Goal: Task Accomplishment & Management: Use online tool/utility

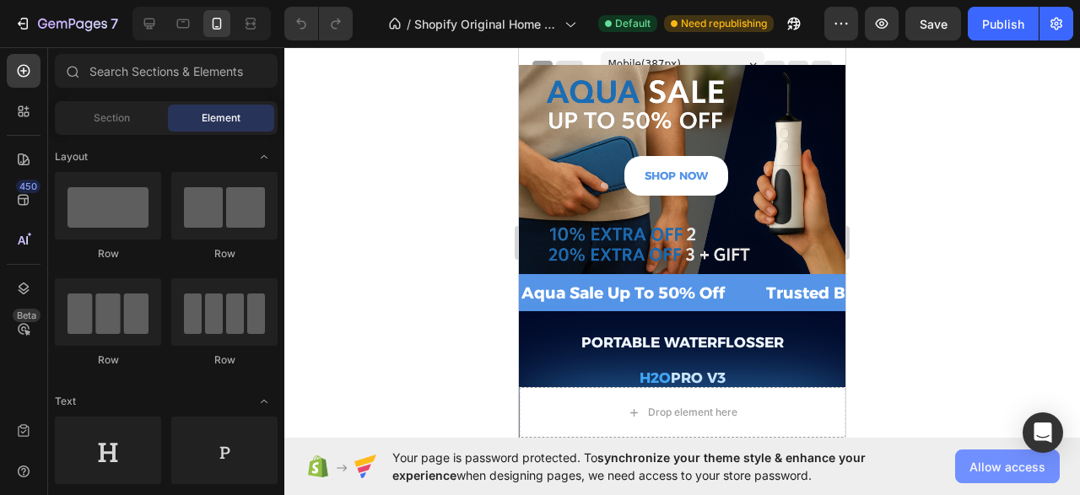
click at [981, 468] on span "Allow access" at bounding box center [1007, 467] width 76 height 18
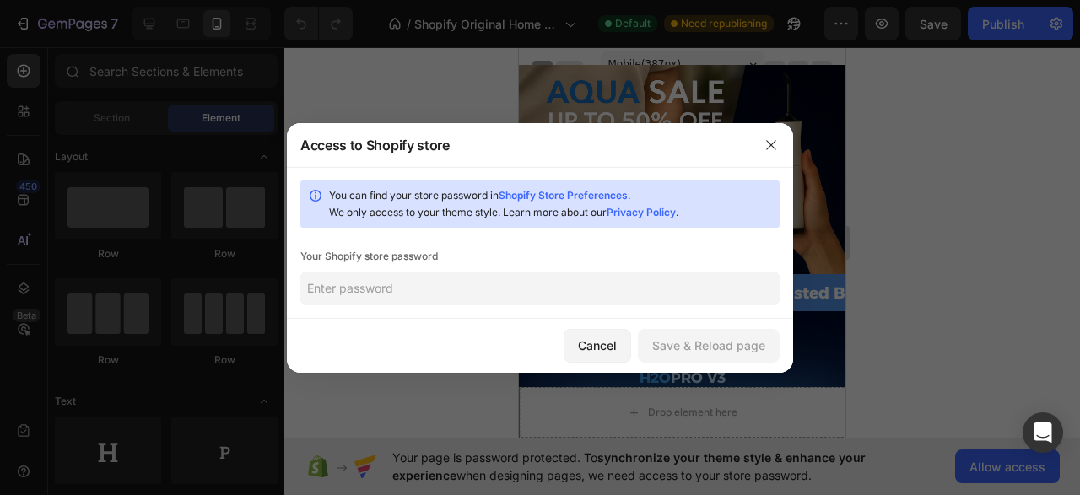
click at [563, 299] on input "text" at bounding box center [539, 289] width 479 height 34
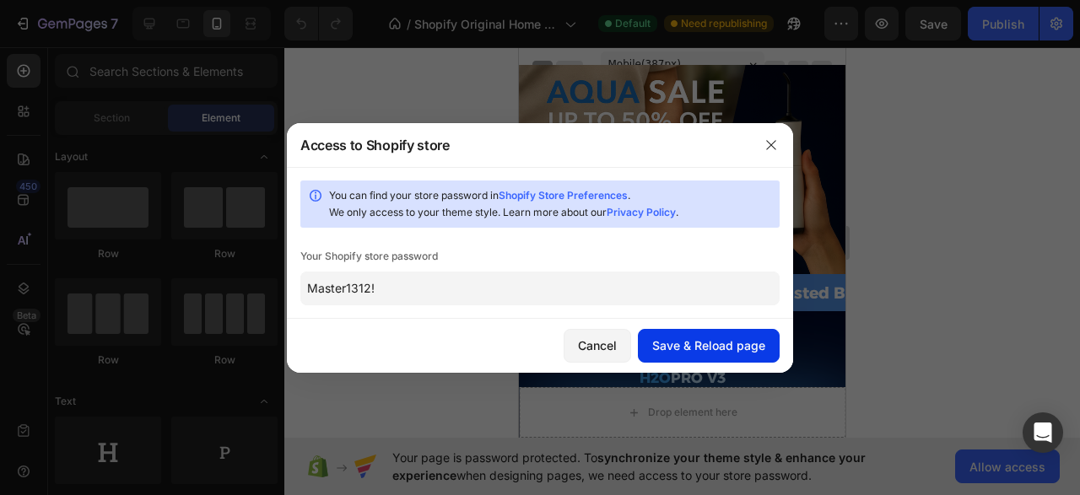
type input "Master1312!"
click at [687, 339] on div "Save & Reload page" at bounding box center [708, 346] width 113 height 18
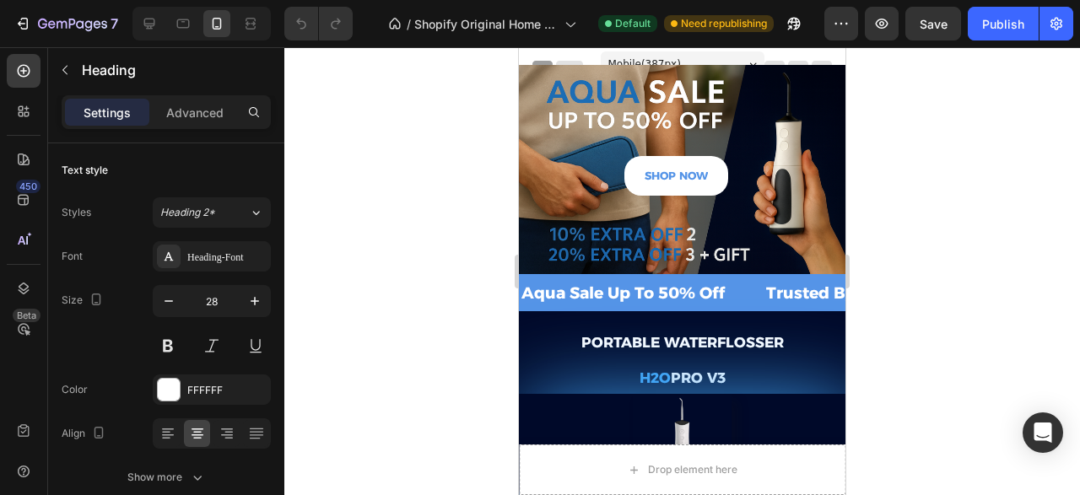
click at [687, 339] on strong "PORTABLE WATERFLOSSER" at bounding box center [682, 342] width 202 height 17
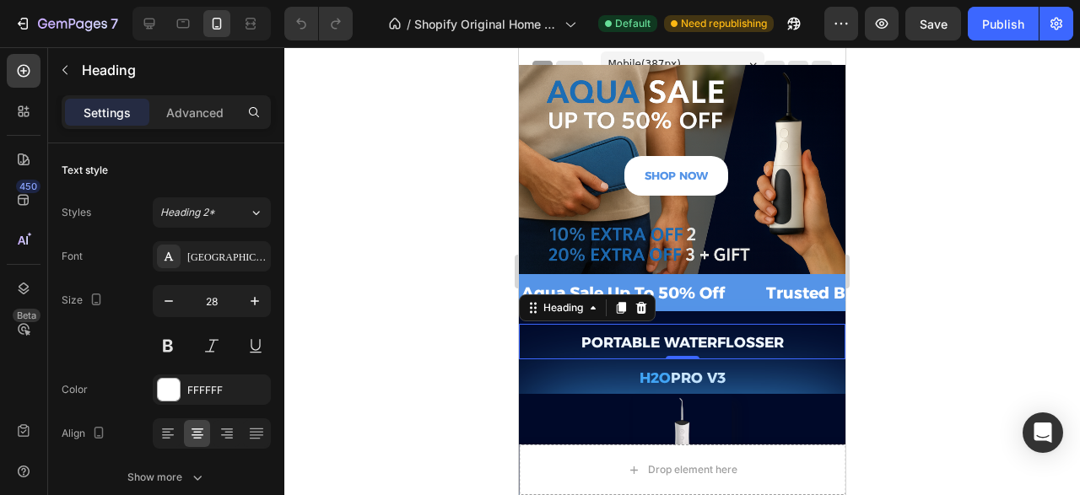
click at [964, 207] on div at bounding box center [681, 271] width 795 height 448
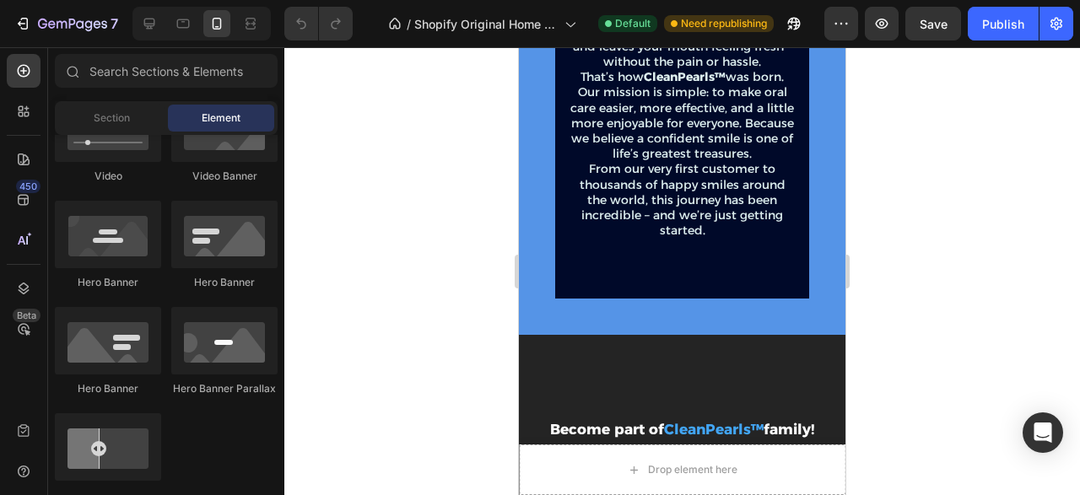
scroll to position [1868, 0]
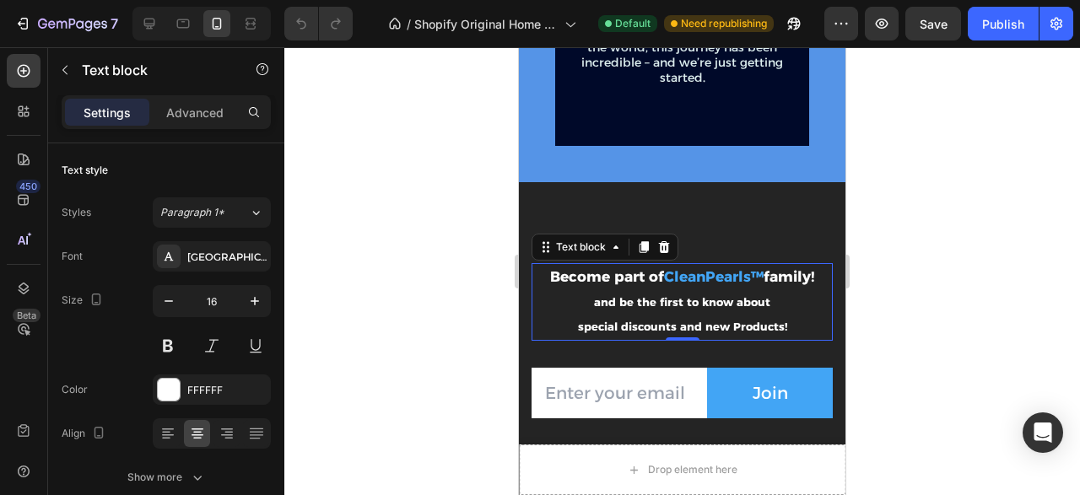
click at [603, 276] on div "Become part of CleanPearls™ family! and be the first to know about special disc…" at bounding box center [681, 344] width 301 height 188
click at [605, 276] on strong "Become part of" at bounding box center [607, 276] width 114 height 17
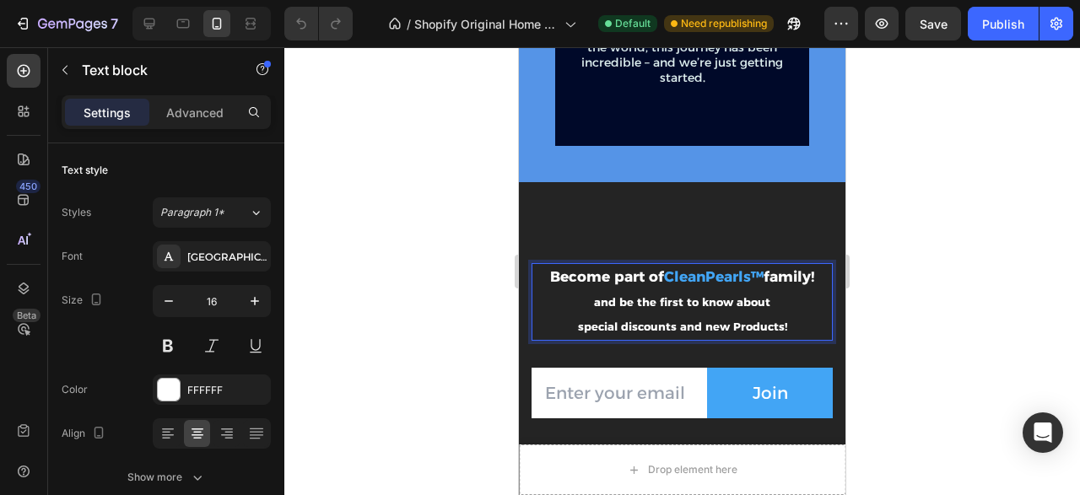
click at [606, 277] on strong "Become part of" at bounding box center [607, 276] width 114 height 17
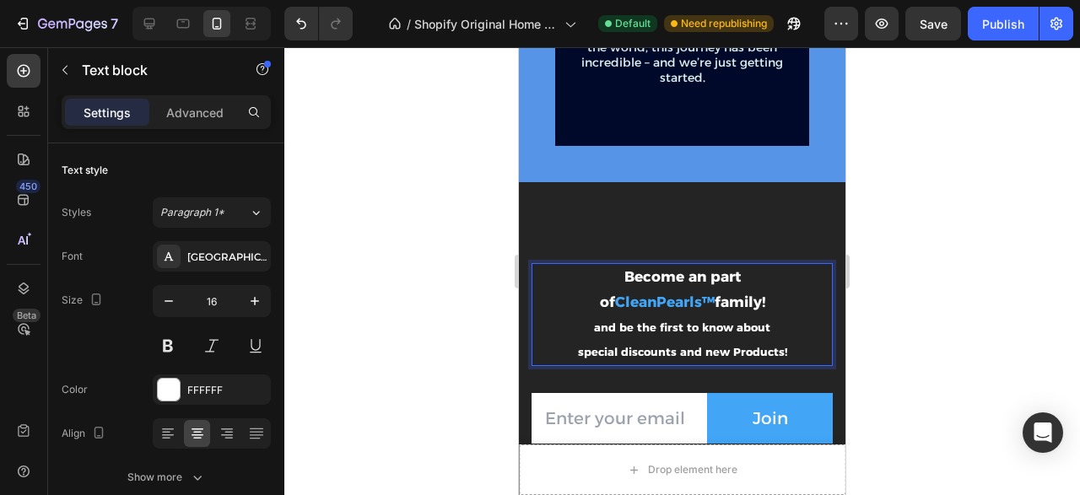
click at [704, 294] on strong "CleanPearls™" at bounding box center [665, 302] width 100 height 17
click at [633, 277] on strong "Become an part of the" at bounding box center [672, 289] width 155 height 42
click at [630, 279] on strong "Become an part of the" at bounding box center [672, 289] width 155 height 42
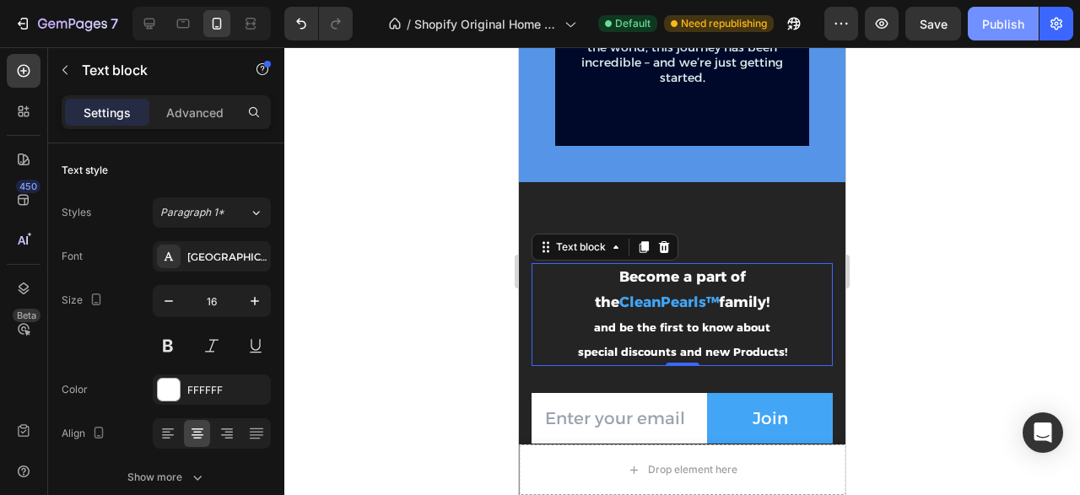
click at [1004, 34] on button "Publish" at bounding box center [1002, 24] width 71 height 34
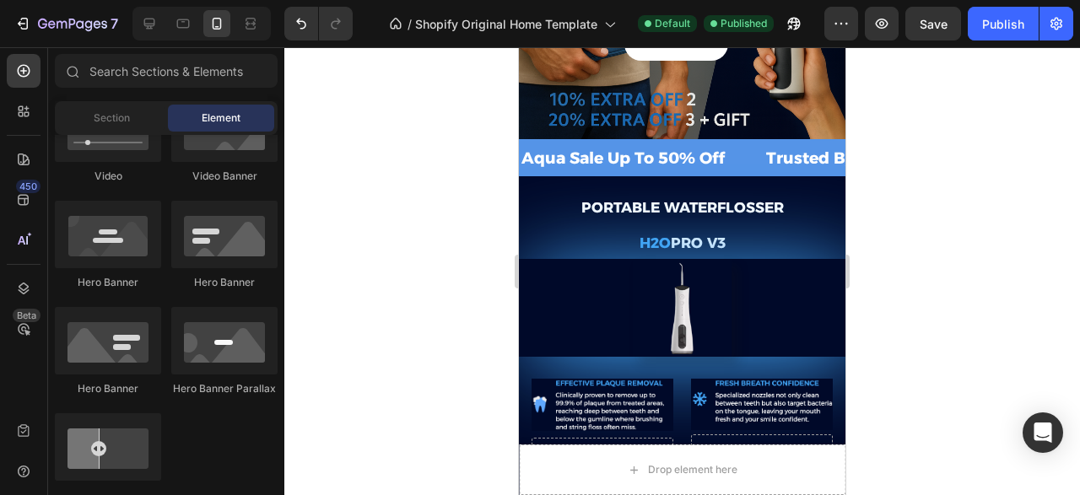
scroll to position [0, 0]
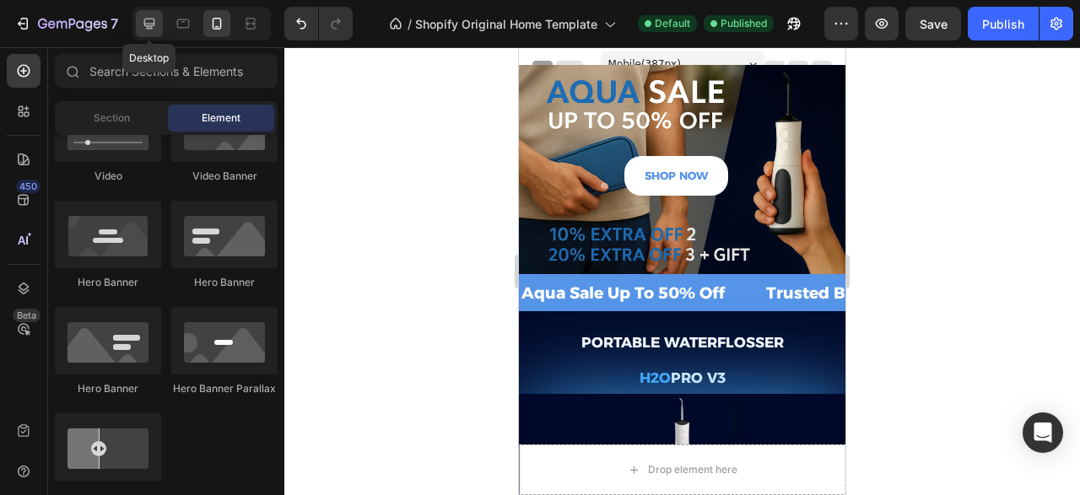
click at [158, 13] on div at bounding box center [149, 23] width 27 height 27
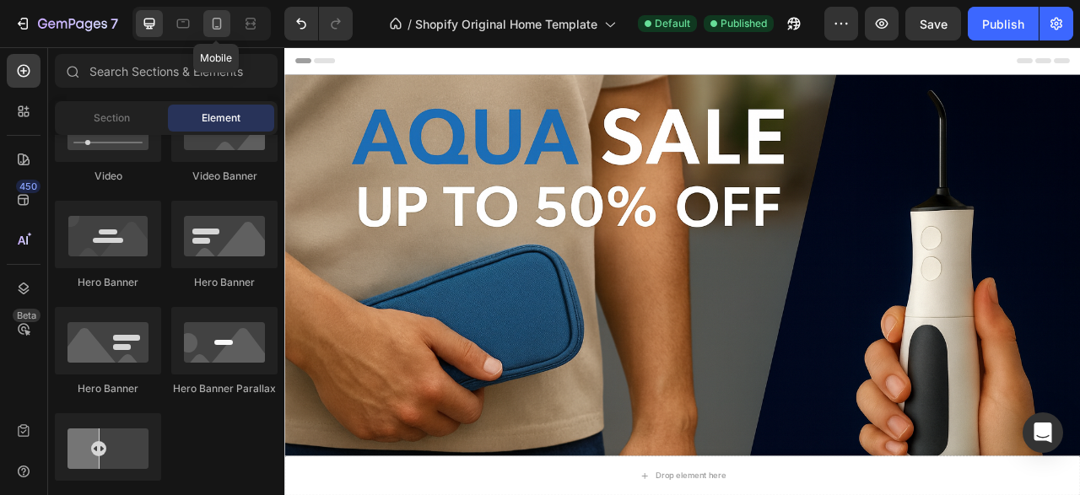
click at [213, 19] on icon at bounding box center [216, 23] width 17 height 17
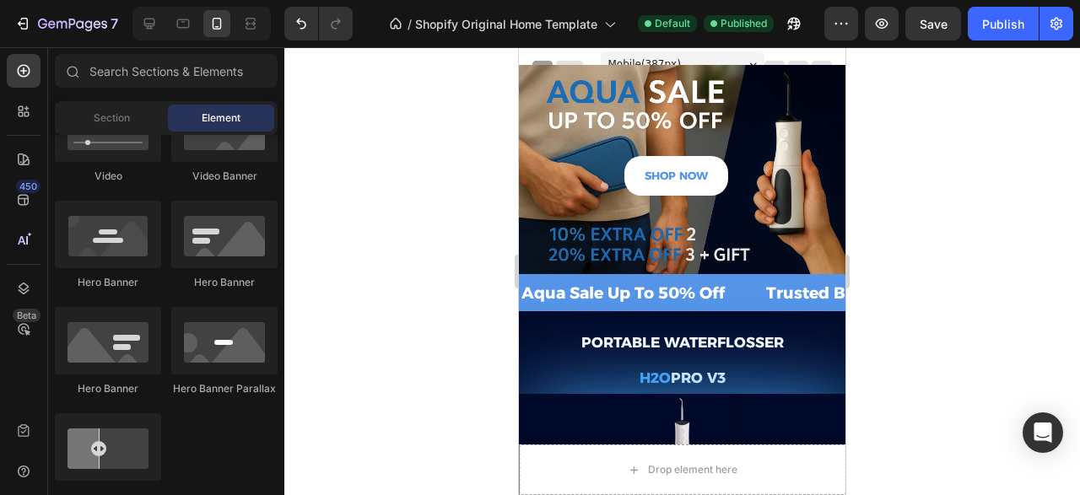
click at [842, 0] on body "7 / Shopify Original Home Template Default Published Preview Save Publish 450 B…" at bounding box center [540, 0] width 1080 height 0
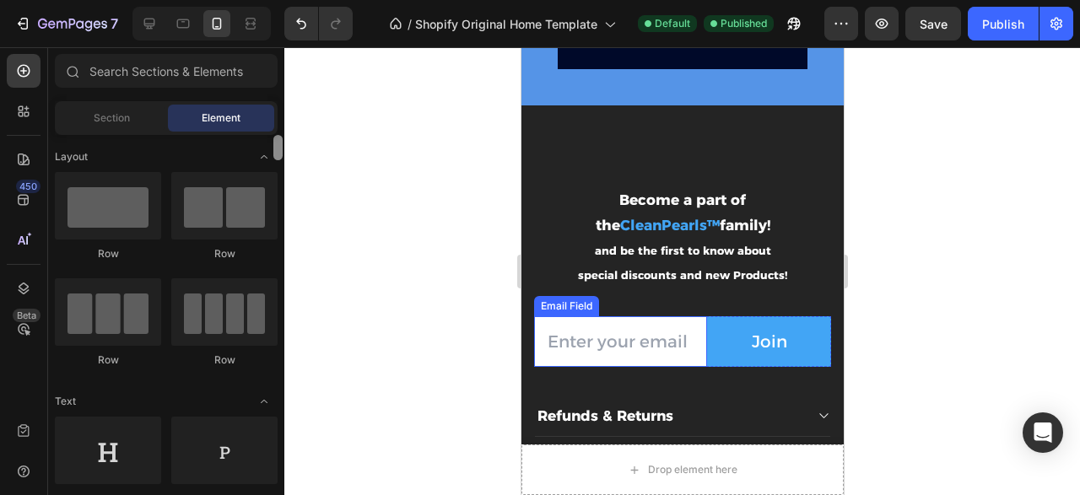
drag, startPoint x: 278, startPoint y: 194, endPoint x: 284, endPoint y: 143, distance: 51.8
click at [284, 143] on div at bounding box center [278, 313] width 13 height 356
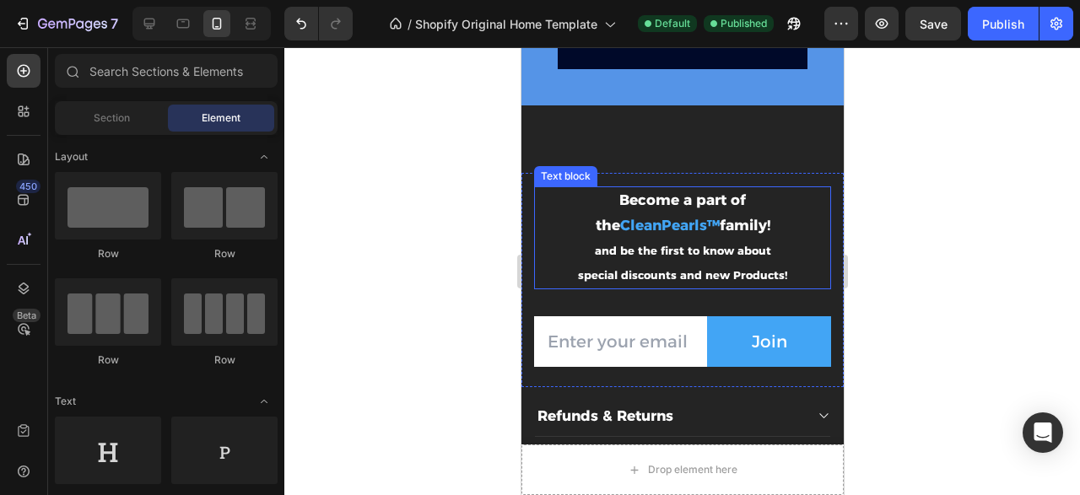
click at [685, 218] on strong "Become a part of the" at bounding box center [670, 212] width 151 height 42
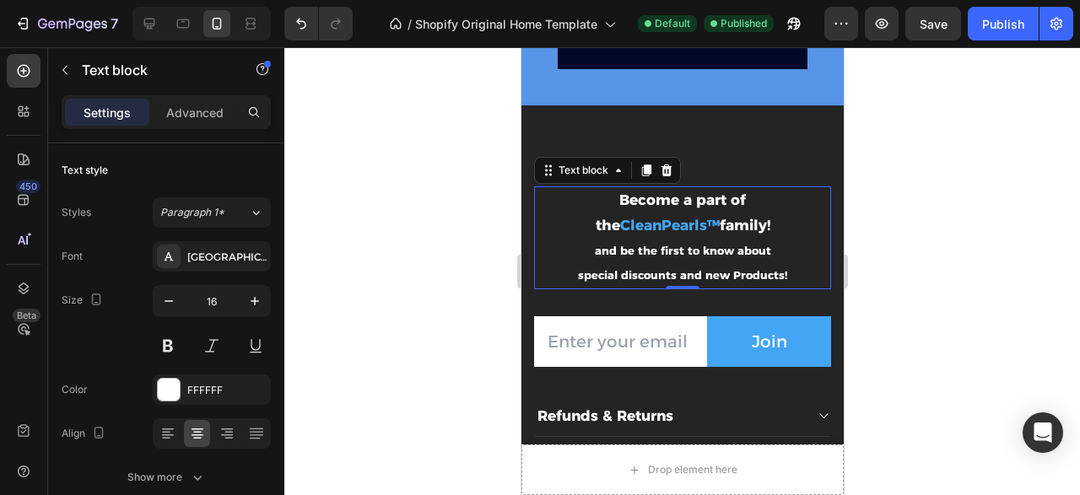
click at [685, 218] on strong "Become a part of the" at bounding box center [670, 212] width 151 height 42
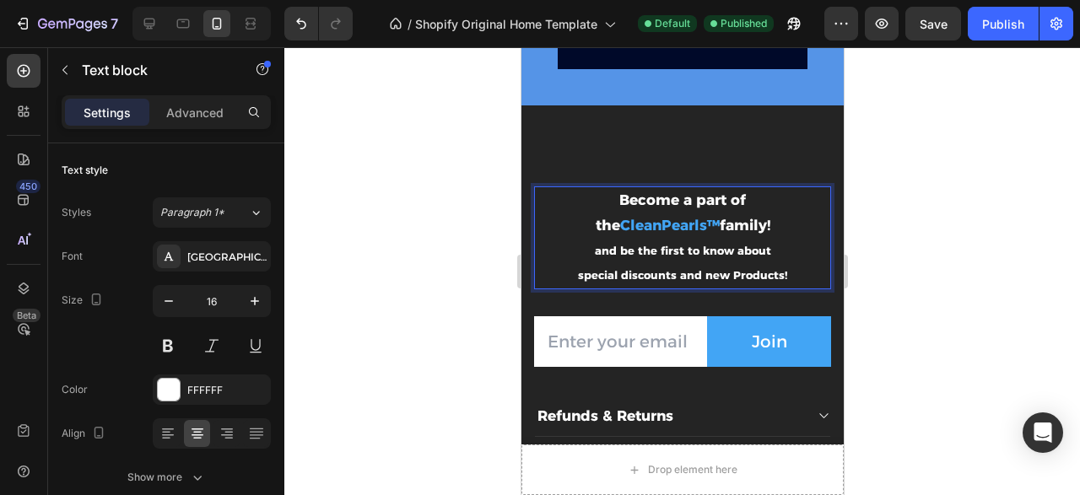
click at [675, 224] on strong "Become a part of the" at bounding box center [670, 212] width 151 height 42
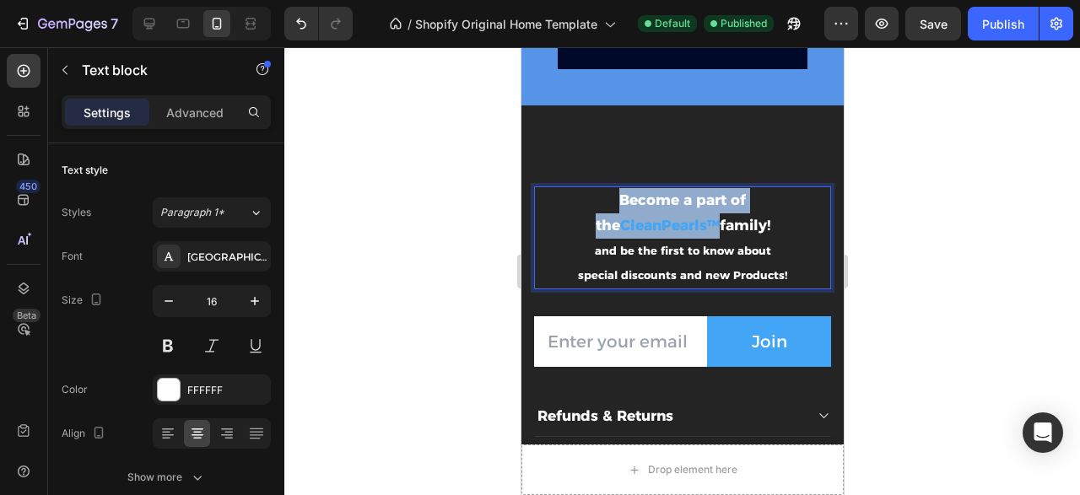
click at [675, 224] on strong "Become a part of the" at bounding box center [670, 212] width 151 height 42
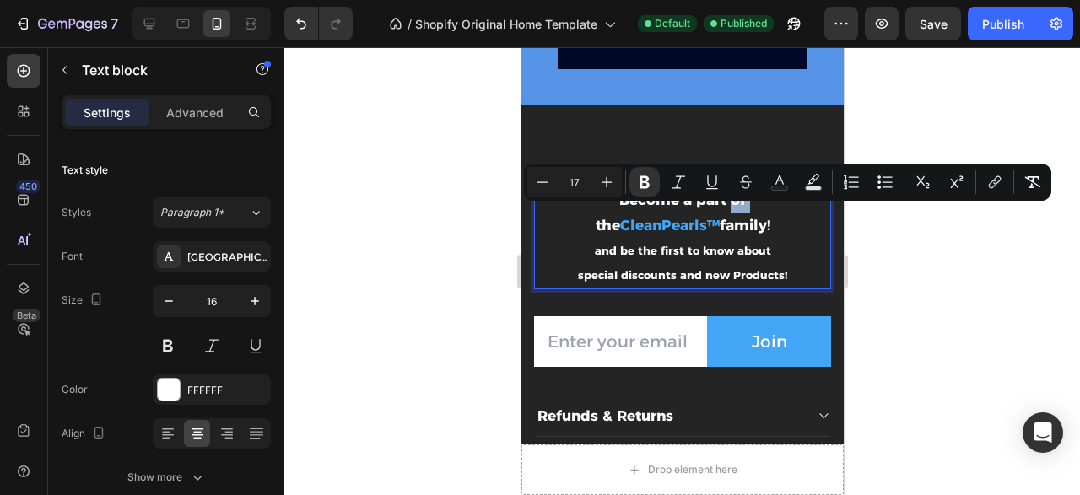
click at [675, 224] on strong "Become a part of the" at bounding box center [670, 212] width 151 height 42
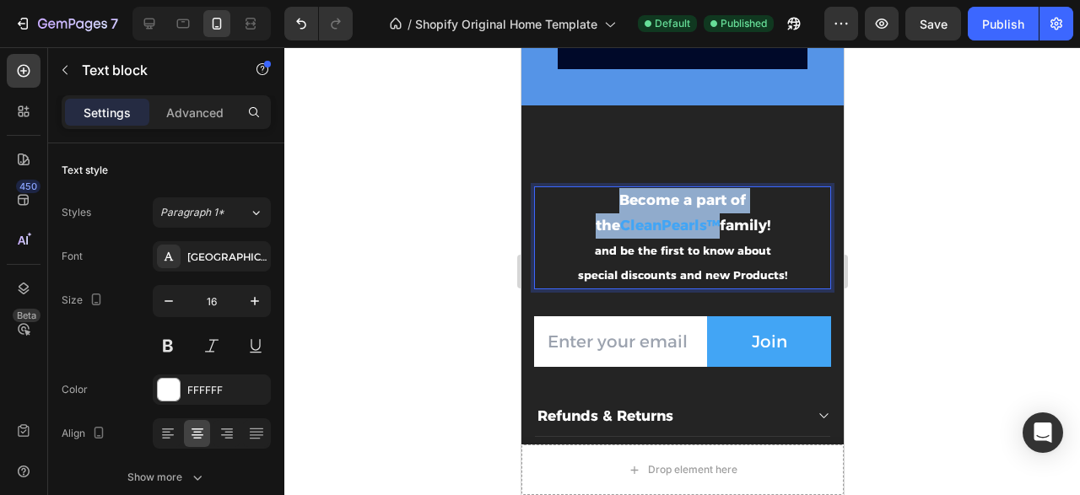
click at [675, 224] on strong "Become a part of the" at bounding box center [670, 212] width 151 height 42
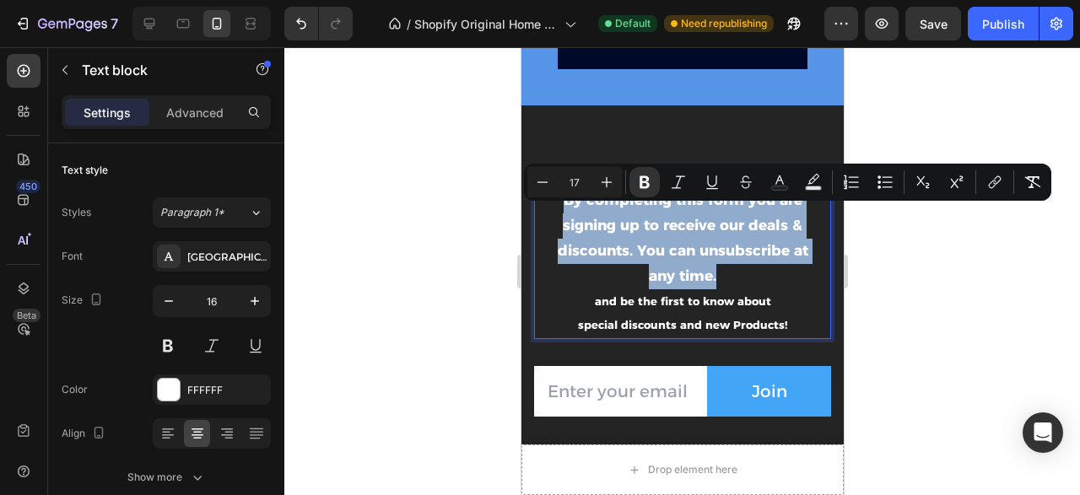
drag, startPoint x: 727, startPoint y: 294, endPoint x: 535, endPoint y: 210, distance: 210.0
click at [546, 210] on div "By completing this form you are signing up to receive our deals & discounts. Yo…" at bounding box center [682, 262] width 272 height 153
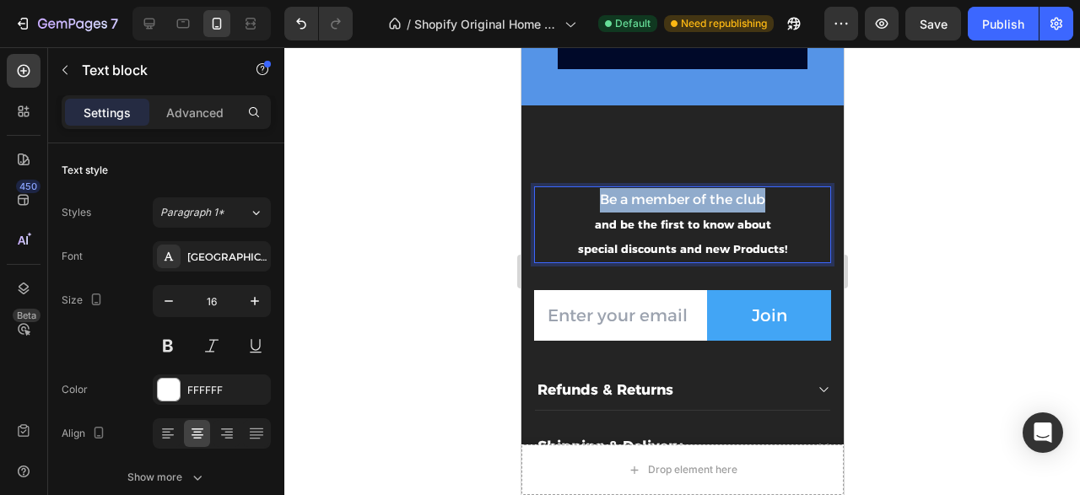
drag, startPoint x: 770, startPoint y: 215, endPoint x: 597, endPoint y: 218, distance: 172.9
click at [597, 213] on p "Be a member of the club" at bounding box center [681, 200] width 268 height 24
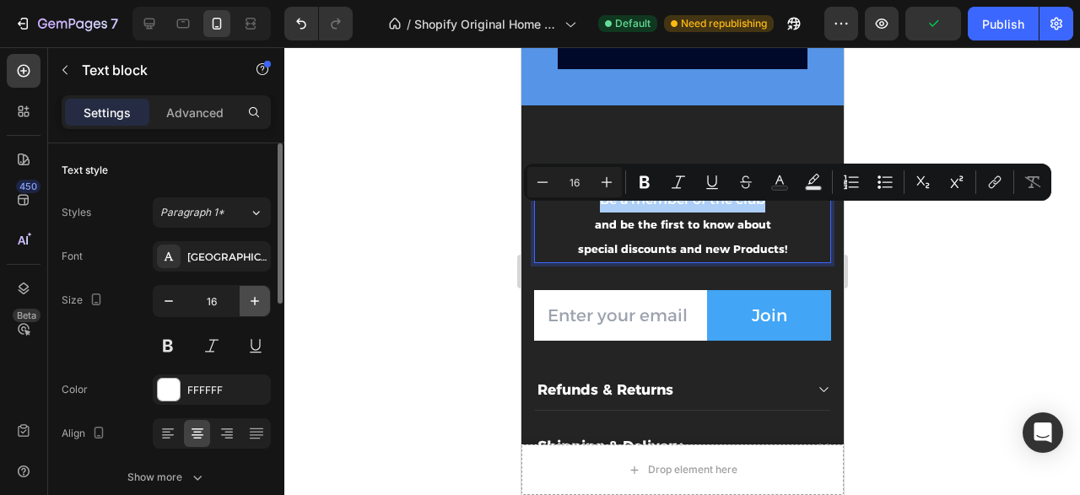
click at [258, 290] on button "button" at bounding box center [255, 301] width 30 height 30
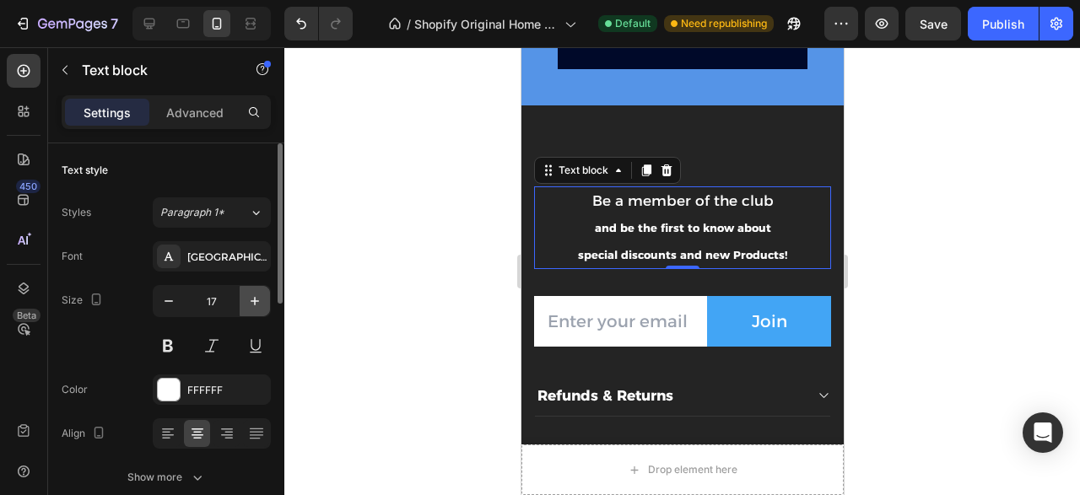
click at [258, 290] on button "button" at bounding box center [255, 301] width 30 height 30
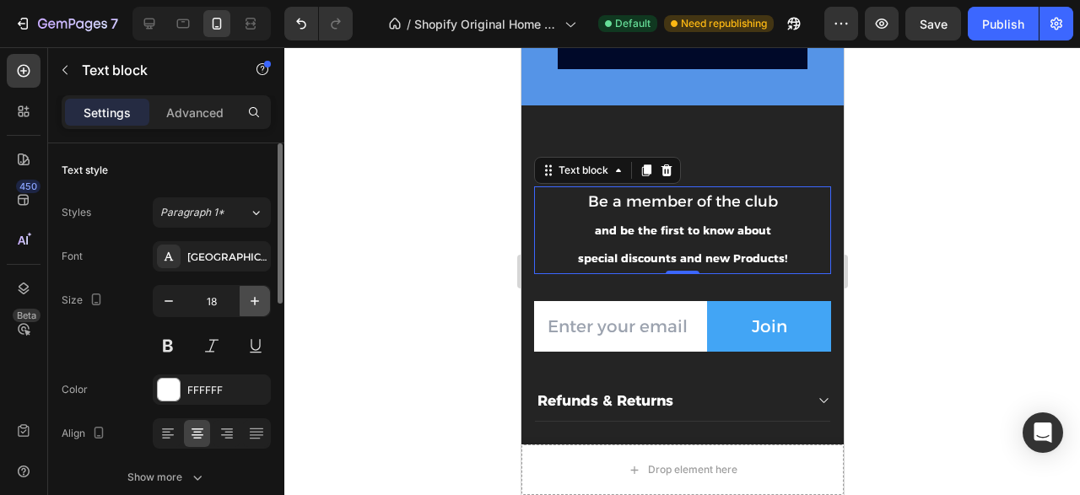
click at [258, 290] on button "button" at bounding box center [255, 301] width 30 height 30
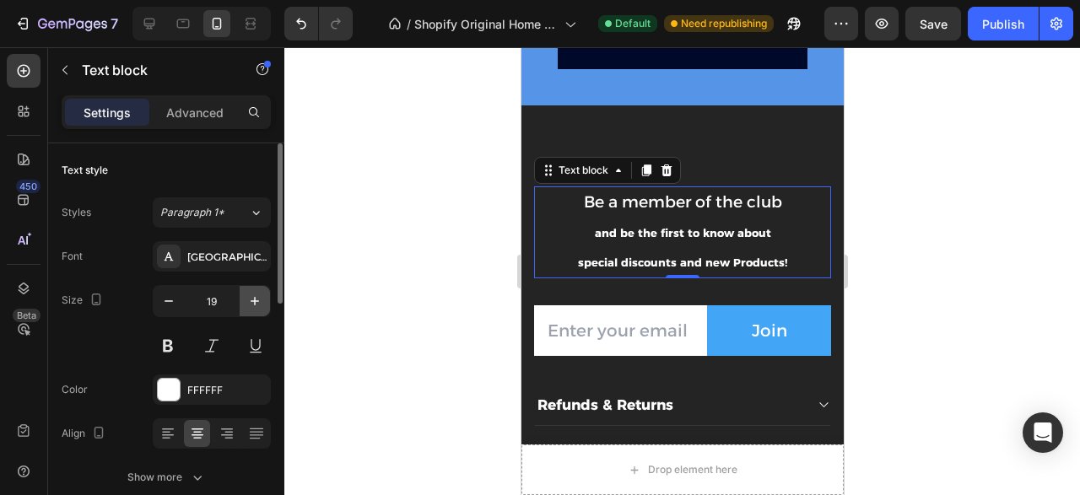
click at [258, 290] on button "button" at bounding box center [255, 301] width 30 height 30
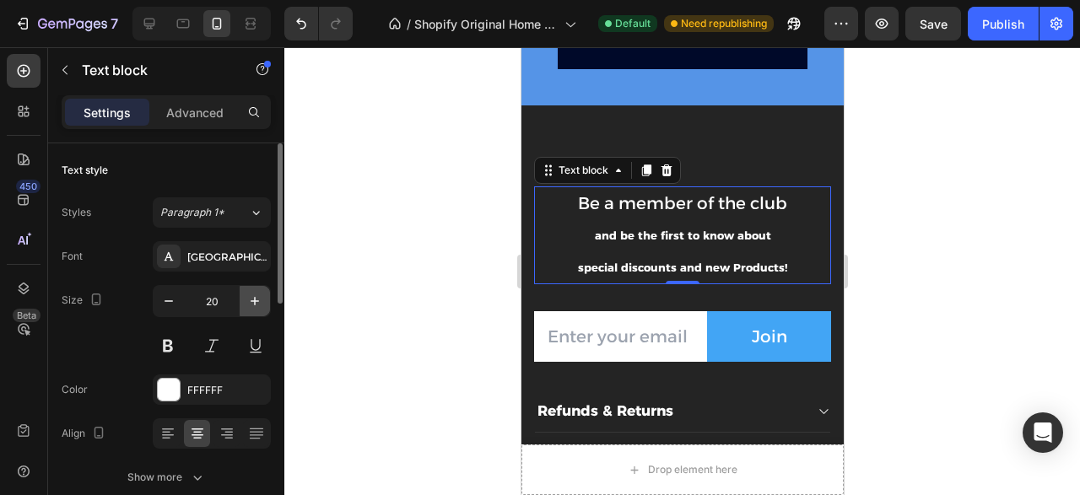
click at [258, 290] on button "button" at bounding box center [255, 301] width 30 height 30
type input "21"
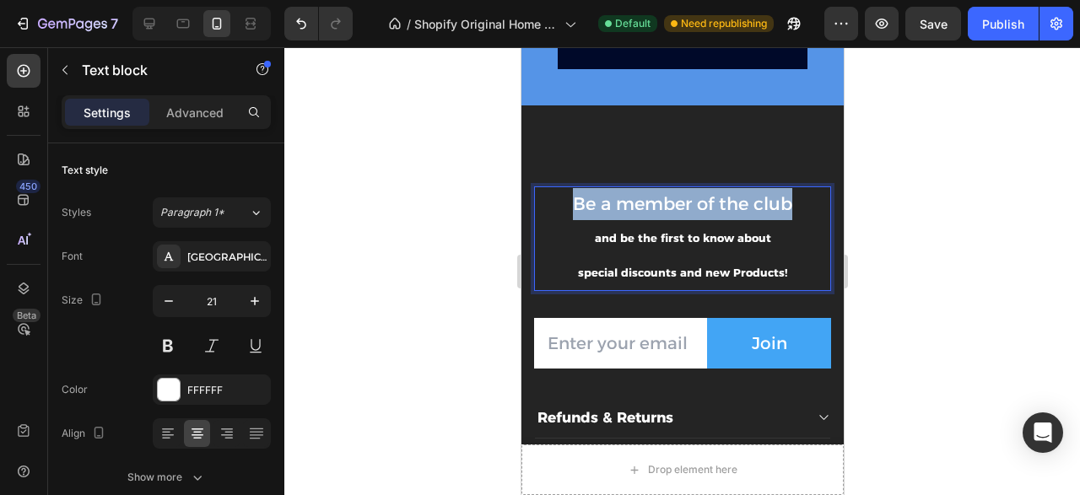
drag, startPoint x: 794, startPoint y: 224, endPoint x: 550, endPoint y: 224, distance: 244.6
click at [550, 220] on p "Be a member of the club" at bounding box center [681, 204] width 268 height 32
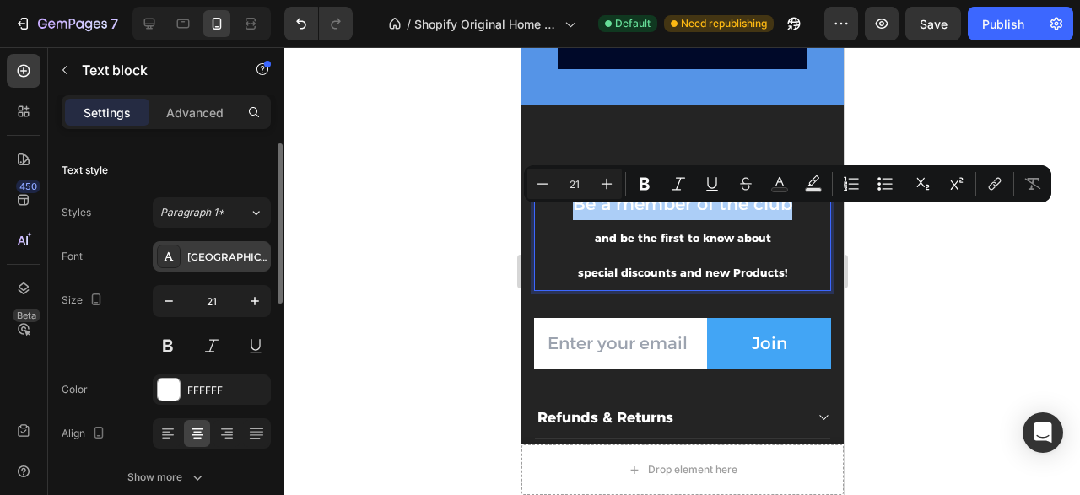
click at [233, 261] on div "[GEOGRAPHIC_DATA]" at bounding box center [226, 257] width 79 height 15
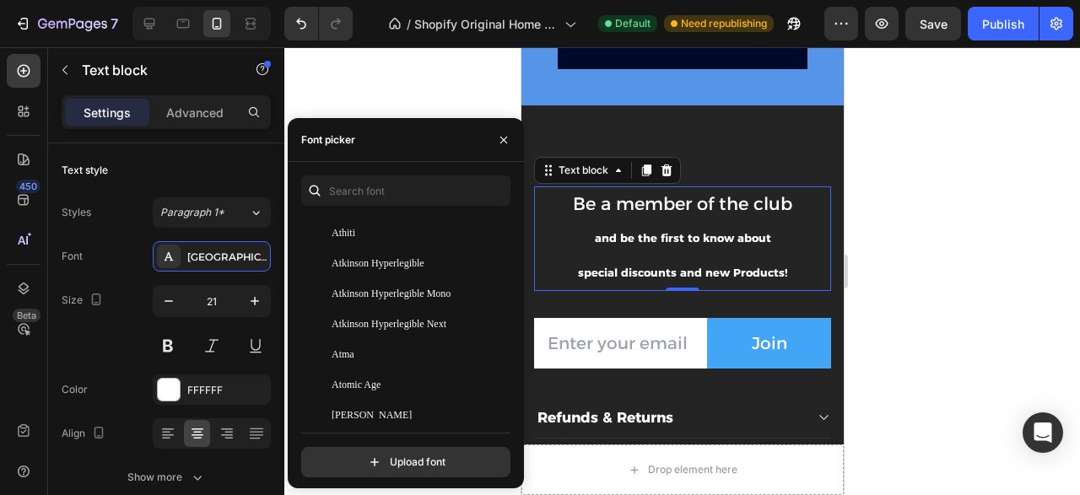
scroll to position [4141, 0]
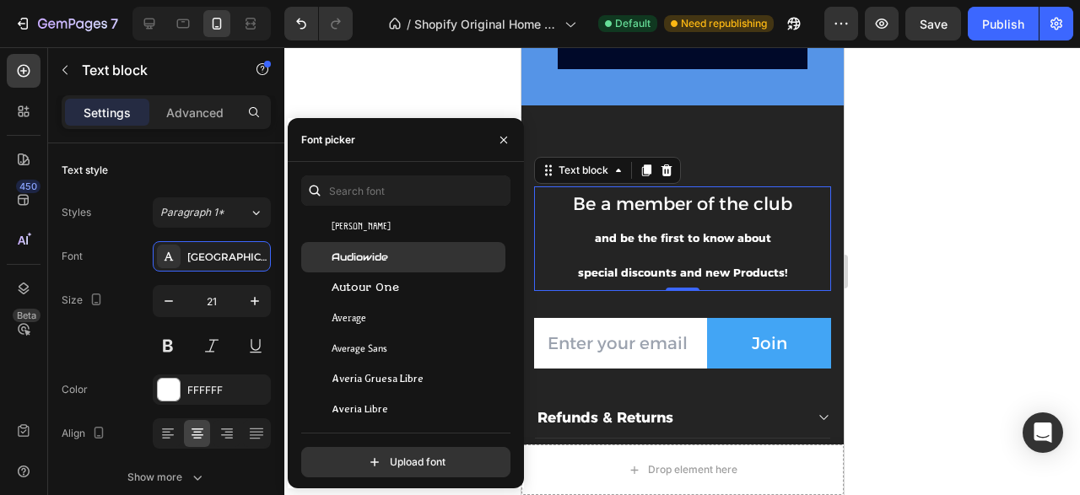
click at [427, 259] on div "Audiowide" at bounding box center [416, 257] width 170 height 15
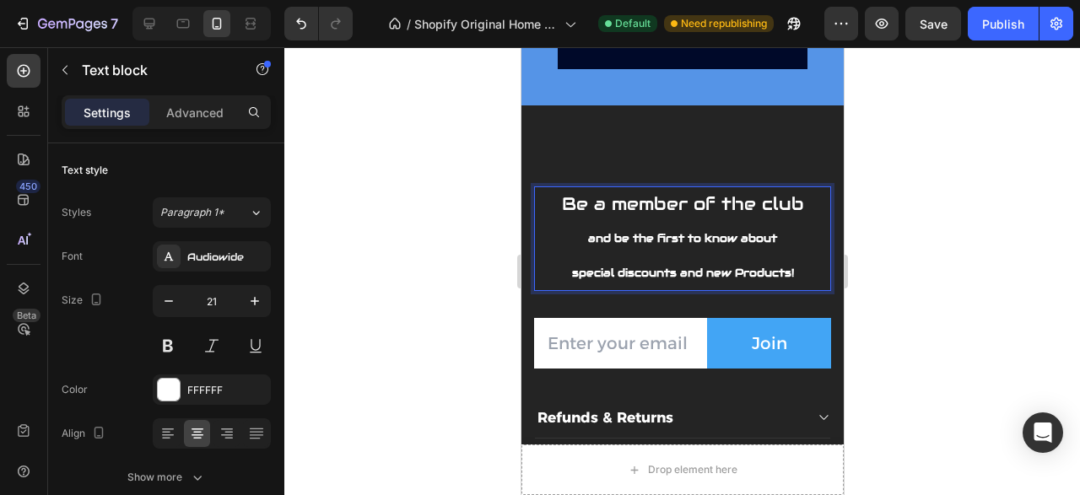
click at [676, 245] on strong "and be the first to know about" at bounding box center [681, 238] width 189 height 14
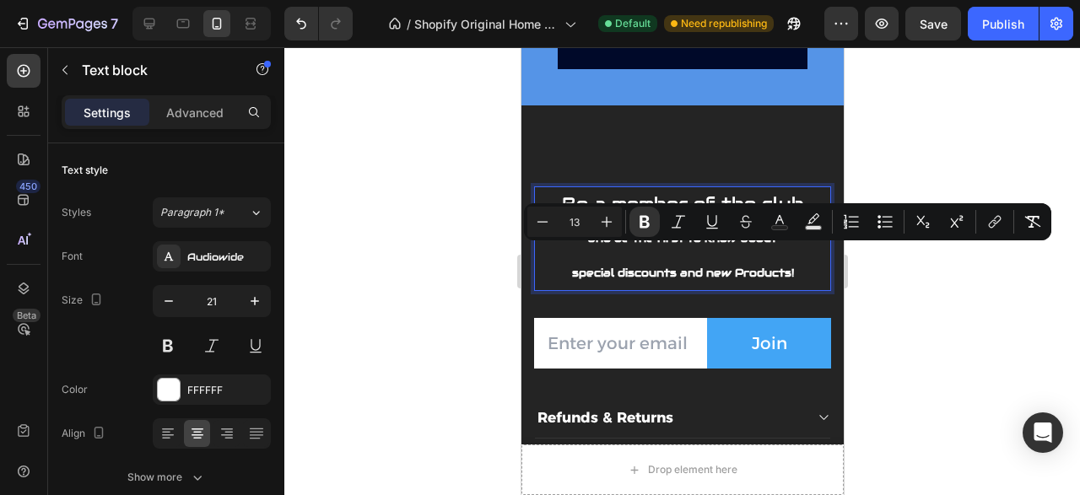
click at [714, 280] on strong "special discounts and new Products!" at bounding box center [682, 273] width 222 height 14
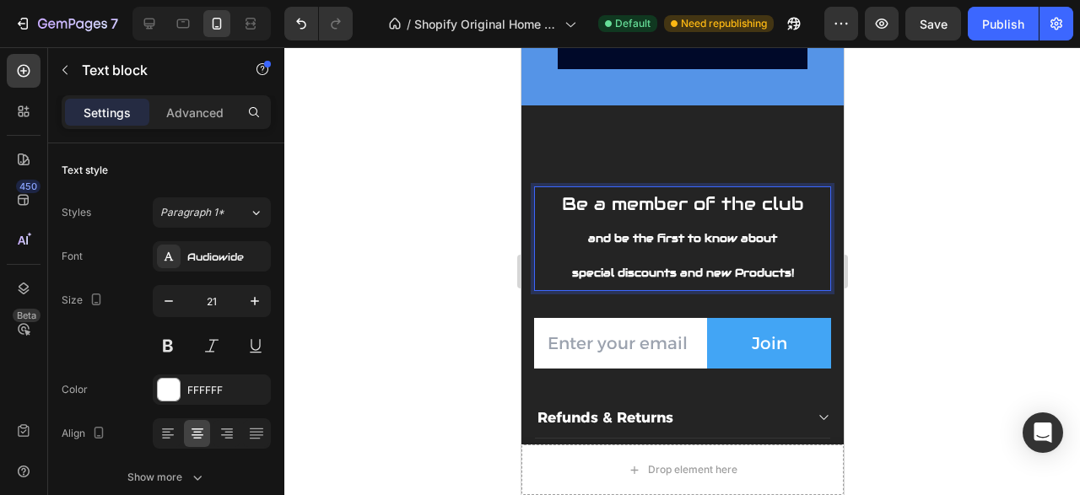
click at [714, 280] on strong "special discounts and new Products!" at bounding box center [682, 273] width 222 height 14
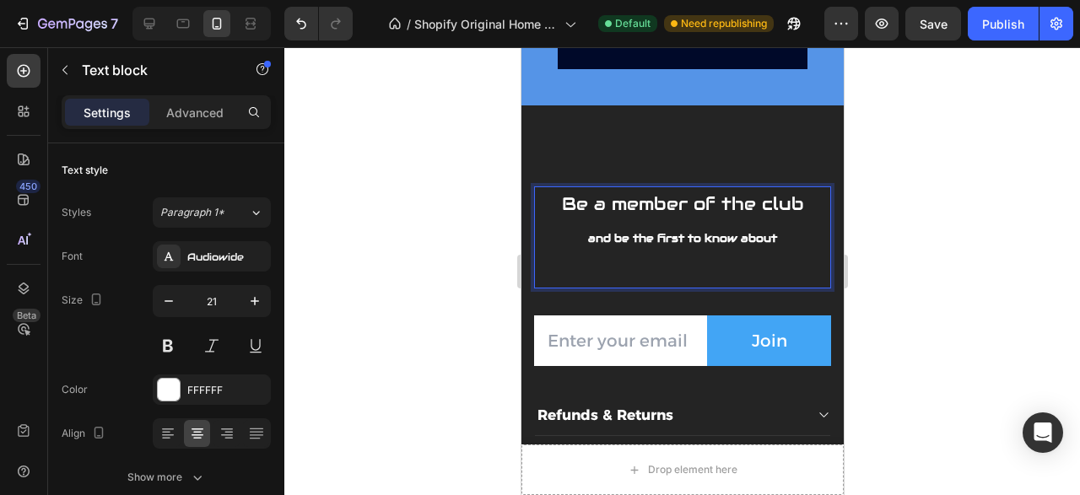
click at [719, 245] on strong "and be the first to know about" at bounding box center [681, 238] width 189 height 14
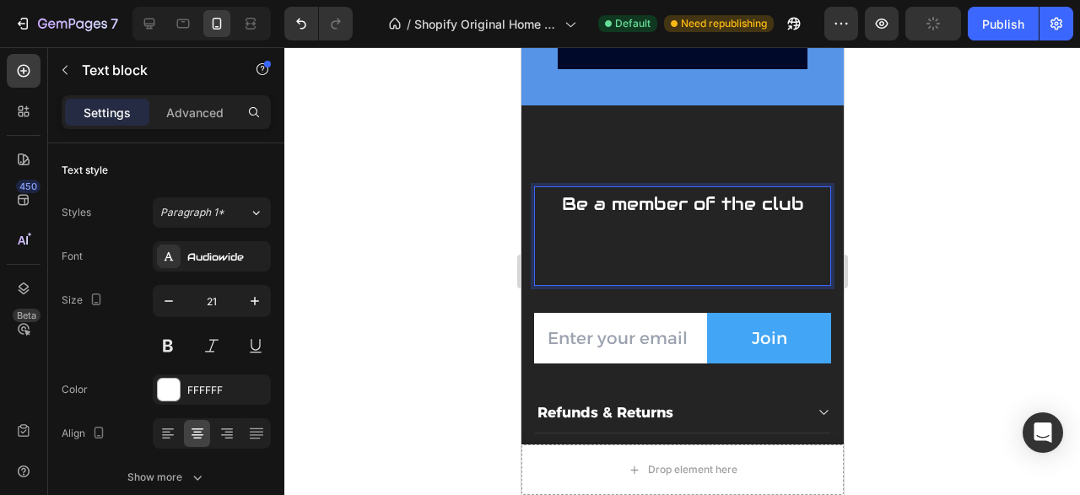
click at [690, 280] on p "Rich Text Editor. Editing area: main" at bounding box center [681, 268] width 268 height 32
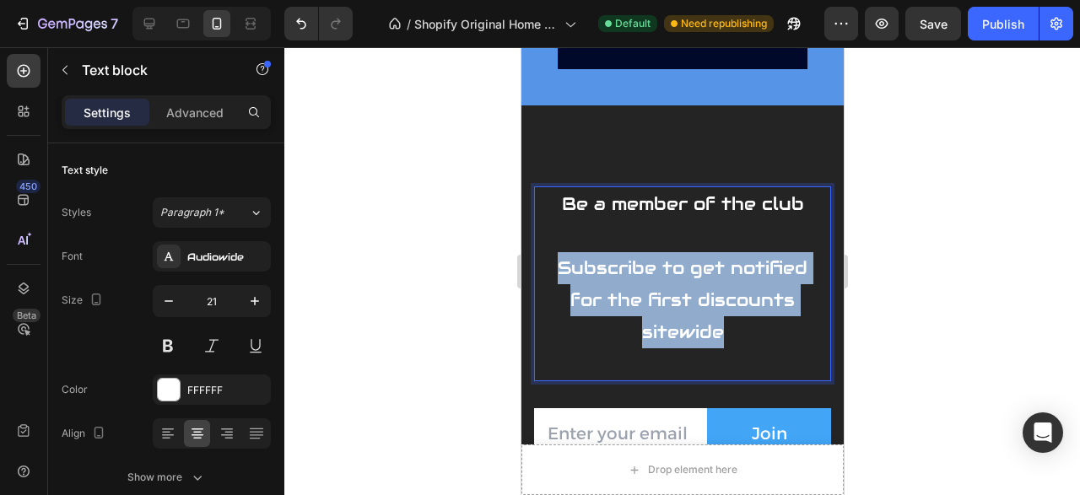
drag, startPoint x: 739, startPoint y: 348, endPoint x: 550, endPoint y: 272, distance: 203.6
click at [550, 272] on p "Subscribe to get notified for the first discounts sitewide" at bounding box center [681, 299] width 268 height 95
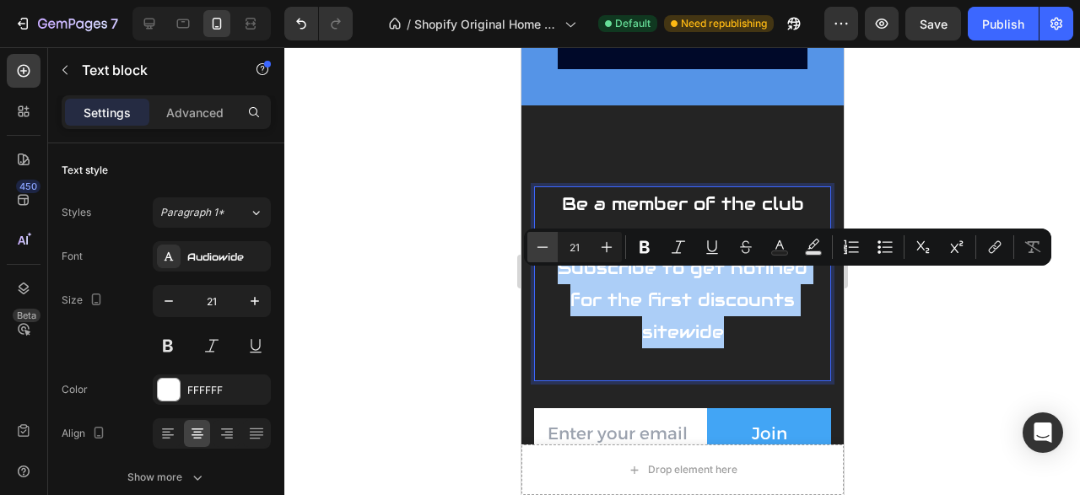
click at [552, 243] on button "Minus" at bounding box center [542, 247] width 30 height 30
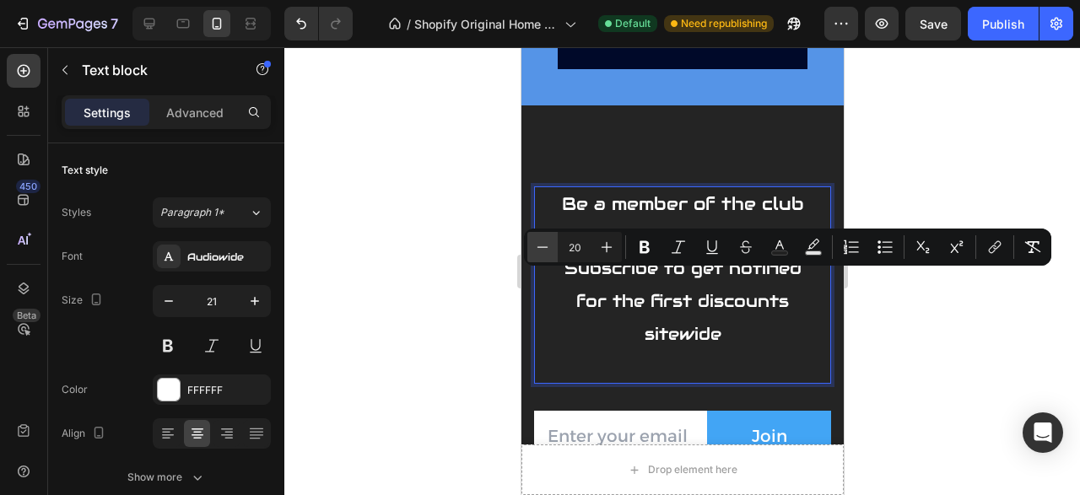
click at [552, 243] on button "Minus" at bounding box center [542, 247] width 30 height 30
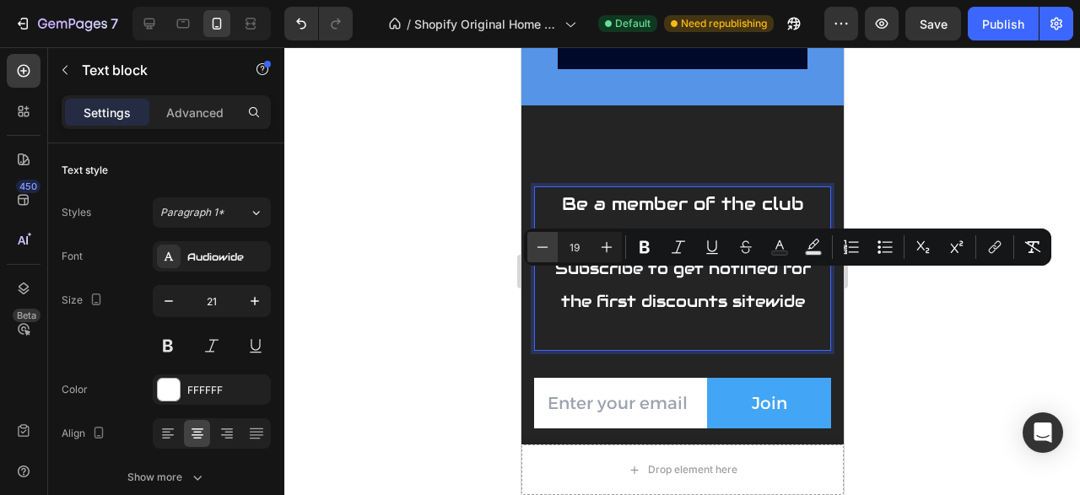
click at [552, 243] on button "Minus" at bounding box center [542, 247] width 30 height 30
type input "17"
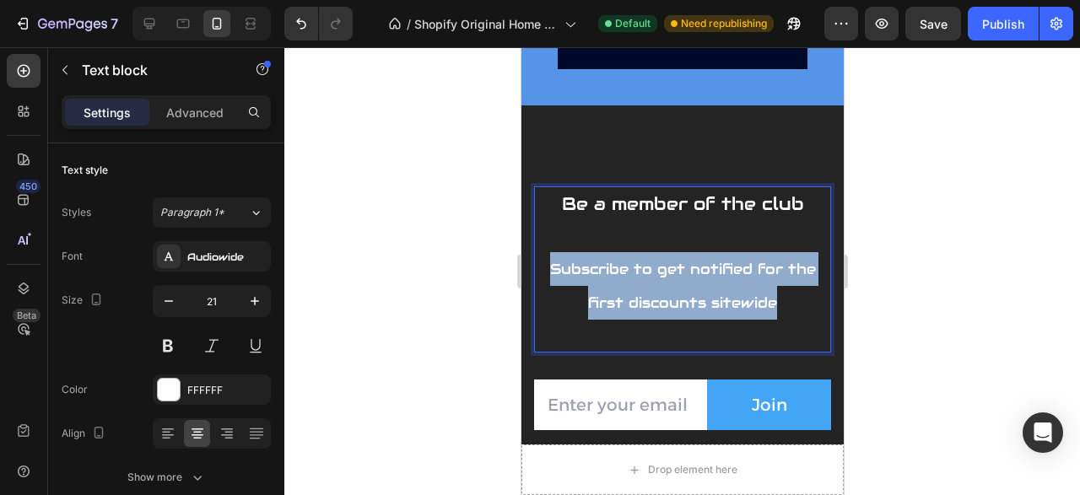
drag, startPoint x: 780, startPoint y: 320, endPoint x: 547, endPoint y: 281, distance: 236.8
click at [547, 281] on div "Be a member of the club Subscribe to get notified for the first discounts sitew…" at bounding box center [682, 269] width 272 height 166
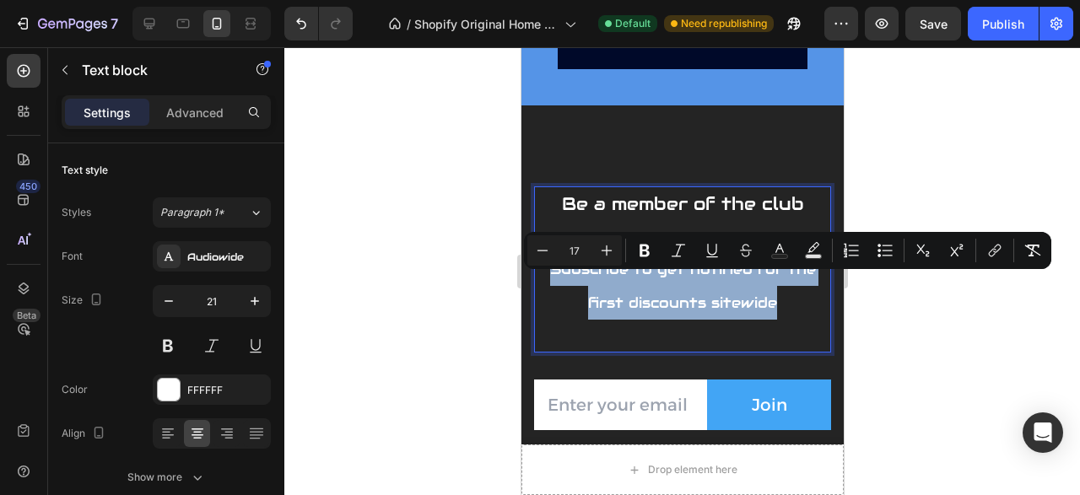
type input "21"
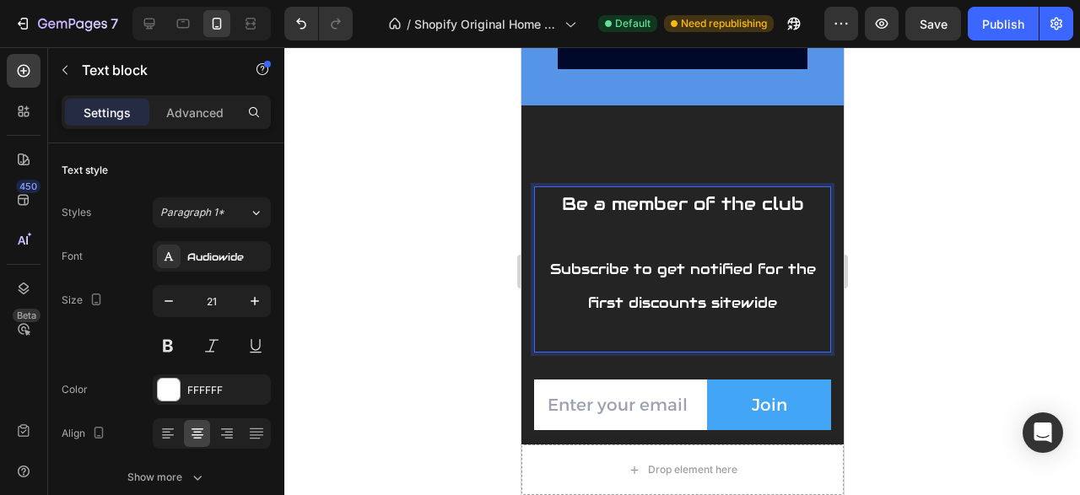
click at [665, 220] on p "Be a member of the club" at bounding box center [681, 204] width 268 height 32
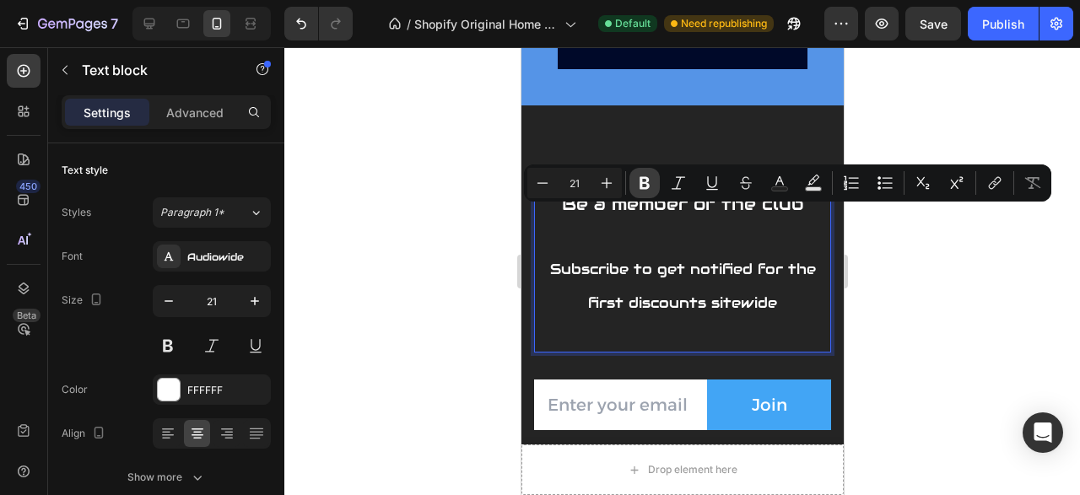
click at [639, 179] on icon "Editor contextual toolbar" at bounding box center [644, 183] width 17 height 17
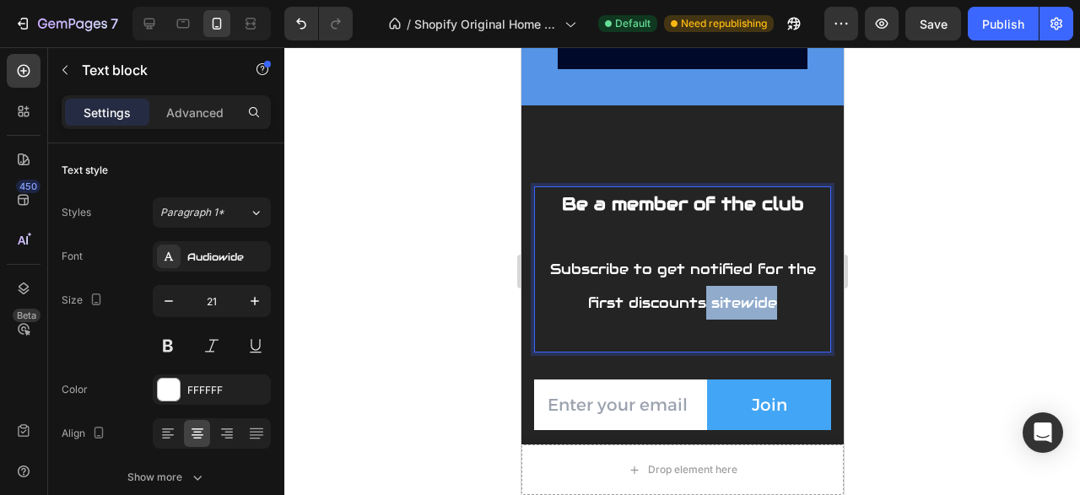
click at [705, 305] on p "Subscribe to get notified for the first discounts sitewide" at bounding box center [681, 285] width 268 height 67
click at [791, 320] on p "Subscribe to get notified for the first discounts sitewide" at bounding box center [681, 285] width 268 height 67
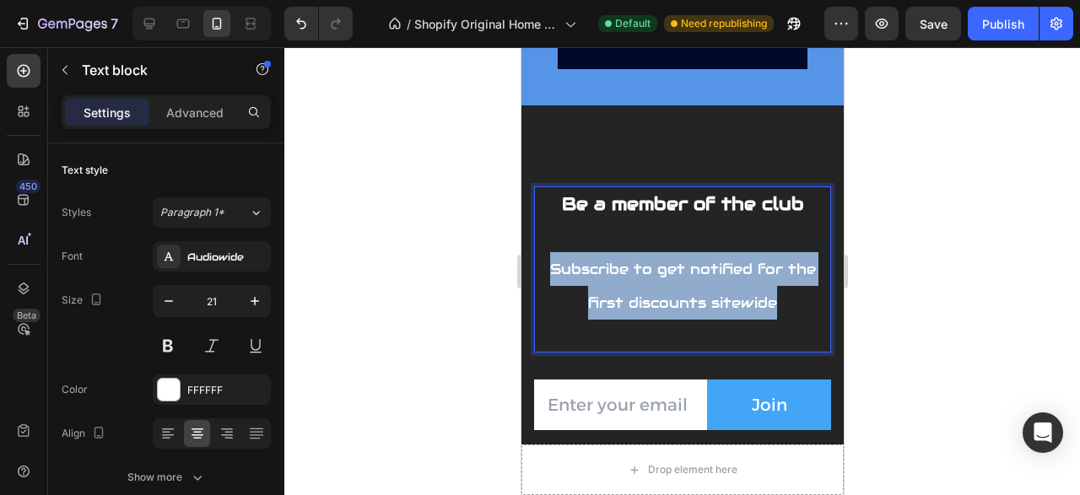
drag, startPoint x: 798, startPoint y: 322, endPoint x: 552, endPoint y: 283, distance: 249.4
click at [552, 283] on p "Subscribe to get notified for the first discounts sitewide" at bounding box center [681, 285] width 268 height 67
click at [575, 281] on span "Subscribe to get notified for the first discounts sitewide" at bounding box center [682, 286] width 266 height 52
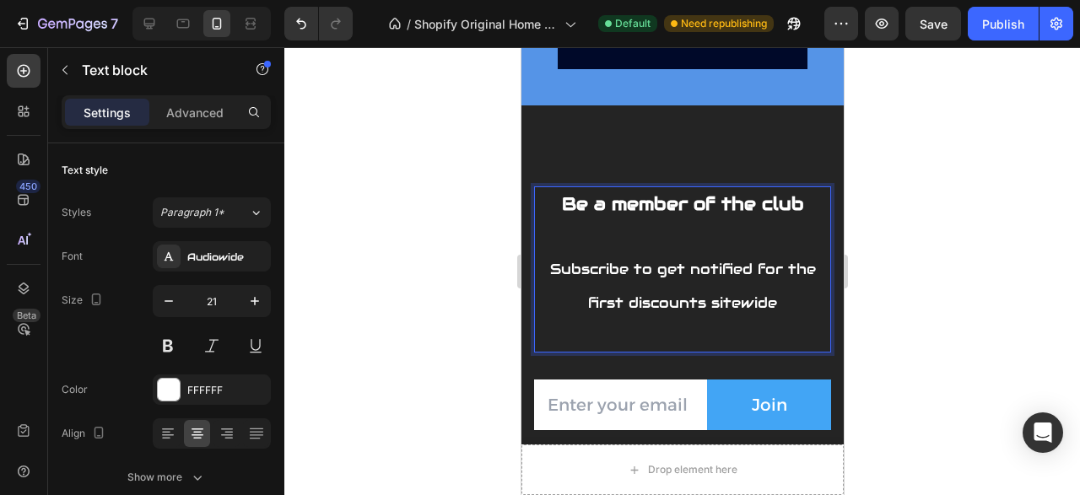
drag, startPoint x: 543, startPoint y: 280, endPoint x: 636, endPoint y: 297, distance: 94.3
click at [636, 297] on div "Be a member of the club Subscribe to get notified for the first discounts sitew…" at bounding box center [681, 269] width 297 height 166
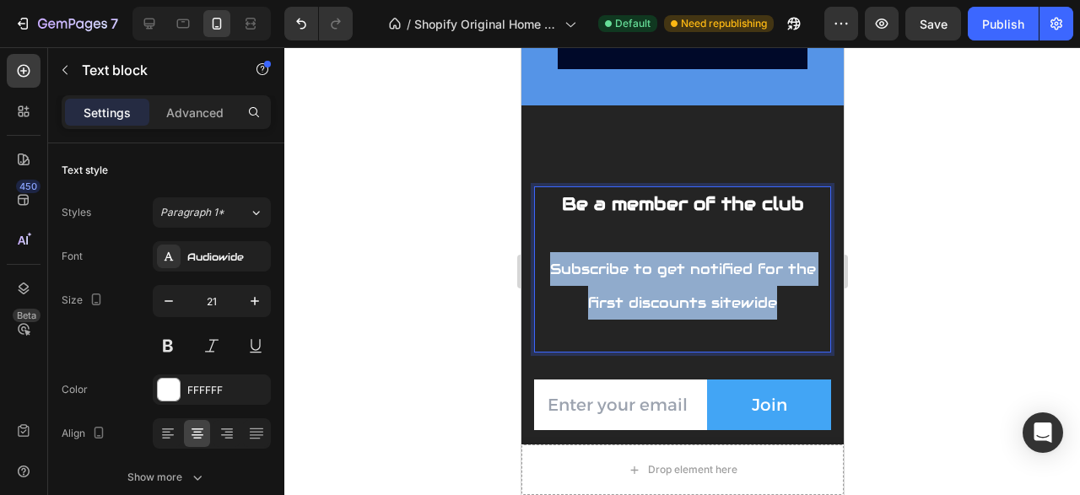
drag, startPoint x: 553, startPoint y: 283, endPoint x: 784, endPoint y: 318, distance: 233.8
click at [784, 318] on p "Subscribe to get notified for the first discounts sitewide" at bounding box center [681, 285] width 268 height 67
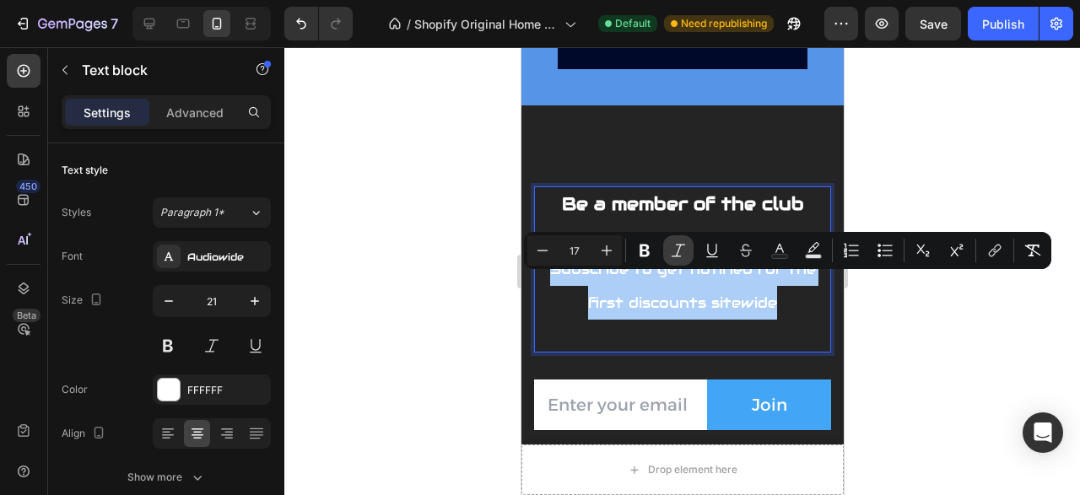
click at [674, 240] on button "Italic" at bounding box center [678, 250] width 30 height 30
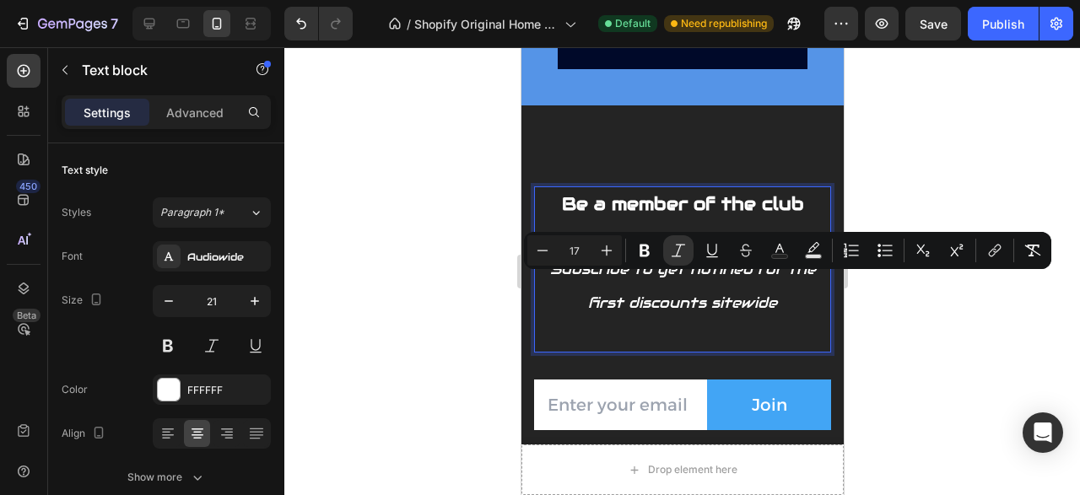
click at [703, 294] on p "Subscribe to get notified for the first discounts sitewide" at bounding box center [681, 285] width 268 height 67
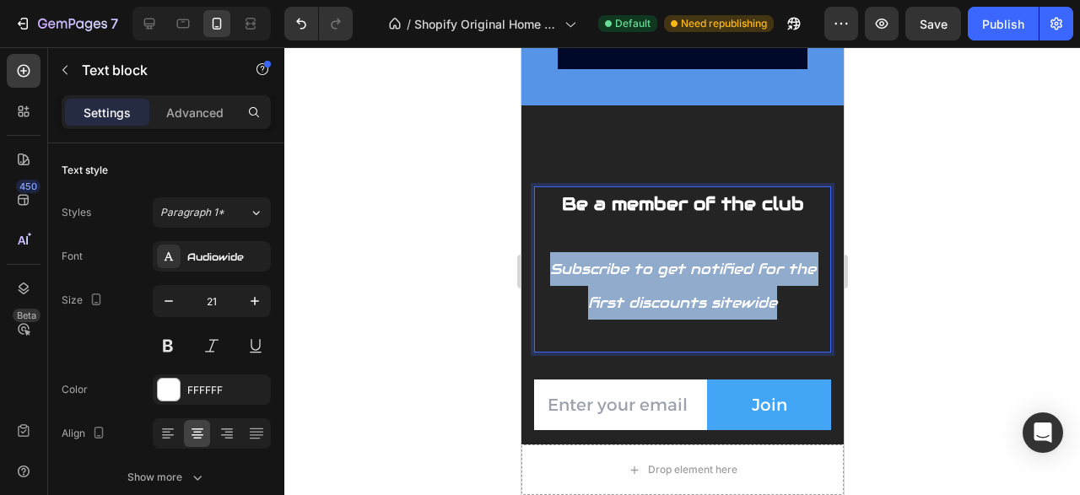
drag, startPoint x: 783, startPoint y: 322, endPoint x: 550, endPoint y: 279, distance: 236.7
click at [550, 279] on p "Subscribe to get notified for the first discounts sitewide" at bounding box center [681, 285] width 268 height 67
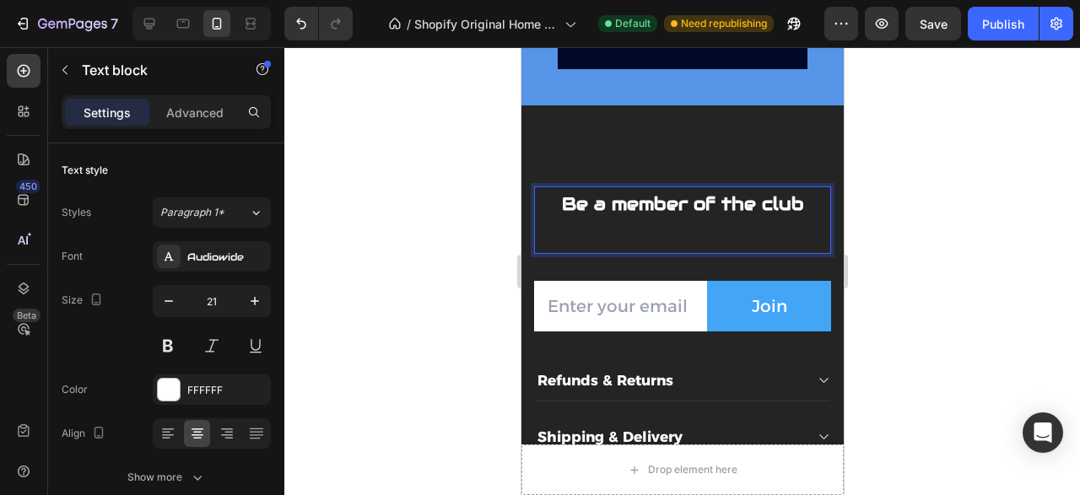
click at [671, 252] on p "Rich Text Editor. Editing area: main" at bounding box center [681, 236] width 268 height 32
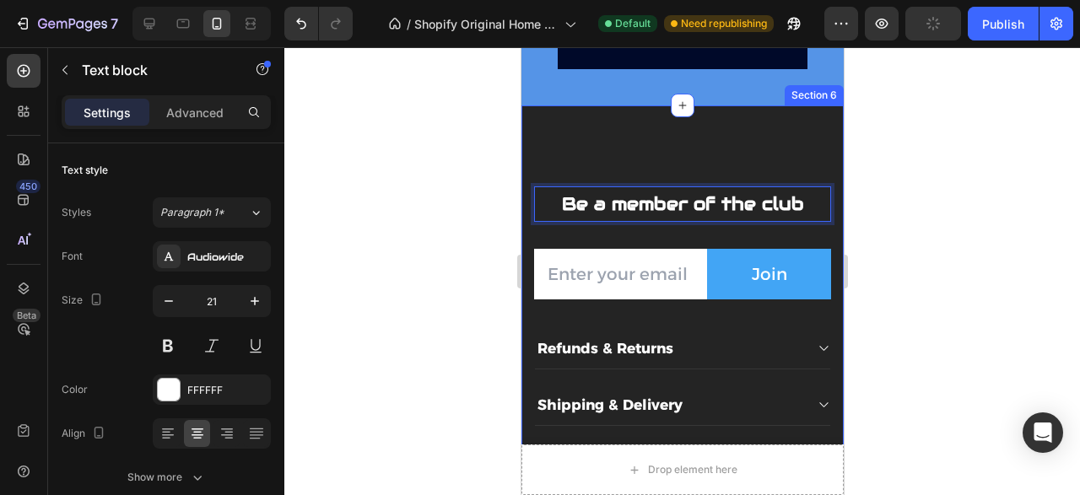
click at [732, 151] on div "Be a member of the club Text block 0 Email Field Join Submit Button Row Newslet…" at bounding box center [681, 377] width 322 height 544
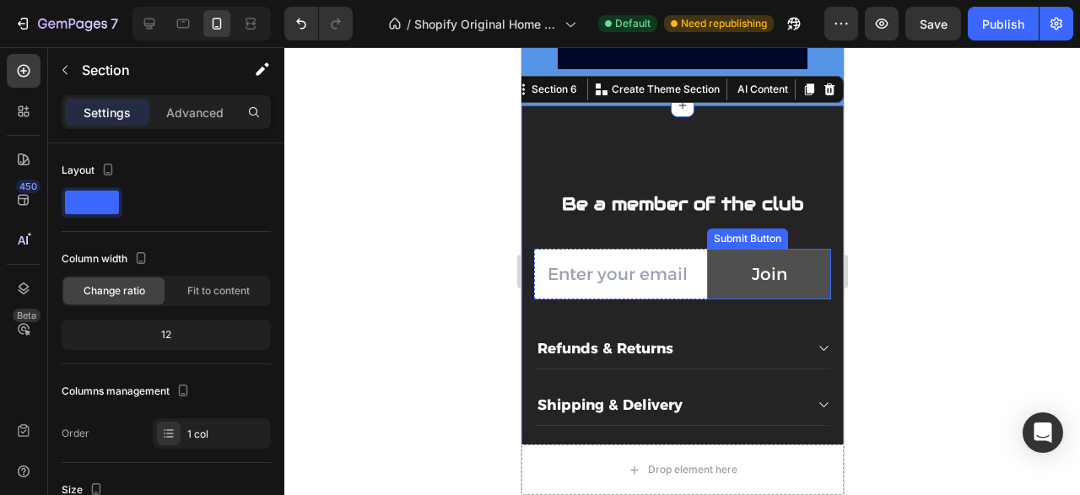
click at [735, 283] on button "Join" at bounding box center [768, 274] width 124 height 51
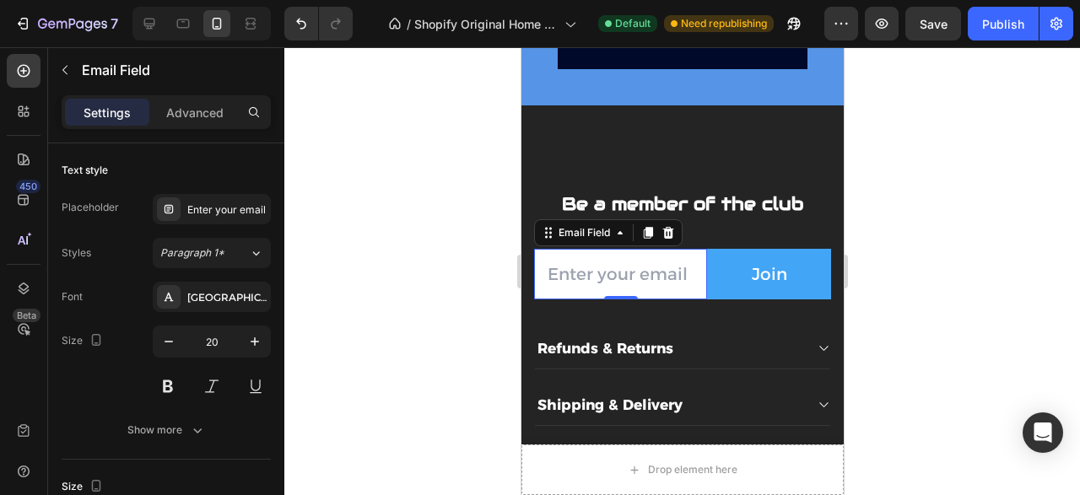
click at [687, 284] on input "email" at bounding box center [619, 274] width 173 height 51
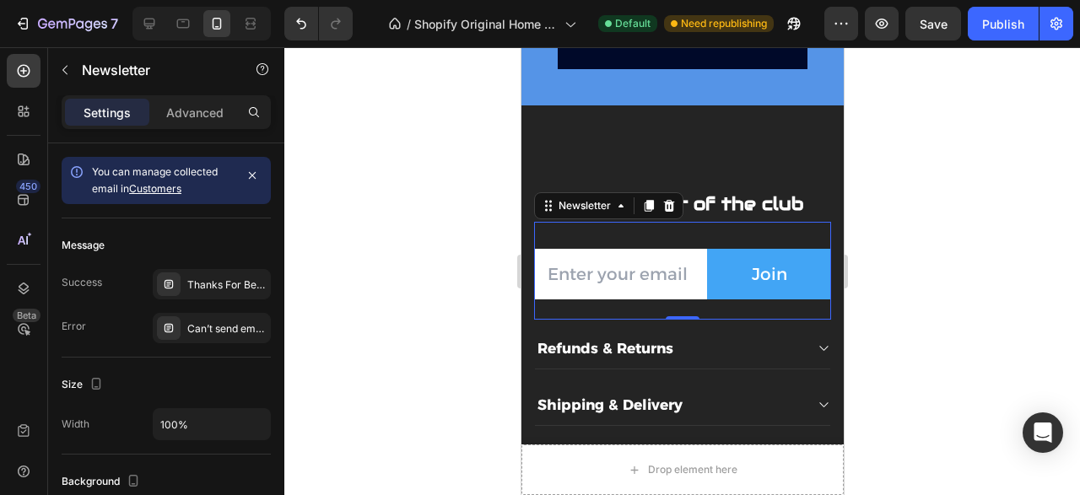
click at [702, 250] on div "Be a member of the club Text block Email Field Join Submit Button Row Newslette…" at bounding box center [681, 246] width 297 height 147
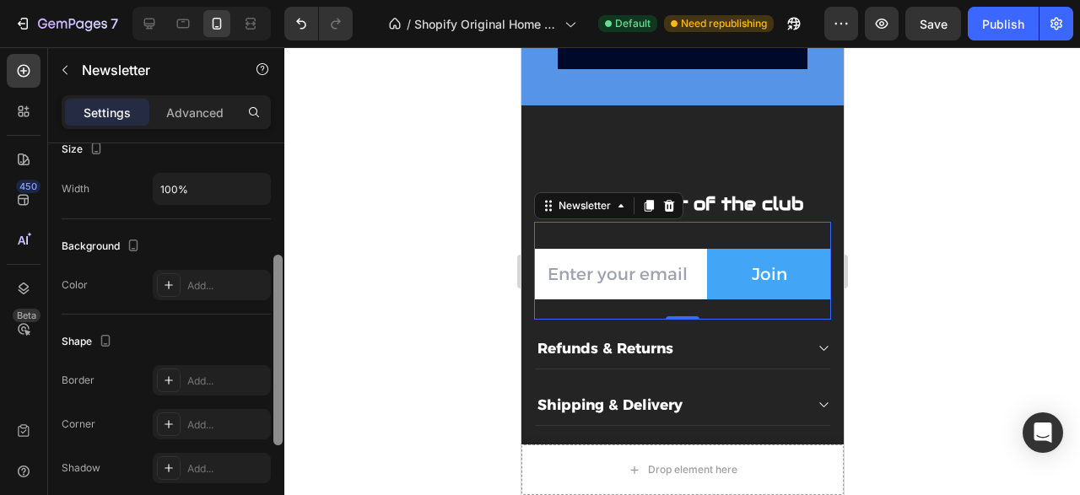
drag, startPoint x: 279, startPoint y: 213, endPoint x: 283, endPoint y: 336, distance: 122.3
click at [283, 336] on div at bounding box center [277, 350] width 9 height 191
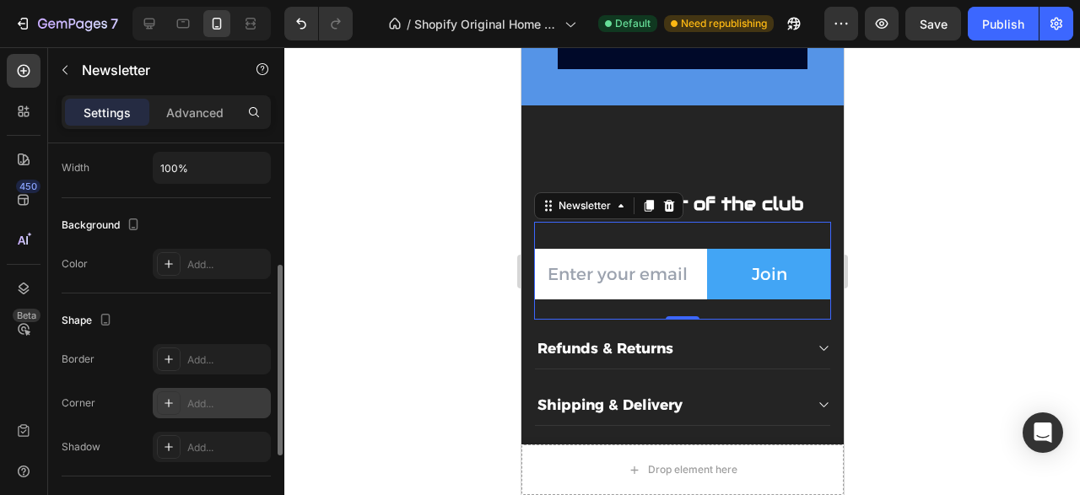
click at [202, 396] on div "Add..." at bounding box center [226, 403] width 79 height 15
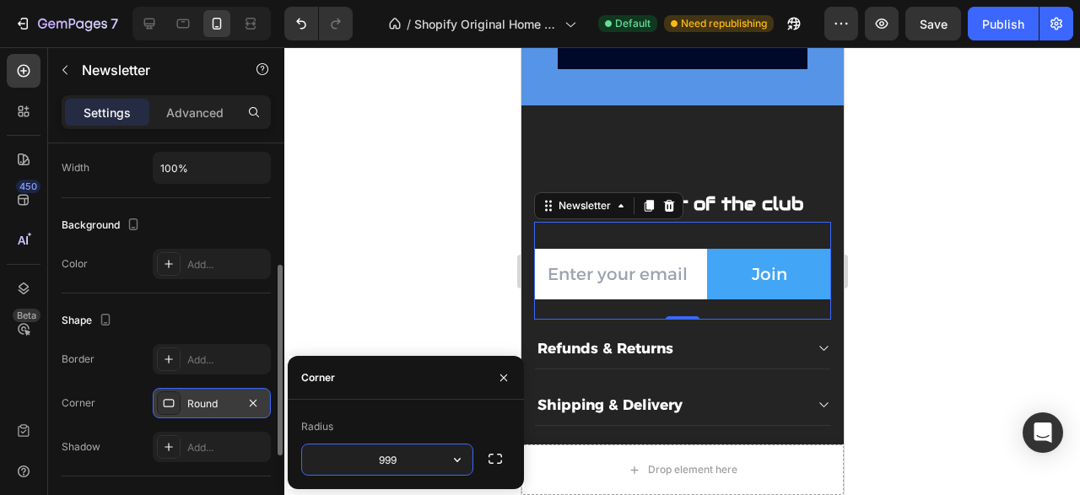
type input "9999"
click at [597, 299] on input "email" at bounding box center [619, 274] width 173 height 51
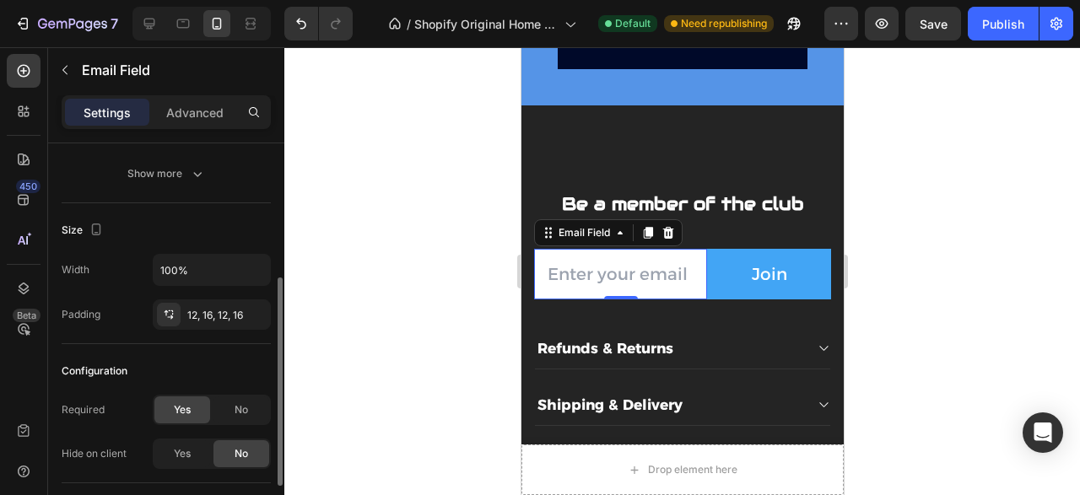
scroll to position [0, 0]
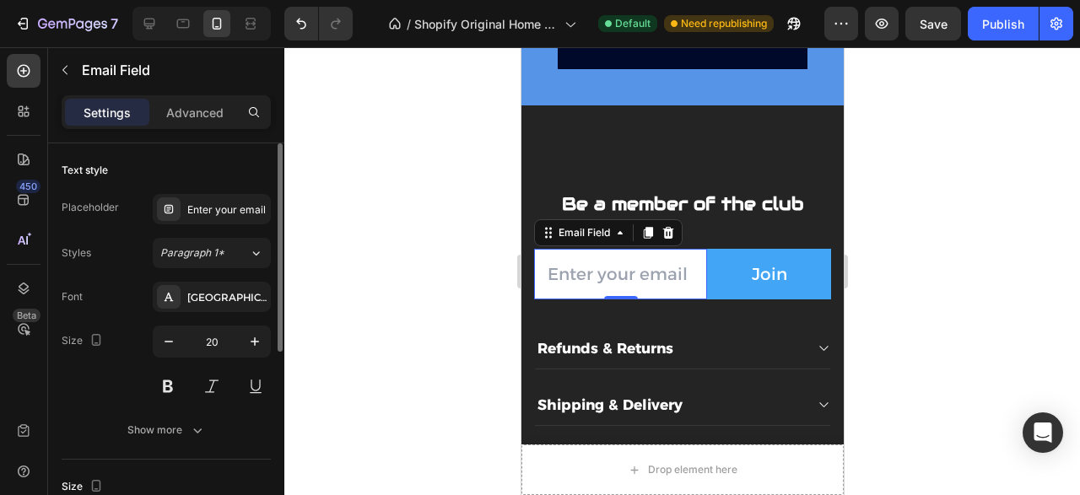
click at [700, 292] on div "Email Field 0" at bounding box center [619, 274] width 173 height 51
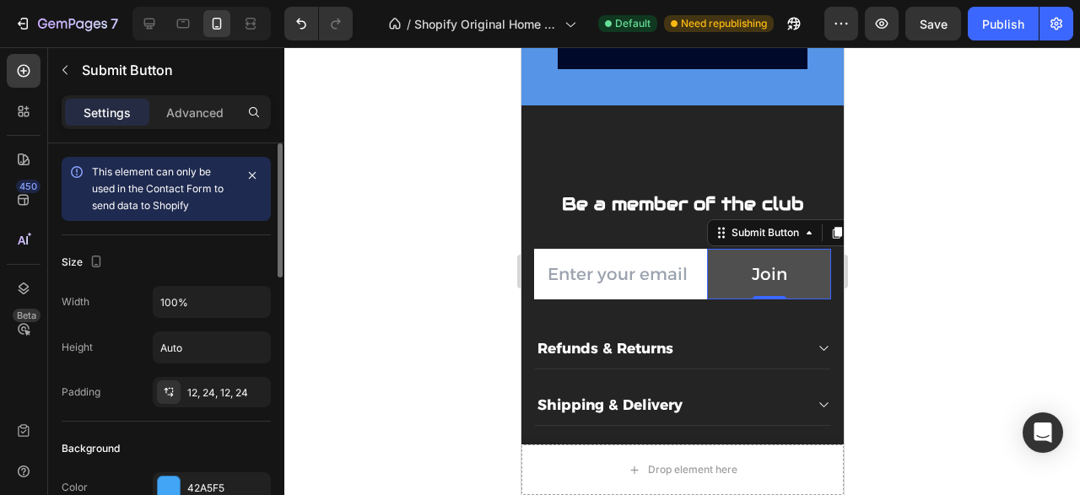
click at [714, 292] on div "Join Submit Button 0" at bounding box center [768, 274] width 124 height 51
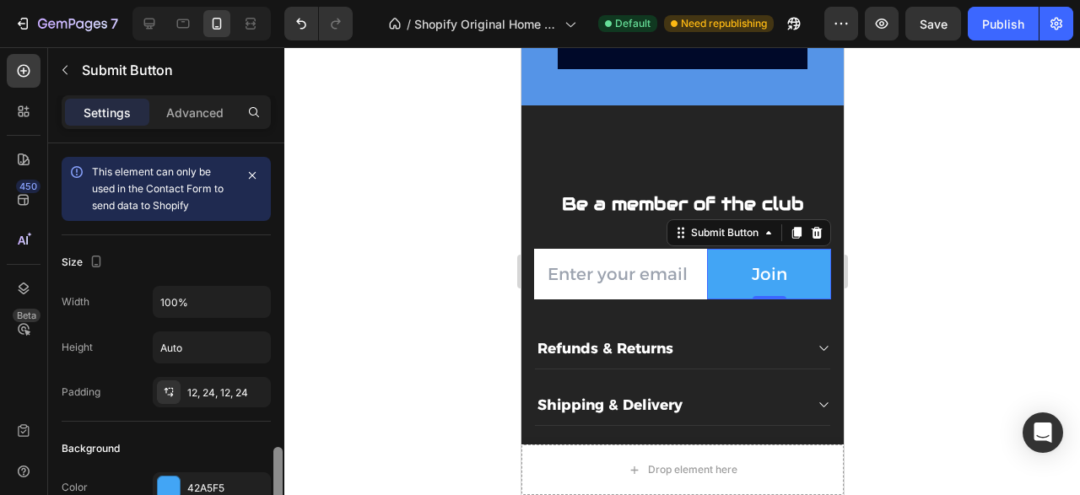
drag, startPoint x: 276, startPoint y: 242, endPoint x: 288, endPoint y: 319, distance: 77.8
click at [288, 0] on div "7 / Shopify Original Home Template Default Need republishing Preview Save Publi…" at bounding box center [540, 0] width 1080 height 0
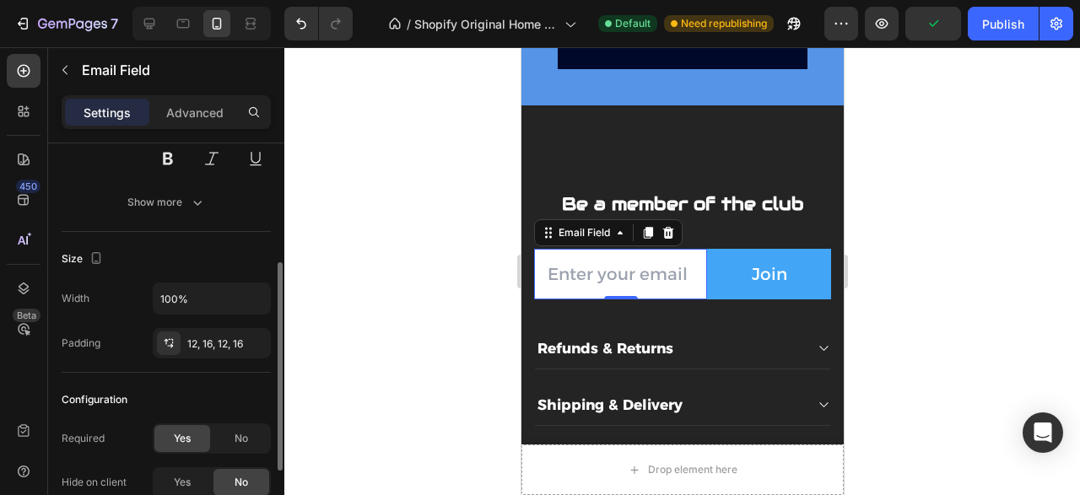
click at [641, 299] on div "Email Field 0" at bounding box center [619, 274] width 173 height 51
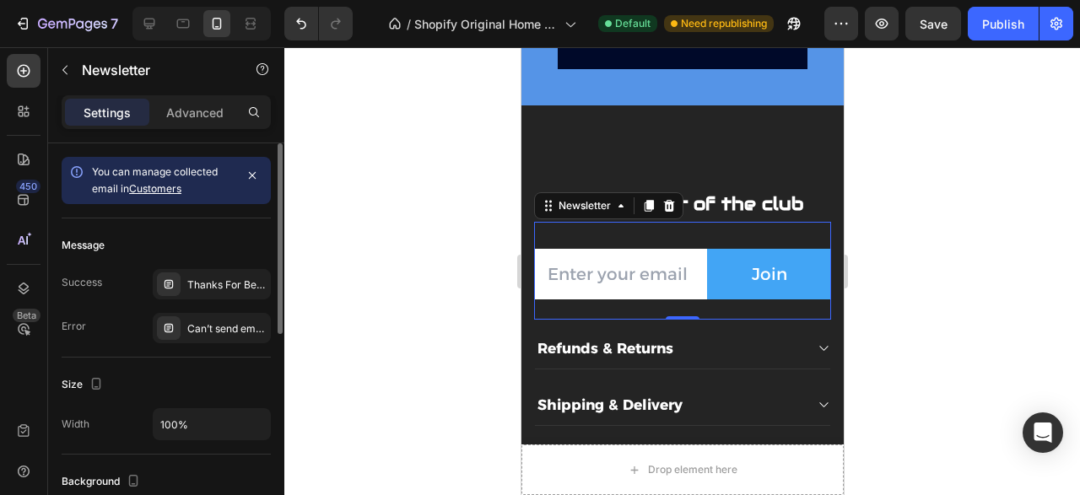
click at [696, 256] on div "Email Field Join Submit Button Row Newsletter 0" at bounding box center [681, 271] width 297 height 98
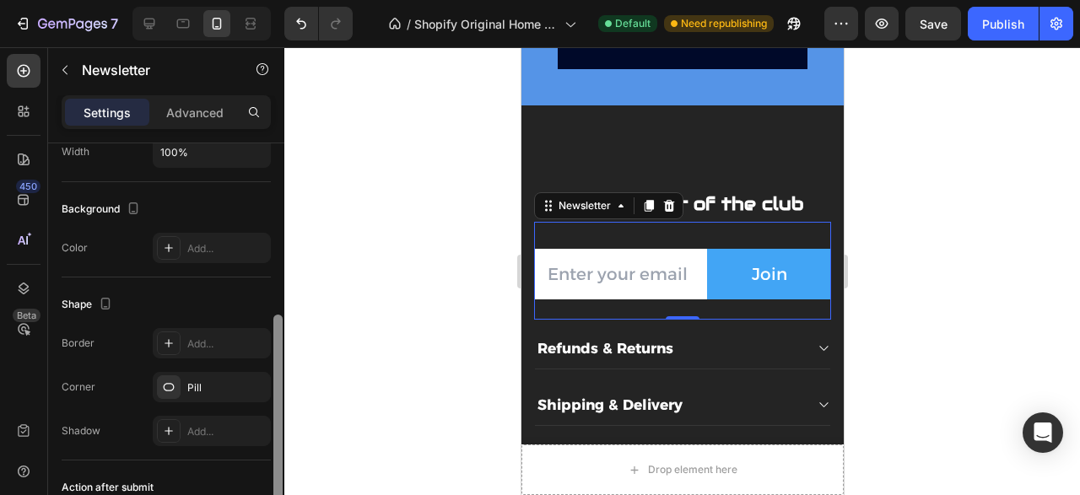
scroll to position [308, 0]
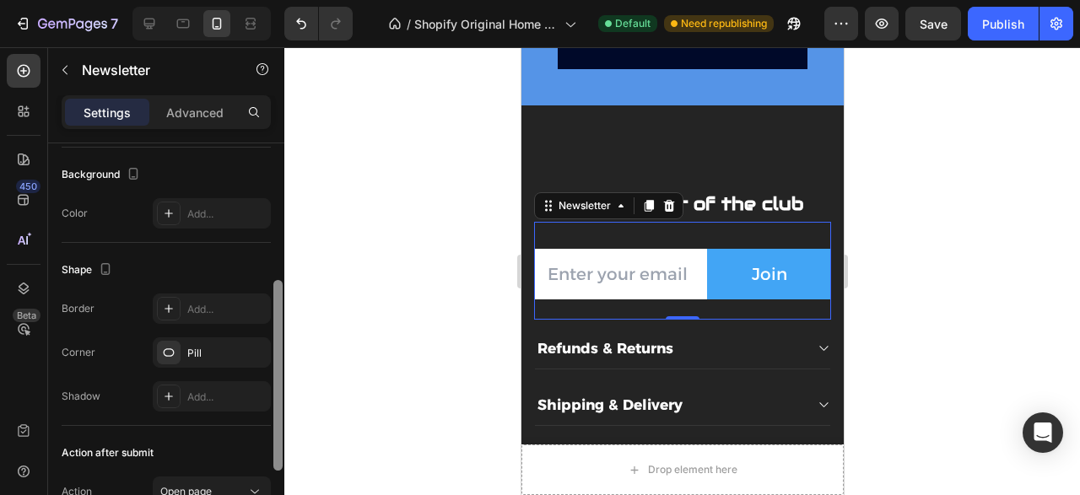
drag, startPoint x: 276, startPoint y: 207, endPoint x: 283, endPoint y: 353, distance: 146.9
click at [283, 353] on div at bounding box center [278, 337] width 13 height 401
click at [225, 348] on div "Pill" at bounding box center [211, 352] width 49 height 15
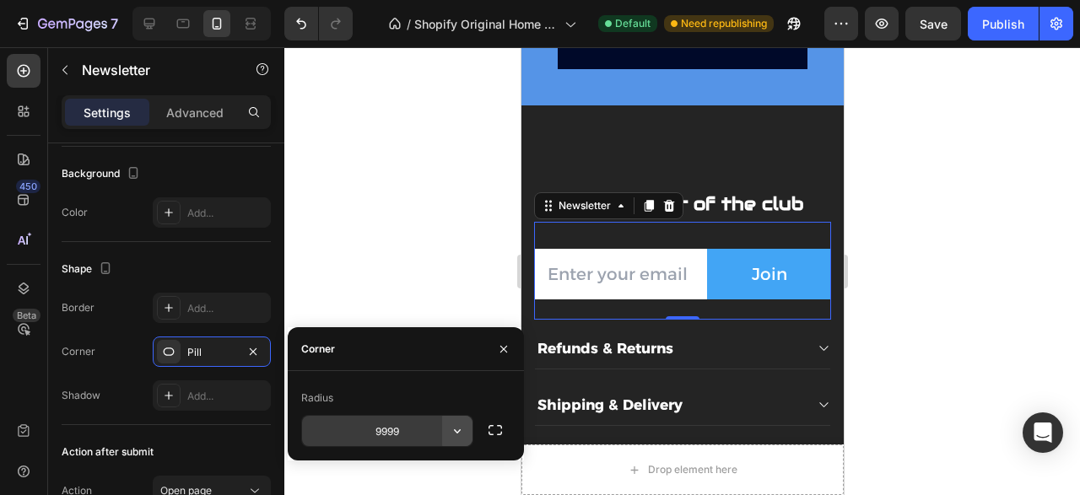
click at [462, 426] on icon "button" at bounding box center [457, 431] width 17 height 17
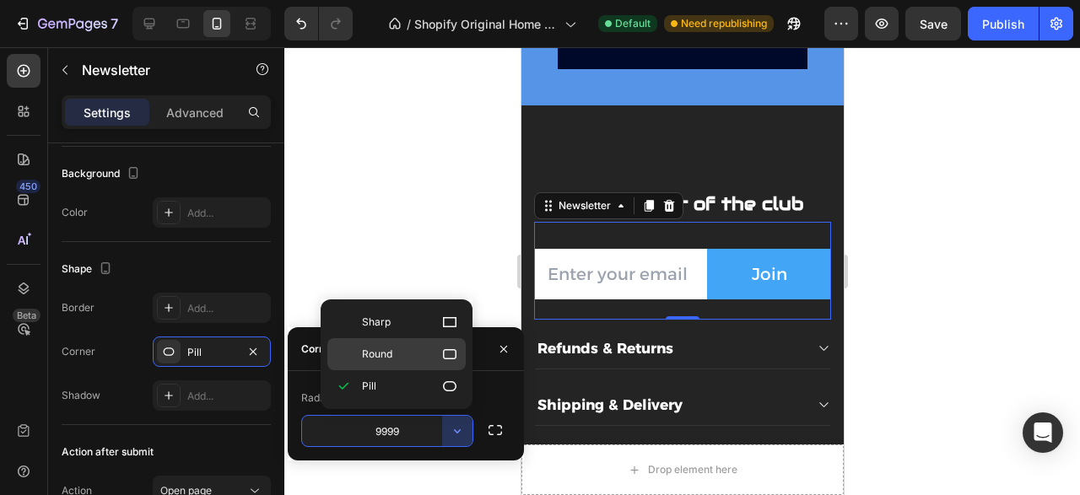
click at [428, 365] on div "Round" at bounding box center [396, 354] width 138 height 32
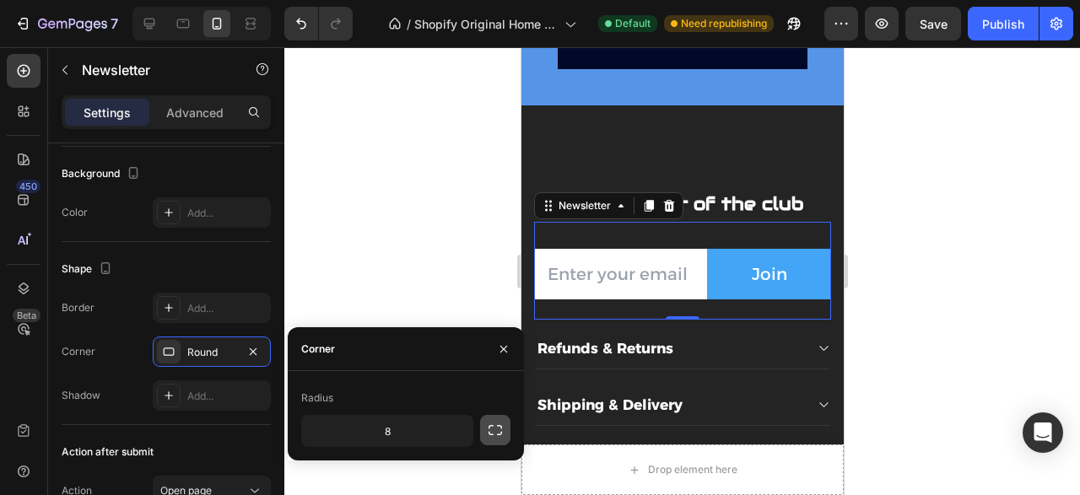
click at [495, 432] on icon "button" at bounding box center [495, 430] width 17 height 17
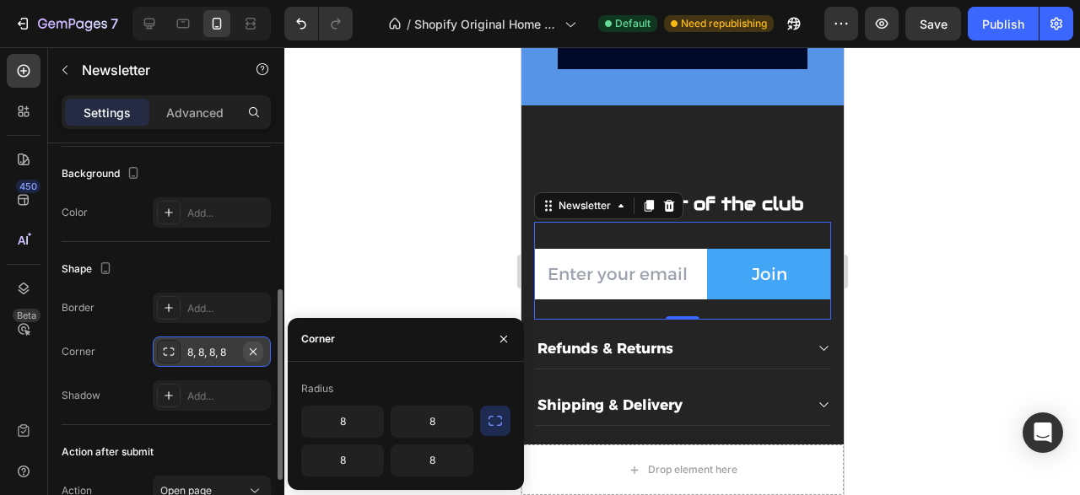
click at [246, 350] on button "button" at bounding box center [253, 352] width 20 height 20
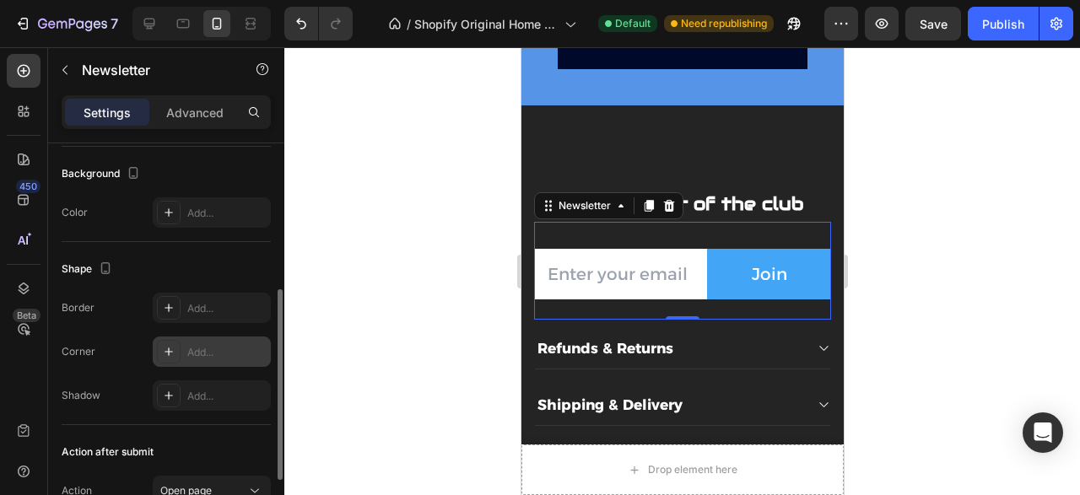
click at [251, 350] on div "Add..." at bounding box center [226, 352] width 79 height 15
type input "8"
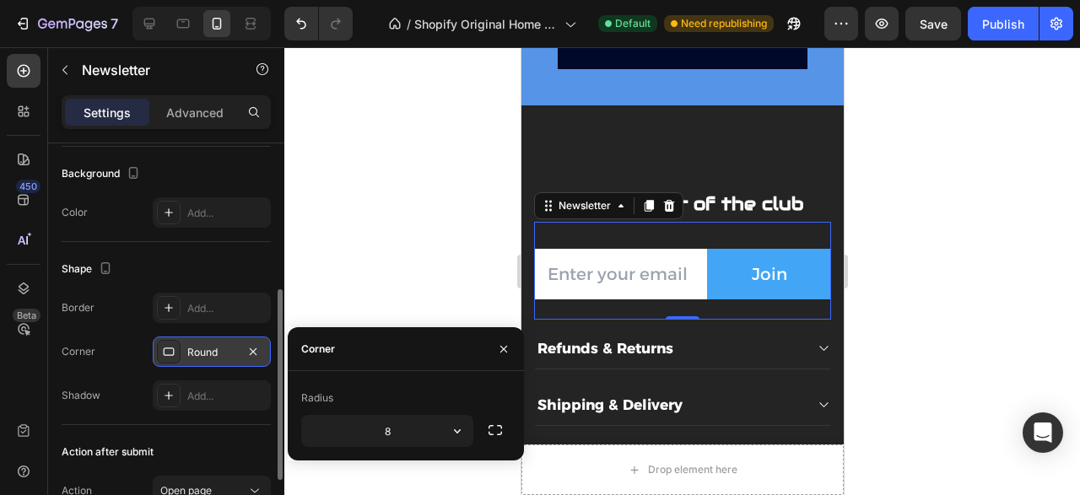
click at [251, 350] on icon "button" at bounding box center [252, 351] width 13 height 13
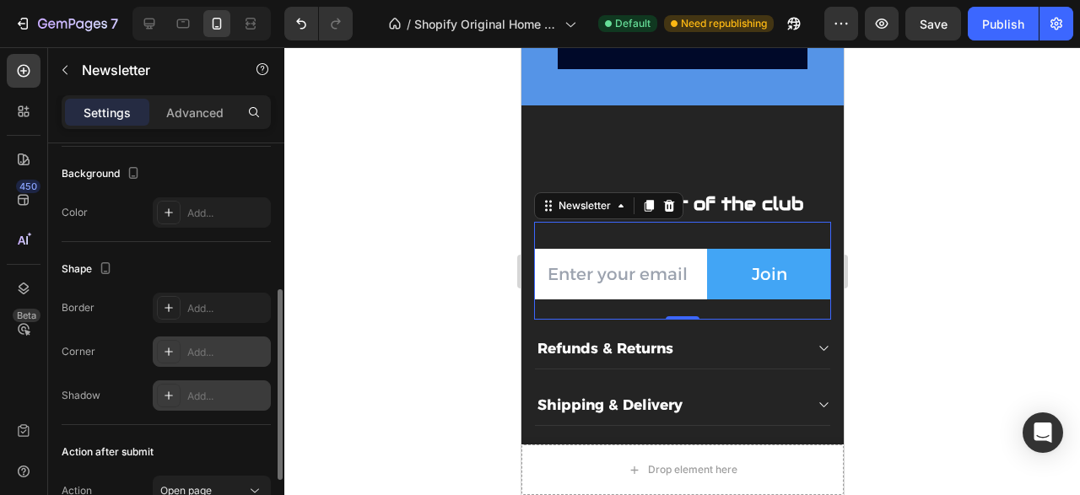
click at [197, 396] on div "Add..." at bounding box center [226, 396] width 79 height 15
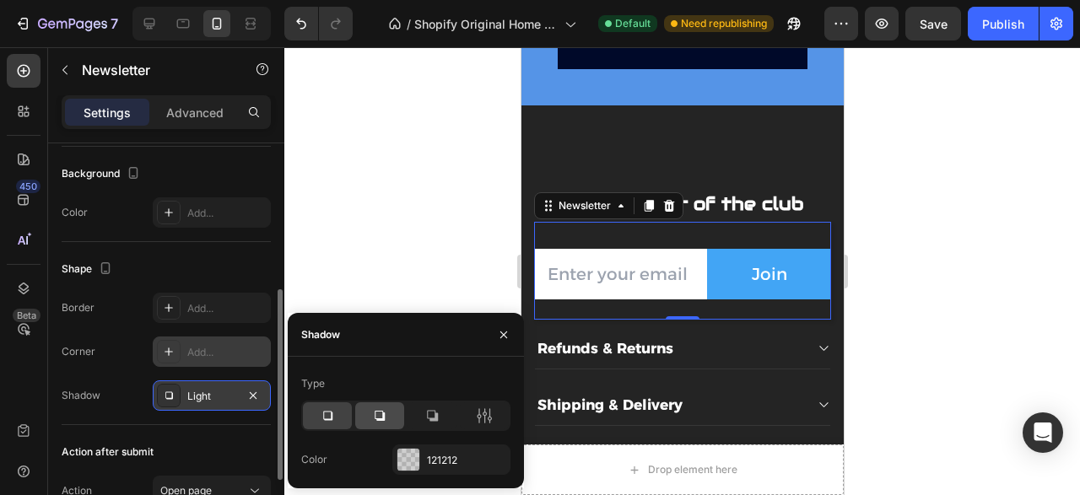
click at [390, 407] on div at bounding box center [379, 415] width 49 height 27
click at [417, 453] on div at bounding box center [408, 460] width 22 height 22
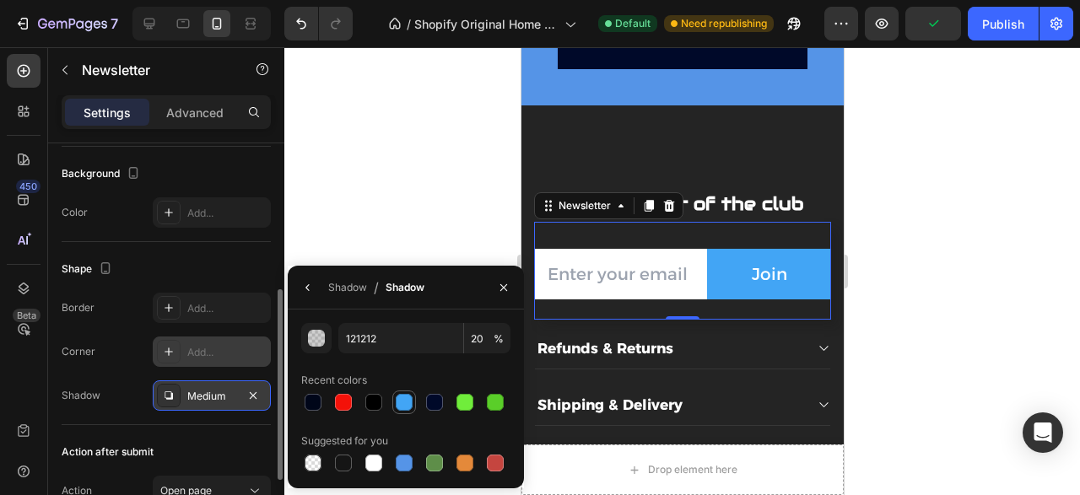
click at [409, 401] on div at bounding box center [404, 402] width 17 height 17
type input "42A5F5"
type input "100"
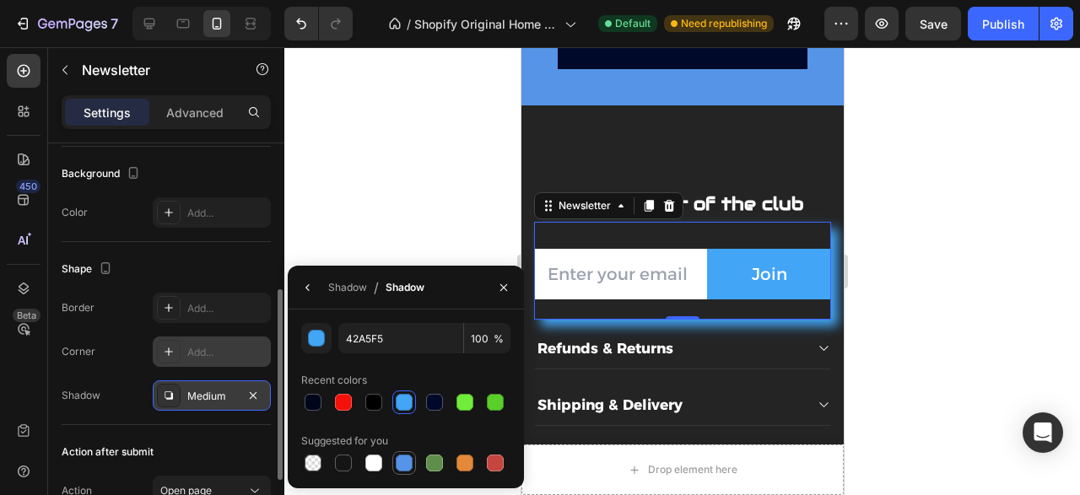
click at [413, 461] on div at bounding box center [404, 463] width 20 height 20
type input "5594E7"
click at [256, 391] on icon "button" at bounding box center [253, 394] width 7 height 7
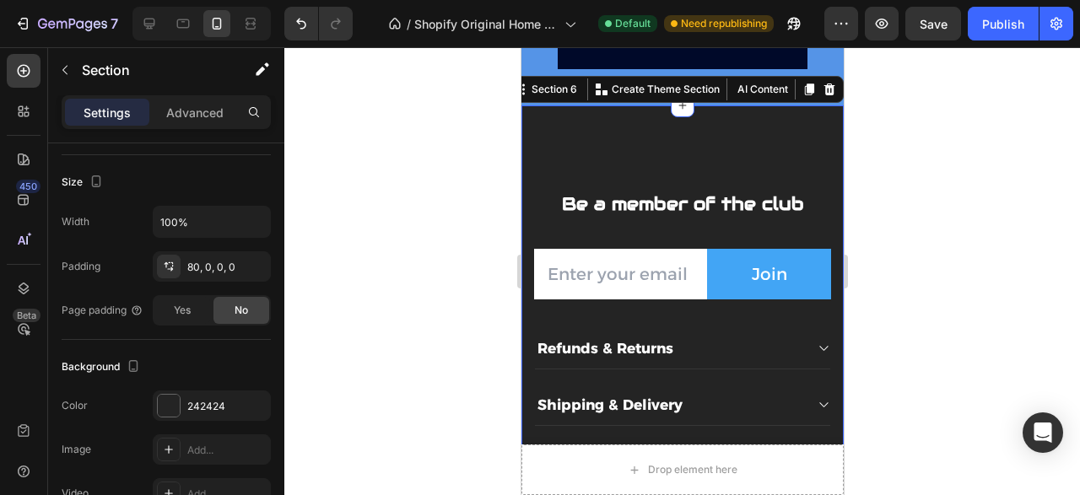
click at [734, 170] on section "Be a member of the club Text block Email Field Join Submit Button Row Newslette…" at bounding box center [681, 377] width 322 height 544
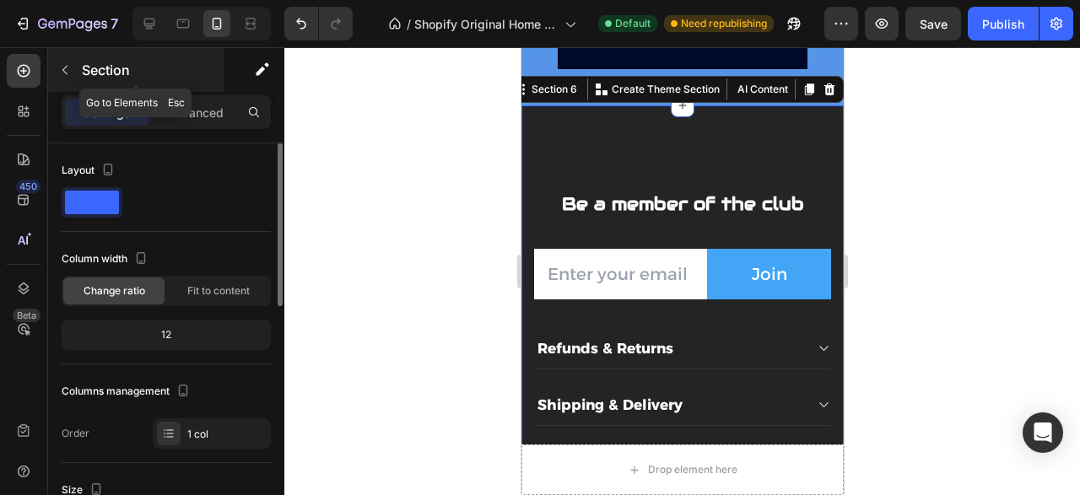
click at [71, 72] on icon "button" at bounding box center [64, 69] width 13 height 13
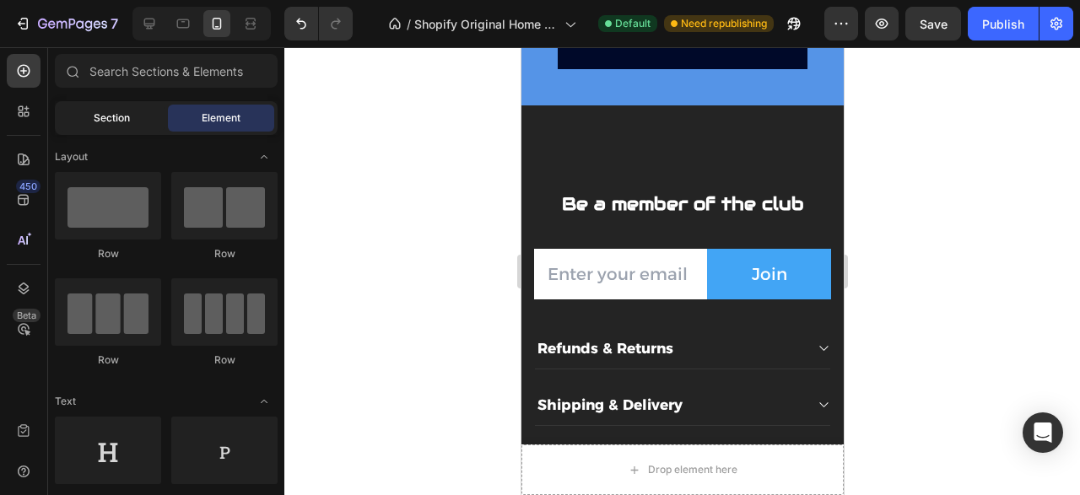
click at [108, 116] on span "Section" at bounding box center [112, 117] width 36 height 15
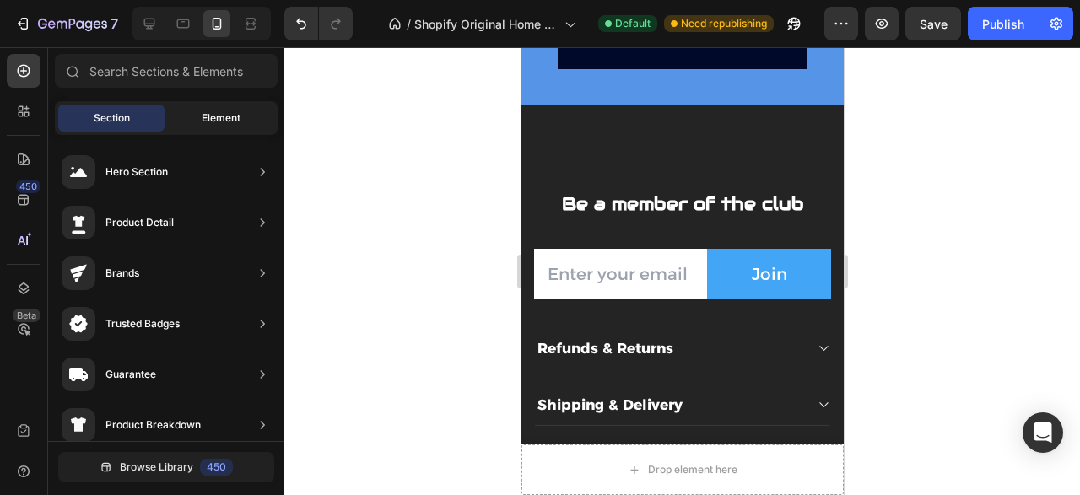
click at [173, 121] on div "Element" at bounding box center [221, 118] width 106 height 27
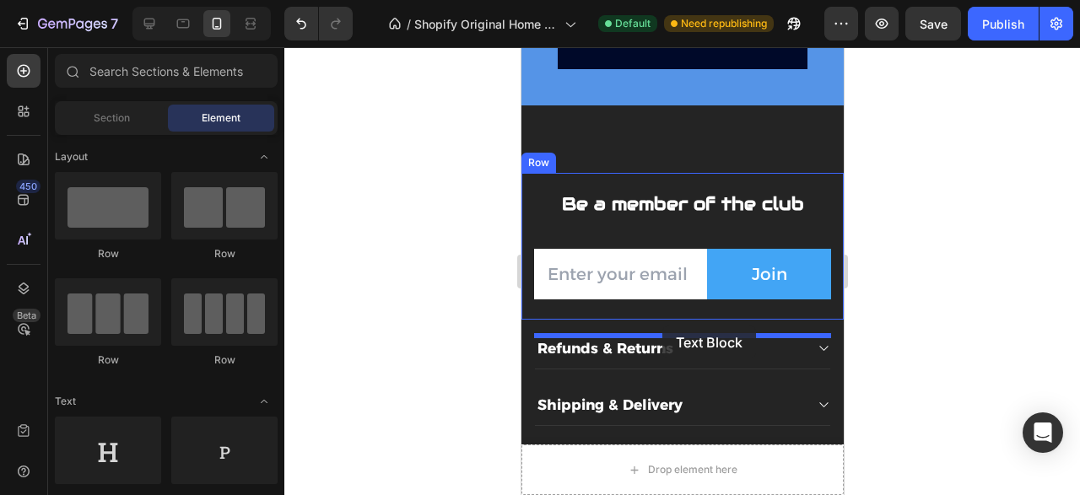
drag, startPoint x: 741, startPoint y: 504, endPoint x: 661, endPoint y: 326, distance: 194.0
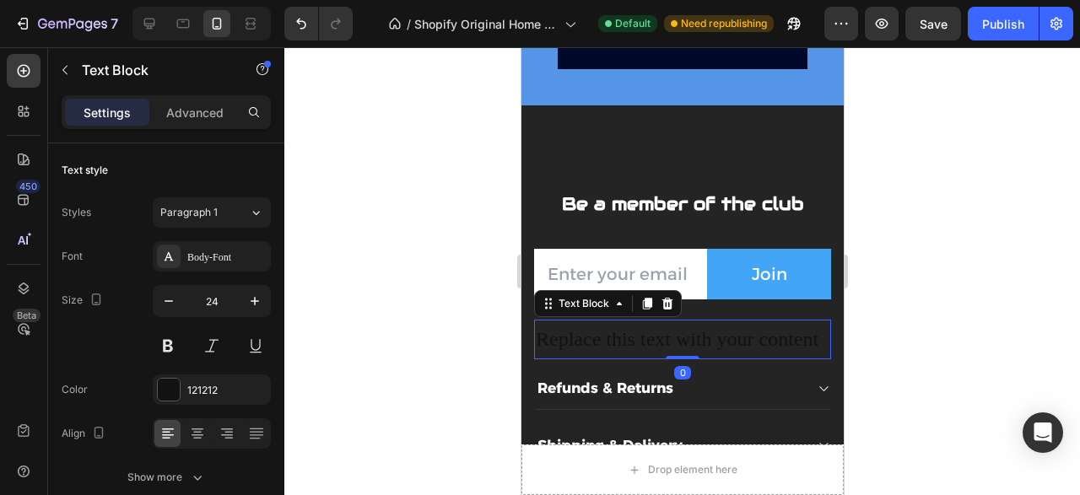
click at [665, 357] on div "Replace this text with your content" at bounding box center [681, 340] width 297 height 40
click at [665, 357] on p "Replace this text with your content" at bounding box center [682, 339] width 294 height 36
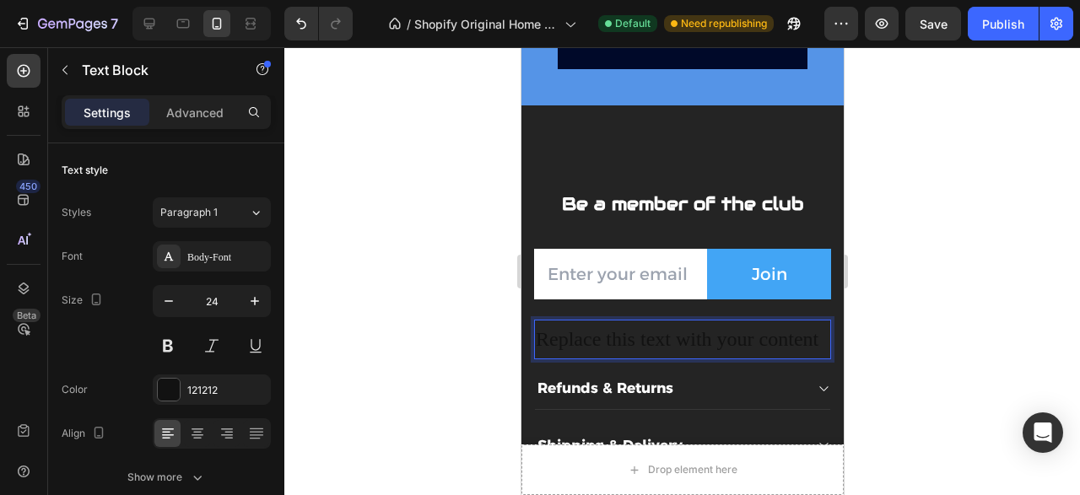
click at [665, 357] on p "Replace this text with your content" at bounding box center [682, 339] width 294 height 36
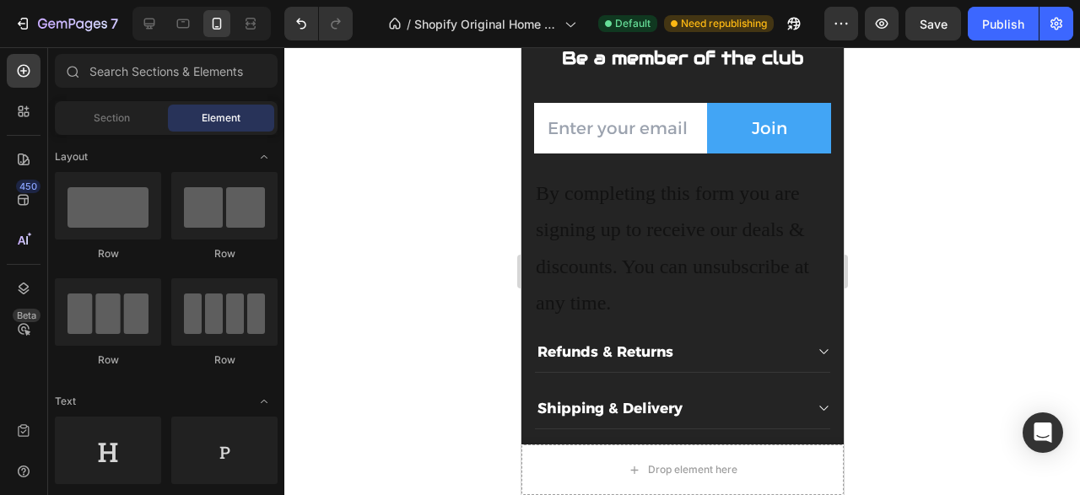
scroll to position [2026, 0]
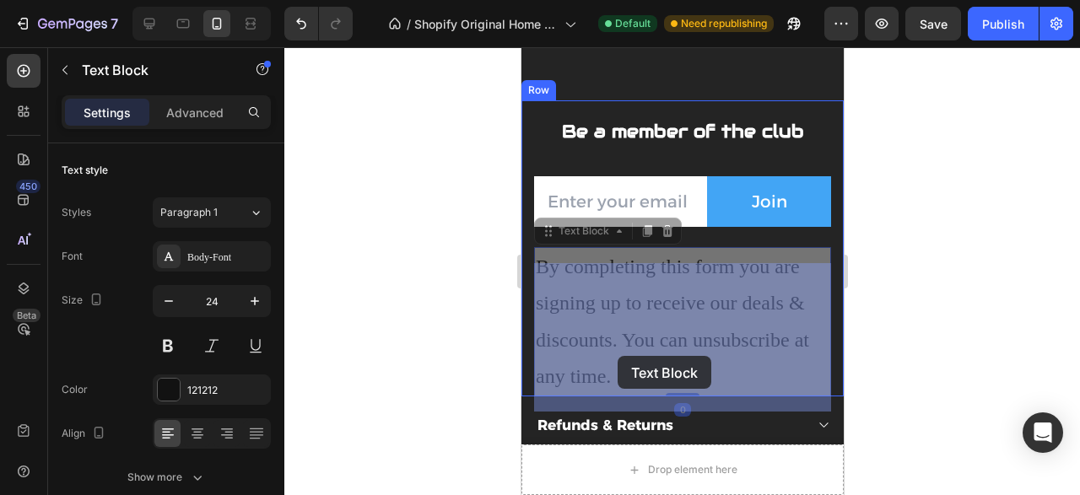
drag, startPoint x: 697, startPoint y: 393, endPoint x: 616, endPoint y: 357, distance: 88.7
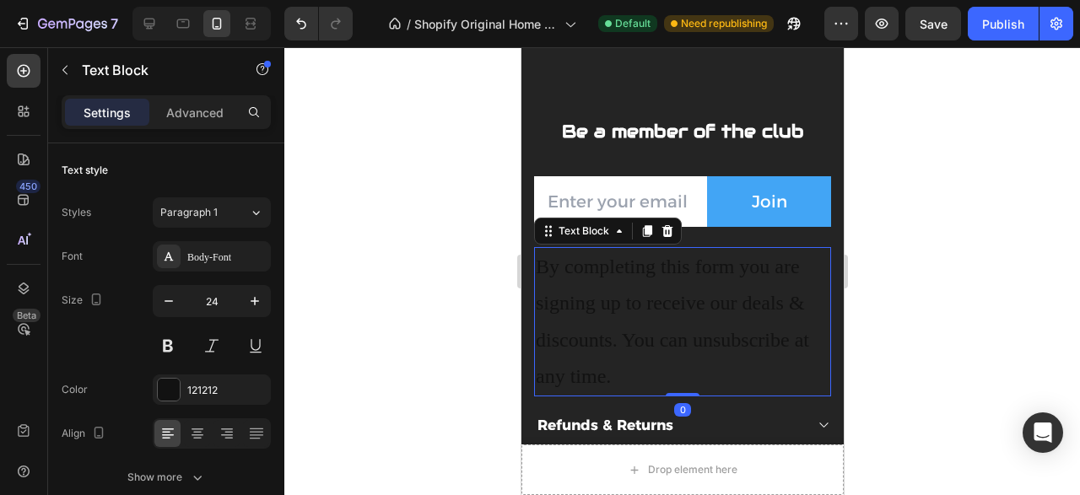
click at [641, 395] on p "By completing this form you are signing up to receive our deals & discounts. Yo…" at bounding box center [682, 322] width 294 height 146
click at [611, 388] on p "By completing this form you are signing up to receive our deals & discounts. Yo…" at bounding box center [682, 322] width 294 height 146
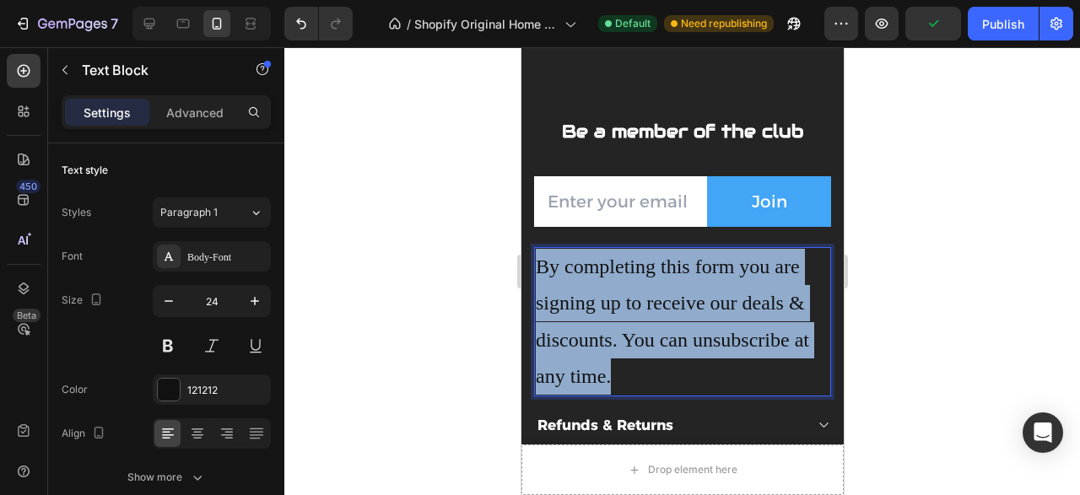
drag, startPoint x: 615, startPoint y: 388, endPoint x: 538, endPoint y: 266, distance: 144.4
click at [538, 266] on p "By completing this form you are signing up to receive our deals & discounts. Yo…" at bounding box center [682, 322] width 294 height 146
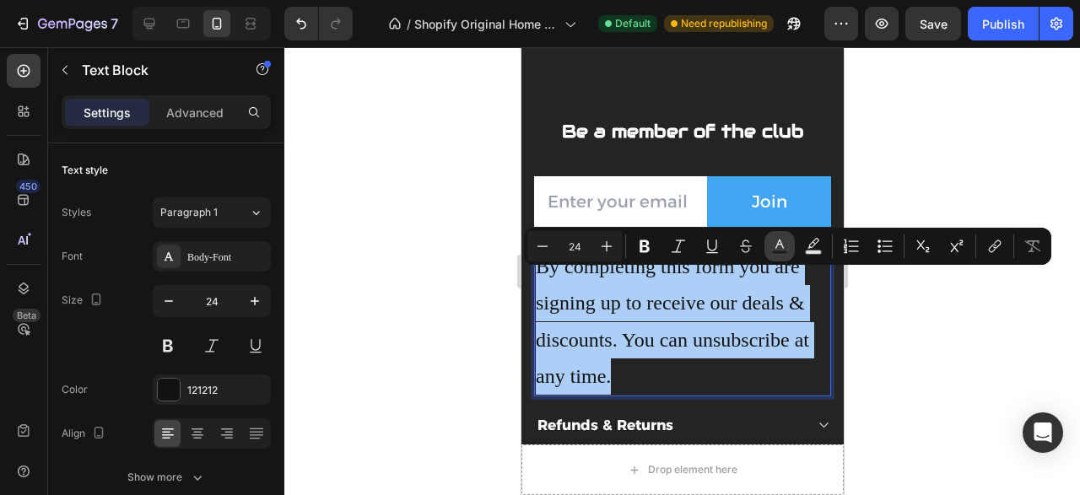
click at [784, 250] on rect "Editor contextual toolbar" at bounding box center [780, 252] width 16 height 4
type input "121212"
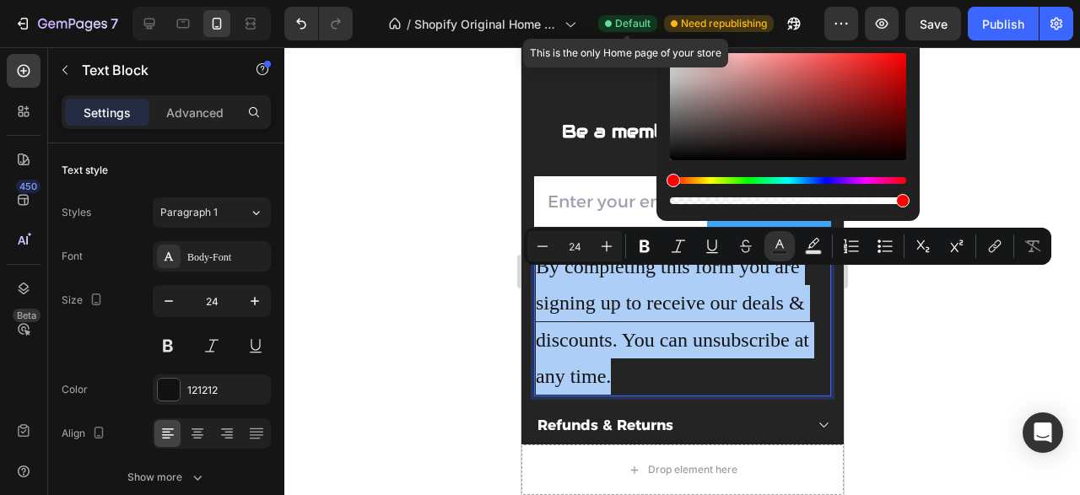
drag, startPoint x: 697, startPoint y: 97, endPoint x: 646, endPoint y: 26, distance: 87.1
click at [646, 0] on body "7 / Shopify Original Home Template Default This is the only Home page of your s…" at bounding box center [540, 0] width 1080 height 0
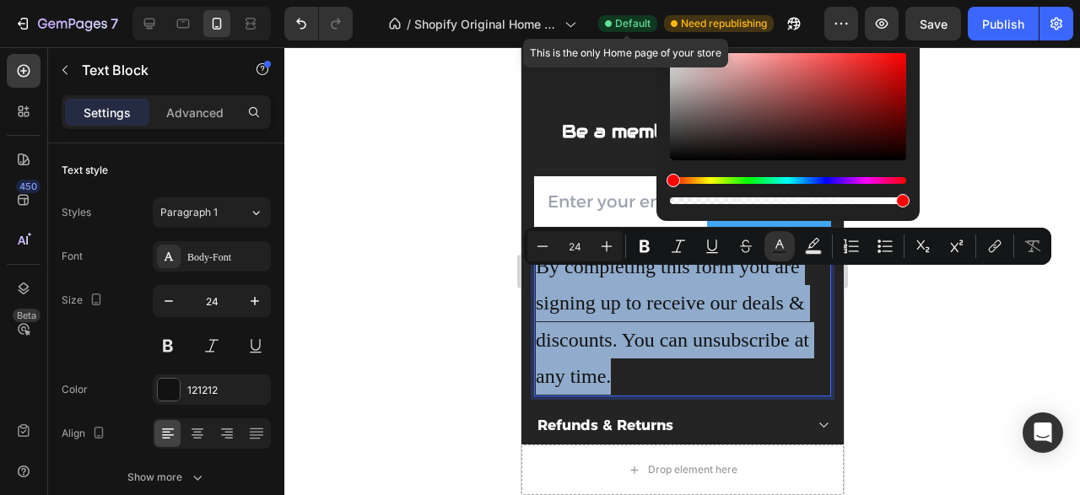
type input "FFFFFF"
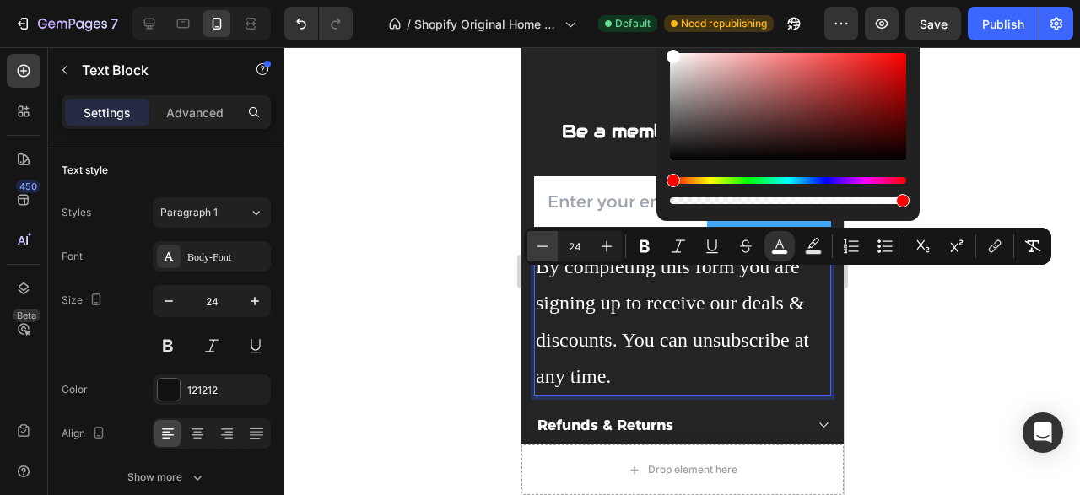
click at [544, 250] on icon "Editor contextual toolbar" at bounding box center [542, 246] width 17 height 17
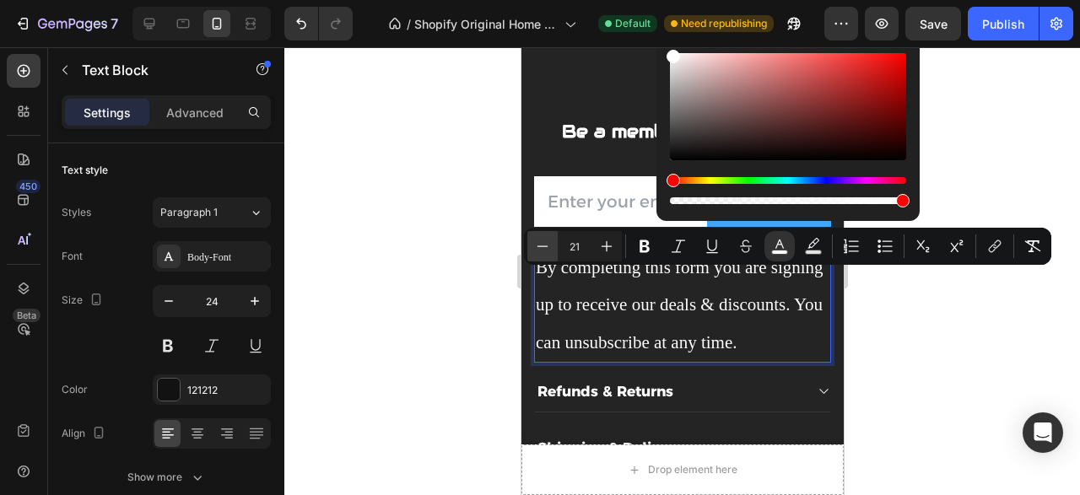
click at [544, 250] on icon "Editor contextual toolbar" at bounding box center [542, 246] width 17 height 17
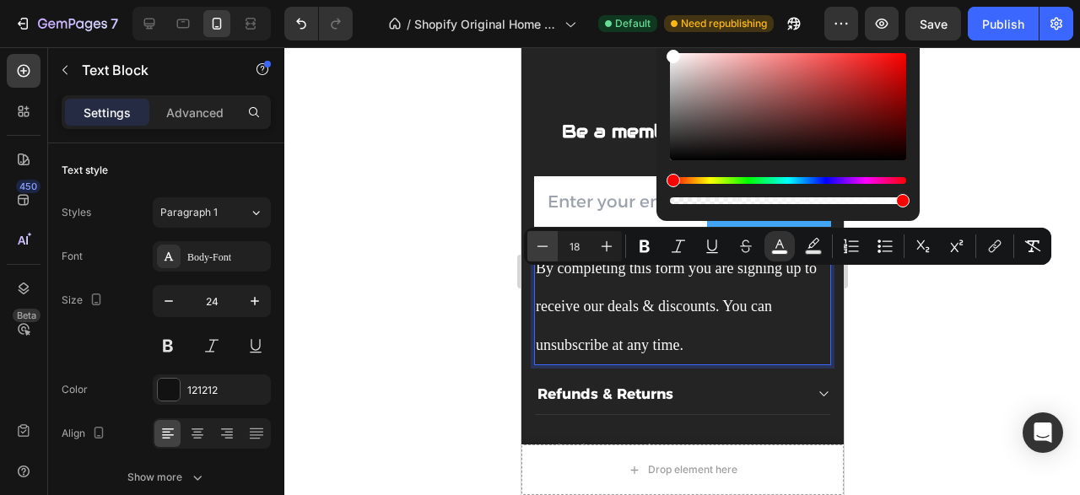
click at [544, 250] on icon "Editor contextual toolbar" at bounding box center [542, 246] width 17 height 17
type input "15"
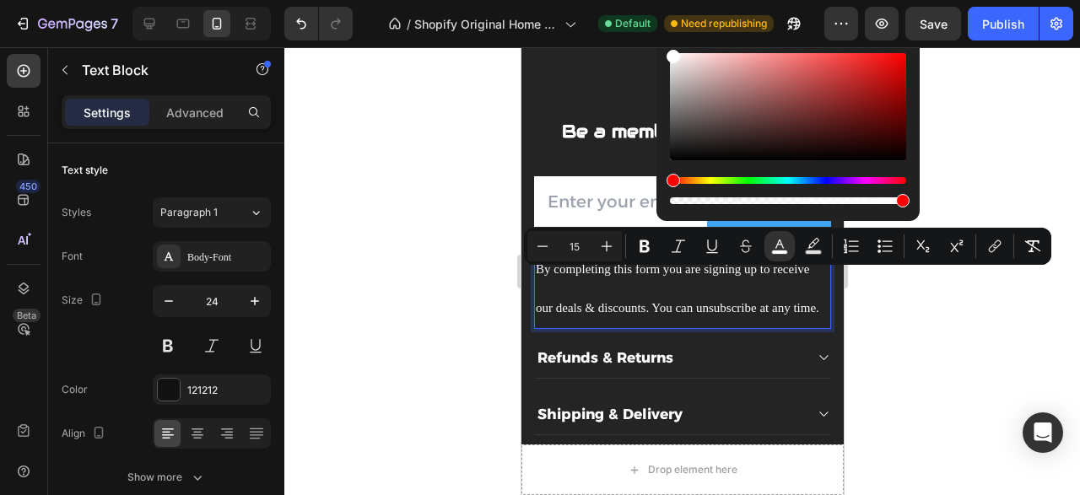
click at [606, 301] on p "By completing this form you are signing up to receive our deals & discounts. Yo…" at bounding box center [682, 288] width 294 height 78
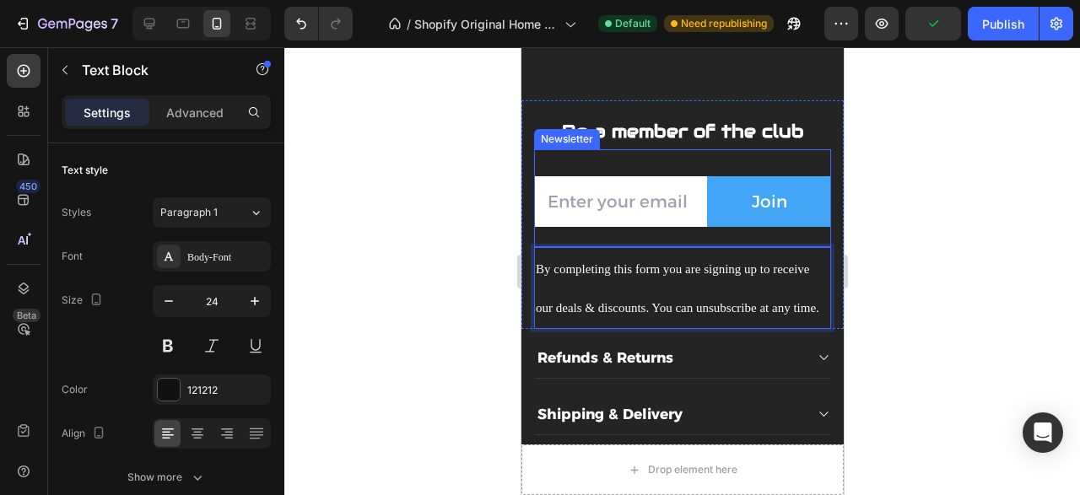
click at [649, 250] on div "Be a member of the club Text block Email Field Join Submit Button Row Newslette…" at bounding box center [681, 214] width 297 height 228
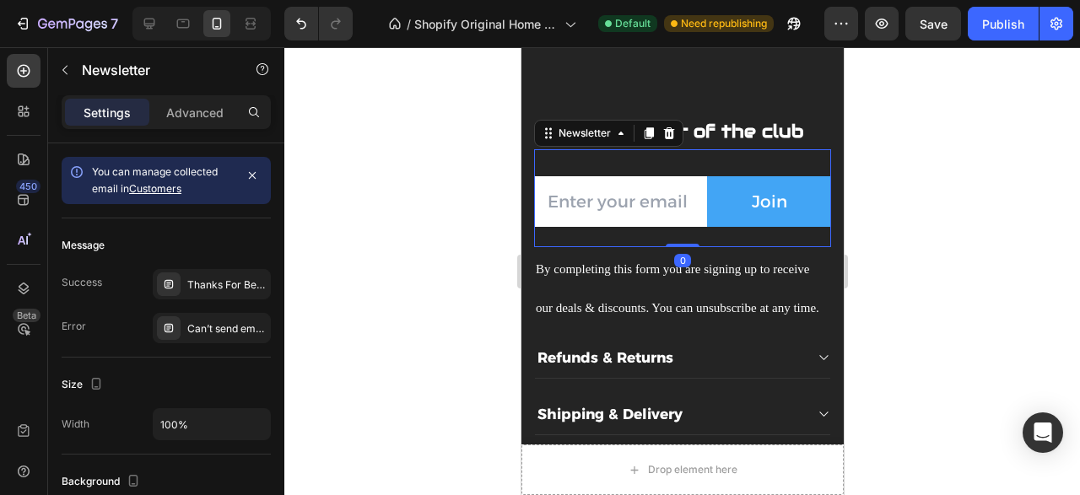
drag, startPoint x: 671, startPoint y: 261, endPoint x: 681, endPoint y: 239, distance: 24.2
click at [681, 239] on div "Email Field Join Submit Button Row Newsletter 0" at bounding box center [681, 198] width 297 height 98
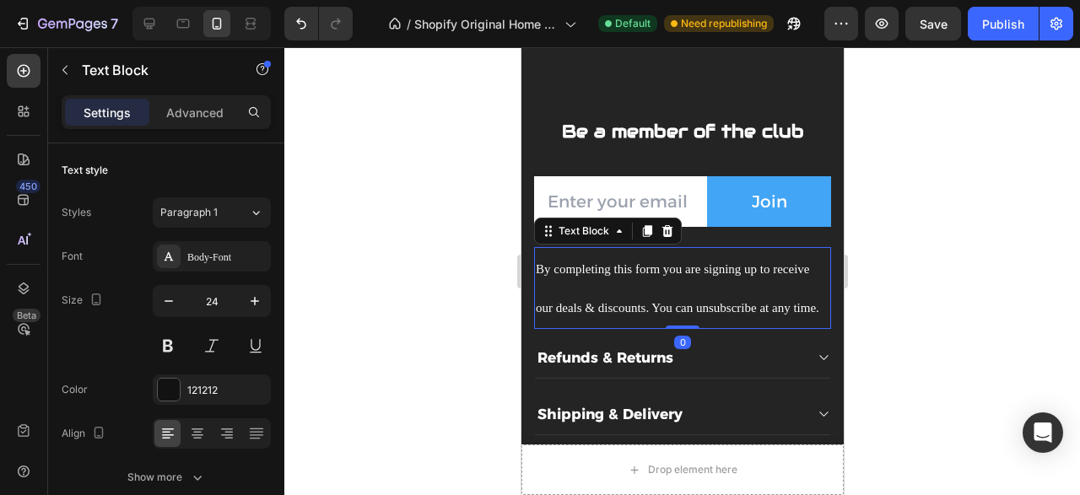
drag, startPoint x: 627, startPoint y: 284, endPoint x: 944, endPoint y: 372, distance: 328.2
click at [627, 284] on span "By completing this form you are signing up to receive our deals & discounts. Yo…" at bounding box center [676, 288] width 283 height 52
click at [746, 315] on span "By completing this form you are signing up to receive our deals & discounts. Yo…" at bounding box center [676, 288] width 283 height 52
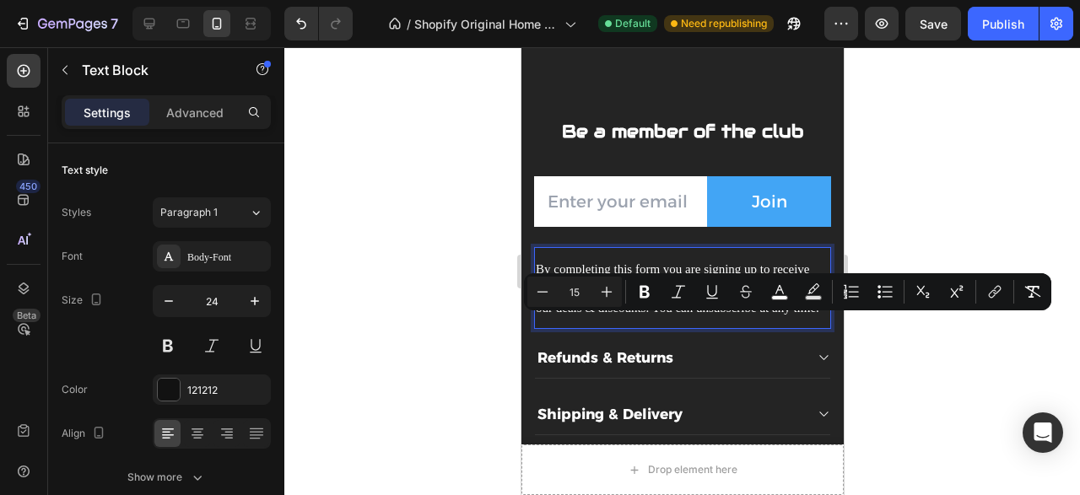
click at [674, 313] on p "By completing this form you are signing up to receive our deals & discounts. Yo…" at bounding box center [682, 288] width 294 height 78
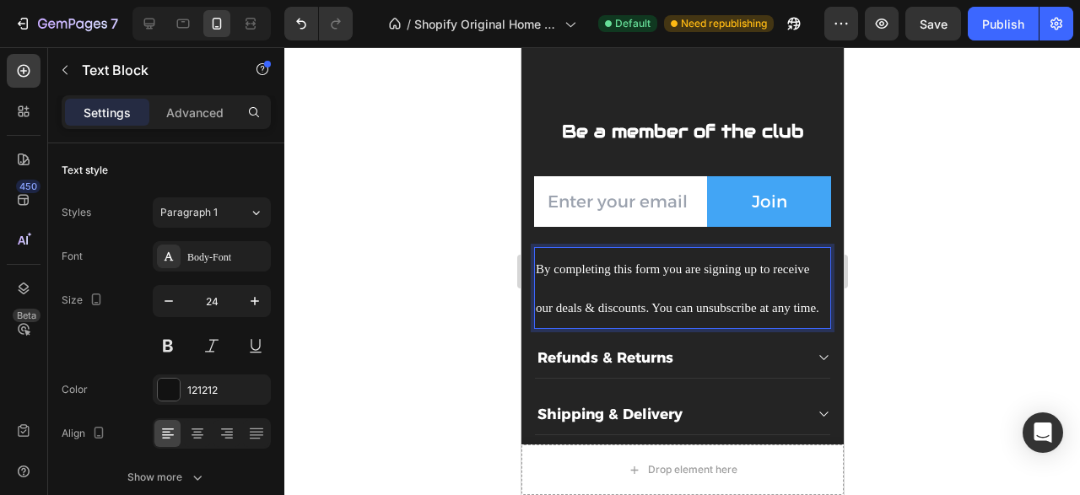
click at [674, 313] on p "By completing this form you are signing up to receive our deals & discounts. Yo…" at bounding box center [682, 288] width 294 height 78
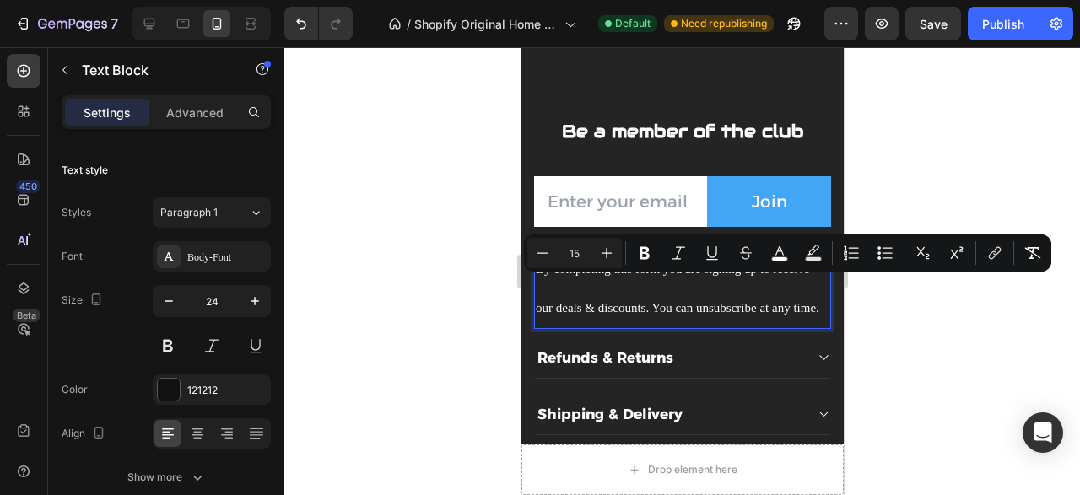
click at [674, 313] on p "By completing this form you are signing up to receive our deals & discounts. Yo…" at bounding box center [682, 288] width 294 height 78
click at [546, 252] on icon "Editor contextual toolbar" at bounding box center [542, 253] width 17 height 17
type input "14"
click at [170, 298] on icon "button" at bounding box center [168, 301] width 17 height 17
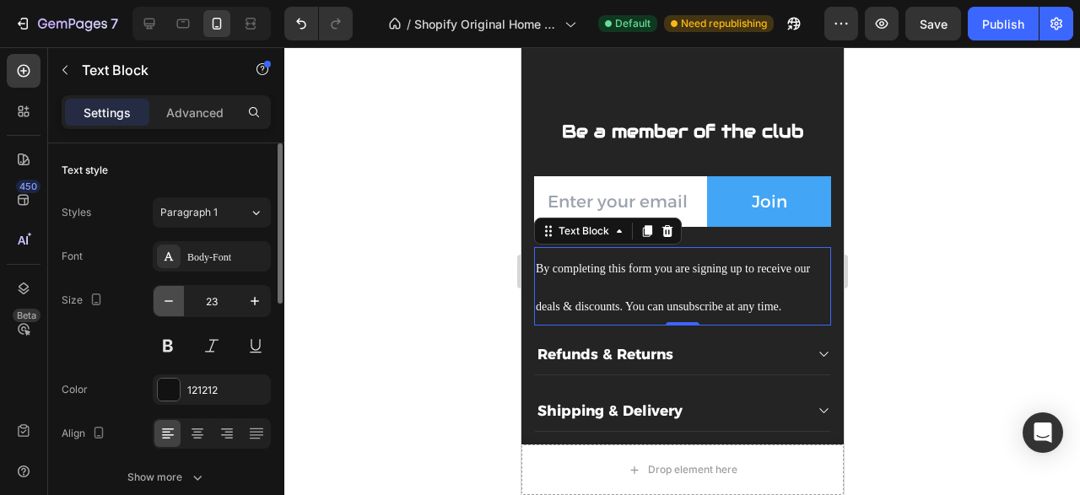
click at [170, 298] on icon "button" at bounding box center [168, 301] width 17 height 17
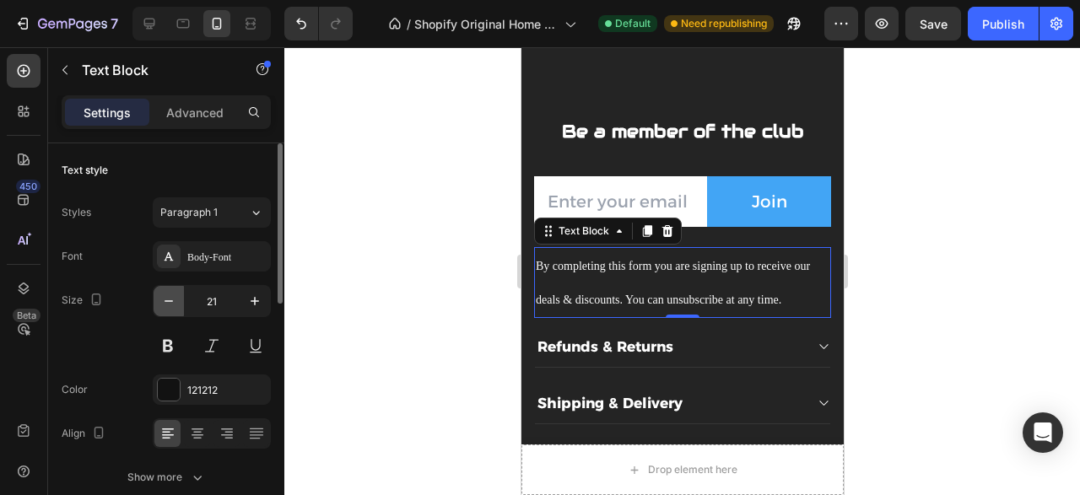
click at [170, 298] on icon "button" at bounding box center [168, 301] width 17 height 17
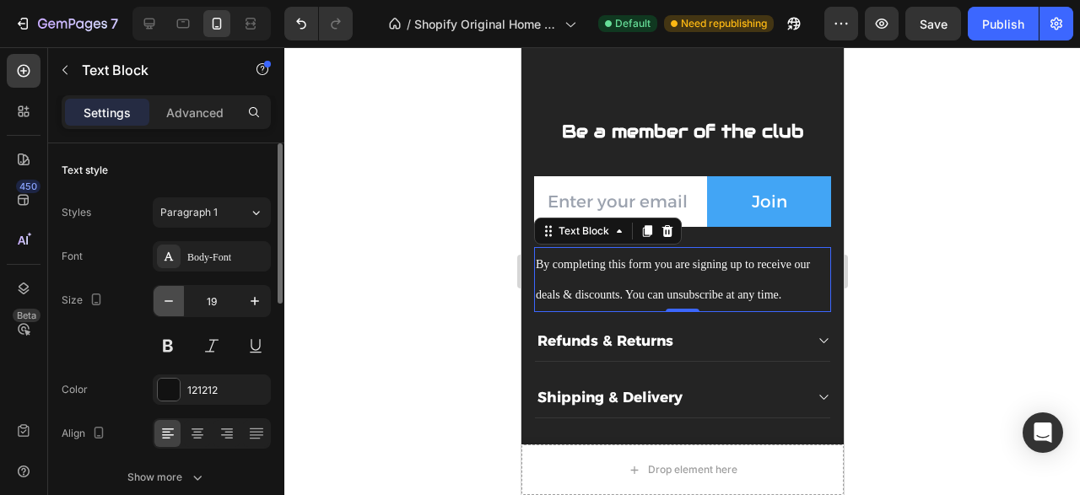
click at [170, 298] on icon "button" at bounding box center [168, 301] width 17 height 17
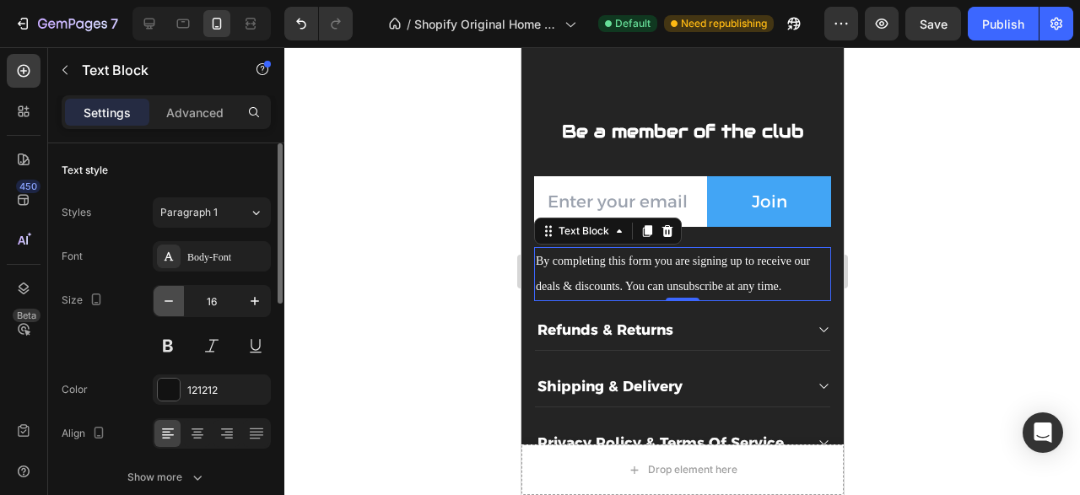
click at [170, 298] on icon "button" at bounding box center [168, 301] width 17 height 17
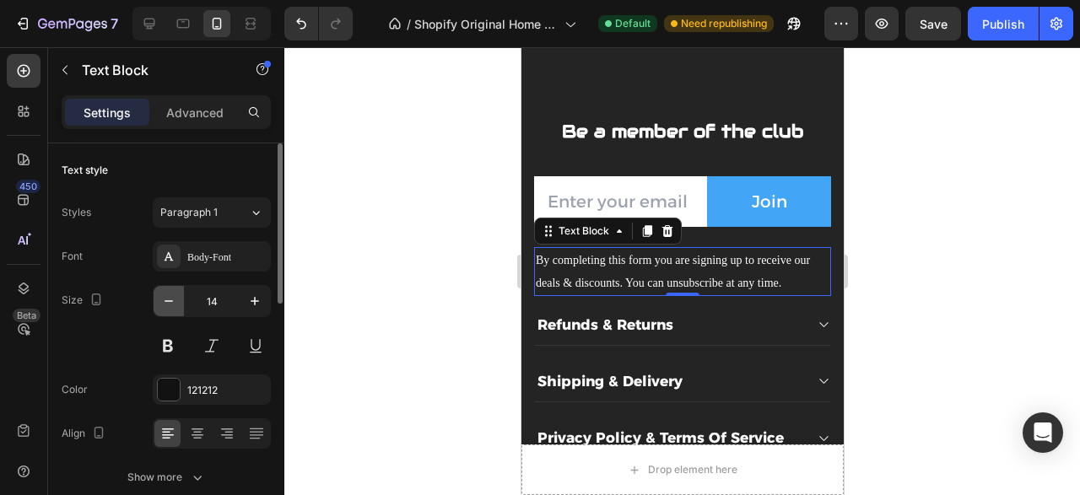
click at [170, 298] on icon "button" at bounding box center [168, 301] width 17 height 17
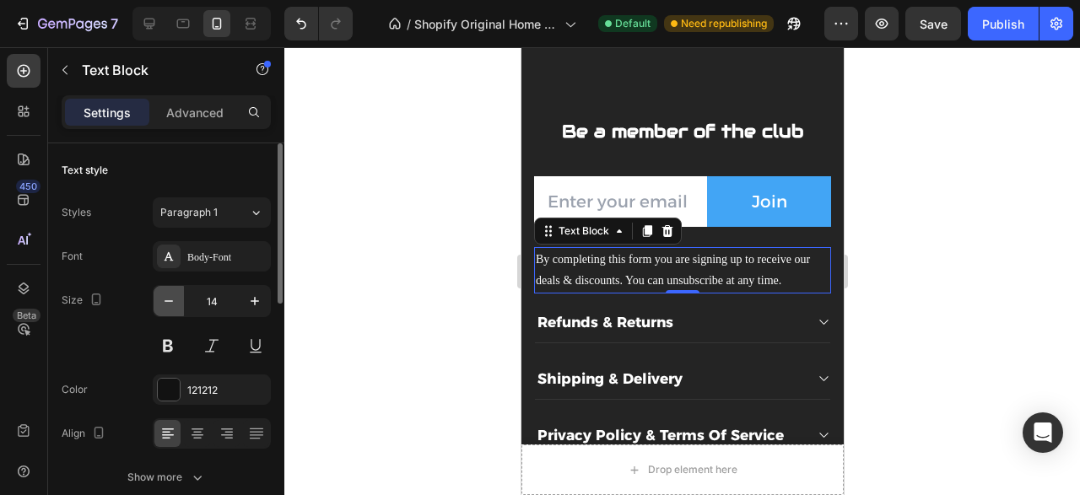
type input "13"
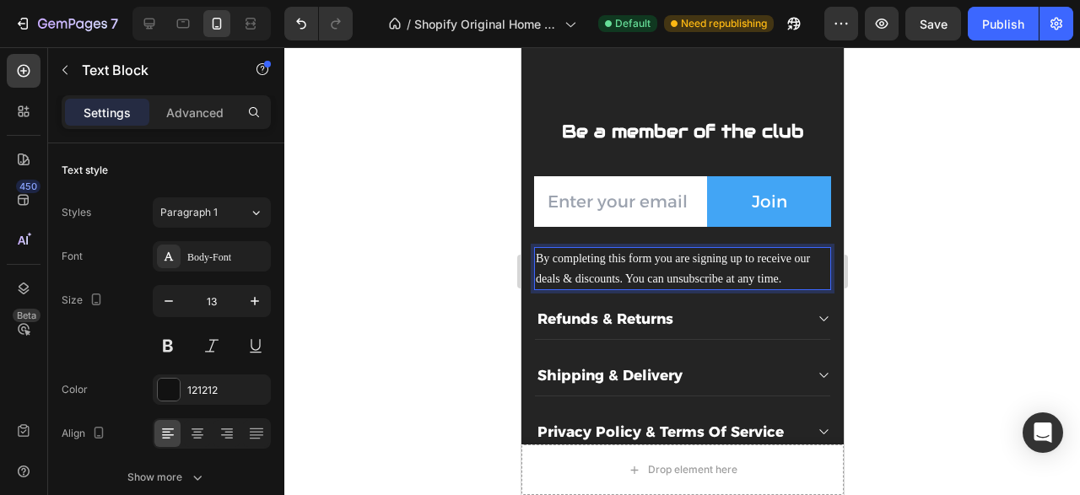
click at [679, 286] on p "By completing this form you are signing up to receive our deals & discounts. Yo…" at bounding box center [682, 269] width 294 height 40
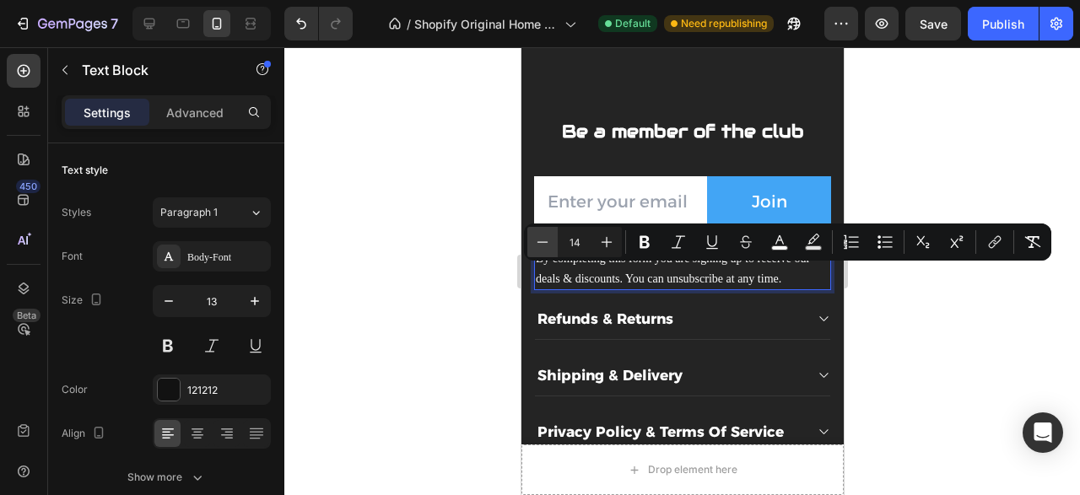
click at [540, 247] on icon "Editor contextual toolbar" at bounding box center [542, 242] width 17 height 17
type input "13"
click at [697, 281] on p "By completing this form you are signing up to receive our deals & discounts. Yo…" at bounding box center [682, 269] width 294 height 40
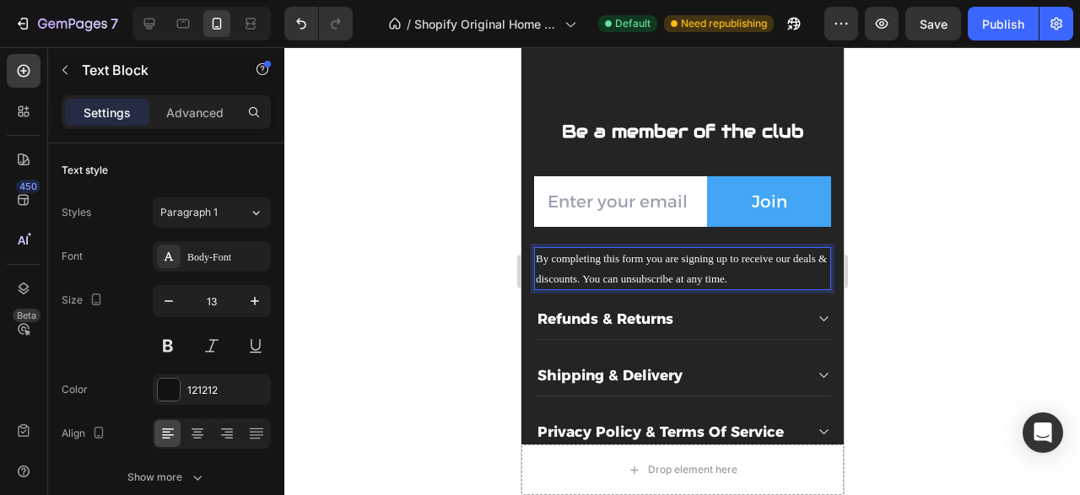
click at [720, 284] on span "By completing this form you are signing up to receive our deals & discounts. Yo…" at bounding box center [680, 268] width 291 height 32
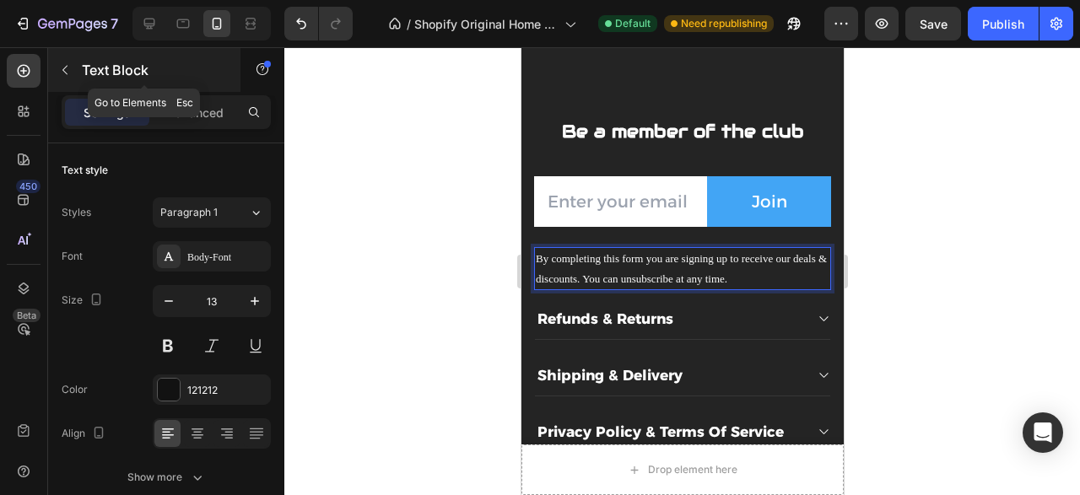
click at [68, 67] on icon "button" at bounding box center [64, 69] width 13 height 13
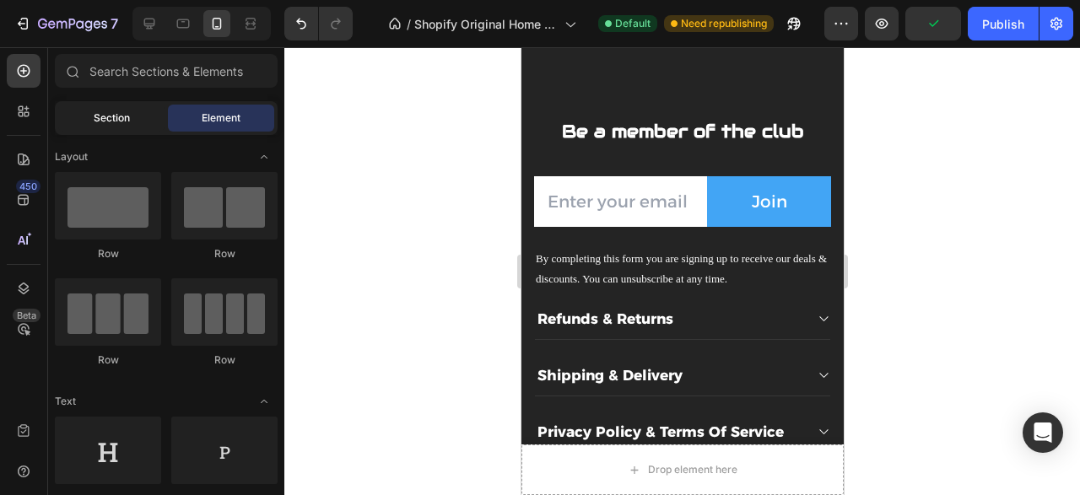
click at [80, 119] on div "Section" at bounding box center [111, 118] width 106 height 27
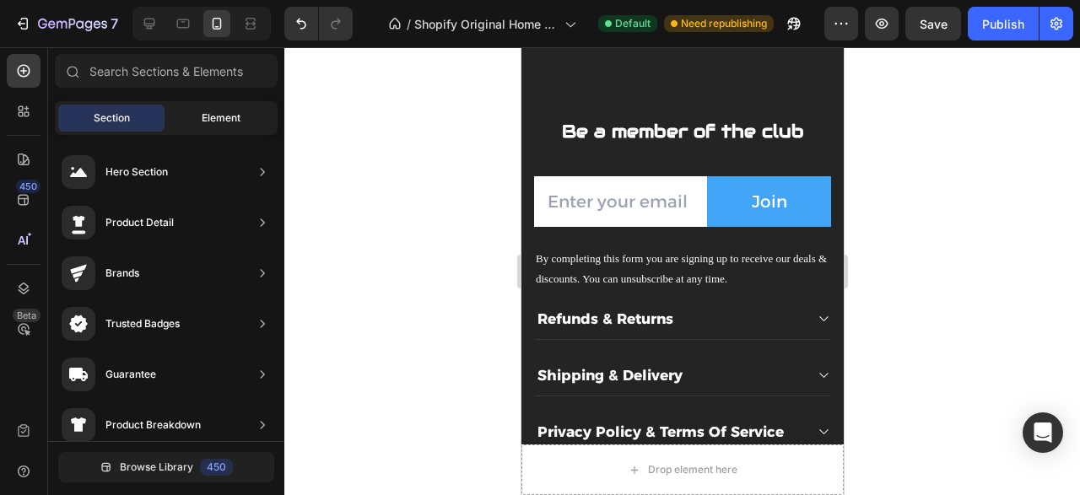
click at [196, 129] on div "Element" at bounding box center [221, 118] width 106 height 27
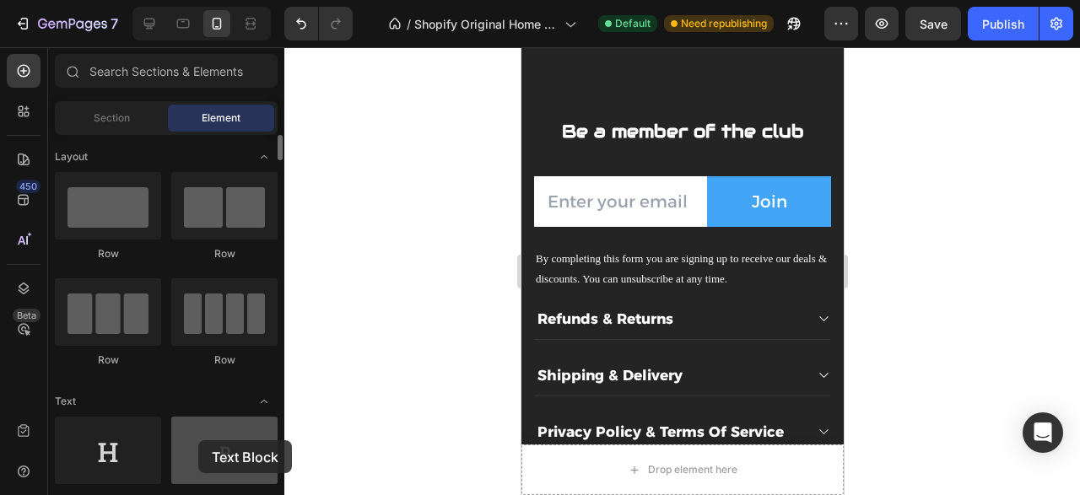
click at [198, 440] on div at bounding box center [224, 450] width 106 height 67
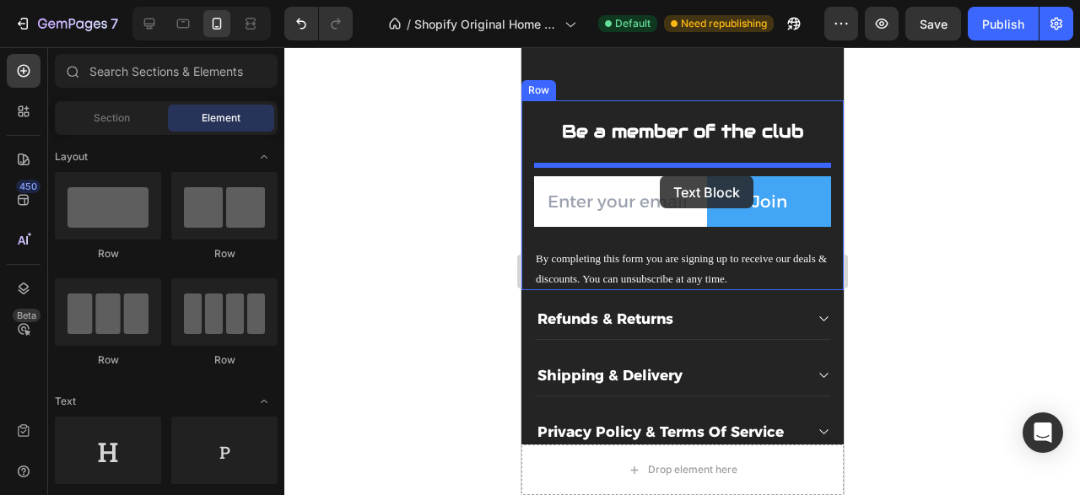
drag, startPoint x: 735, startPoint y: 510, endPoint x: 660, endPoint y: 175, distance: 343.3
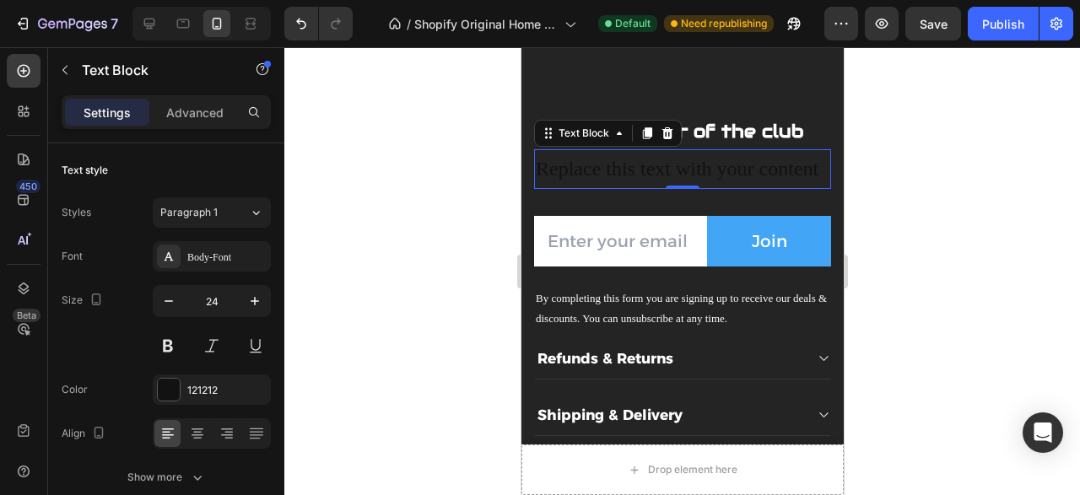
click at [664, 187] on div "Replace this text with your content" at bounding box center [681, 169] width 297 height 40
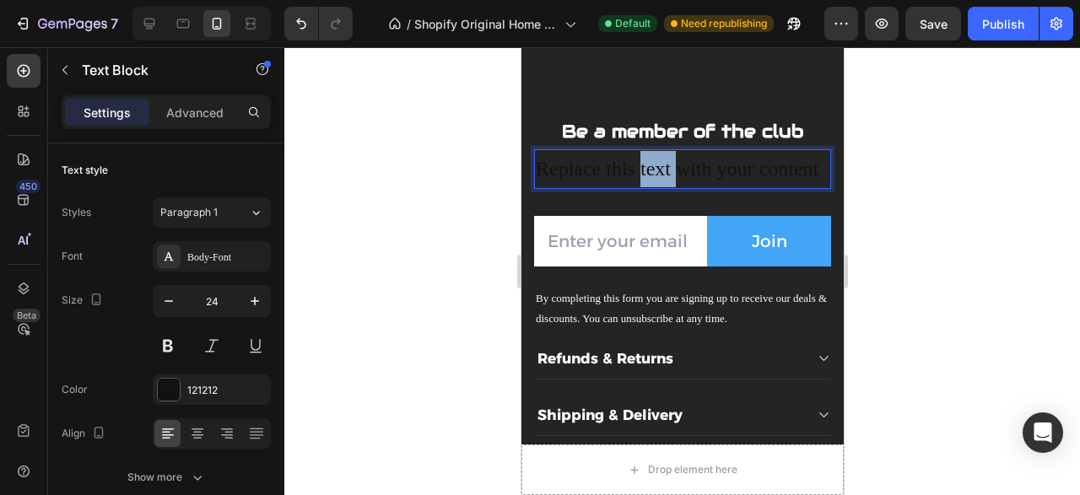
click at [664, 187] on p "Replace this text with your content" at bounding box center [682, 169] width 294 height 36
click at [631, 189] on div "Rich Text Editor. Editing area: main" at bounding box center [681, 169] width 297 height 40
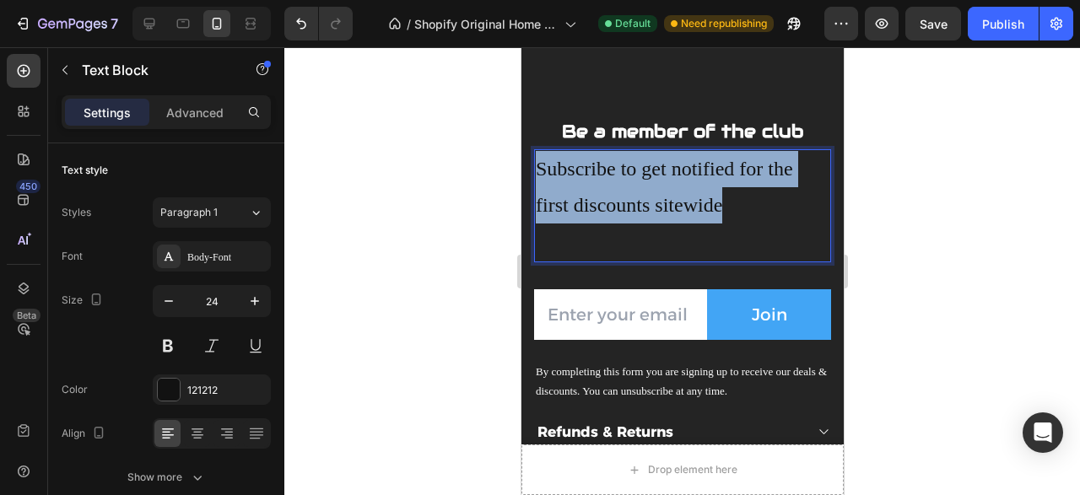
drag, startPoint x: 729, startPoint y: 225, endPoint x: 530, endPoint y: 186, distance: 202.1
click at [533, 186] on div "Subscribe to get notified for the first discounts sitewide" at bounding box center [681, 205] width 297 height 113
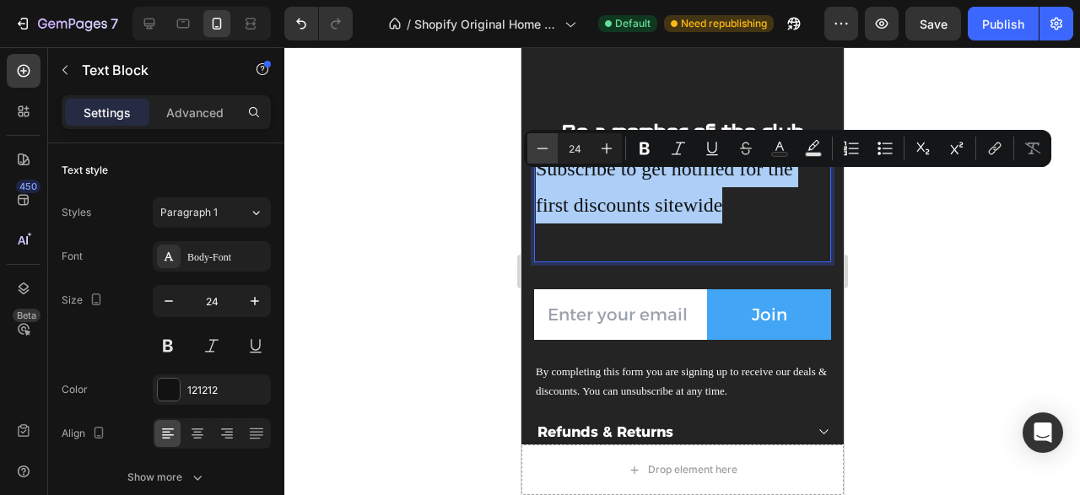
click at [544, 153] on icon "Editor contextual toolbar" at bounding box center [542, 148] width 17 height 17
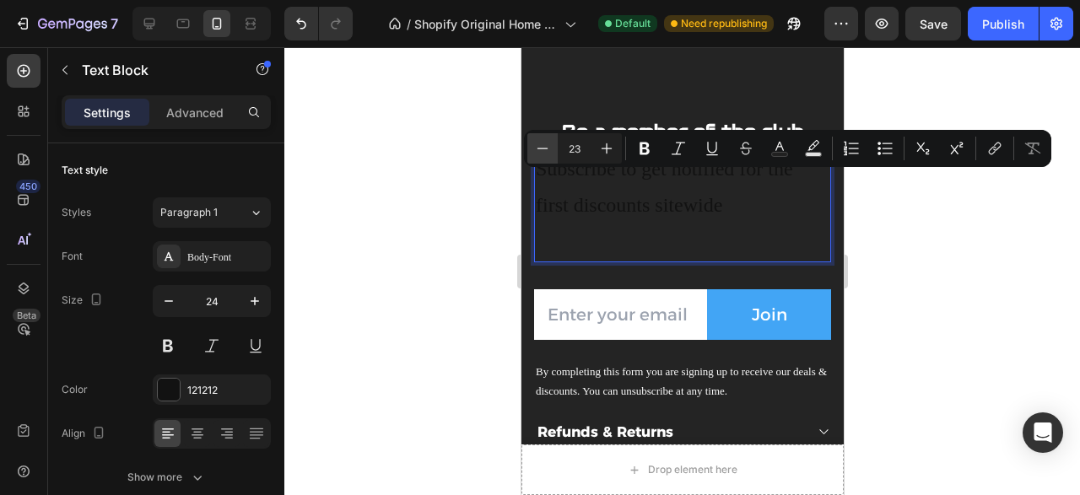
click at [544, 153] on icon "Editor contextual toolbar" at bounding box center [542, 148] width 17 height 17
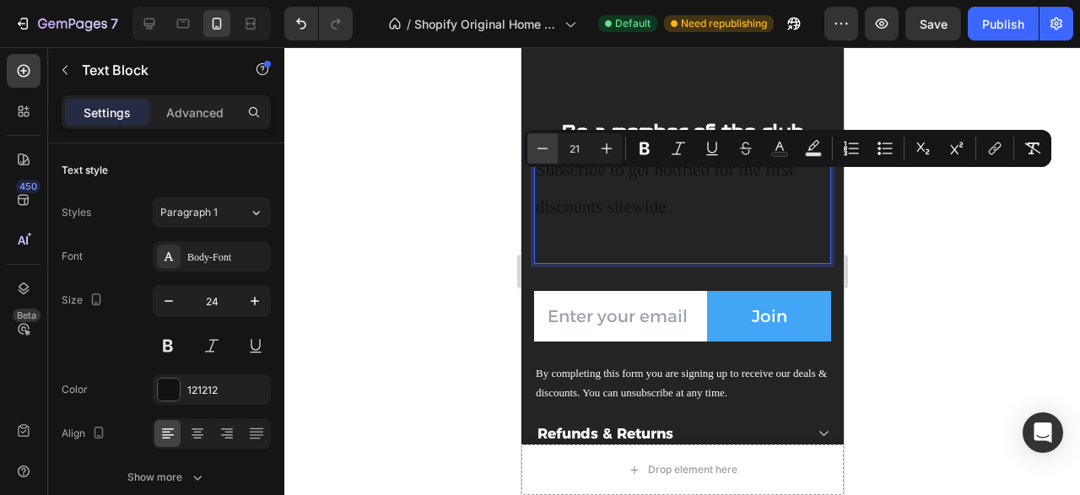
click at [544, 153] on icon "Editor contextual toolbar" at bounding box center [542, 148] width 17 height 17
type input "20"
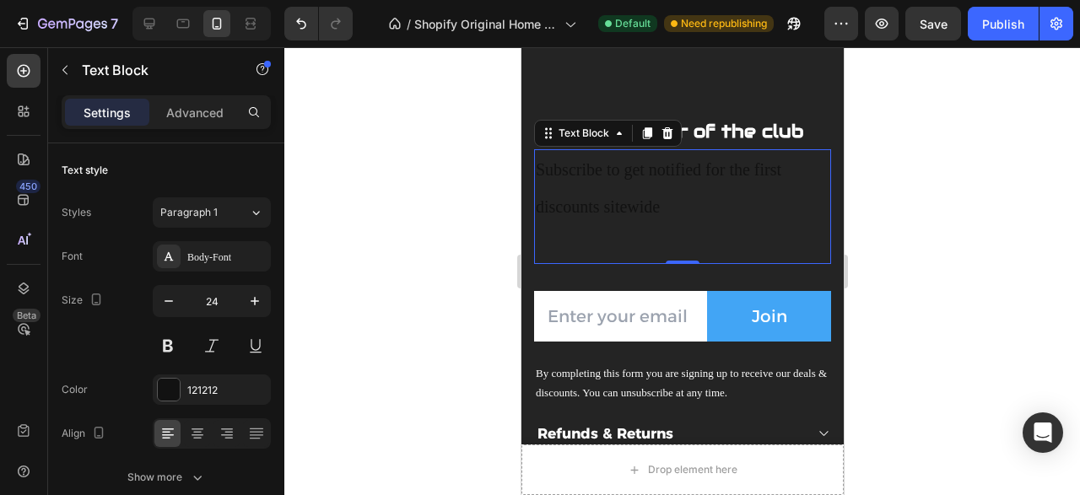
click at [543, 140] on icon at bounding box center [547, 133] width 13 height 13
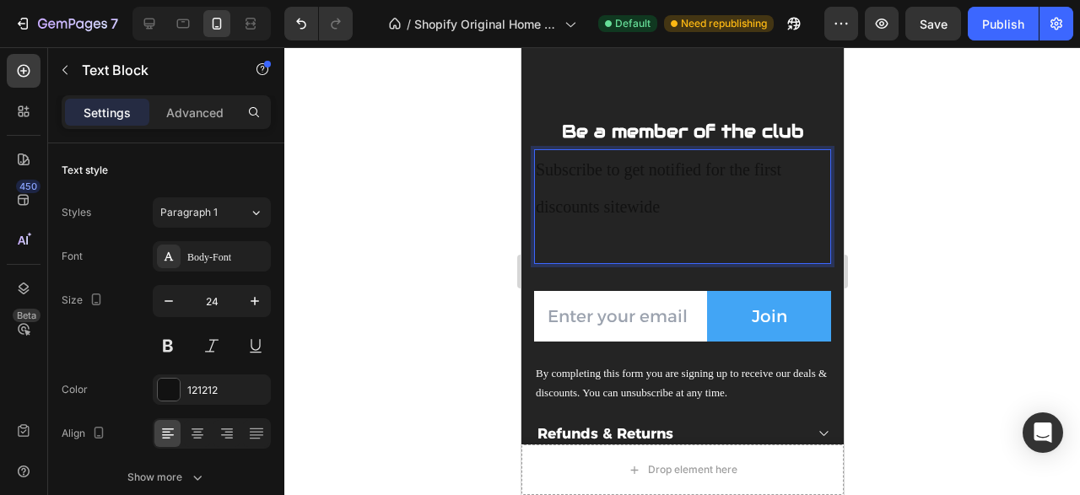
click at [552, 176] on p "Subscribe to get notified for the first discounts sitewide" at bounding box center [682, 188] width 294 height 74
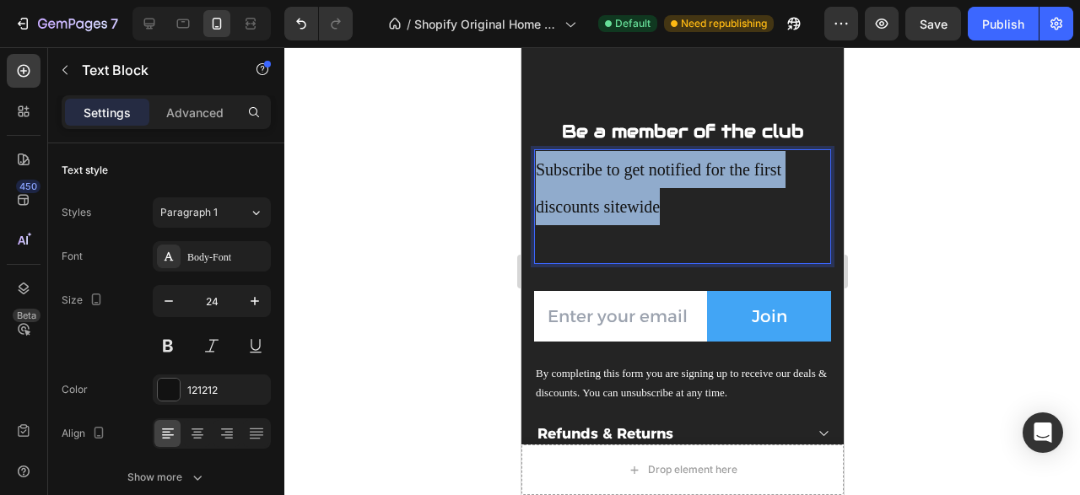
drag, startPoint x: 664, startPoint y: 235, endPoint x: 526, endPoint y: 179, distance: 148.6
click at [533, 179] on div "Subscribe to get notified for the first discounts sitewide" at bounding box center [681, 206] width 297 height 115
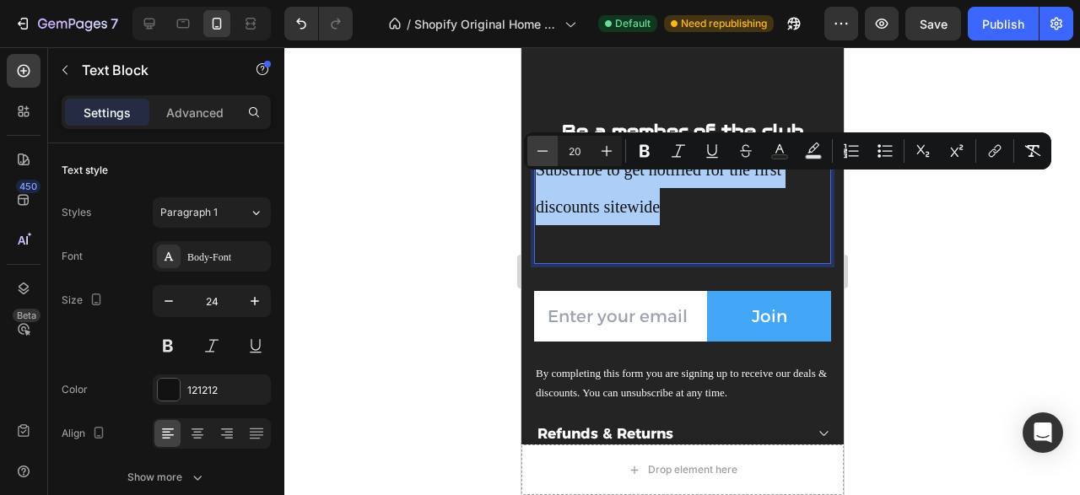
click at [539, 157] on icon "Editor contextual toolbar" at bounding box center [542, 151] width 17 height 17
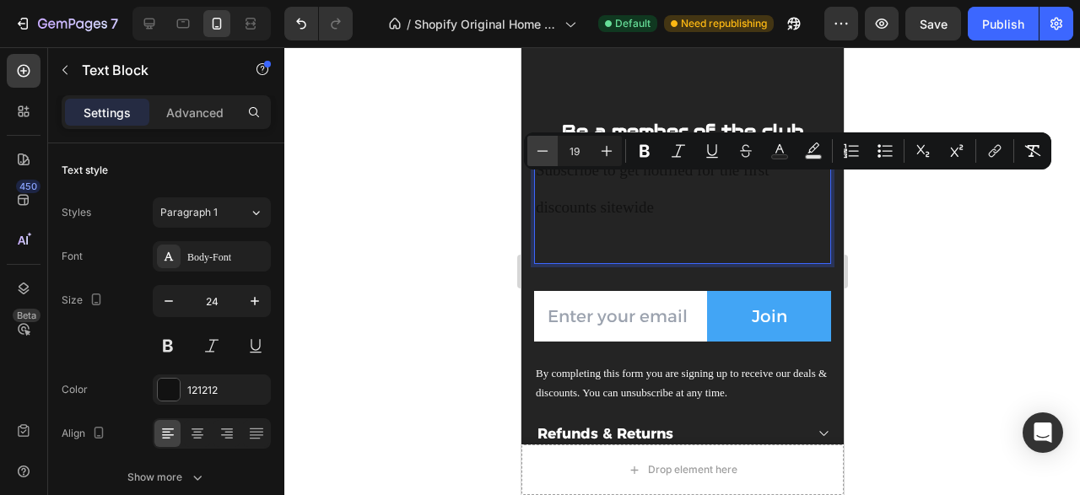
click at [539, 157] on icon "Editor contextual toolbar" at bounding box center [542, 151] width 17 height 17
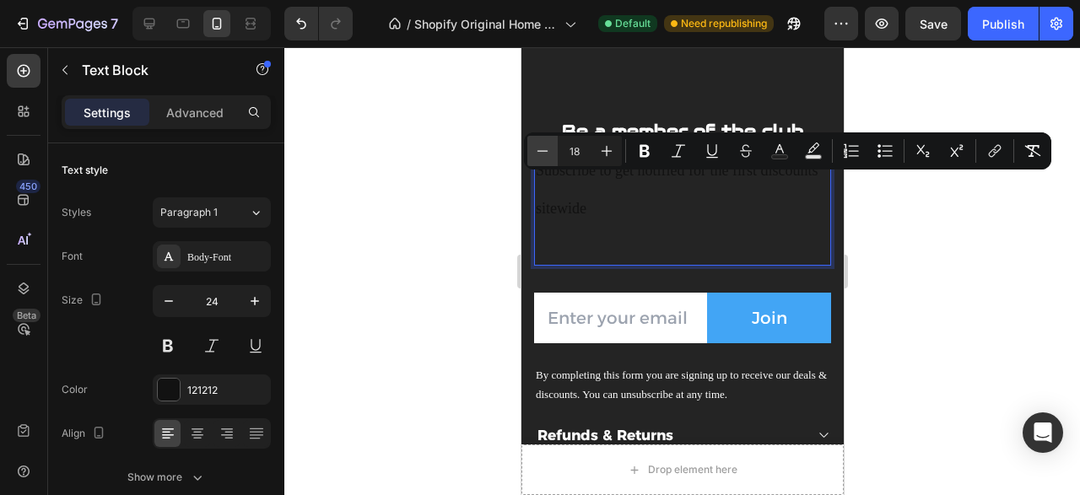
click at [539, 157] on icon "Editor contextual toolbar" at bounding box center [542, 151] width 17 height 17
type input "15"
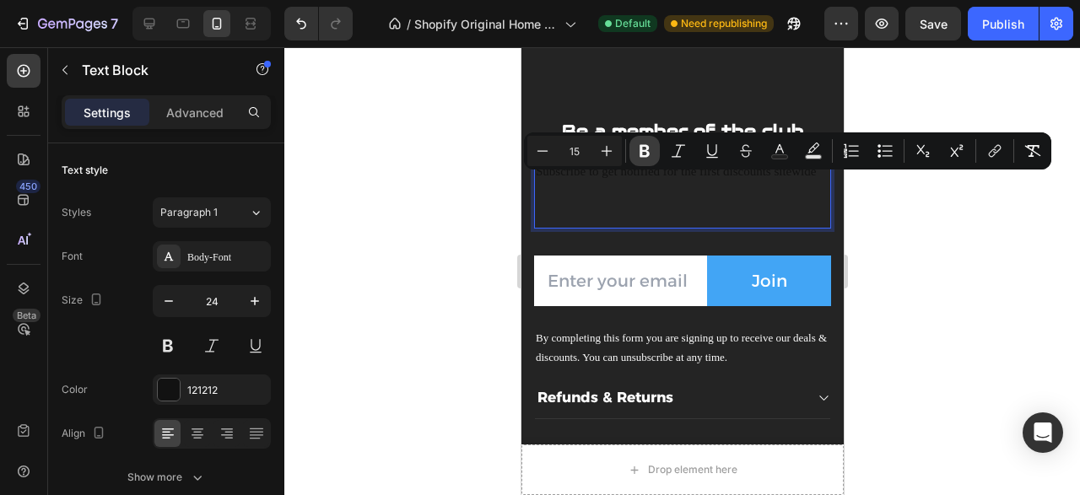
click at [651, 154] on icon "Editor contextual toolbar" at bounding box center [644, 151] width 17 height 17
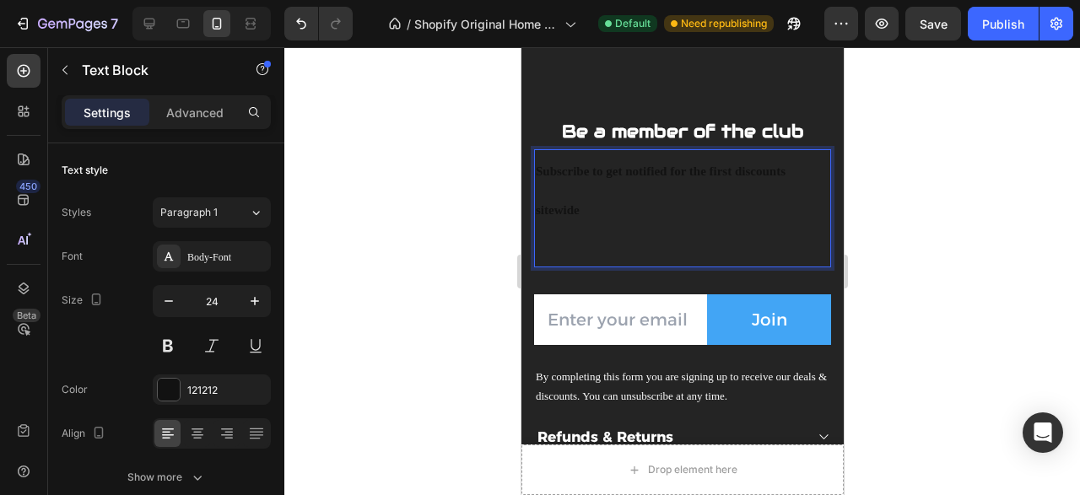
click at [588, 215] on p "Subscribe to get notified for the first discounts sitewide" at bounding box center [682, 190] width 294 height 78
drag, startPoint x: 588, startPoint y: 215, endPoint x: 557, endPoint y: 194, distance: 37.7
click at [557, 194] on p "Subscribe to get notified for the first discounts sitewide" at bounding box center [682, 190] width 294 height 78
click at [574, 187] on strong "Subscribe to get notified for the first discounts sitewide" at bounding box center [660, 190] width 250 height 52
click at [583, 217] on p "Subscribe to get notified for the first discounts sitewide" at bounding box center [682, 190] width 294 height 78
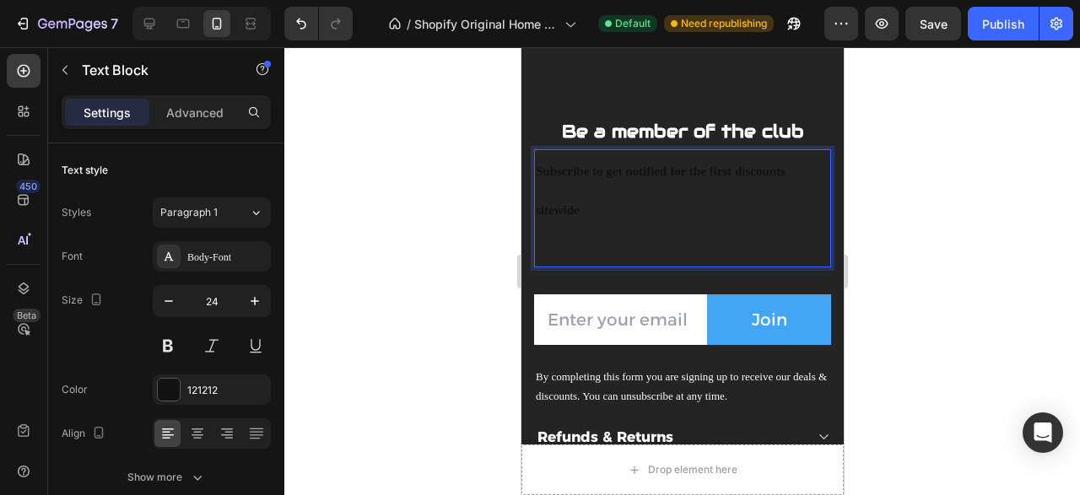
drag, startPoint x: 583, startPoint y: 217, endPoint x: 552, endPoint y: 188, distance: 42.4
click at [552, 188] on p "Subscribe to get notified for the first discounts sitewide" at bounding box center [682, 190] width 294 height 78
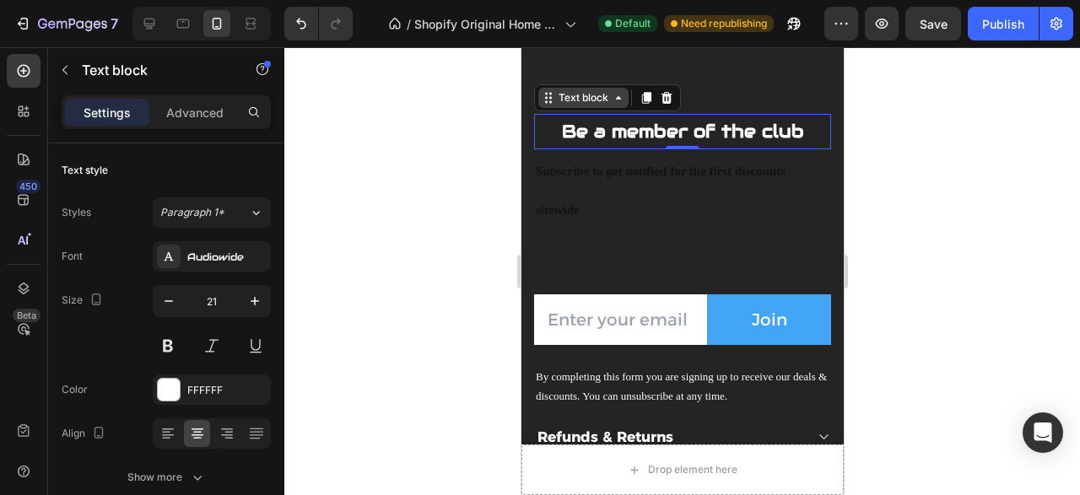
click at [563, 116] on div "Be a member of the club Text block 0 Subscribe to get notified for the first di…" at bounding box center [681, 253] width 297 height 307
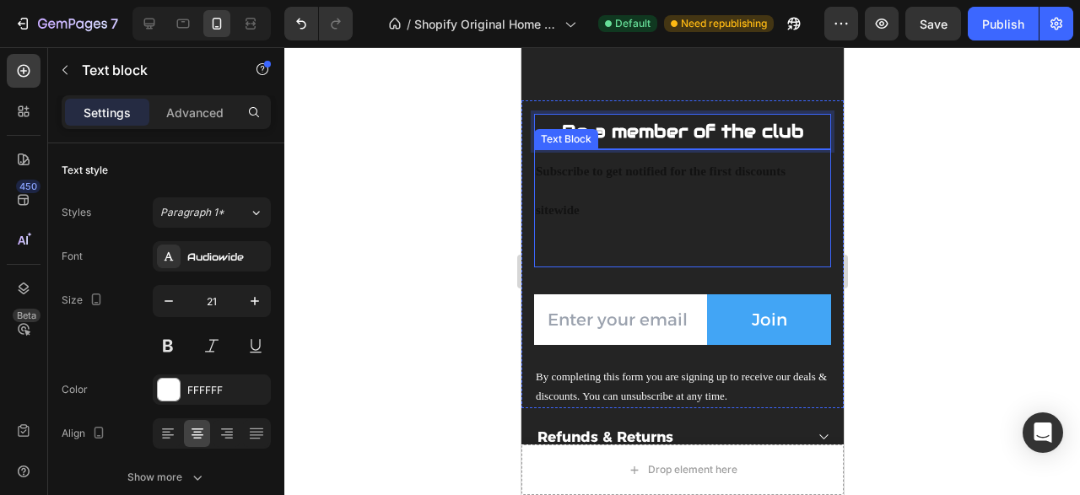
click at [567, 212] on p "Subscribe to get notified for the first discounts sitewide" at bounding box center [682, 190] width 294 height 78
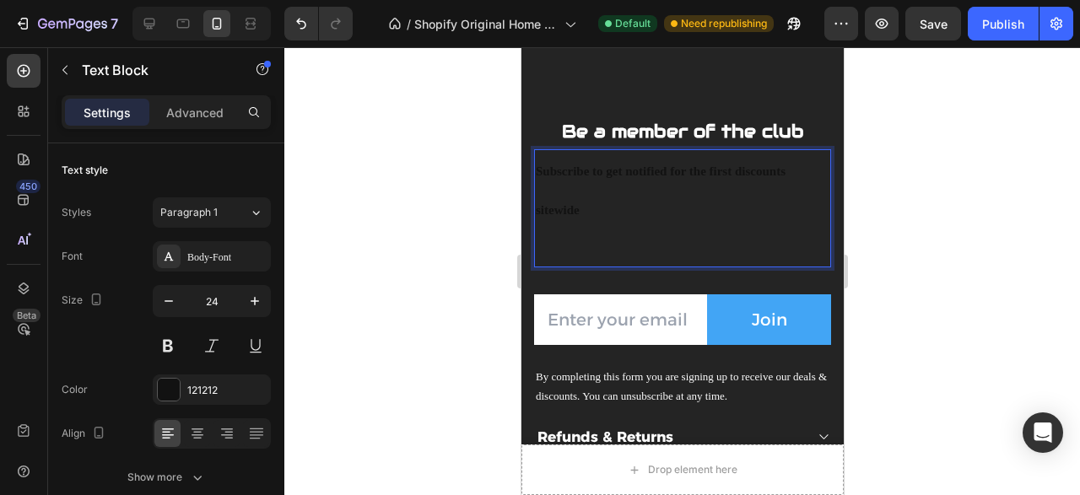
click at [567, 212] on p "Subscribe to get notified for the first discounts sitewide" at bounding box center [682, 190] width 294 height 78
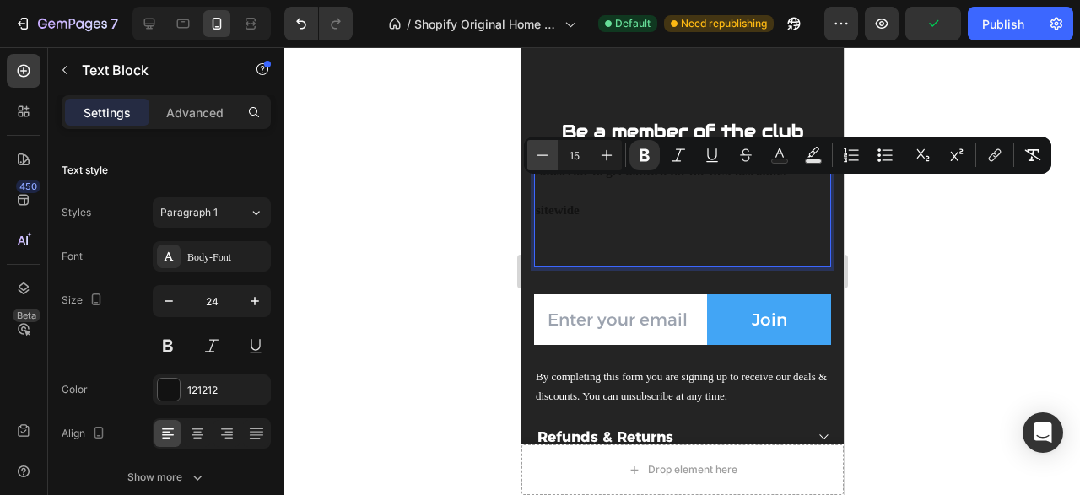
click at [551, 161] on button "Minus" at bounding box center [542, 155] width 30 height 30
type input "14"
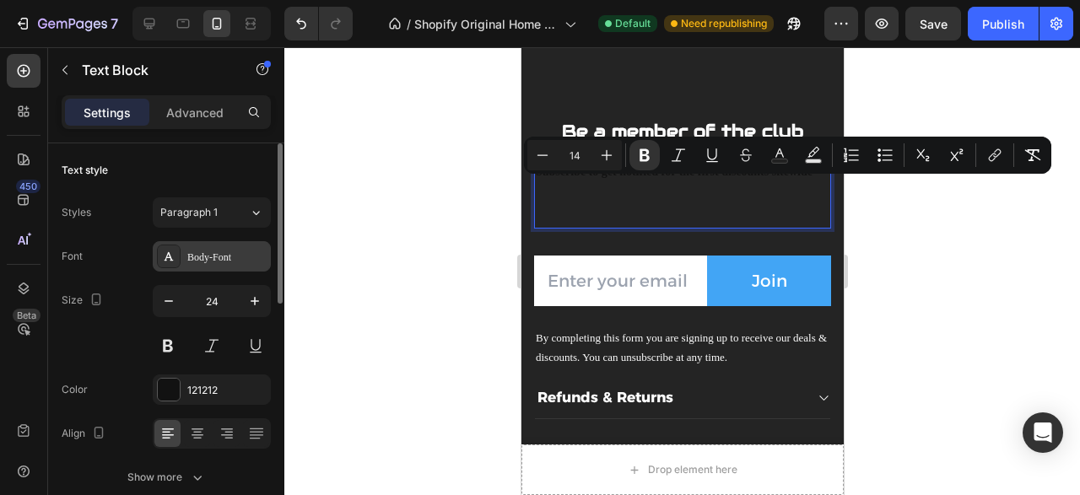
click at [239, 245] on div "Body-Font" at bounding box center [212, 256] width 118 height 30
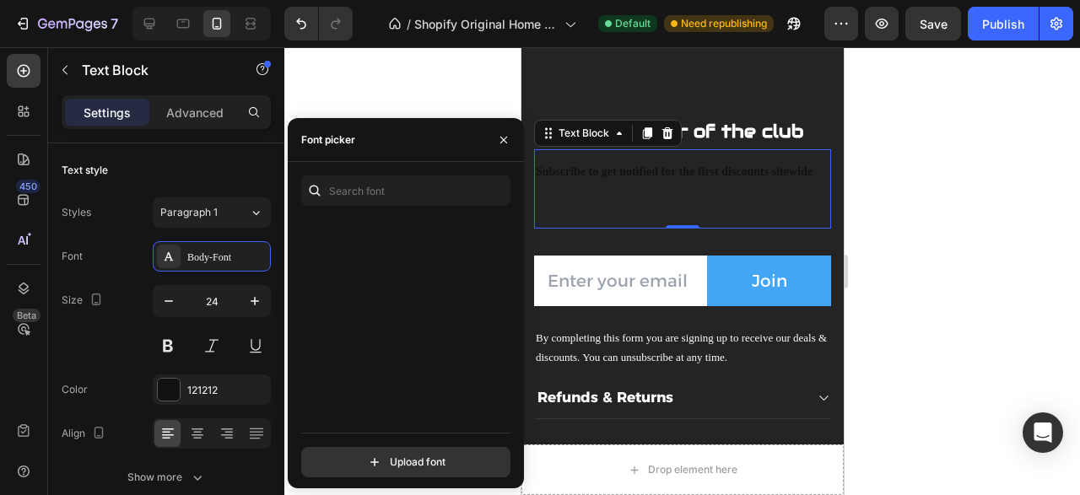
scroll to position [0, 0]
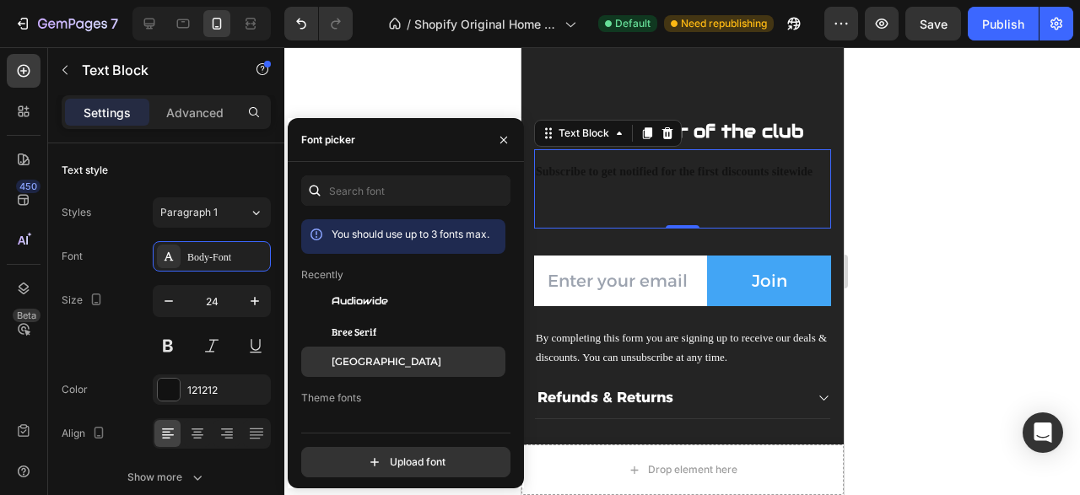
click at [387, 355] on div "[GEOGRAPHIC_DATA]" at bounding box center [416, 361] width 170 height 15
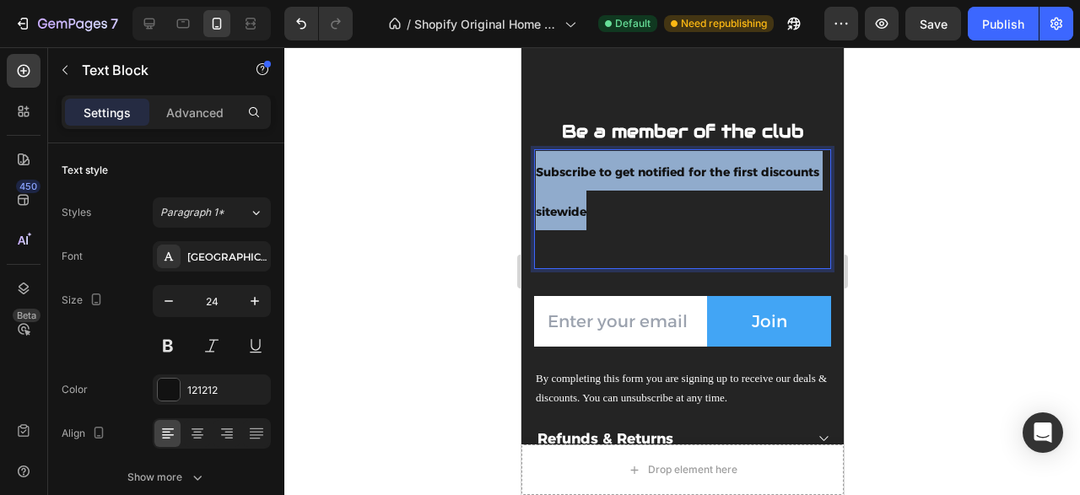
drag, startPoint x: 616, startPoint y: 224, endPoint x: 530, endPoint y: 186, distance: 94.0
click at [533, 186] on div "Subscribe to get notified for the first discounts sitewide" at bounding box center [681, 209] width 297 height 120
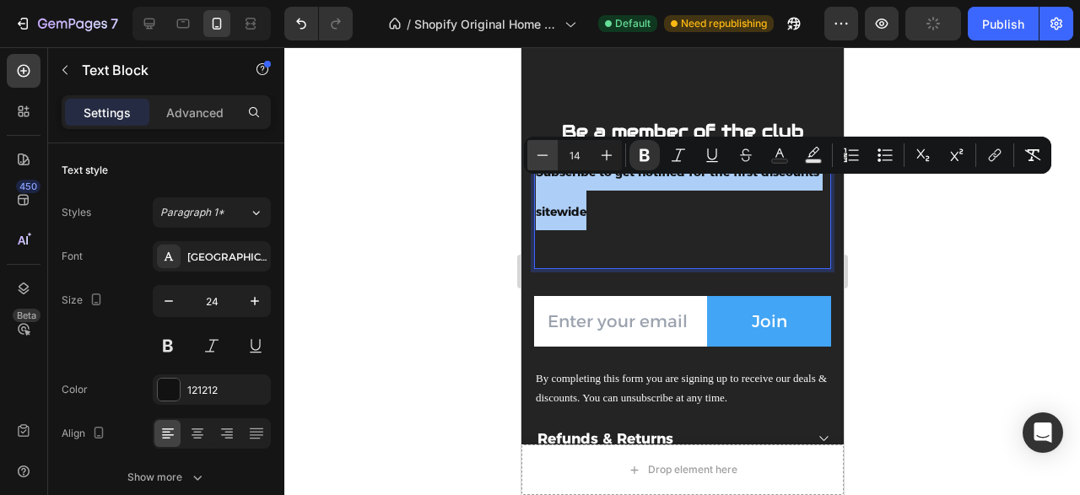
click at [546, 153] on icon "Editor contextual toolbar" at bounding box center [542, 155] width 17 height 17
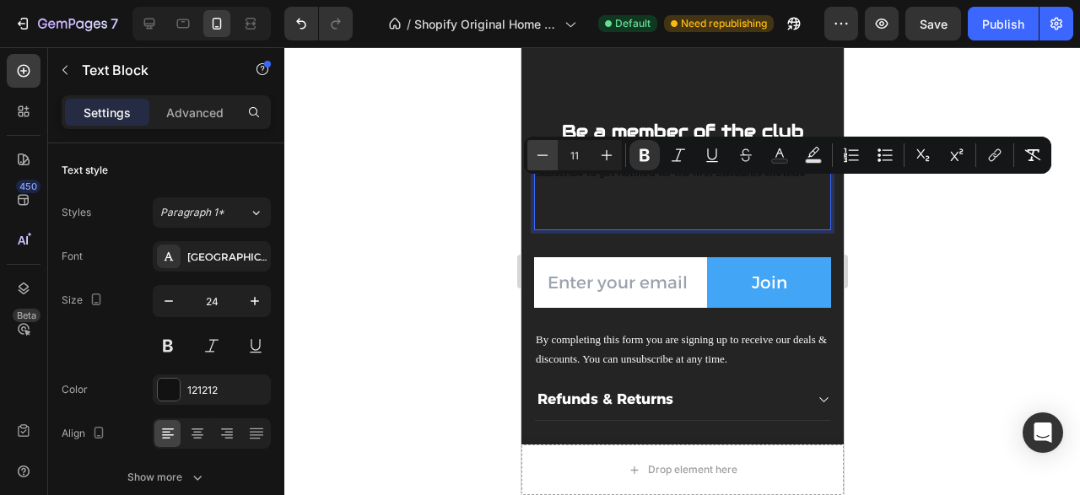
click at [546, 153] on icon "Editor contextual toolbar" at bounding box center [542, 155] width 17 height 17
click at [601, 151] on icon "Editor contextual toolbar" at bounding box center [606, 155] width 17 height 17
type input "12"
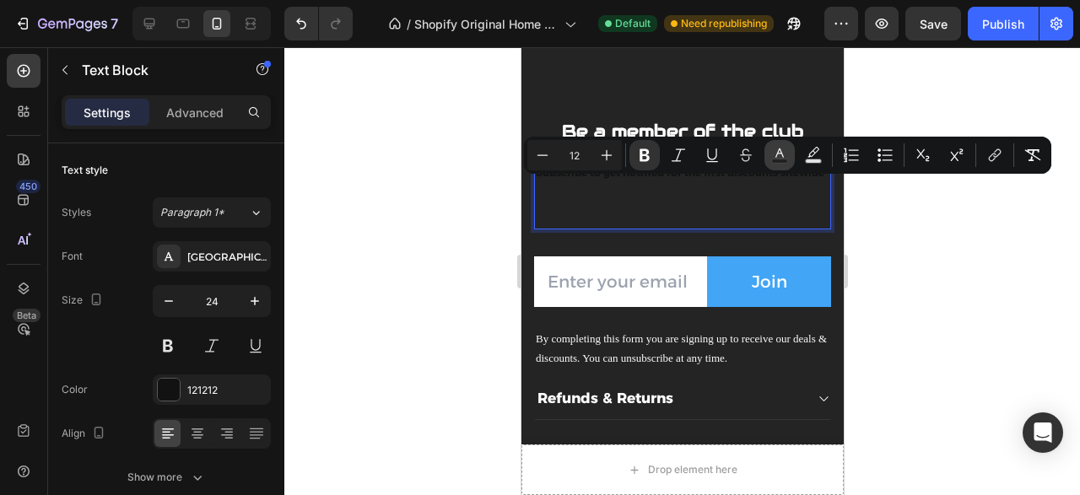
click at [784, 154] on icon "Editor contextual toolbar" at bounding box center [779, 155] width 17 height 17
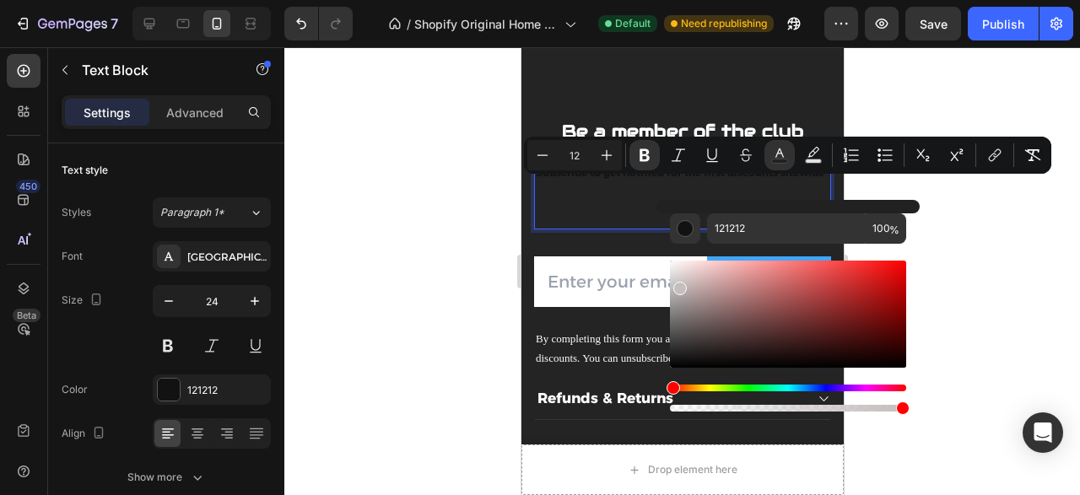
drag, startPoint x: 1204, startPoint y: 345, endPoint x: 650, endPoint y: 235, distance: 564.9
type input "FFFFFF"
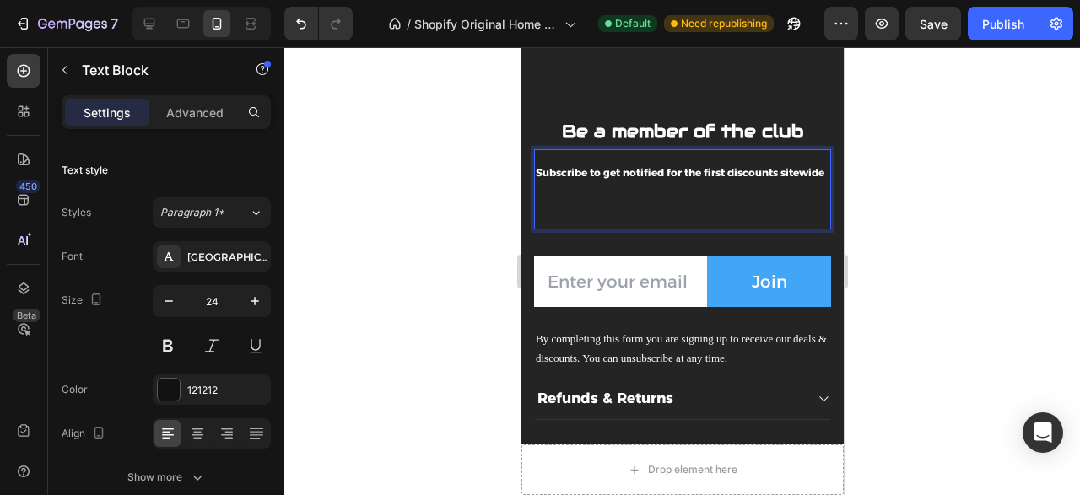
click at [622, 227] on p "Rich Text Editor. Editing area: main" at bounding box center [682, 209] width 294 height 36
drag, startPoint x: 666, startPoint y: 244, endPoint x: 656, endPoint y: 259, distance: 18.2
click at [656, 229] on div "Subscribe to get notified for the first discounts sitewide" at bounding box center [681, 188] width 297 height 79
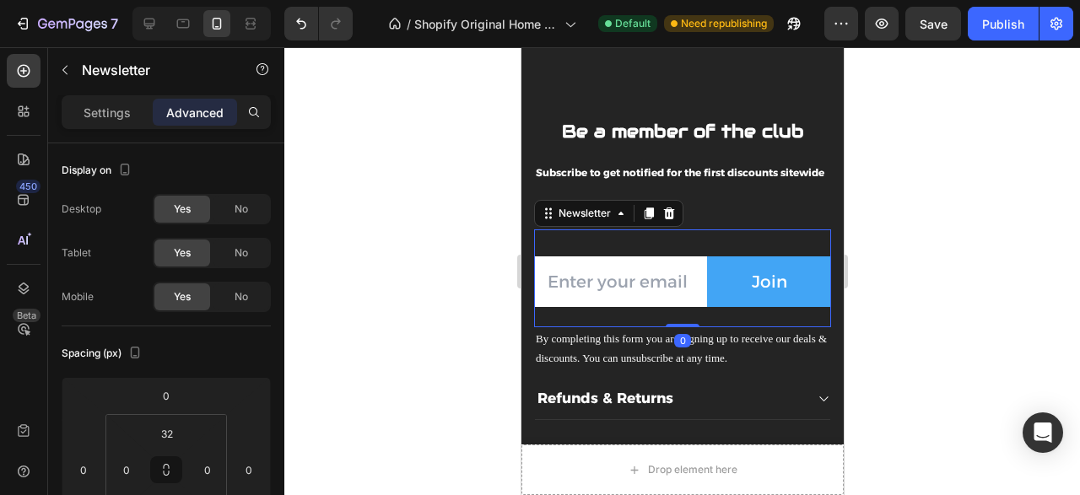
click at [656, 259] on div "Be a member of the club Text block Subscribe to get notified for the first disc…" at bounding box center [681, 234] width 297 height 269
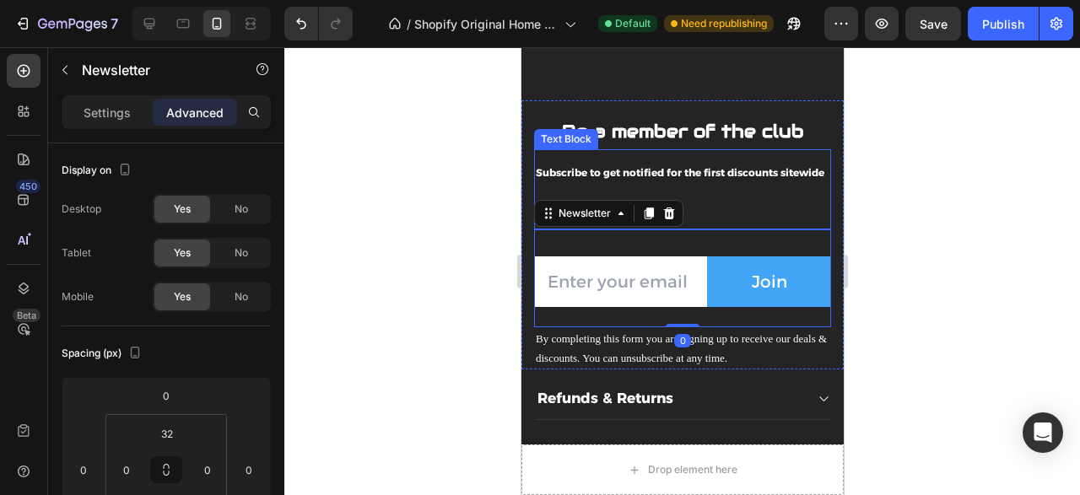
click at [700, 234] on div "Be a member of the club Text block Subscribe to get notified for the first disc…" at bounding box center [681, 234] width 297 height 269
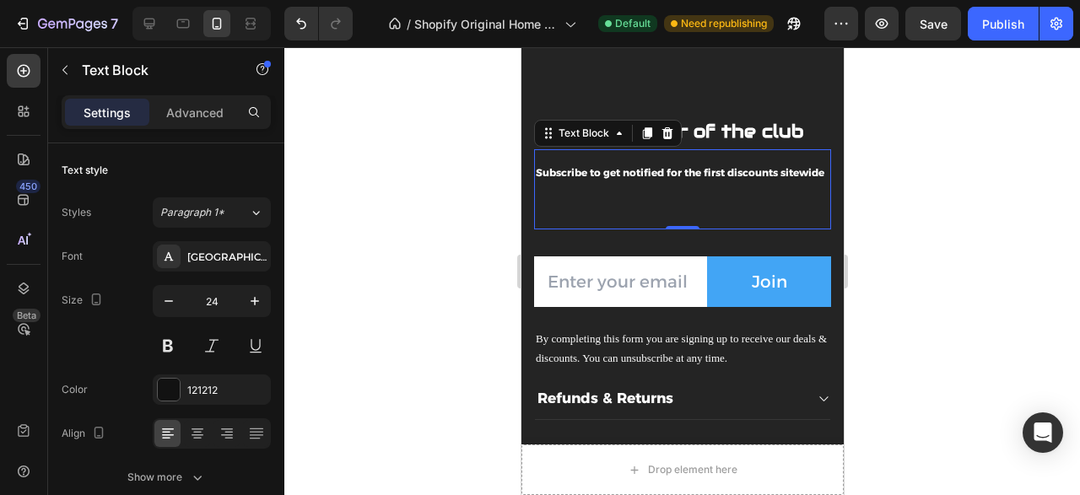
click at [682, 236] on div "0" at bounding box center [681, 229] width 17 height 13
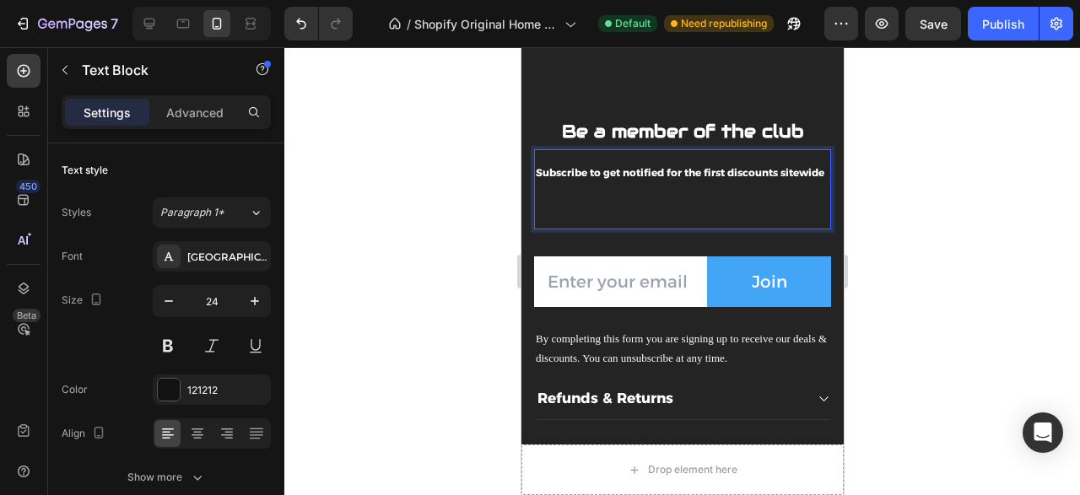
click at [686, 227] on p "Rich Text Editor. Editing area: main" at bounding box center [682, 209] width 294 height 36
click at [676, 245] on div "Email Field Join Submit Button Row Newsletter" at bounding box center [681, 278] width 297 height 98
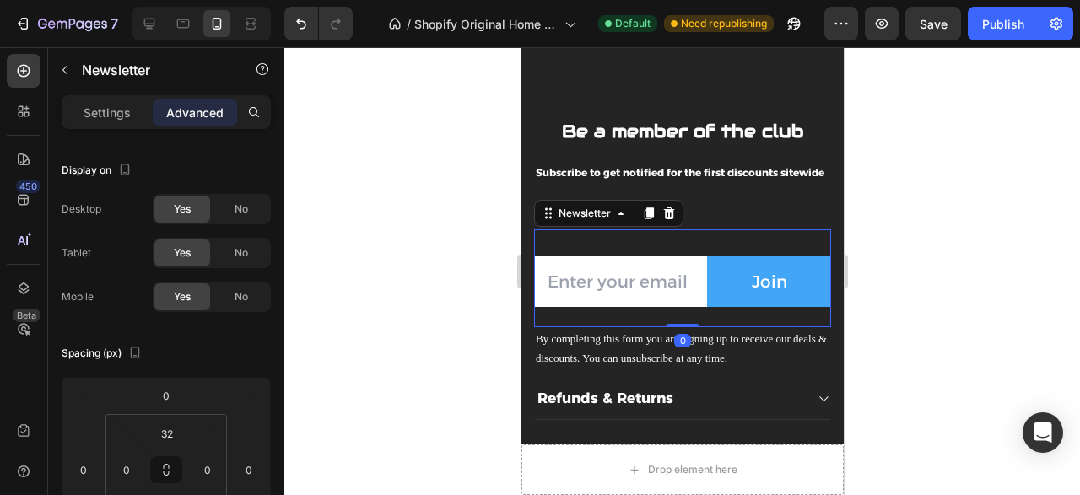
click at [681, 239] on div "Be a member of the club Text block Subscribe to get notified for the first disc…" at bounding box center [681, 234] width 297 height 269
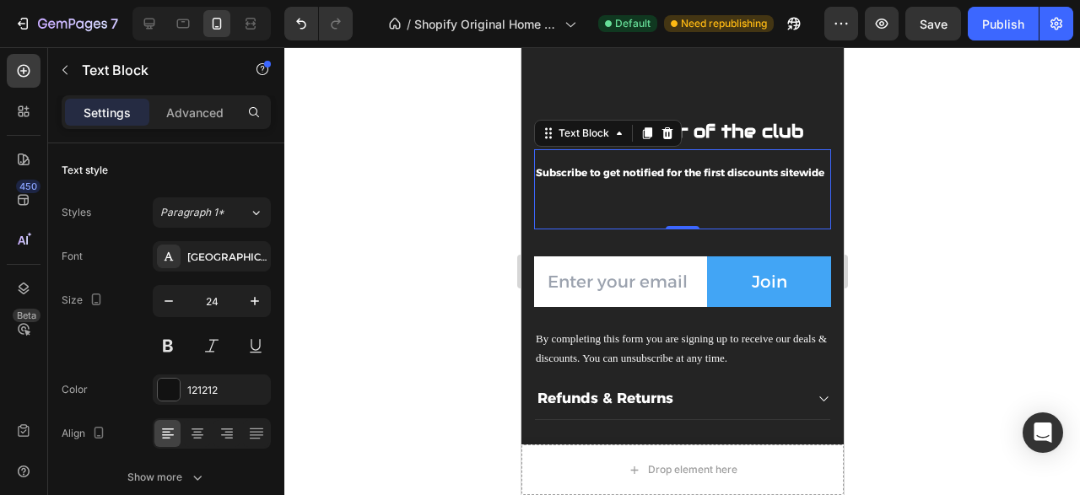
click at [703, 233] on div "Be a member of the club Text block Subscribe to get notified for the first disc…" at bounding box center [681, 234] width 297 height 269
drag, startPoint x: 687, startPoint y: 243, endPoint x: 692, endPoint y: 224, distance: 19.9
click at [692, 224] on div "Subscribe to get notified for the first discounts sitewide Text Block 0" at bounding box center [681, 188] width 297 height 79
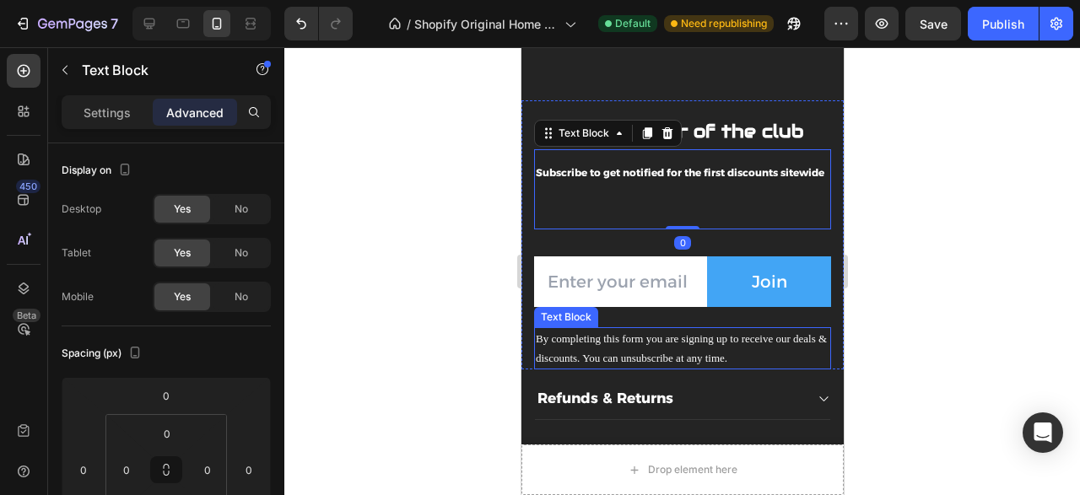
click at [647, 347] on p "By completing this form you are signing up to receive our deals & discounts. Yo…" at bounding box center [682, 349] width 294 height 40
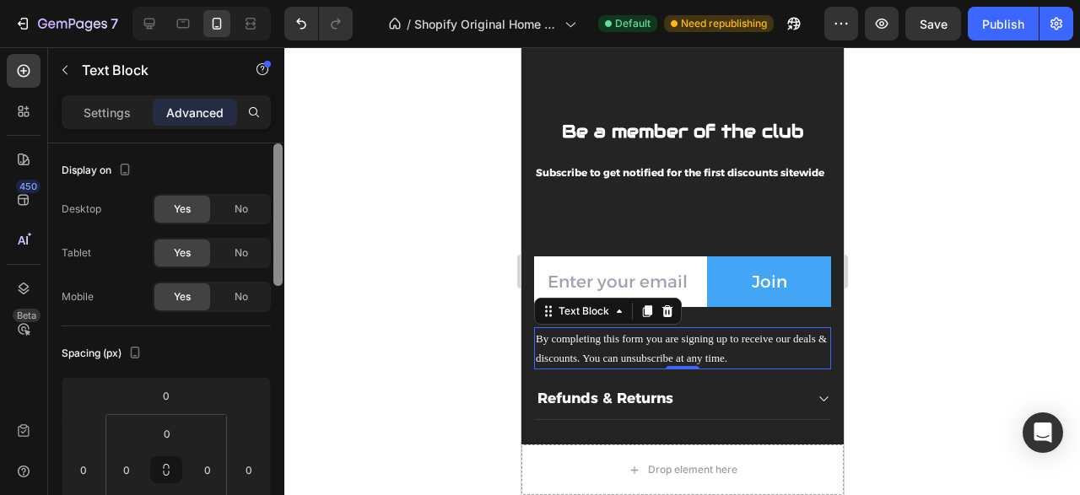
click at [277, 208] on div at bounding box center [277, 214] width 9 height 143
click at [622, 364] on span "By completing this form you are signing up to receive our deals & discounts. Yo…" at bounding box center [680, 348] width 291 height 32
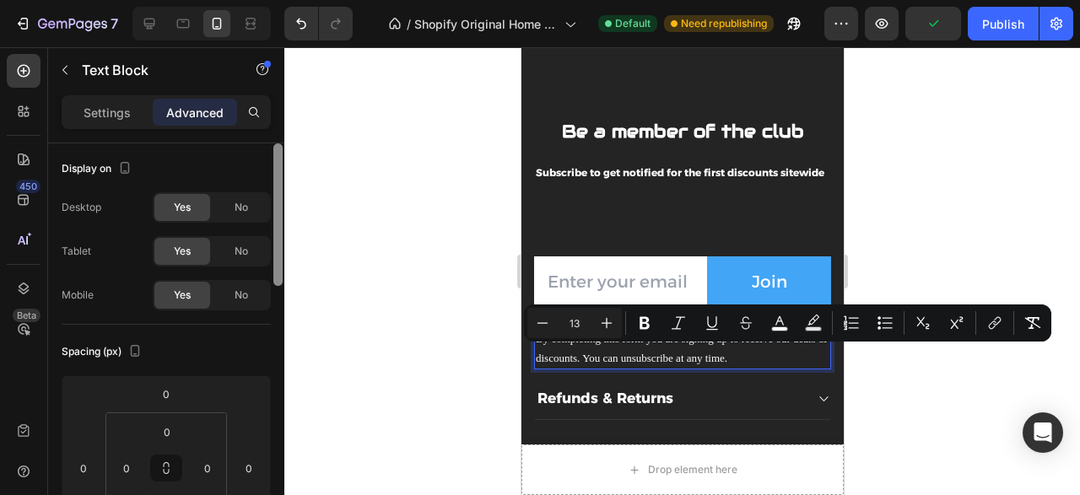
drag, startPoint x: 277, startPoint y: 265, endPoint x: 126, endPoint y: 97, distance: 226.3
click at [269, 459] on div "Display on Desktop Yes No Tablet Yes No Mobile Yes No Spacing (px) 0 0 0 0 0 0 …" at bounding box center [166, 343] width 236 height 400
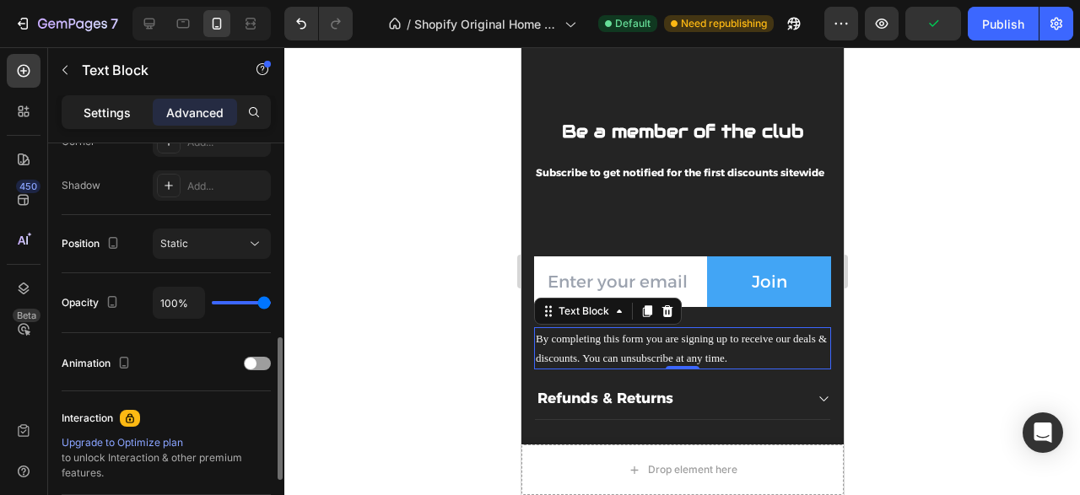
click at [121, 106] on p "Settings" at bounding box center [106, 113] width 47 height 18
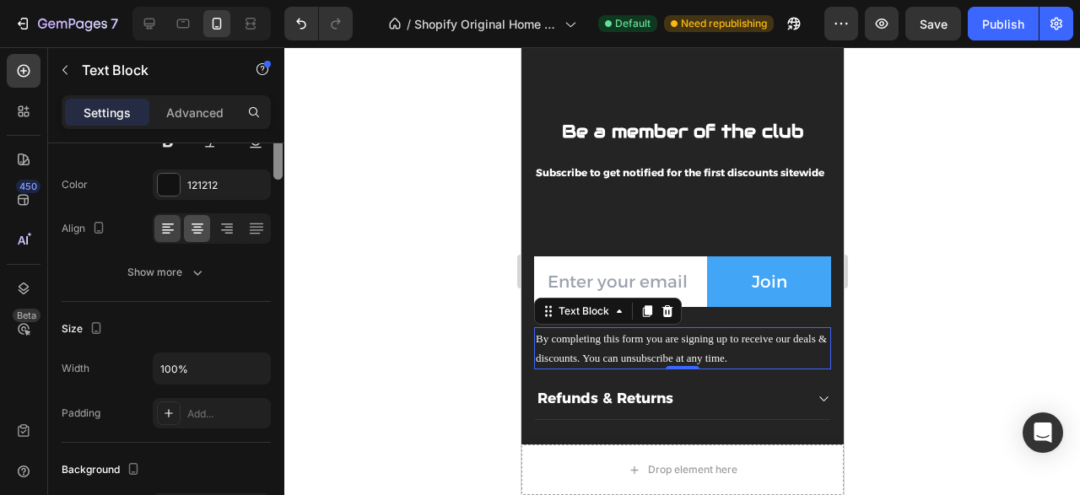
drag, startPoint x: 281, startPoint y: 417, endPoint x: 205, endPoint y: 384, distance: 83.1
click at [281, 180] on div at bounding box center [277, 99] width 9 height 160
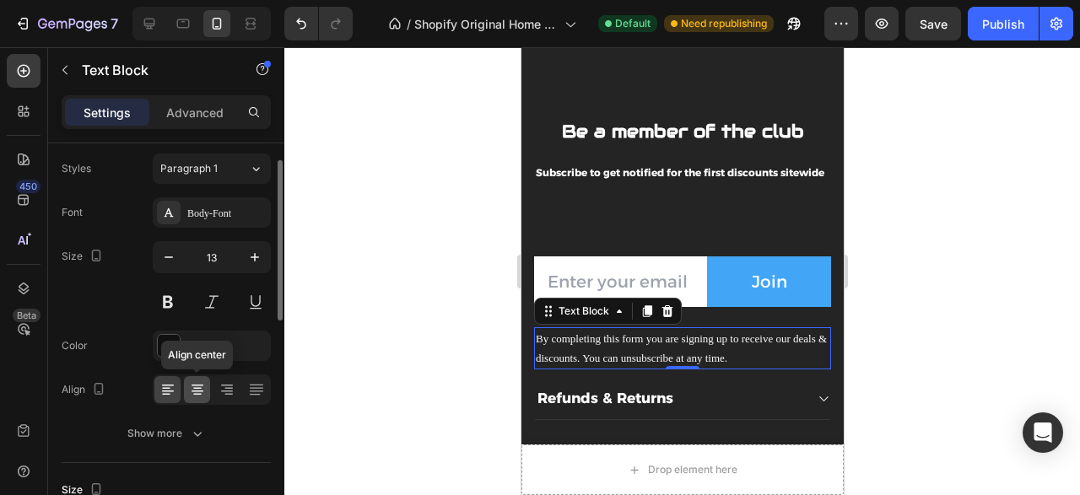
click at [197, 388] on icon at bounding box center [197, 389] width 8 height 2
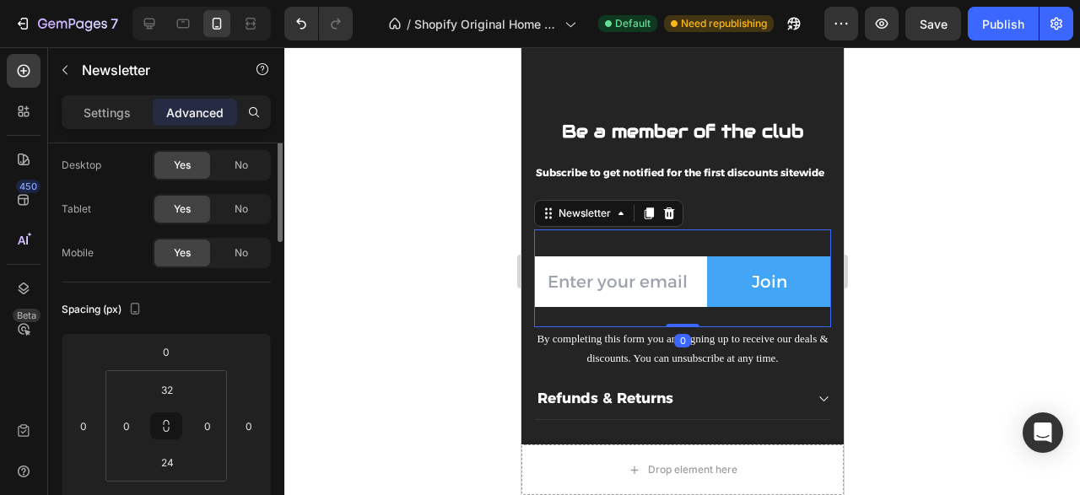
click at [612, 272] on div "Be a member of the club Text block Subscribe to get notified for the first disc…" at bounding box center [681, 234] width 297 height 269
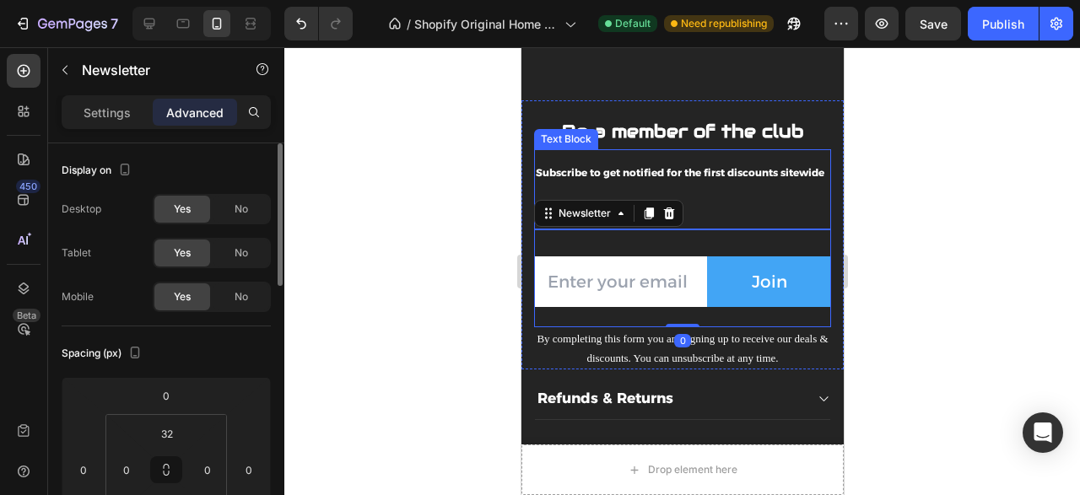
click at [687, 179] on strong "Subscribe to get notified for the first discounts sitewide" at bounding box center [679, 172] width 288 height 13
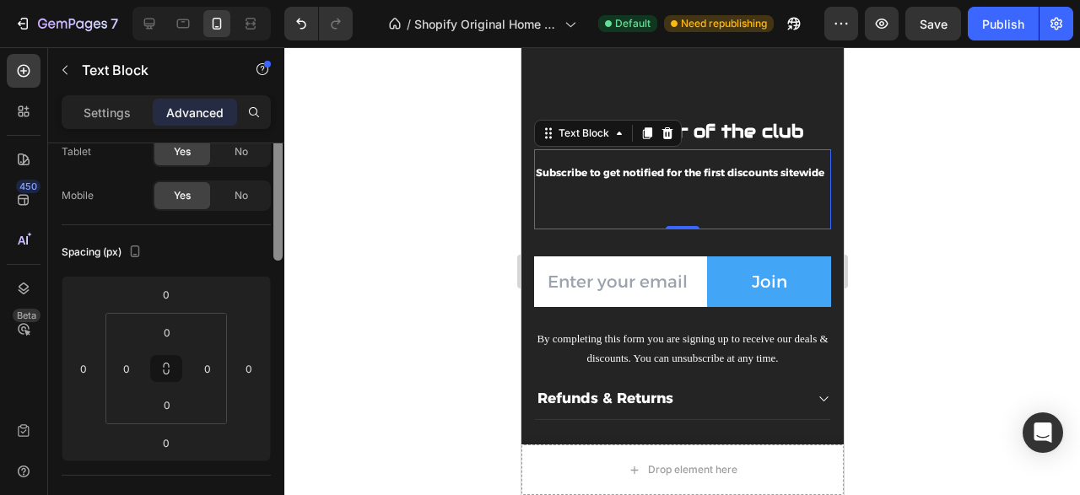
scroll to position [163, 0]
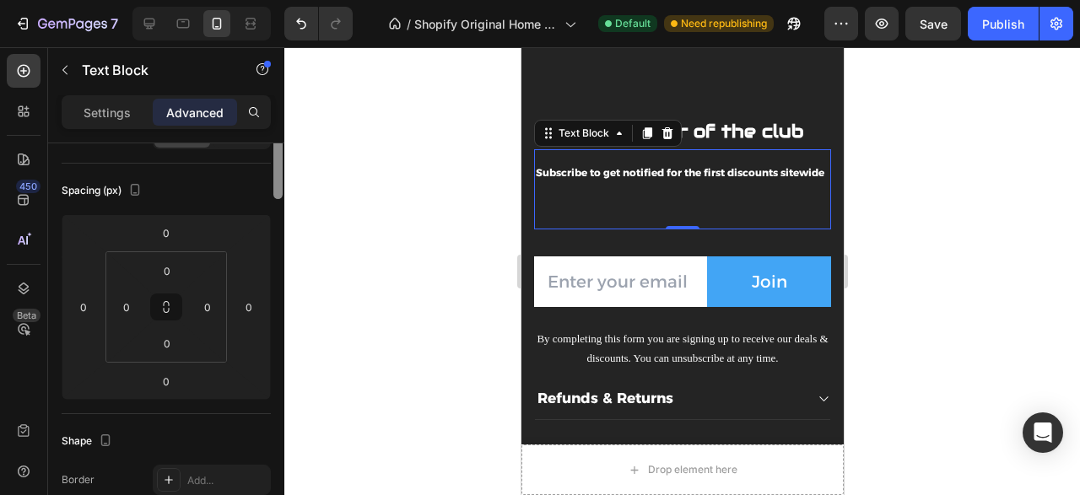
drag, startPoint x: 280, startPoint y: 284, endPoint x: 280, endPoint y: 342, distance: 58.2
click at [280, 342] on div at bounding box center [278, 237] width 13 height 401
click at [171, 245] on div "0" at bounding box center [166, 232] width 42 height 27
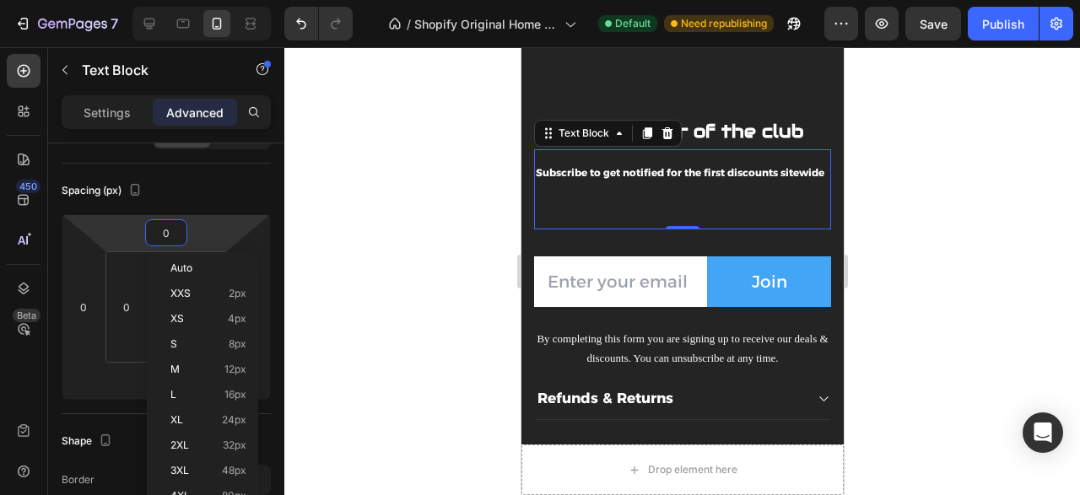
click at [172, 235] on input "0" at bounding box center [166, 232] width 34 height 25
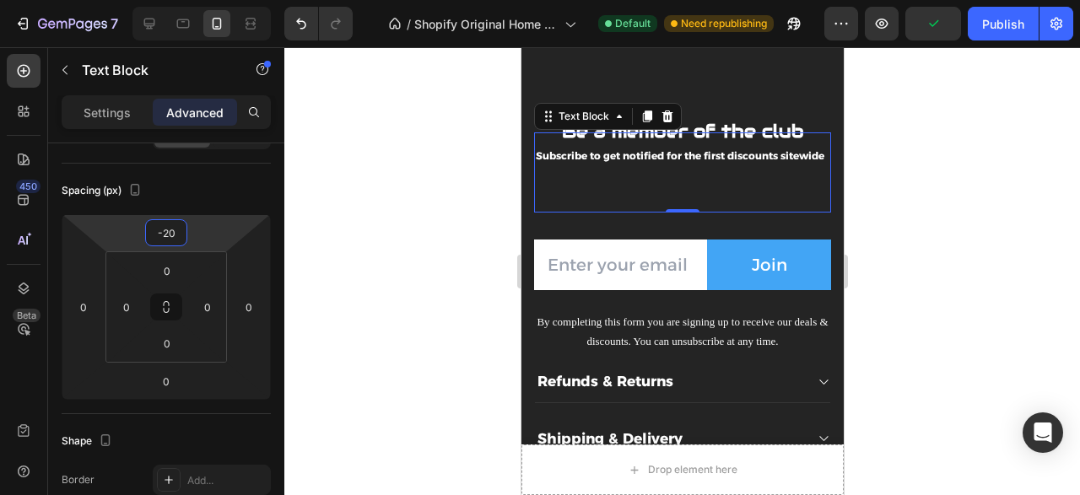
type input "-2"
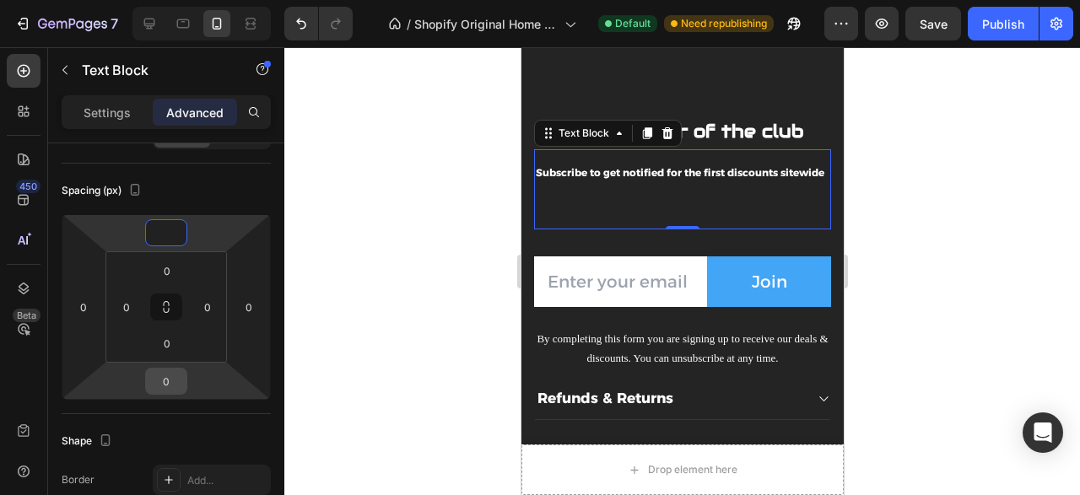
type input "0"
click at [168, 373] on input "0" at bounding box center [166, 381] width 34 height 25
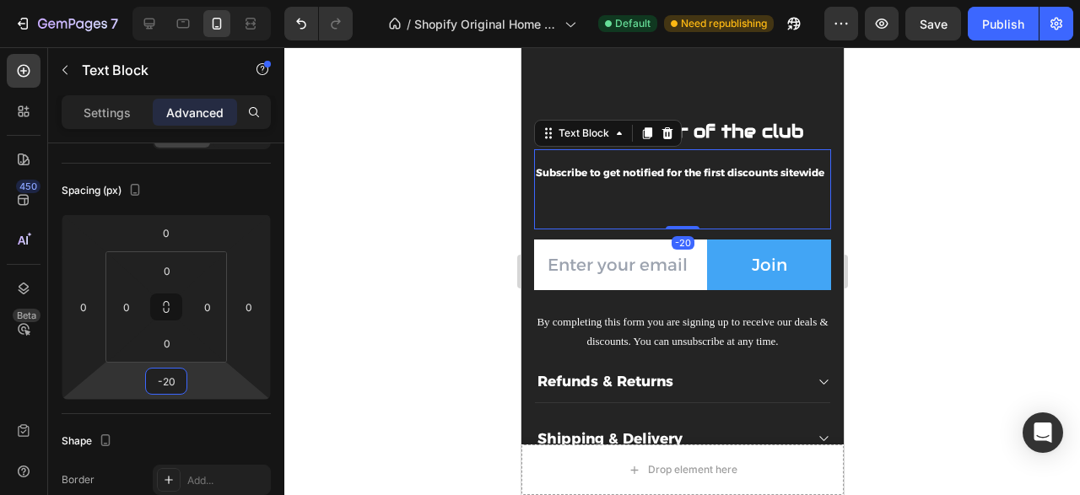
type input "-2"
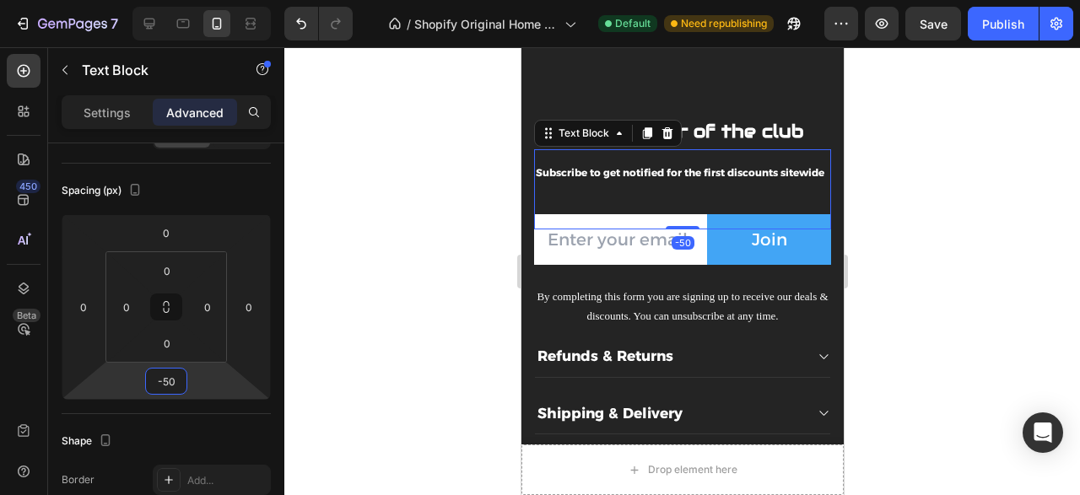
type input "-5"
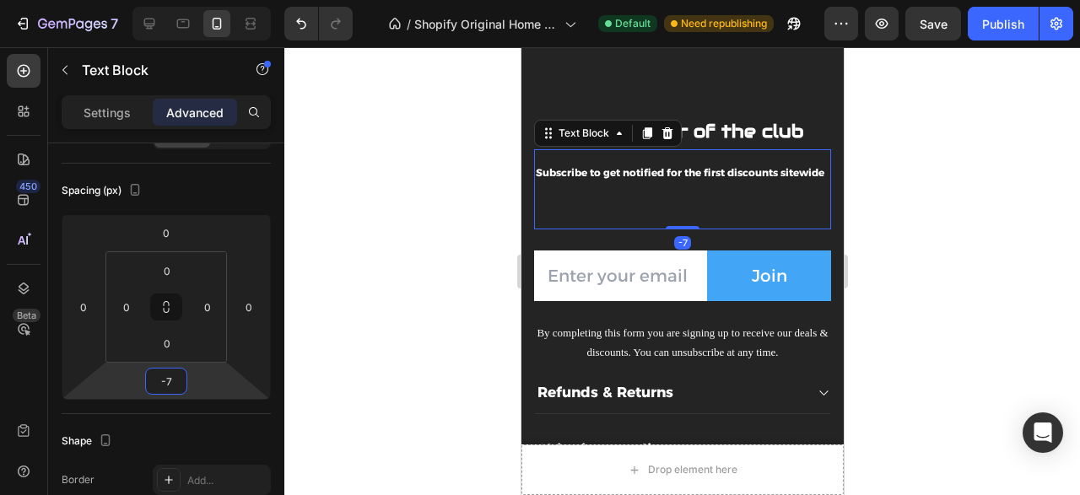
type input "-70"
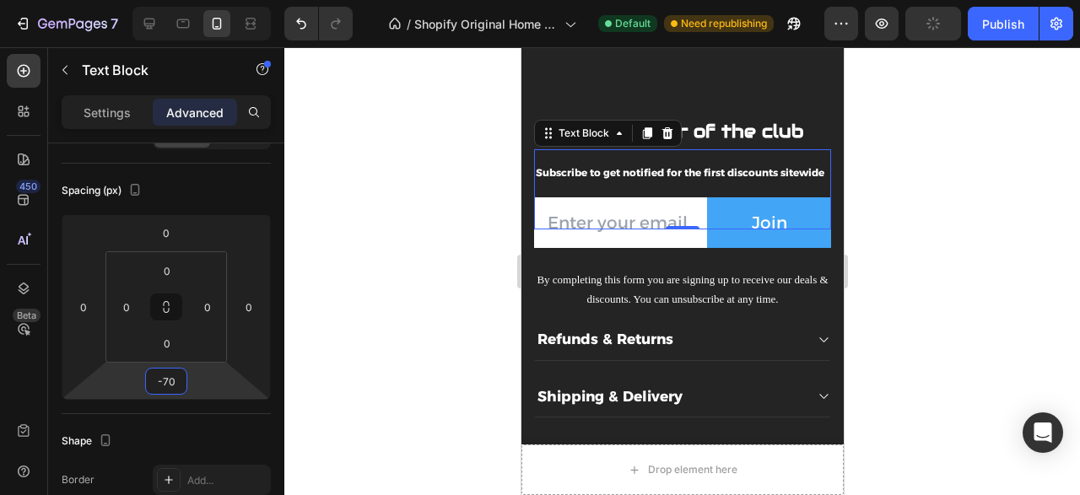
click at [878, 229] on div at bounding box center [681, 271] width 795 height 448
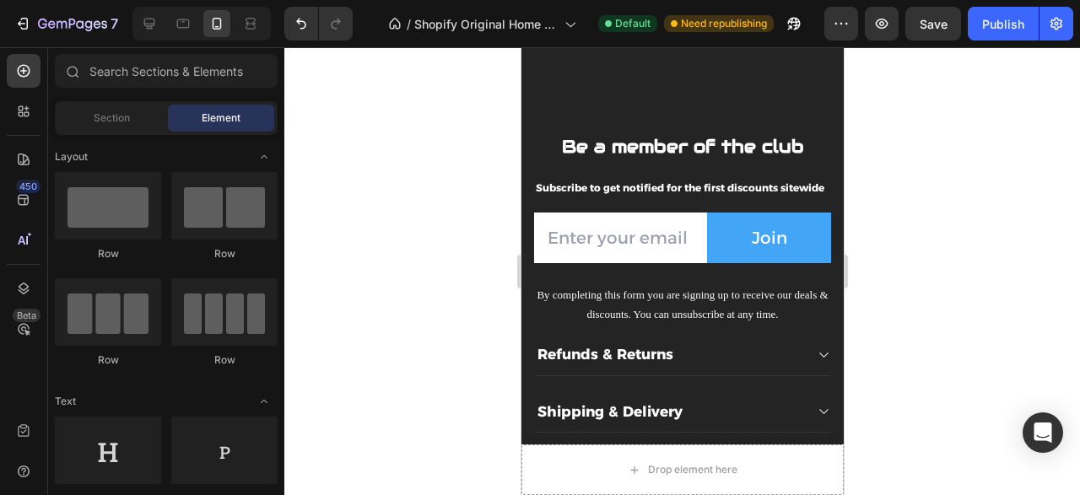
scroll to position [2015, 0]
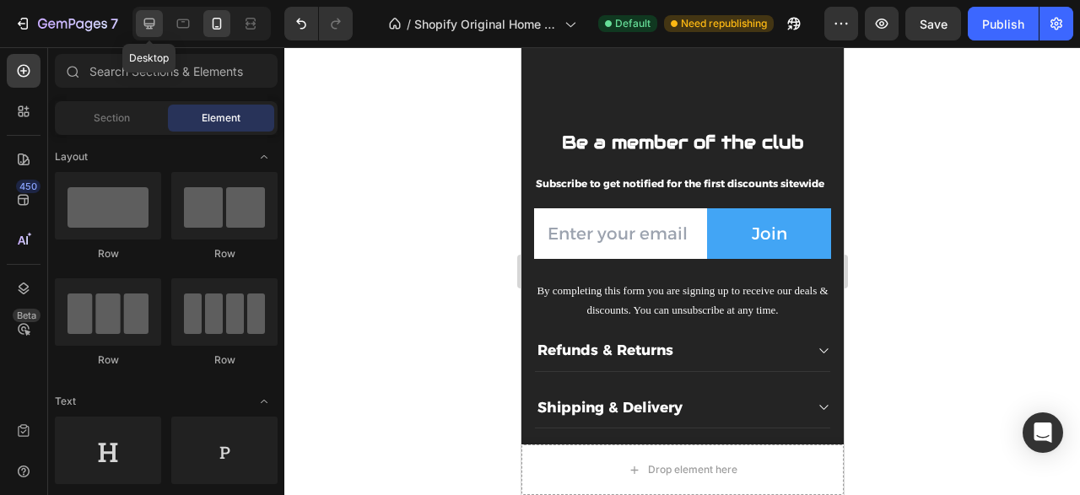
click at [157, 30] on icon at bounding box center [149, 23] width 17 height 17
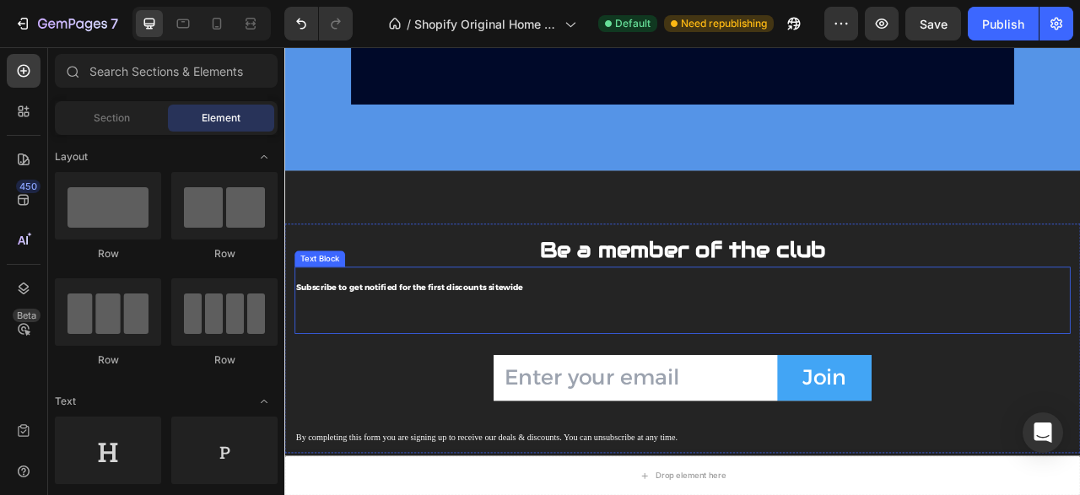
click at [526, 348] on strong "Subscribe to get notified for the first discounts sitewide" at bounding box center [443, 352] width 288 height 13
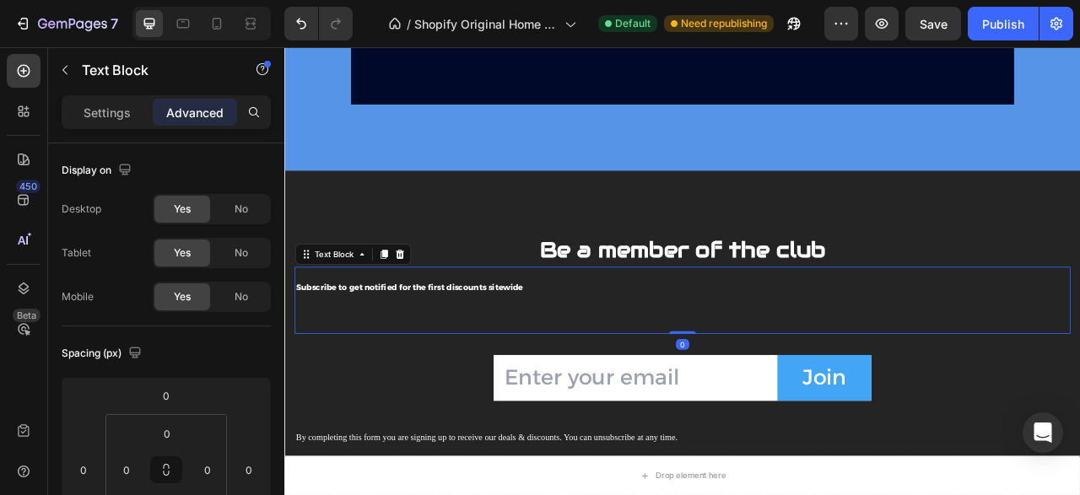
click at [526, 348] on strong "Subscribe to get notified for the first discounts sitewide" at bounding box center [443, 352] width 288 height 13
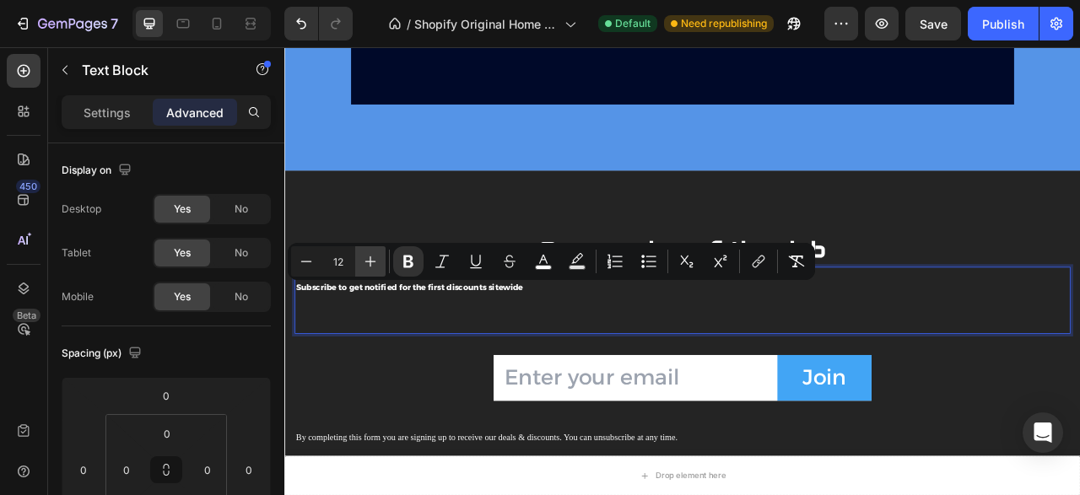
click at [379, 267] on button "Plus" at bounding box center [370, 261] width 30 height 30
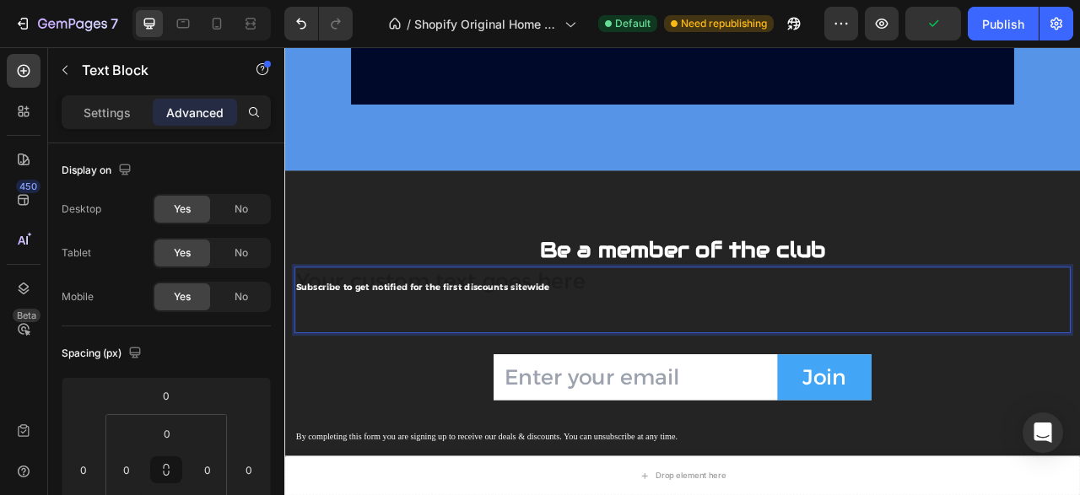
click at [368, 350] on div "Subscribe to get notified for the first discounts sitewide" at bounding box center [790, 368] width 987 height 84
click at [638, 353] on div "Subscribe to get notified for the first discounts sitewide" at bounding box center [790, 368] width 987 height 84
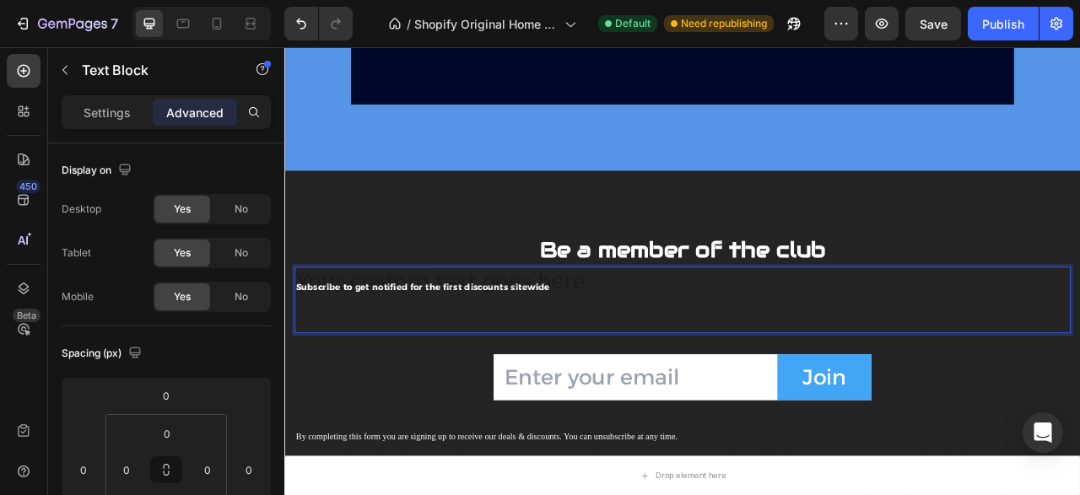
click at [596, 353] on div "Subscribe to get notified for the first discounts sitewide" at bounding box center [790, 368] width 987 height 84
click at [249, 286] on div "No" at bounding box center [241, 296] width 56 height 27
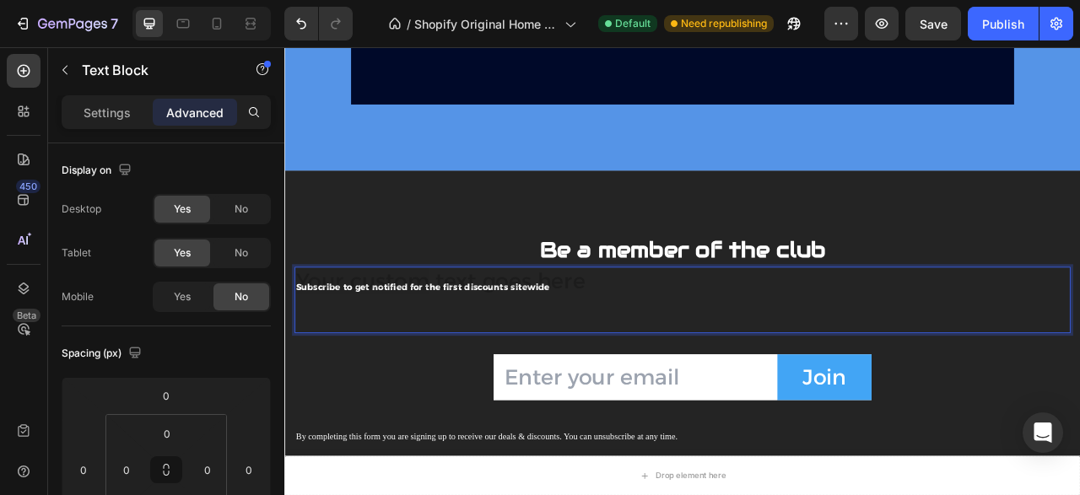
click at [403, 352] on div "Subscribe to get notified for the first discounts sitewide" at bounding box center [790, 368] width 987 height 84
click at [403, 352] on strong "Subscribe to get notified for the first discounts sitewide" at bounding box center [460, 351] width 322 height 13
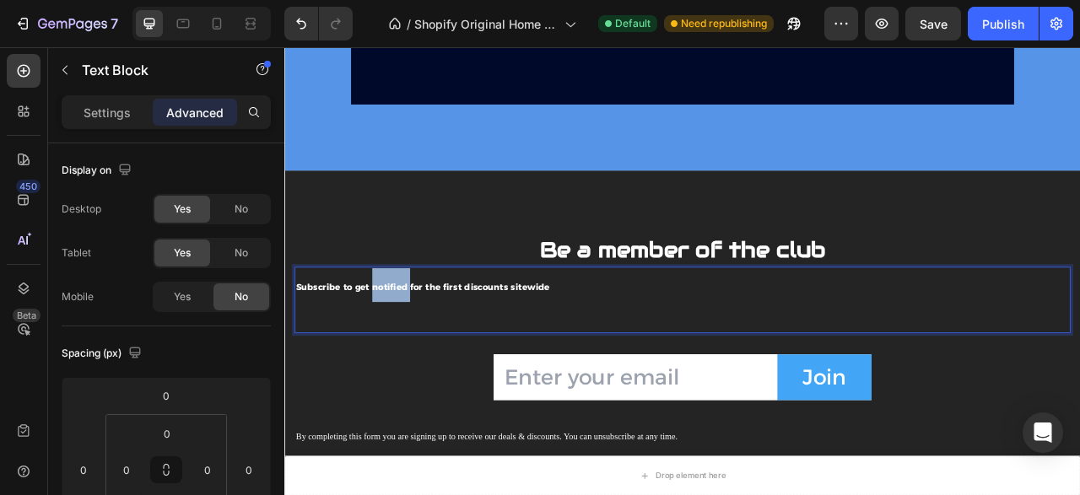
click at [403, 352] on strong "Subscribe to get notified for the first discounts sitewide" at bounding box center [460, 351] width 322 height 13
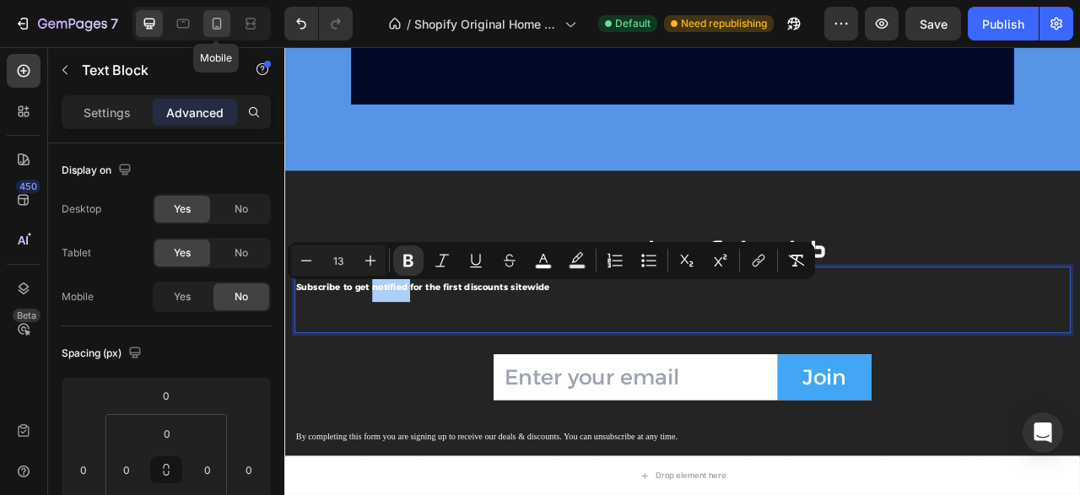
click at [213, 23] on icon at bounding box center [217, 24] width 9 height 12
type input "-70"
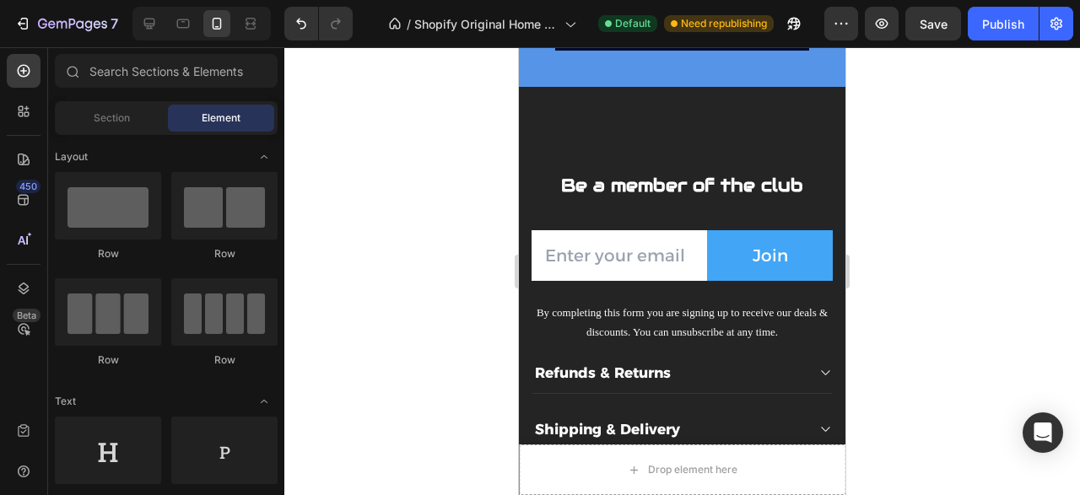
scroll to position [1961, 0]
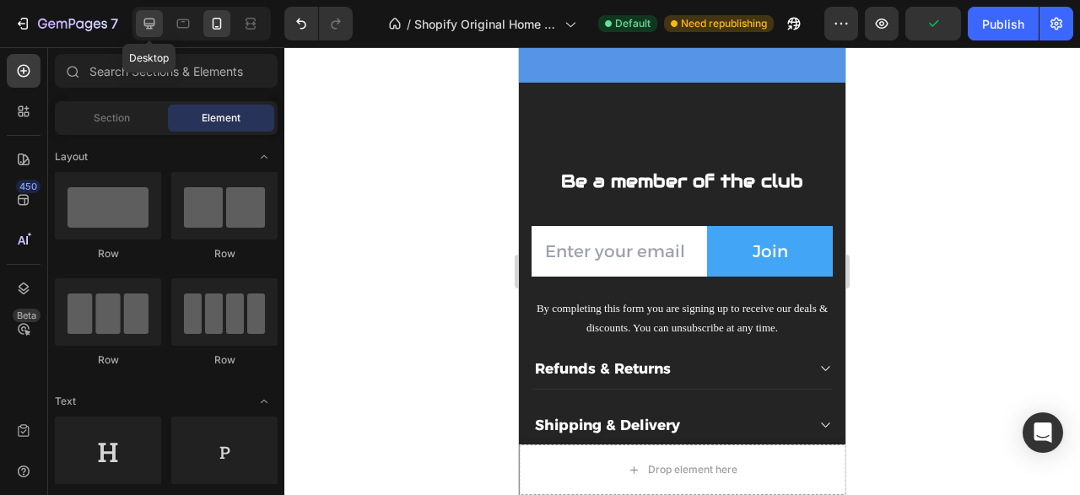
click at [146, 27] on icon at bounding box center [149, 23] width 17 height 17
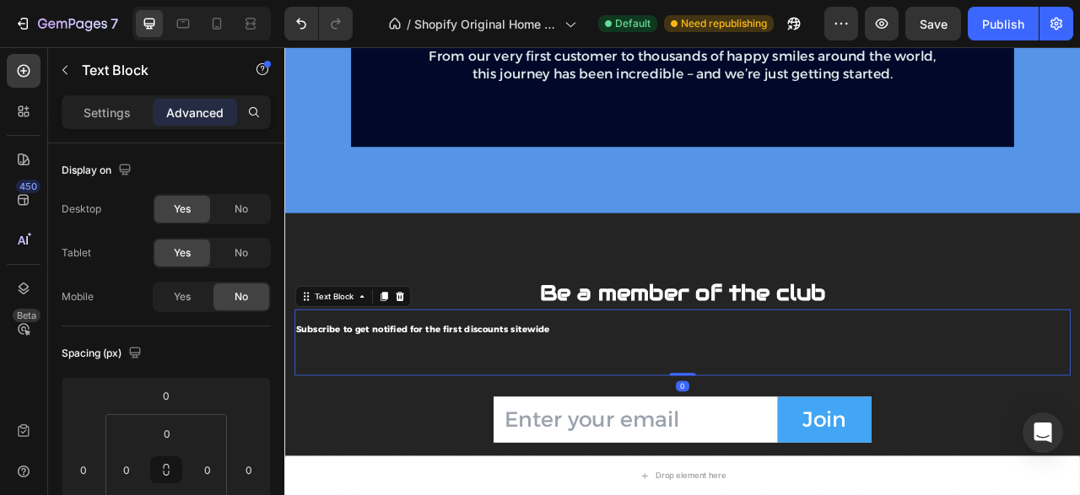
click at [560, 407] on strong "Subscribe to get notified for the first discounts sitewide" at bounding box center [460, 405] width 322 height 13
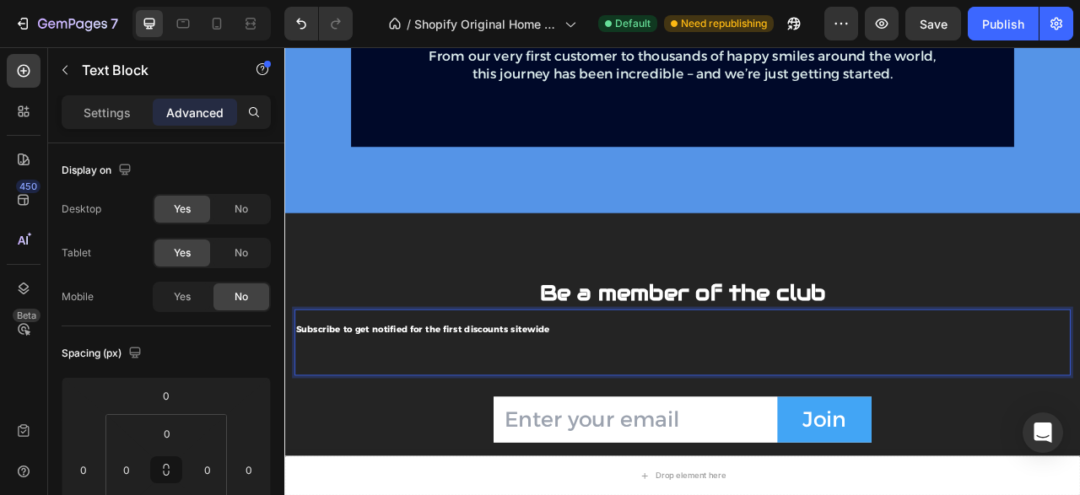
click at [560, 407] on strong "Subscribe to get notified for the first discounts sitewide" at bounding box center [460, 405] width 322 height 13
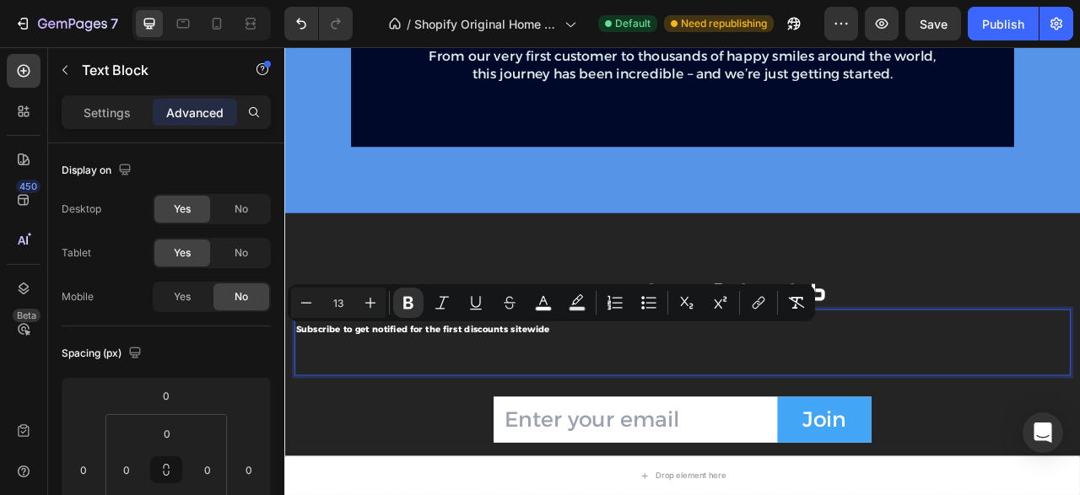
click at [176, 110] on p "Advanced" at bounding box center [194, 113] width 57 height 18
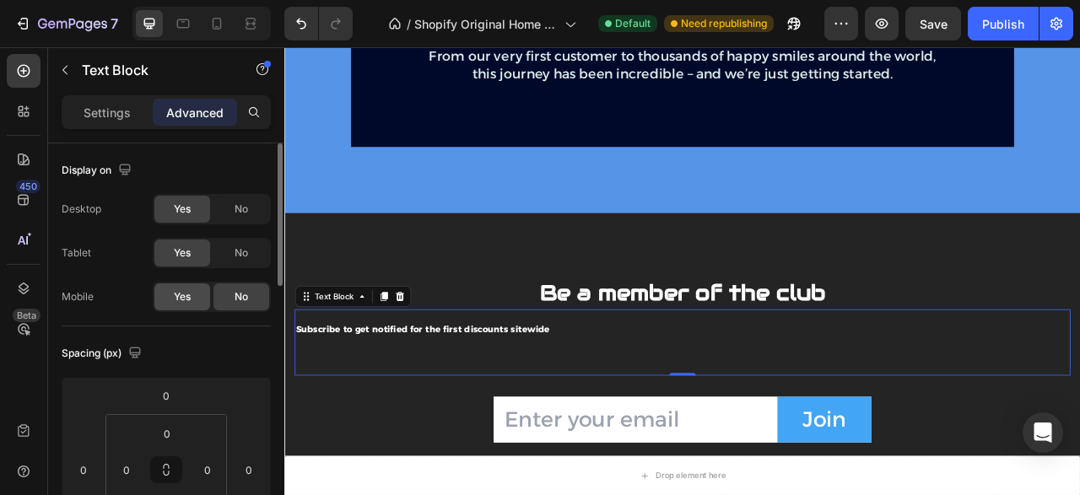
click at [197, 284] on div "Yes" at bounding box center [182, 296] width 56 height 27
click at [119, 119] on p "Settings" at bounding box center [106, 113] width 47 height 18
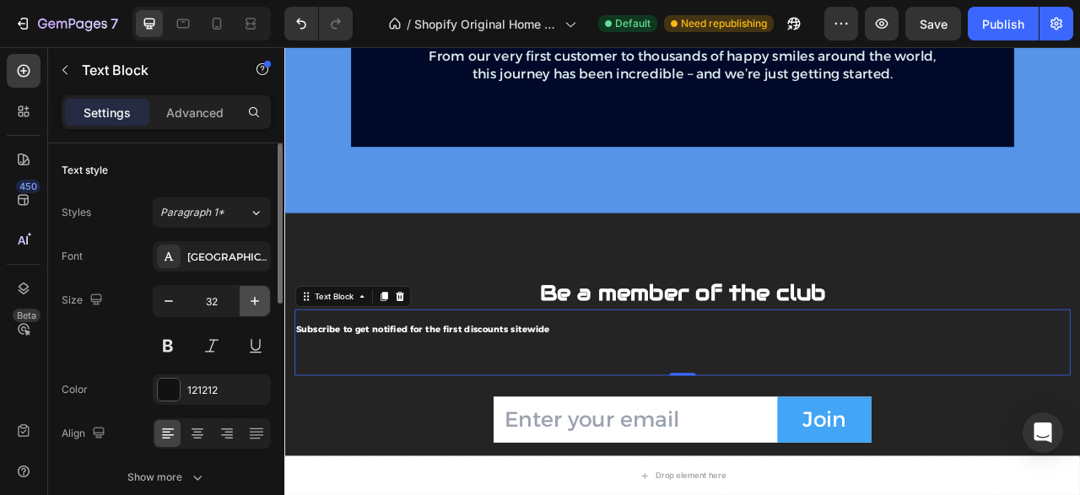
click at [256, 298] on icon "button" at bounding box center [254, 301] width 8 height 8
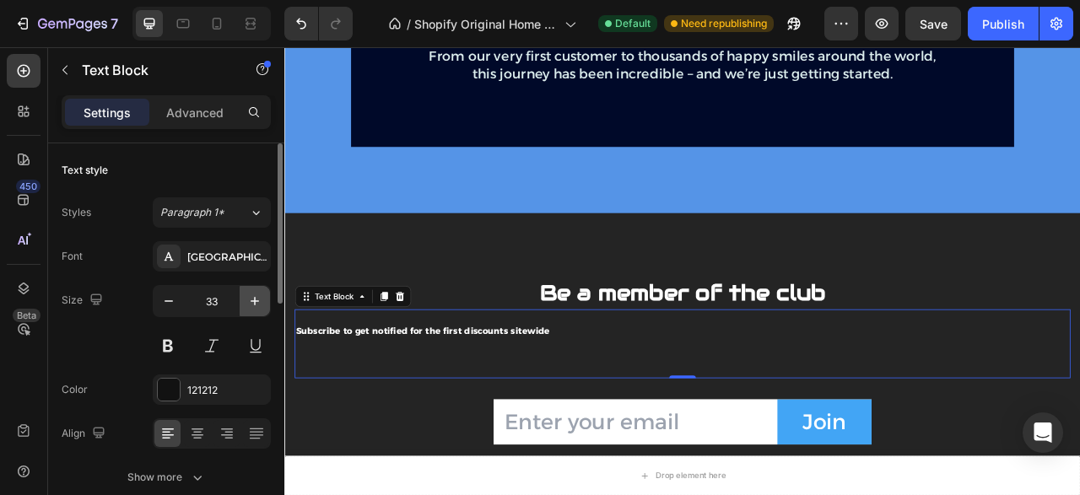
click at [256, 298] on icon "button" at bounding box center [254, 301] width 8 height 8
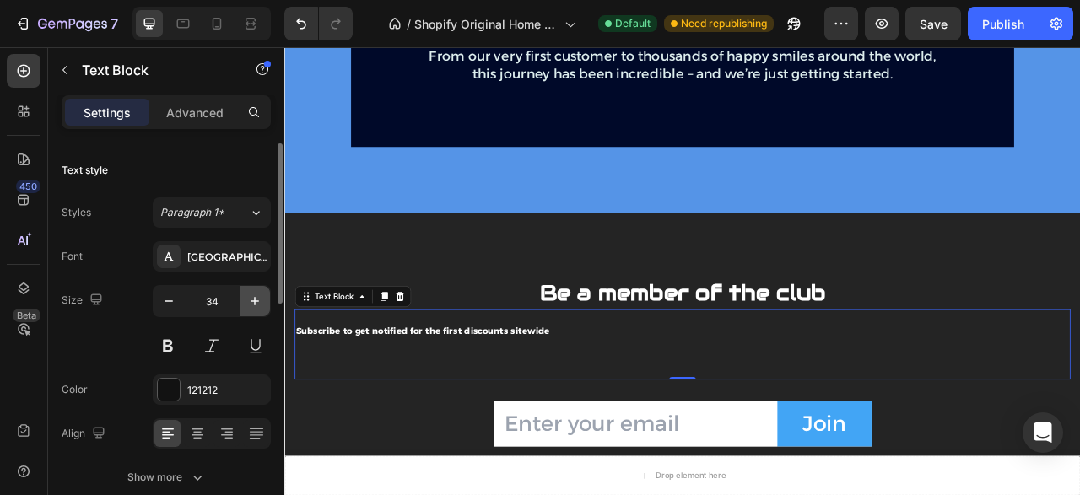
click at [256, 298] on icon "button" at bounding box center [254, 301] width 8 height 8
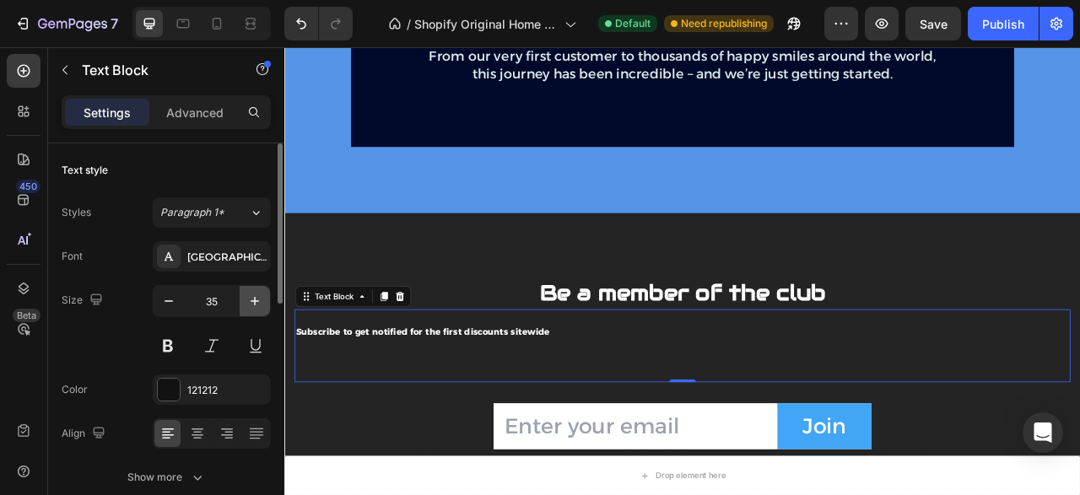
click at [256, 298] on icon "button" at bounding box center [254, 301] width 8 height 8
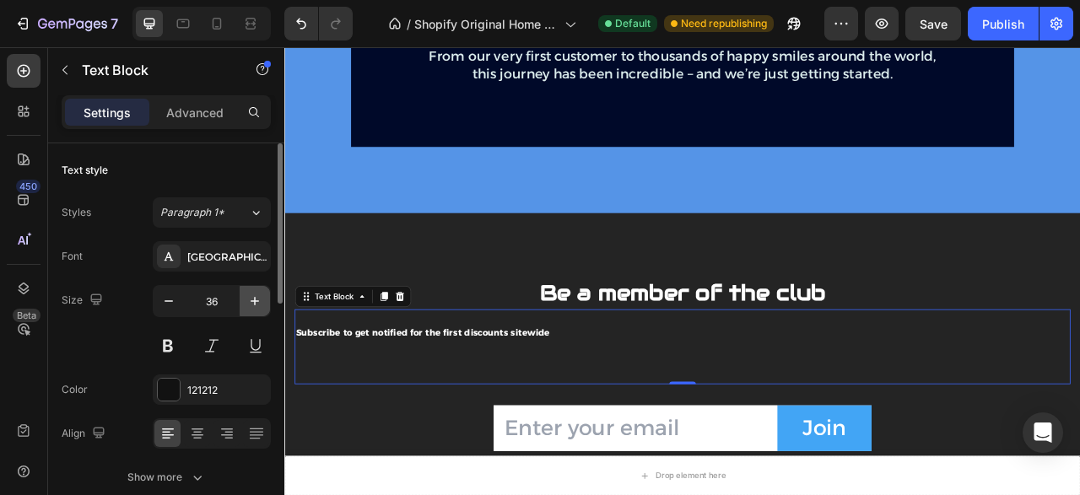
click at [256, 298] on icon "button" at bounding box center [254, 301] width 8 height 8
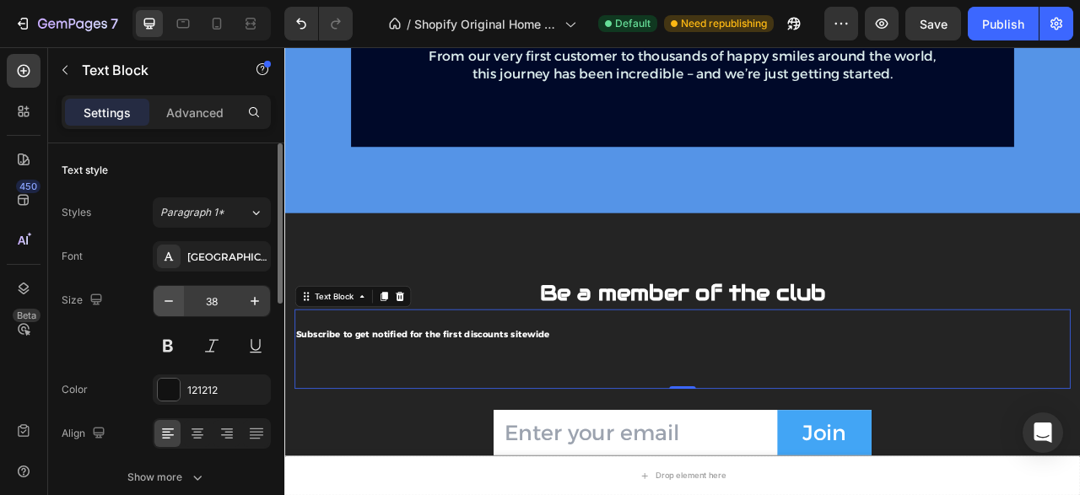
click at [168, 298] on icon "button" at bounding box center [168, 301] width 17 height 17
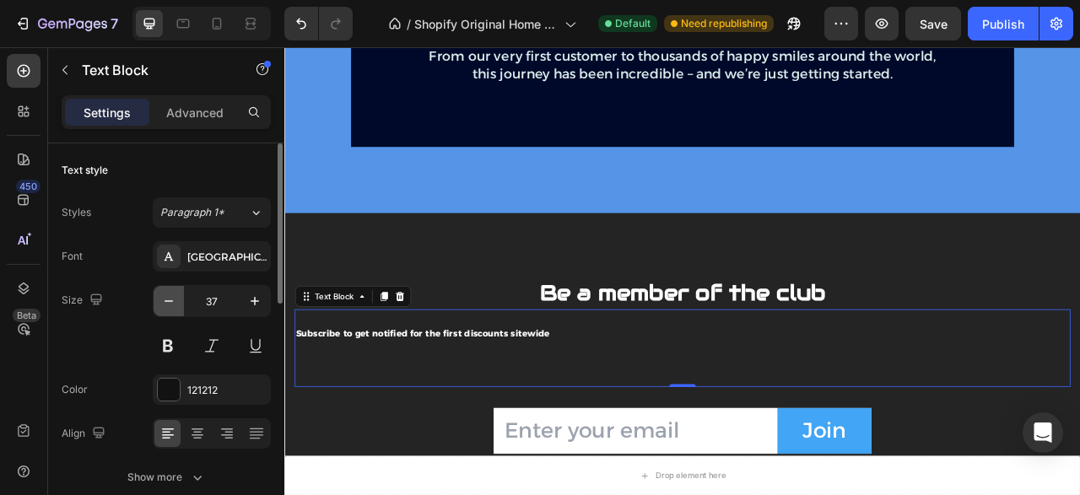
click at [168, 298] on icon "button" at bounding box center [168, 301] width 17 height 17
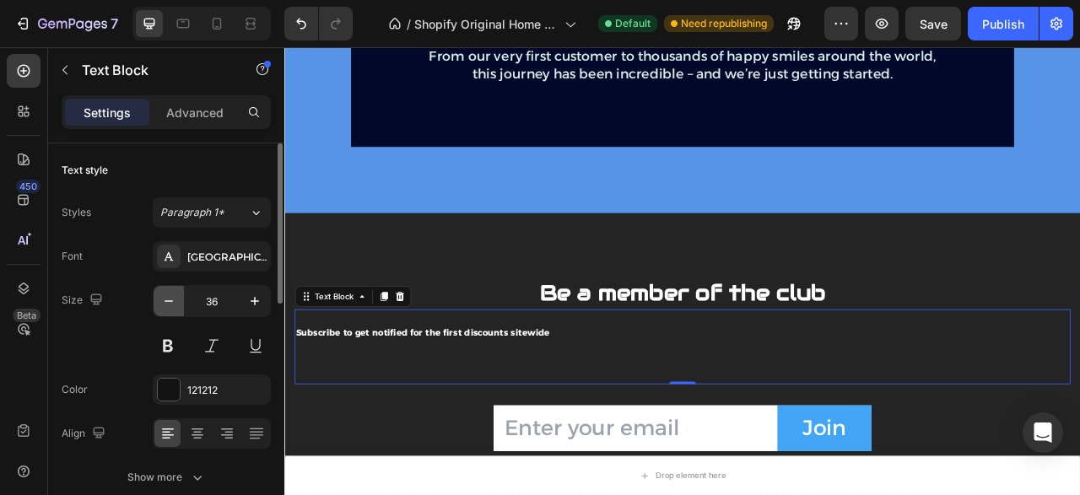
click at [168, 298] on icon "button" at bounding box center [168, 301] width 17 height 17
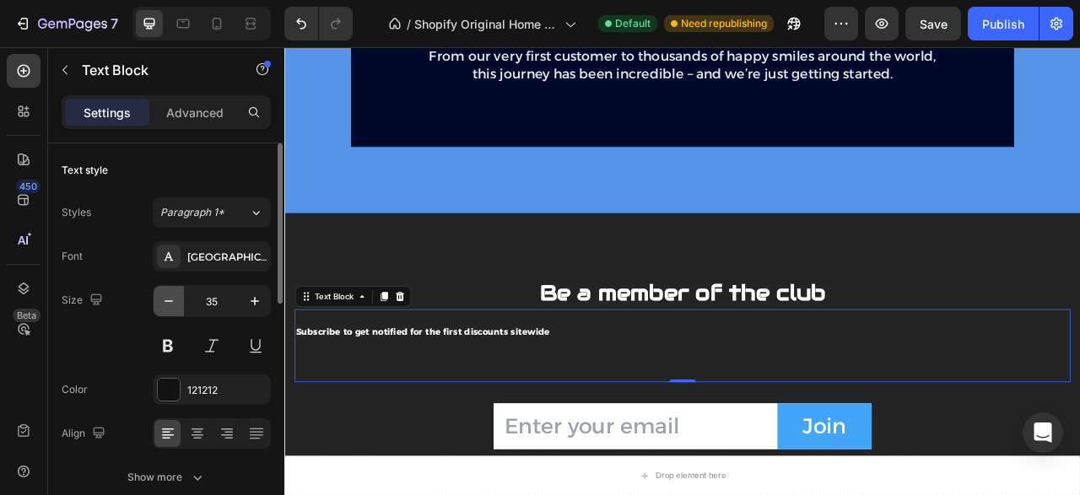
click at [168, 298] on icon "button" at bounding box center [168, 301] width 17 height 17
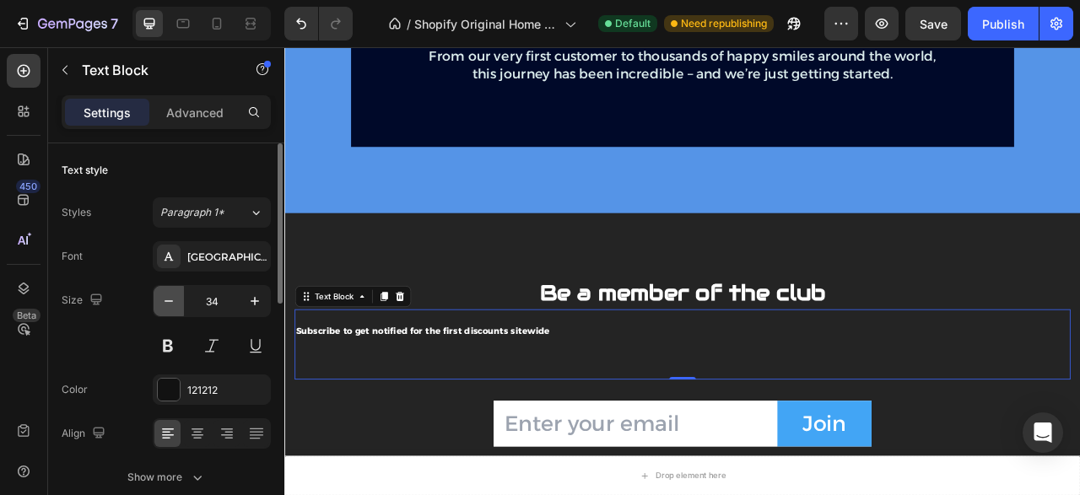
click at [168, 298] on icon "button" at bounding box center [168, 301] width 17 height 17
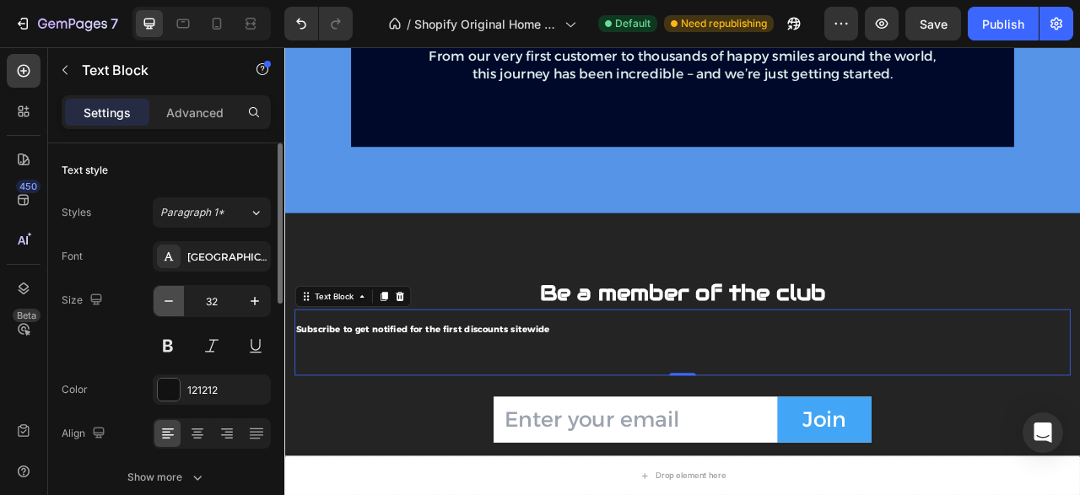
click at [168, 298] on icon "button" at bounding box center [168, 301] width 17 height 17
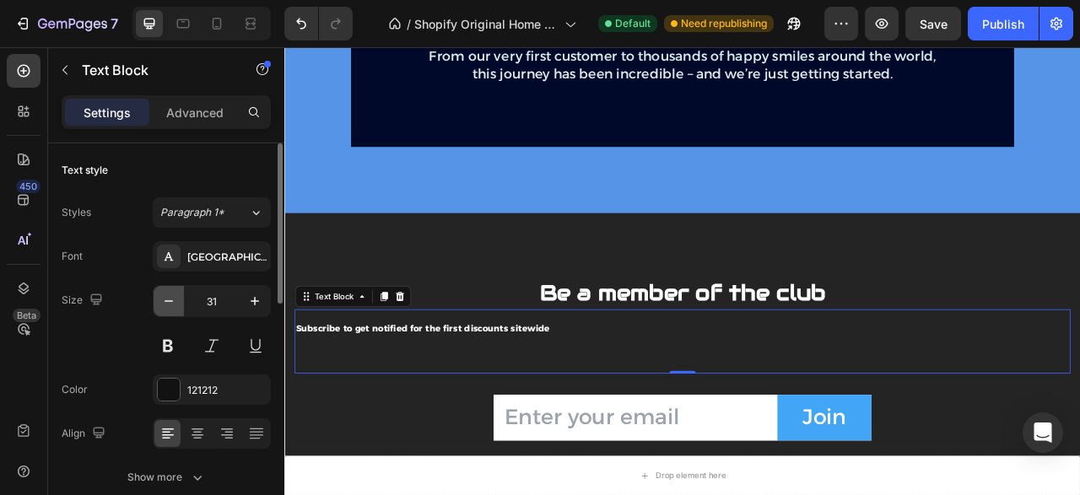
type input "30"
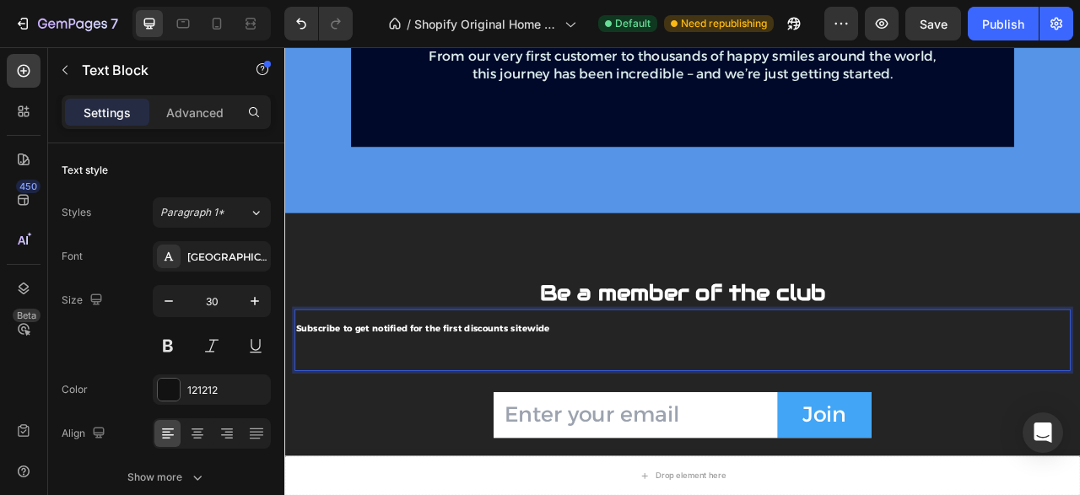
click at [455, 397] on p "Subscribe to get notified for the first discounts sitewide" at bounding box center [790, 402] width 983 height 40
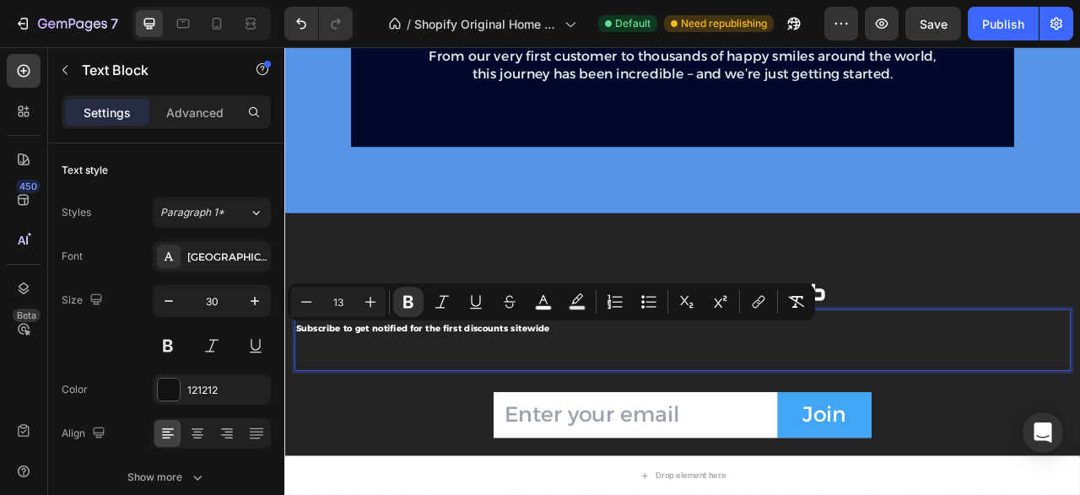
click at [374, 301] on icon "Editor contextual toolbar" at bounding box center [370, 302] width 17 height 17
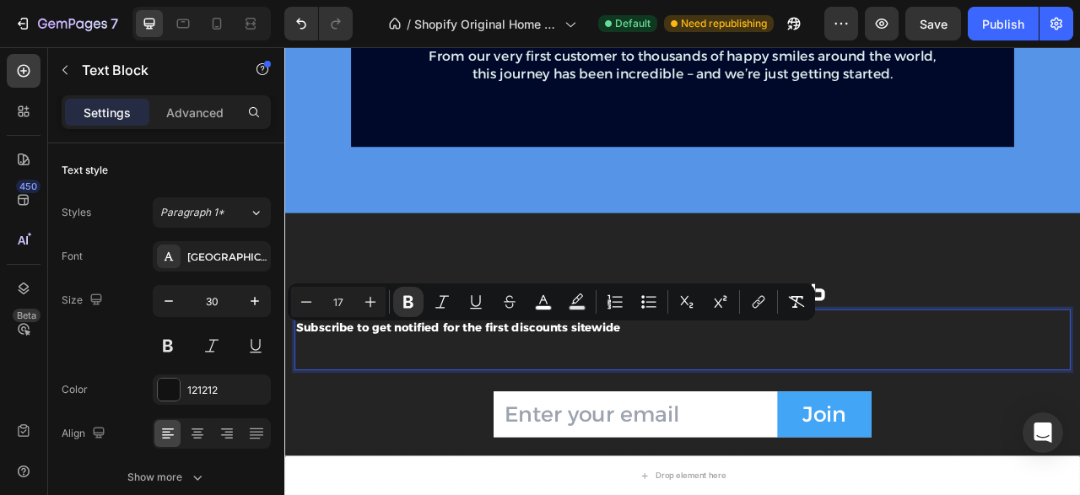
click at [374, 301] on icon "Editor contextual toolbar" at bounding box center [370, 302] width 17 height 17
type input "20"
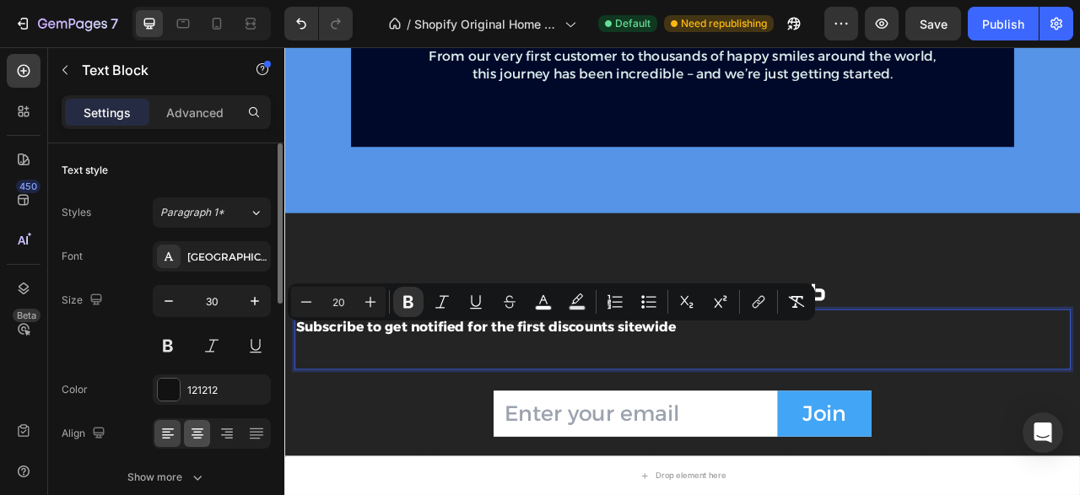
click at [192, 429] on icon at bounding box center [197, 433] width 17 height 17
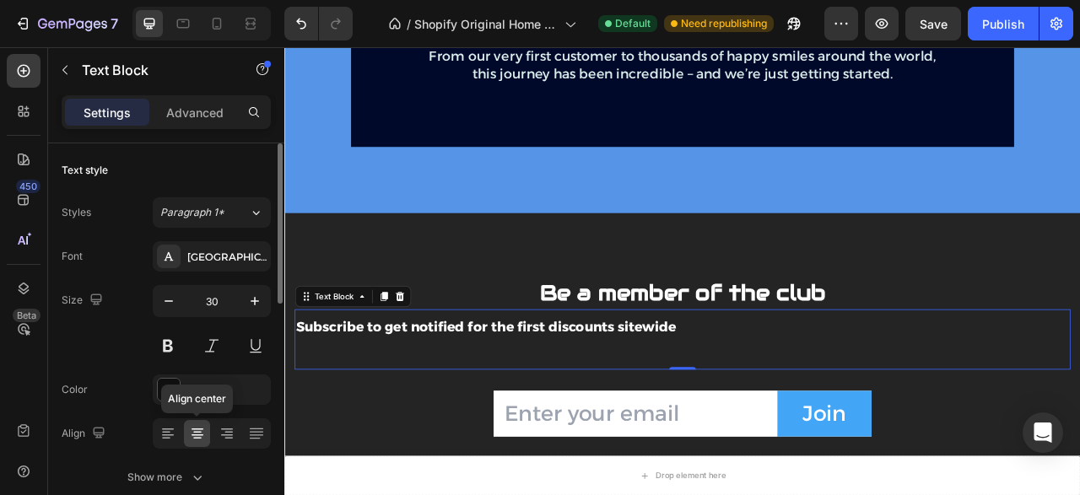
click at [198, 433] on icon at bounding box center [197, 433] width 17 height 17
click at [621, 407] on strong "Subscribe to get notified for the first discounts sitewide" at bounding box center [540, 402] width 483 height 20
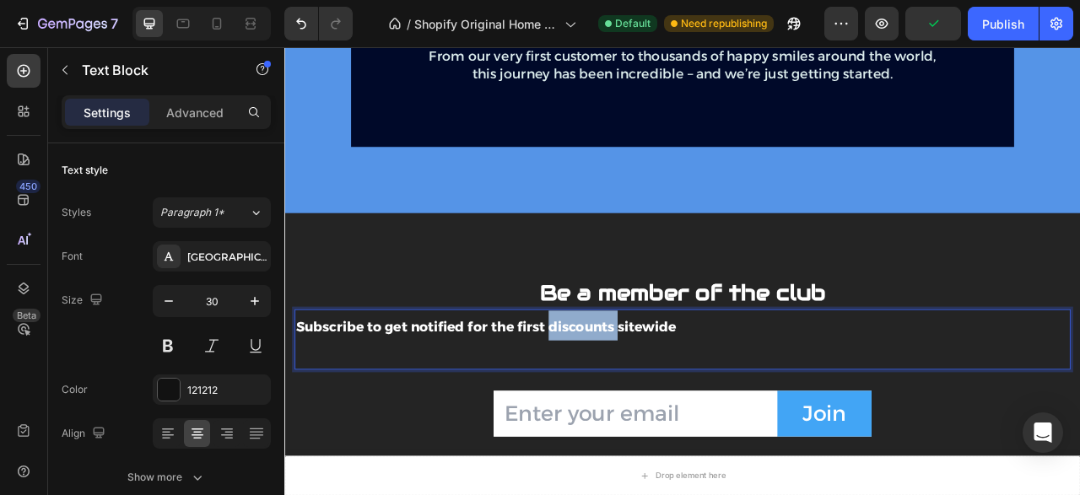
click at [621, 407] on strong "Subscribe to get notified for the first discounts sitewide" at bounding box center [540, 402] width 483 height 20
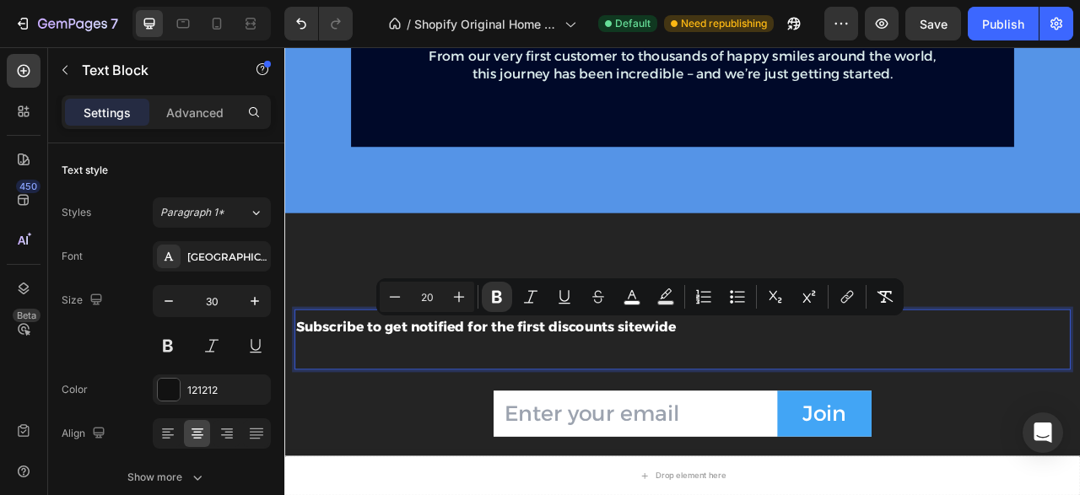
click at [621, 407] on strong "Subscribe to get notified for the first discounts sitewide" at bounding box center [540, 402] width 483 height 20
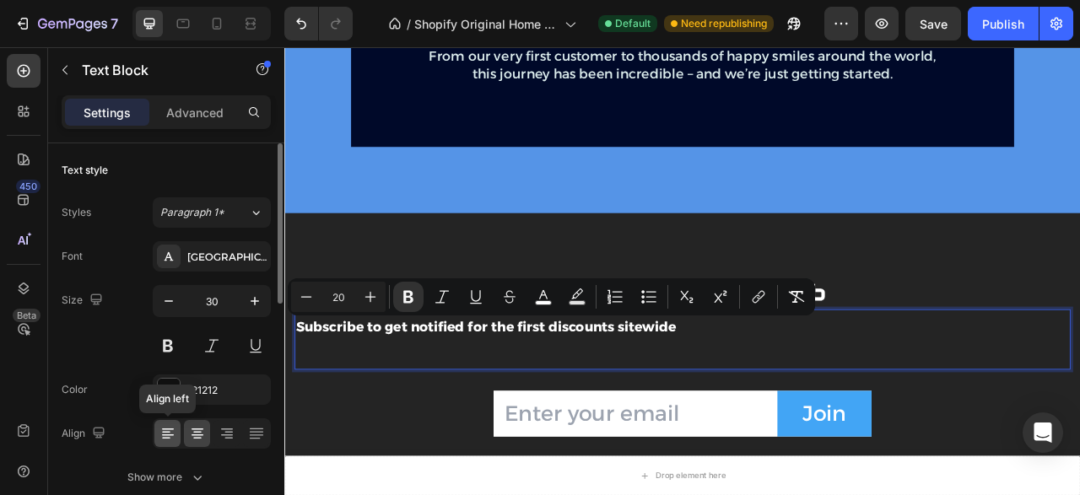
click at [175, 431] on icon at bounding box center [167, 433] width 17 height 17
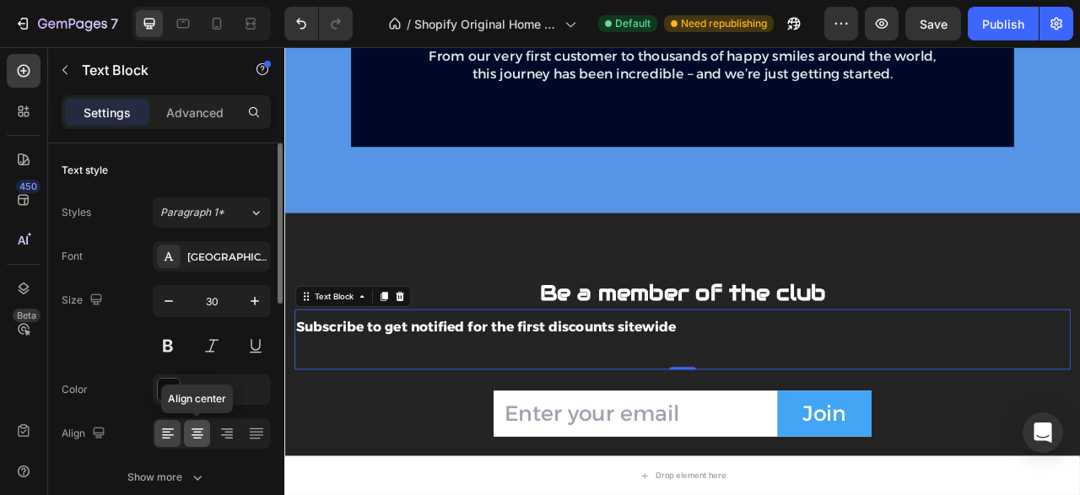
click at [193, 433] on icon at bounding box center [197, 433] width 17 height 17
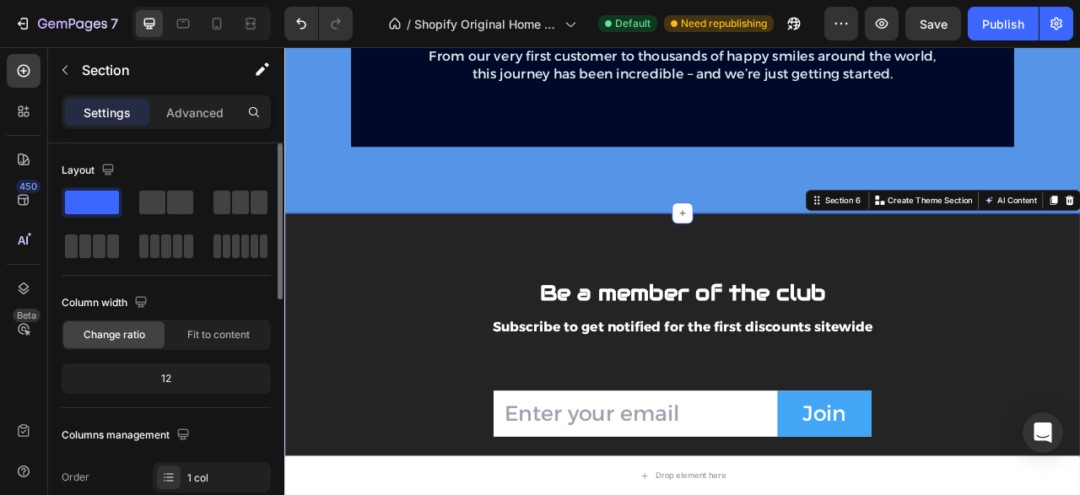
click at [557, 272] on section "Be a member of the club Text block Subscribe to get notified for the first disc…" at bounding box center [790, 469] width 1012 height 422
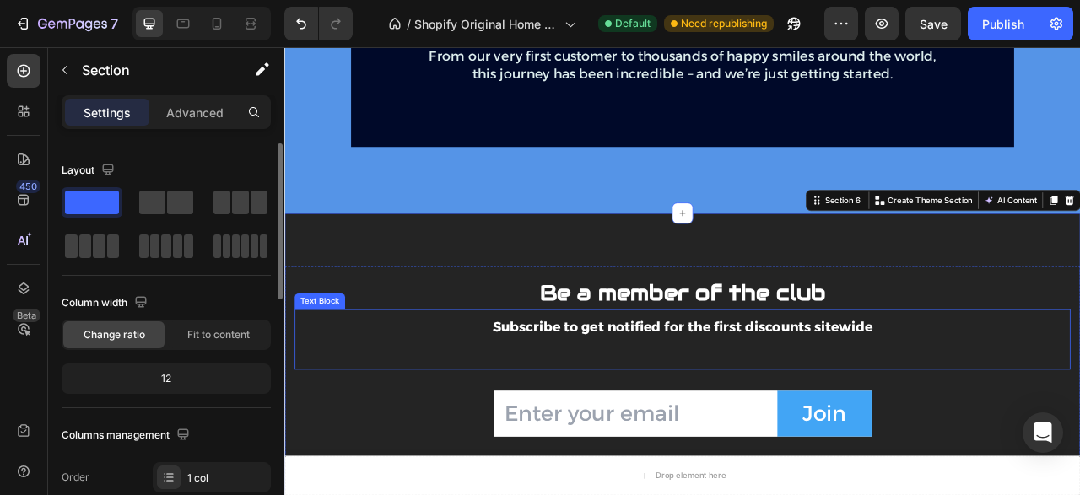
click at [746, 430] on p "Rich Text Editor. Editing area: main" at bounding box center [790, 437] width 983 height 35
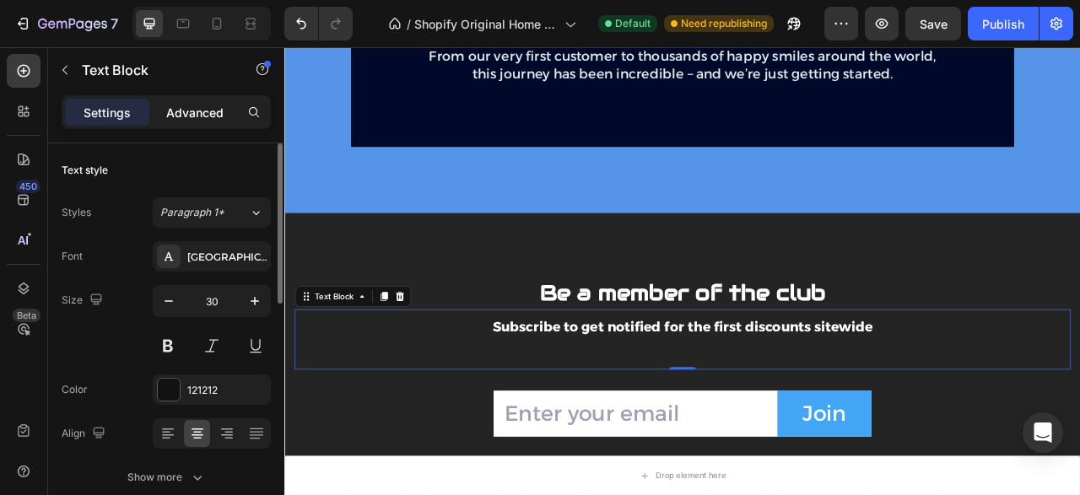
click at [197, 113] on p "Advanced" at bounding box center [194, 113] width 57 height 18
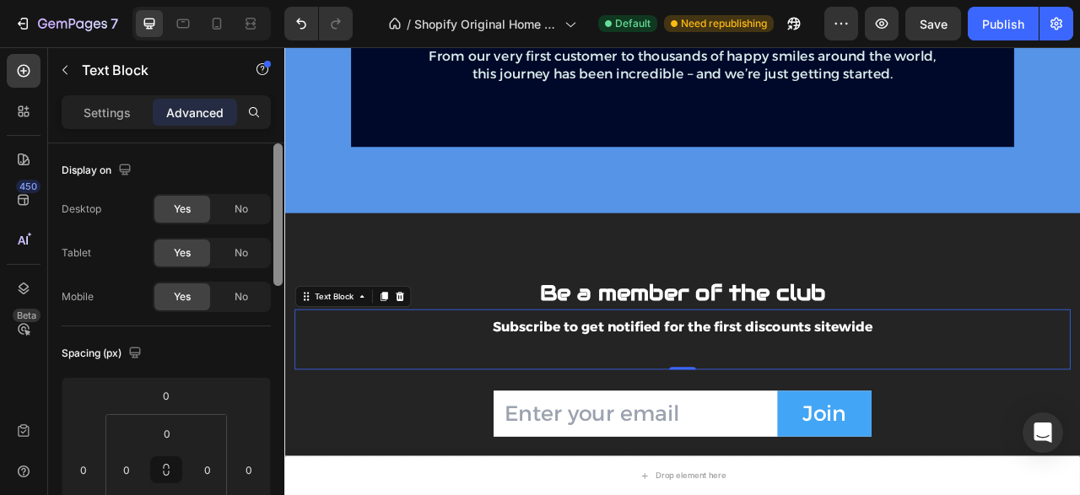
drag, startPoint x: 274, startPoint y: 267, endPoint x: 278, endPoint y: 294, distance: 26.5
click at [278, 286] on div at bounding box center [277, 214] width 9 height 143
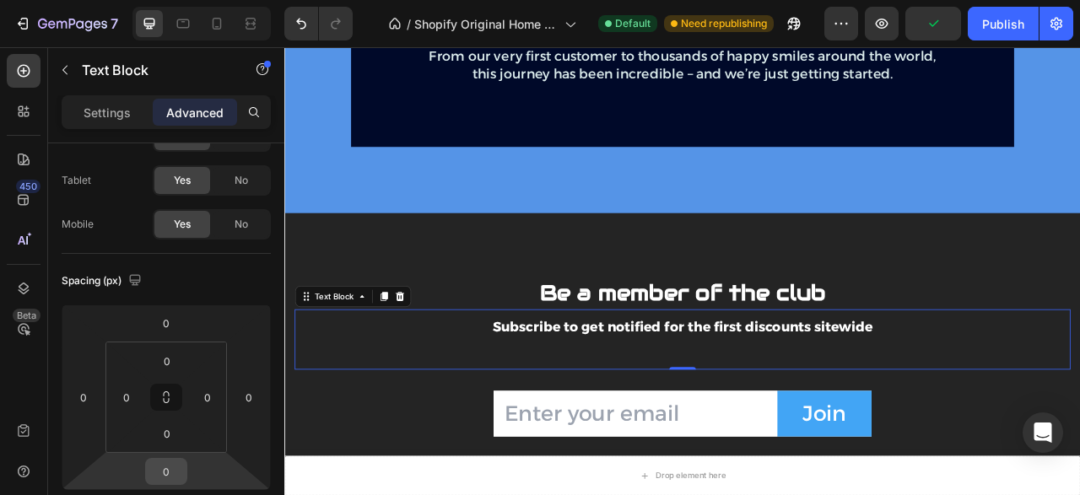
click at [171, 468] on input "0" at bounding box center [166, 471] width 34 height 25
type input "-50"
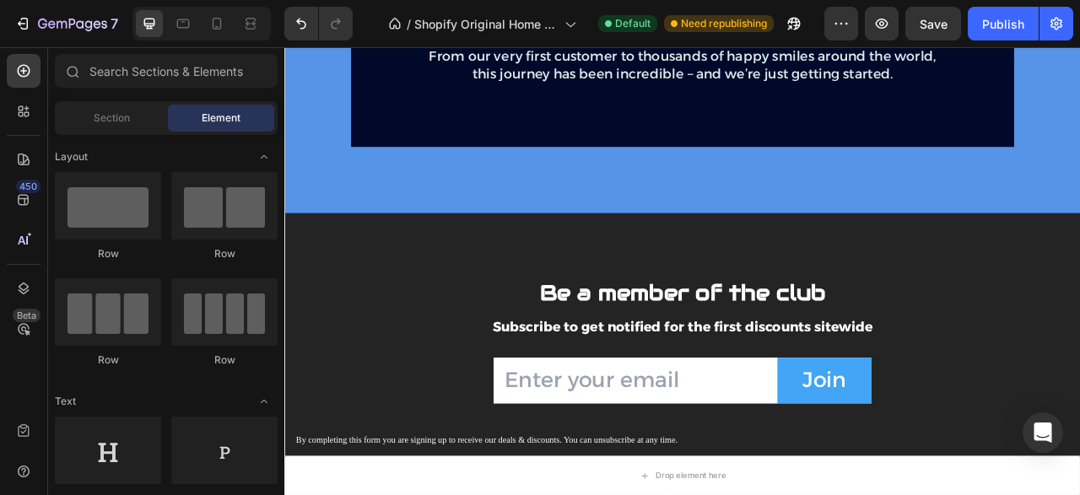
scroll to position [2090, 0]
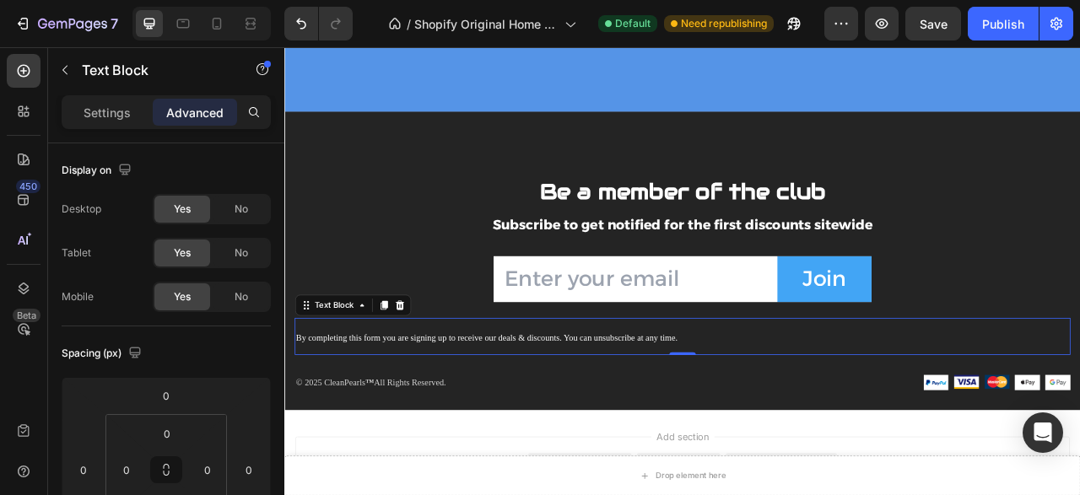
click at [498, 421] on div "Be a member of the club Text block Subscribe to get notified for the first disc…" at bounding box center [790, 317] width 987 height 241
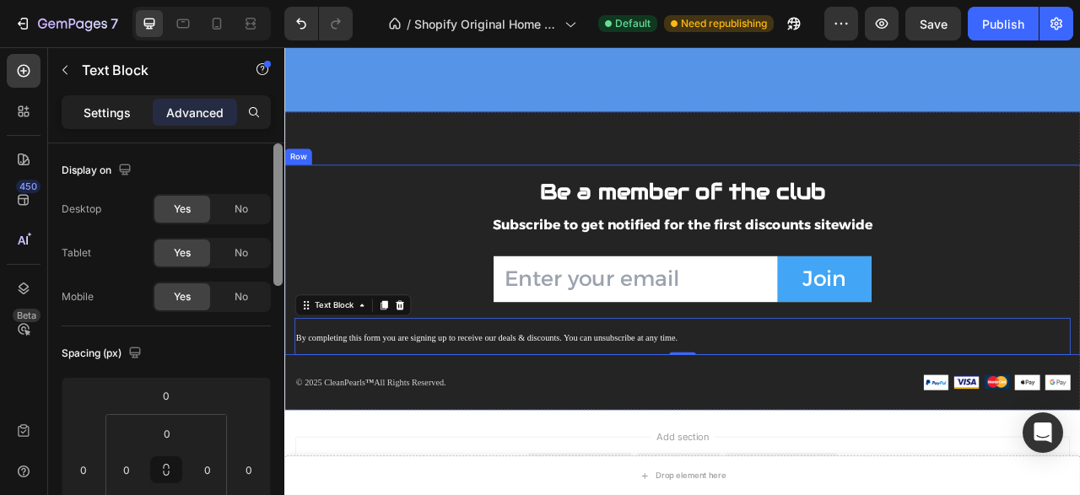
drag, startPoint x: 277, startPoint y: 233, endPoint x: 116, endPoint y: 111, distance: 202.4
click at [282, 286] on div at bounding box center [277, 214] width 9 height 143
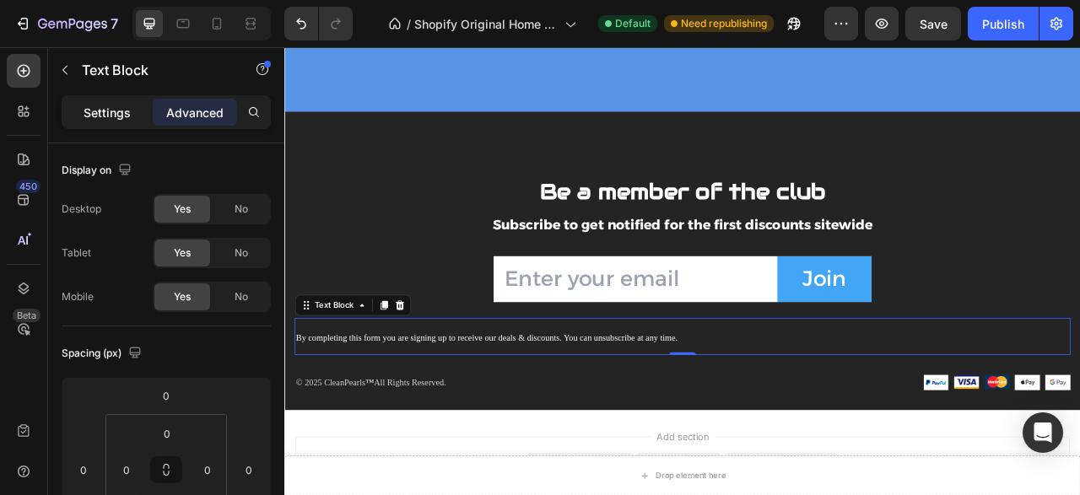
scroll to position [436, 0]
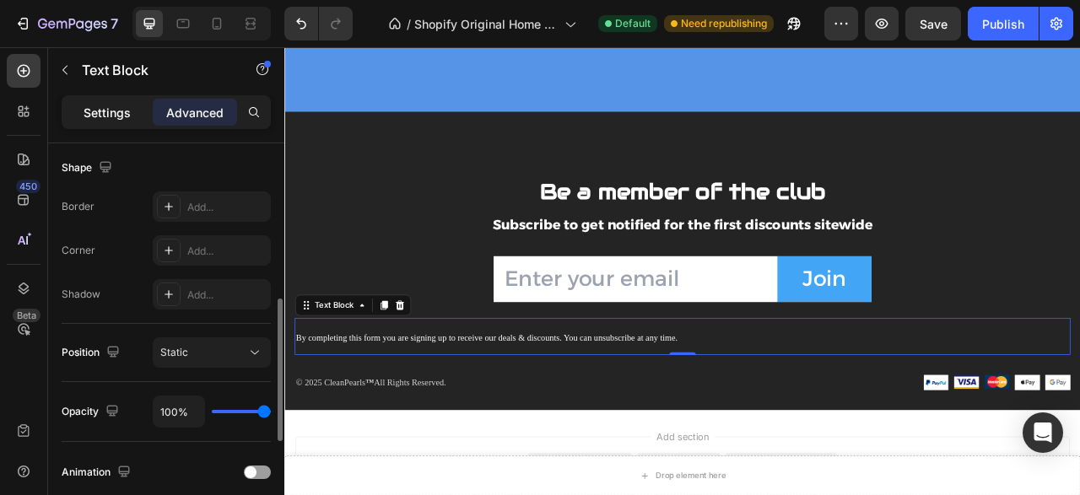
click at [116, 111] on p "Settings" at bounding box center [106, 113] width 47 height 18
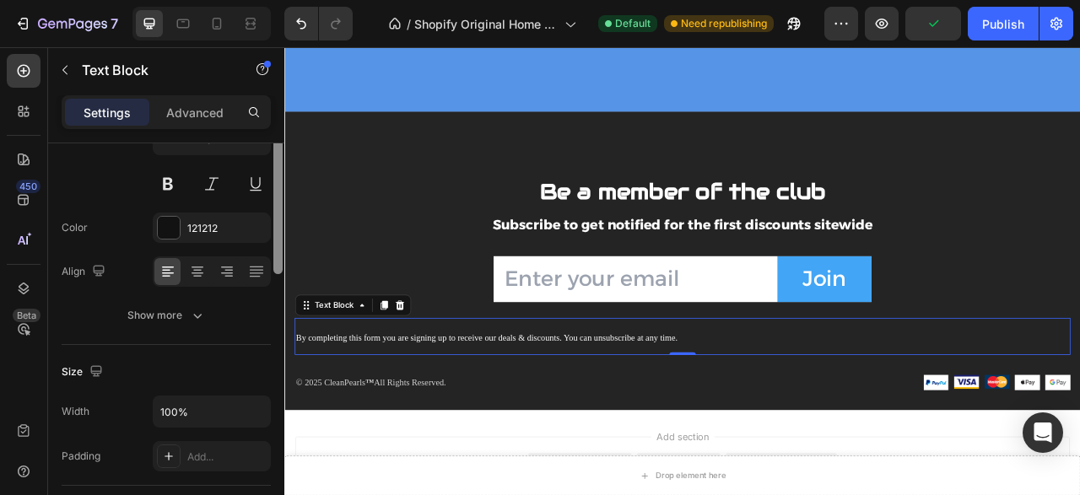
scroll to position [90, 0]
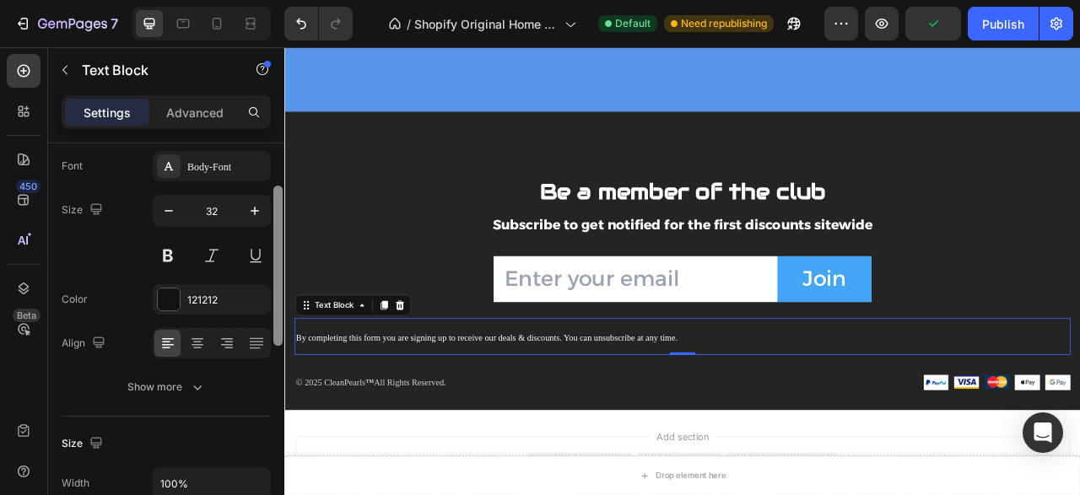
drag, startPoint x: 279, startPoint y: 361, endPoint x: 284, endPoint y: 222, distance: 139.3
click at [284, 222] on div at bounding box center [278, 348] width 13 height 401
click at [203, 340] on icon at bounding box center [197, 343] width 17 height 17
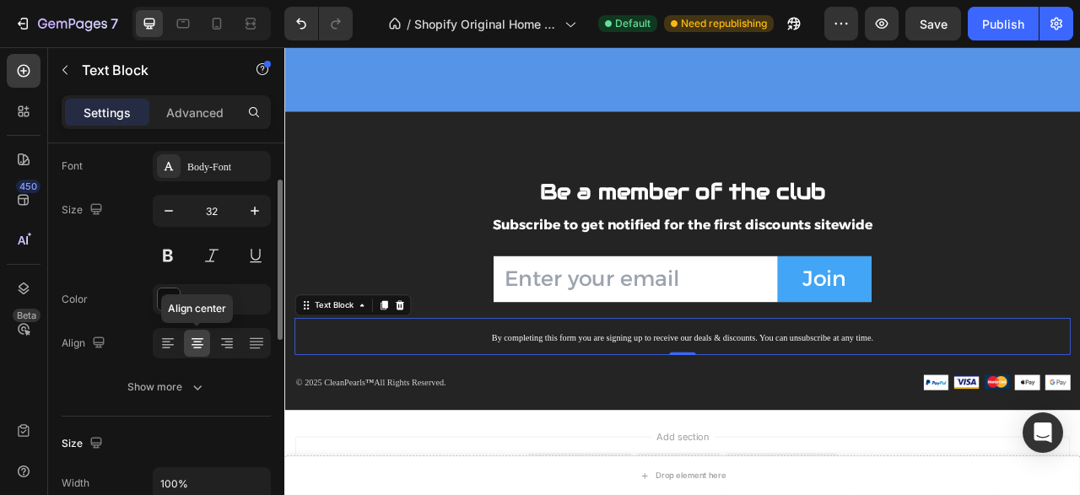
click at [203, 340] on icon at bounding box center [197, 343] width 17 height 17
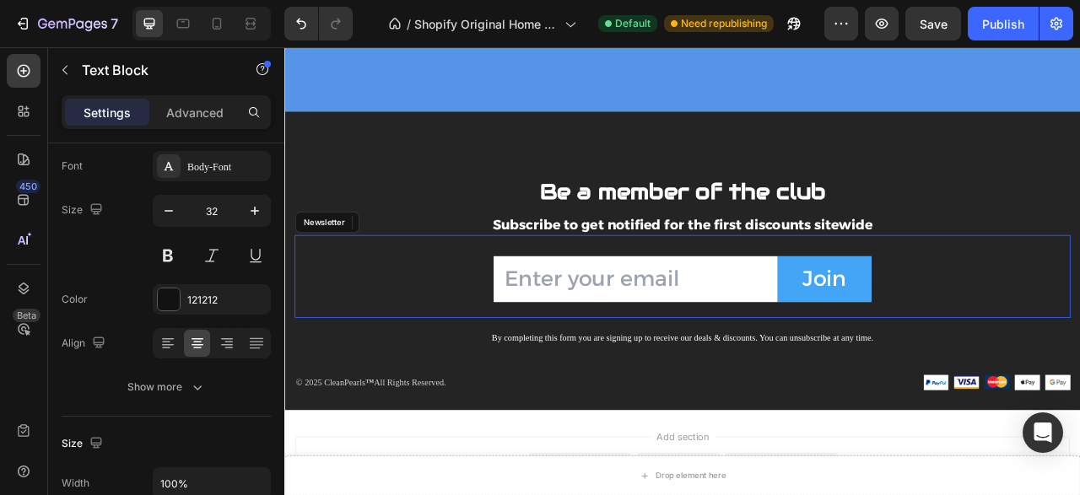
click at [723, 375] on div "Email Field Join Submit Button Row Newsletter" at bounding box center [790, 338] width 987 height 105
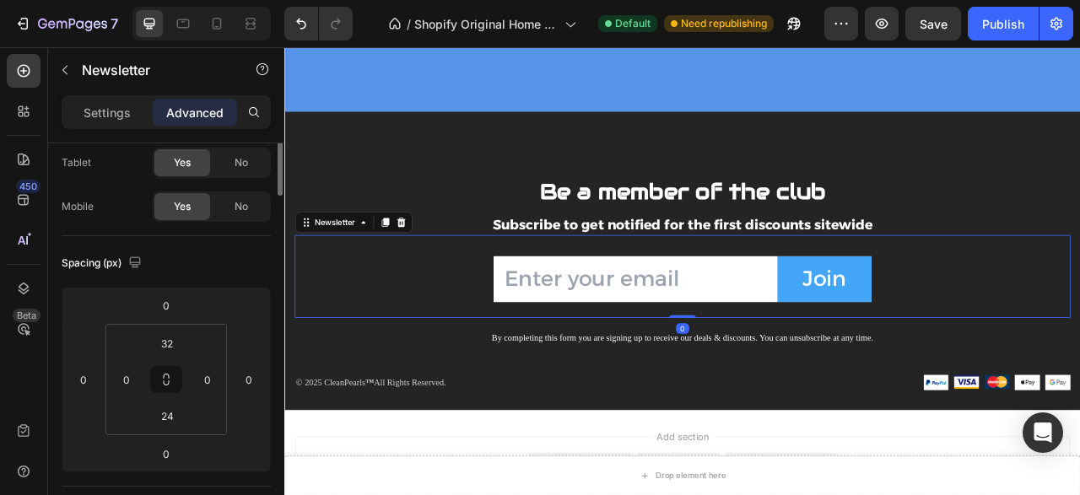
scroll to position [0, 0]
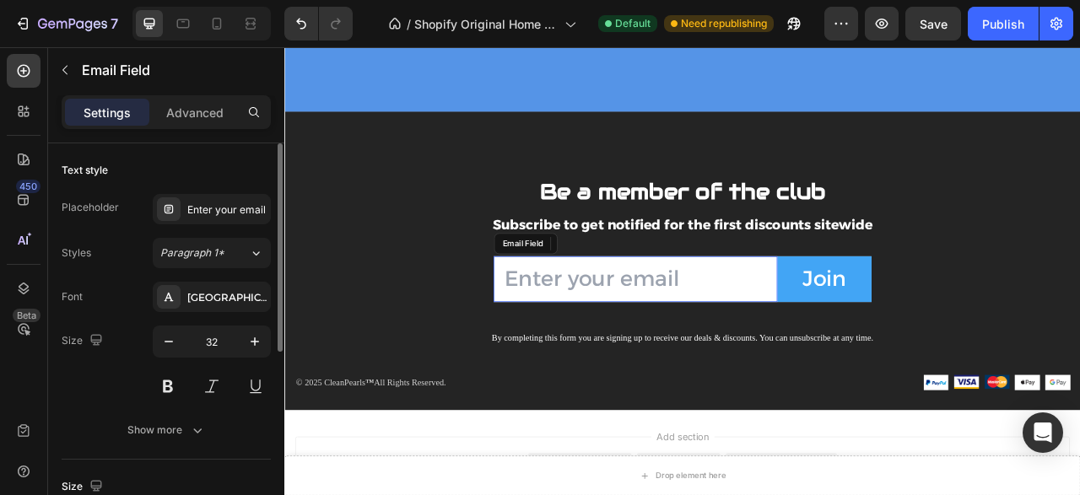
click at [757, 350] on input "email" at bounding box center [730, 342] width 361 height 58
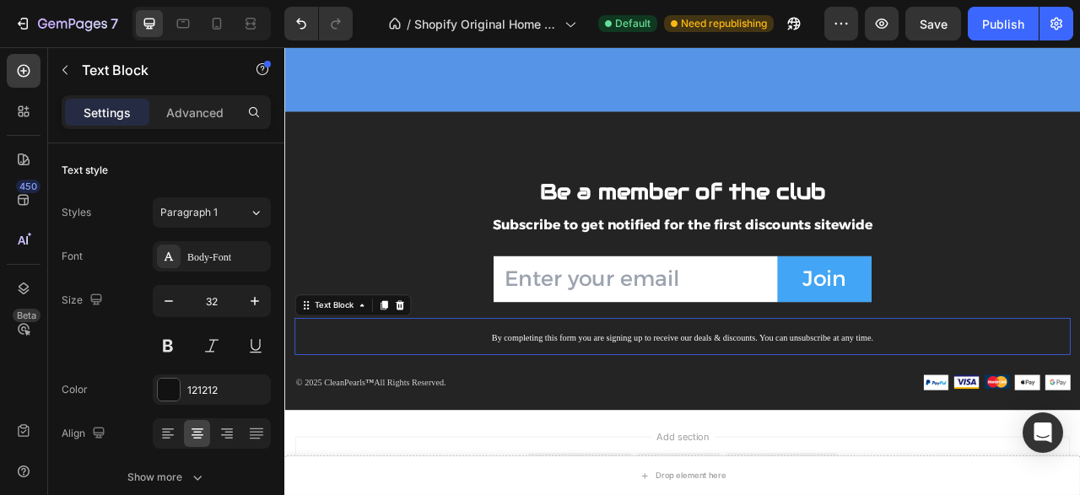
click at [760, 413] on div "Be a member of the club Text block Subscribe to get notified for the first disc…" at bounding box center [790, 317] width 987 height 241
click at [202, 121] on div "Advanced" at bounding box center [195, 112] width 84 height 27
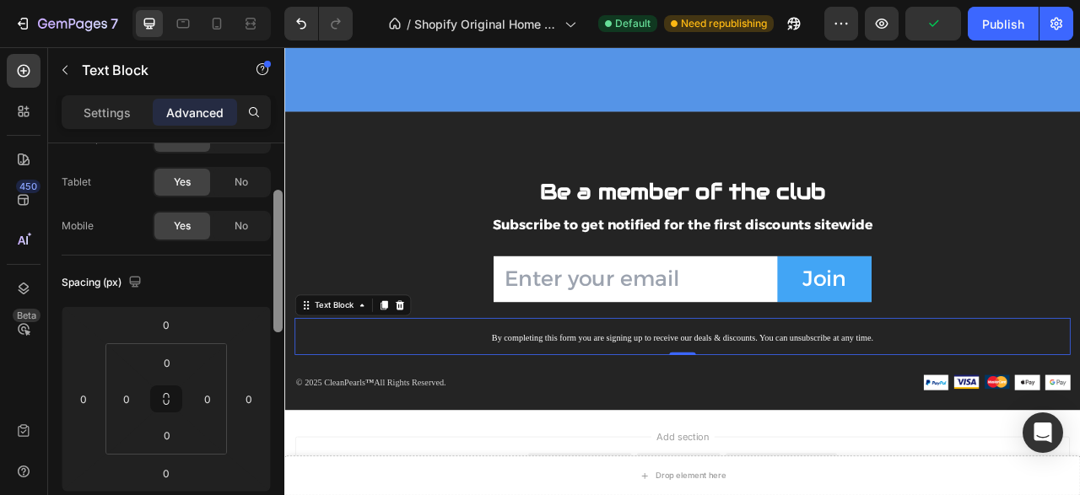
scroll to position [94, 0]
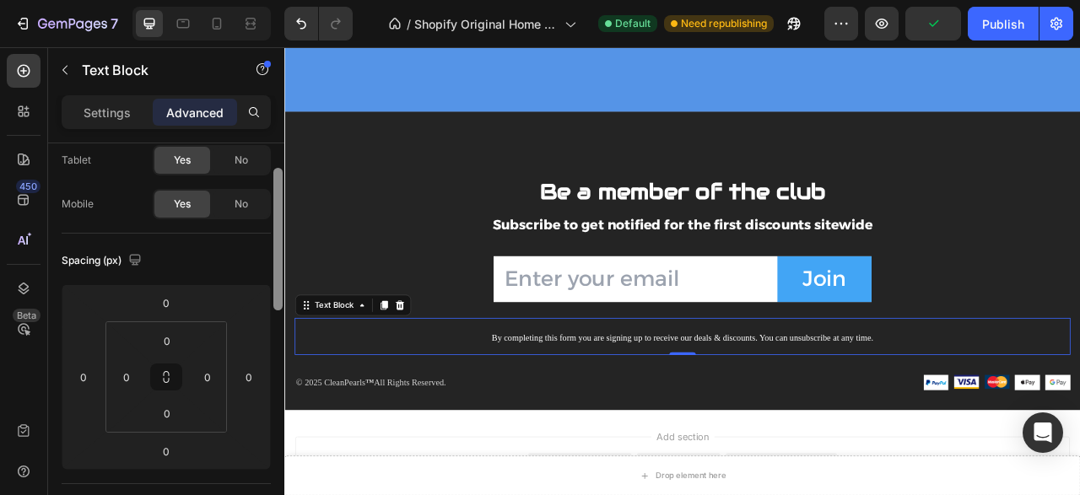
drag, startPoint x: 279, startPoint y: 268, endPoint x: 281, endPoint y: 302, distance: 33.8
click at [281, 302] on div at bounding box center [277, 239] width 9 height 143
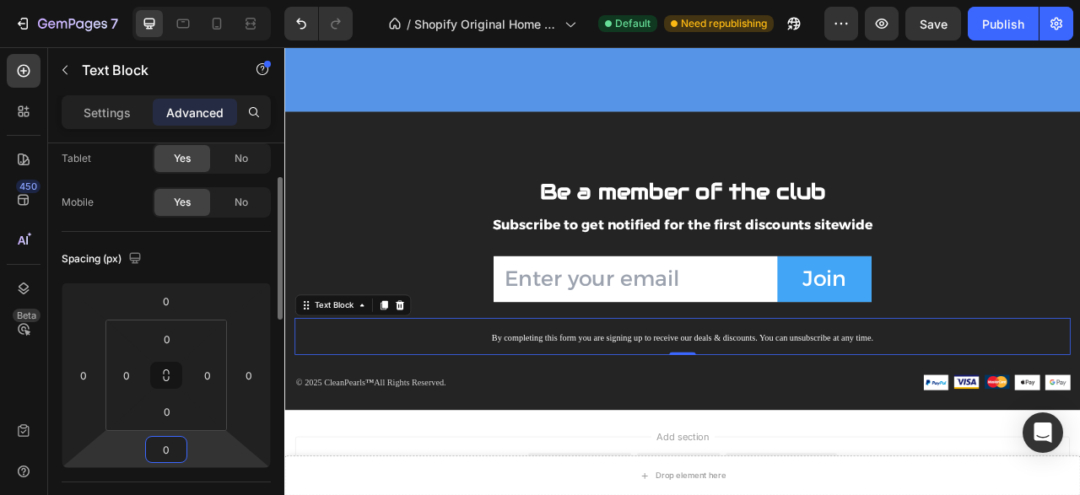
click at [173, 455] on input "0" at bounding box center [166, 449] width 34 height 25
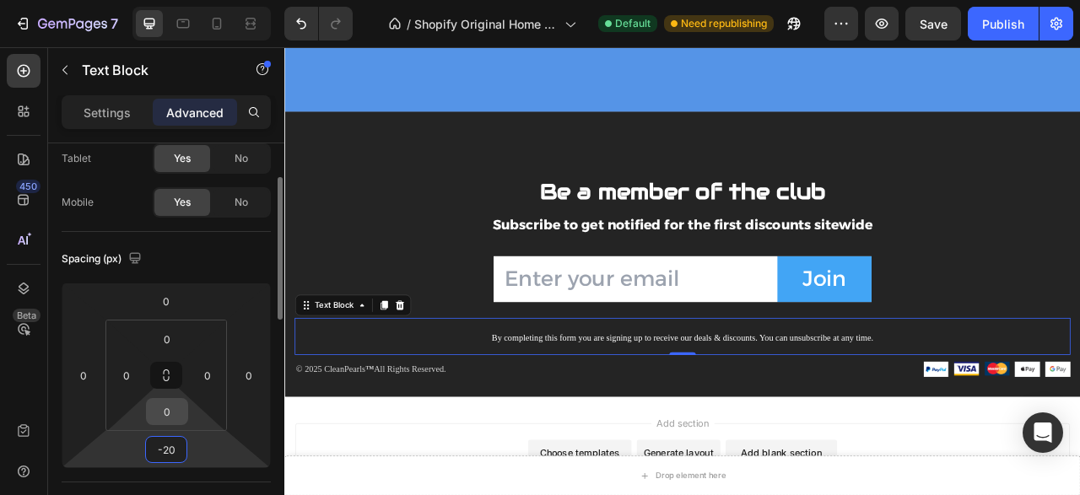
type input "-20"
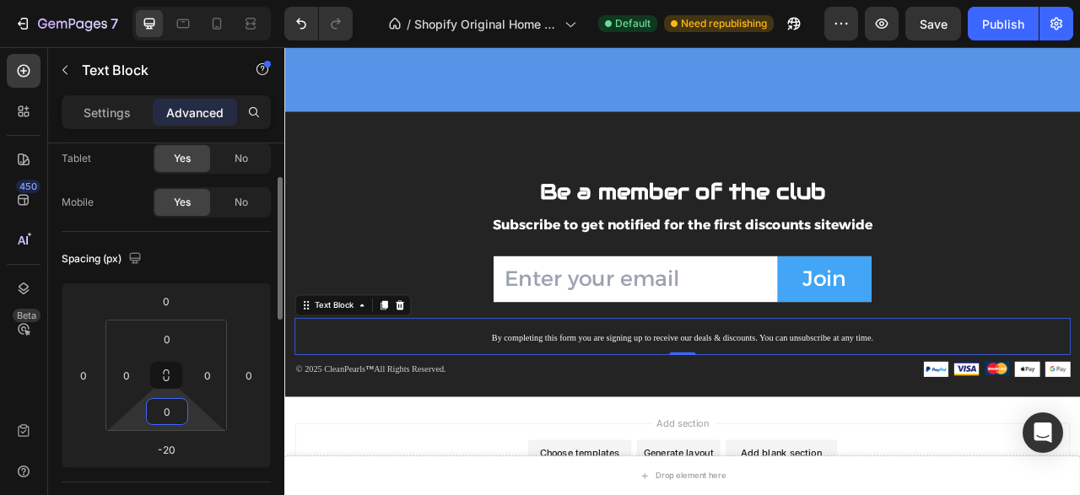
click at [164, 410] on input "0" at bounding box center [167, 411] width 34 height 25
type input "-"
type input "0"
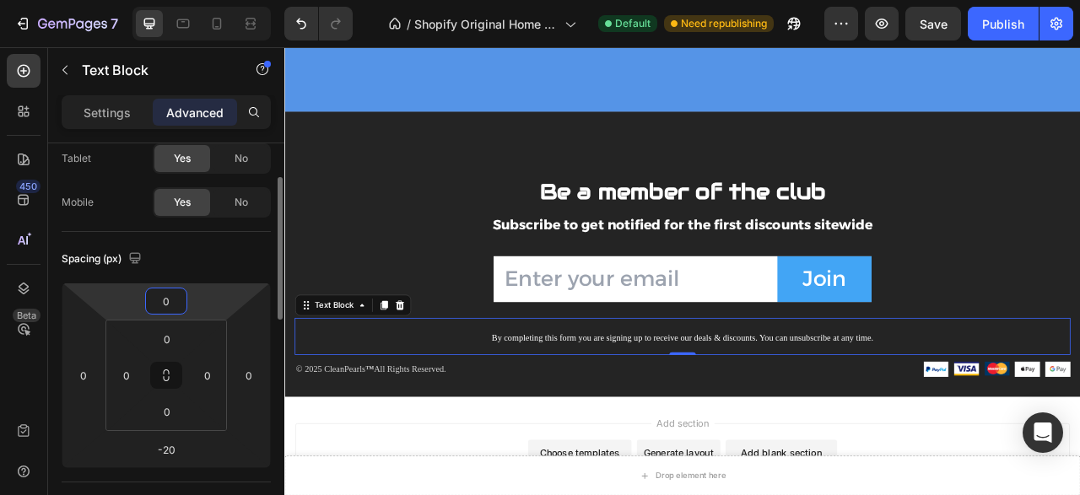
click at [168, 295] on input "0" at bounding box center [166, 300] width 34 height 25
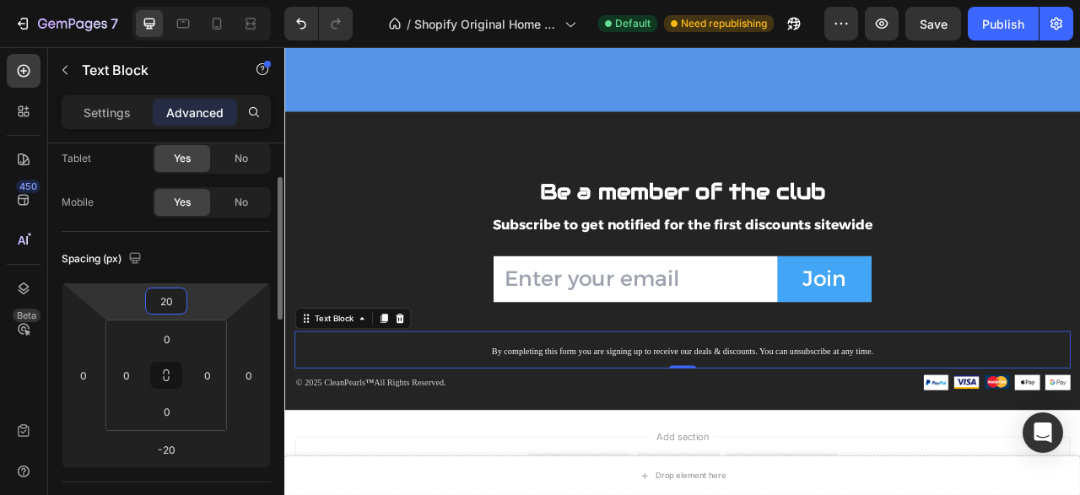
type input "2"
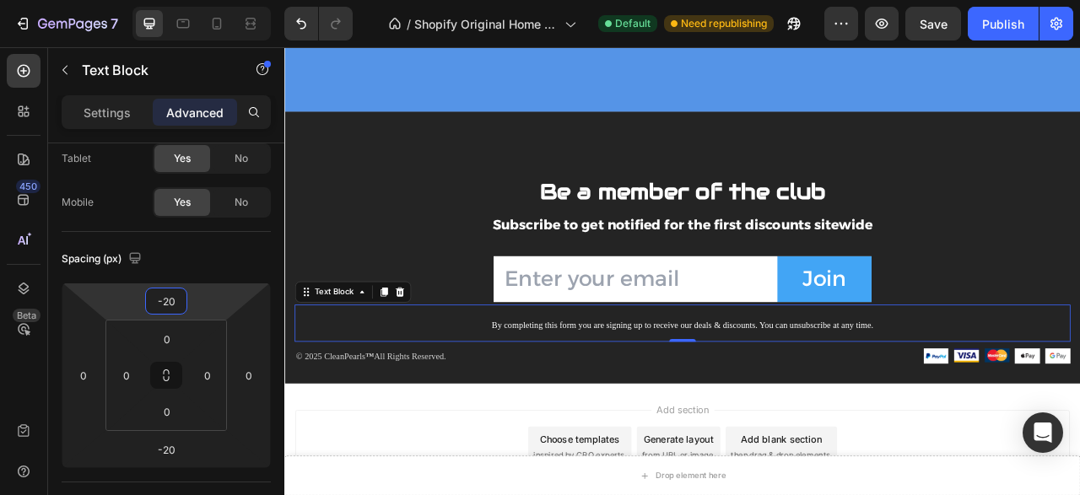
type input "-20"
click at [820, 402] on span "By completing this form you are signing up to receive our deals & discounts. Yo…" at bounding box center [790, 400] width 486 height 13
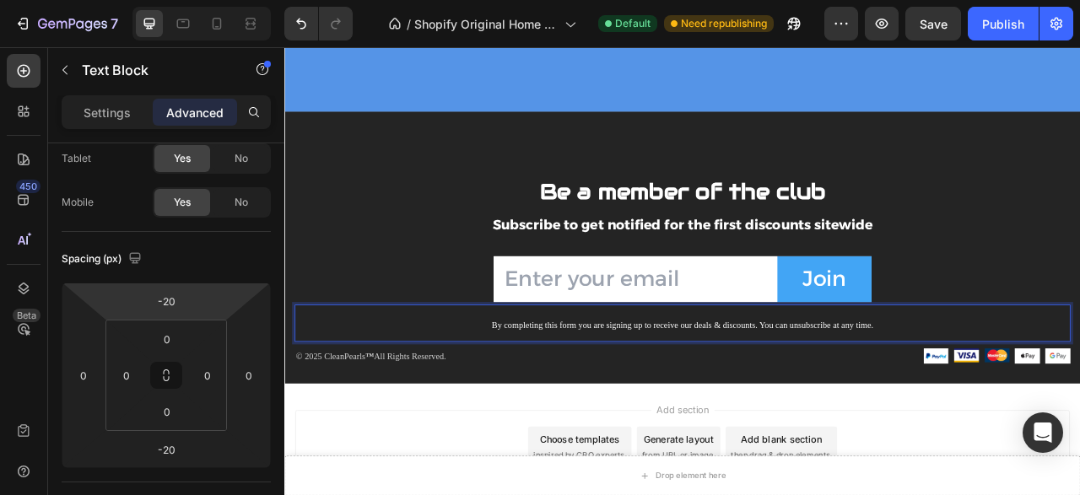
click at [820, 402] on span "By completing this form you are signing up to receive our deals & discounts. Yo…" at bounding box center [790, 400] width 486 height 13
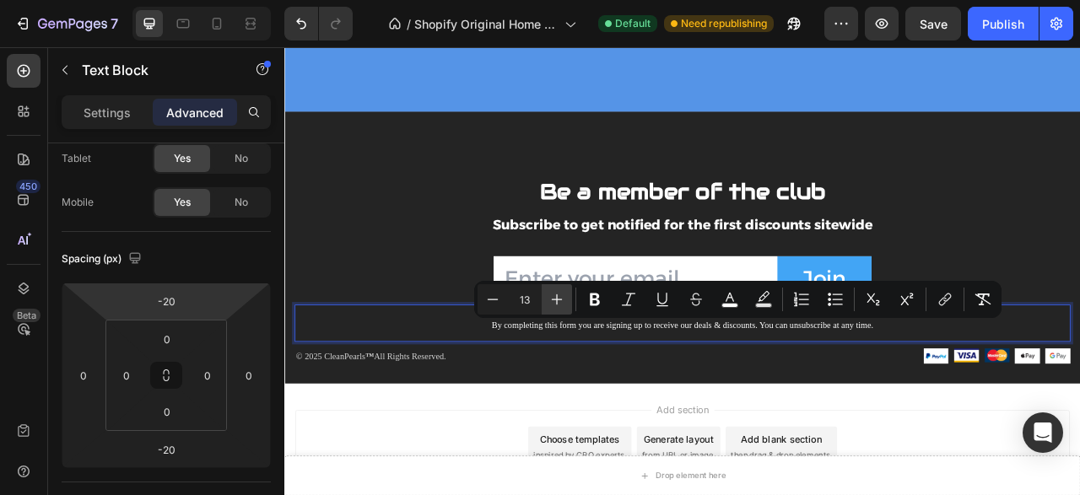
click at [561, 291] on button "Plus" at bounding box center [556, 299] width 30 height 30
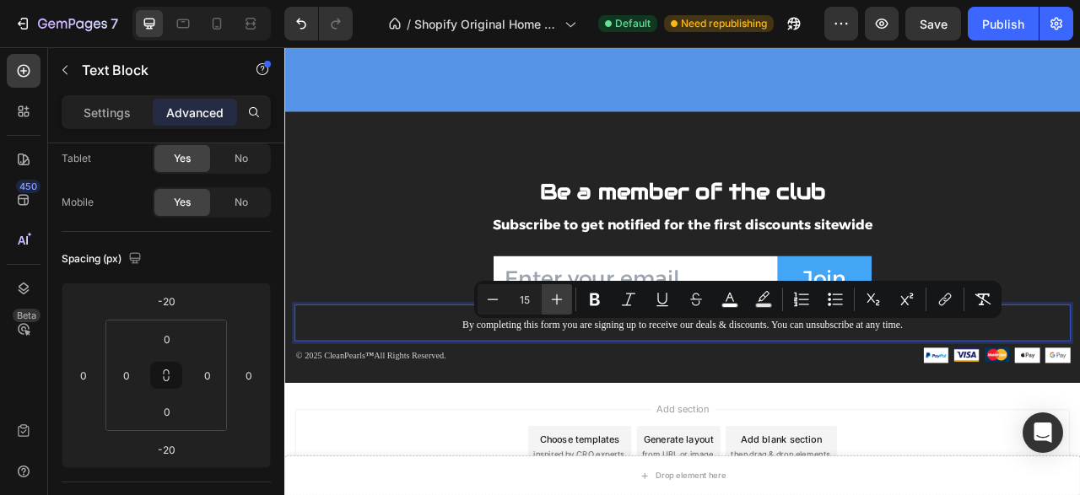
click at [561, 291] on button "Plus" at bounding box center [556, 299] width 30 height 30
click at [497, 306] on icon "Editor contextual toolbar" at bounding box center [492, 299] width 17 height 17
type input "15"
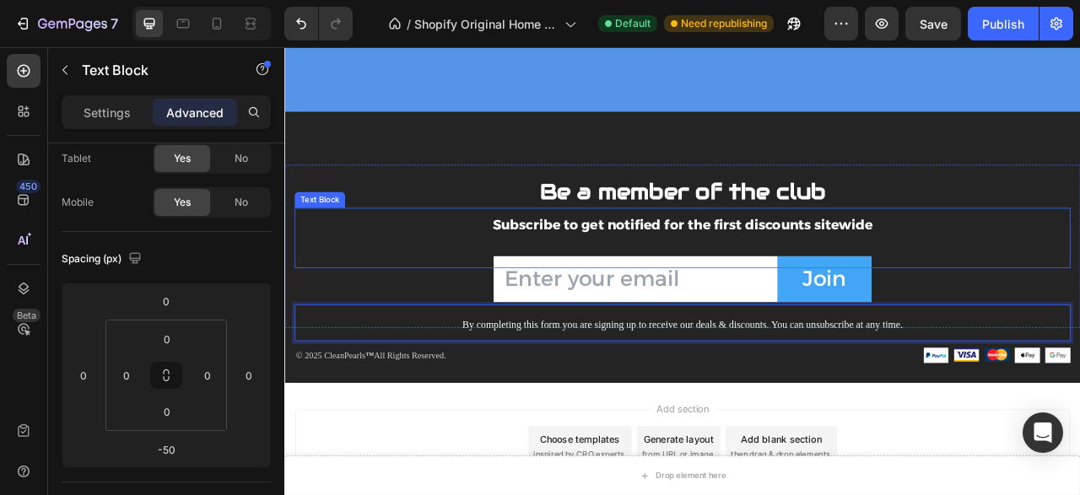
click at [620, 273] on div "Be a member of the club Text block Subscribe to get notified for the first disc…" at bounding box center [790, 300] width 987 height 207
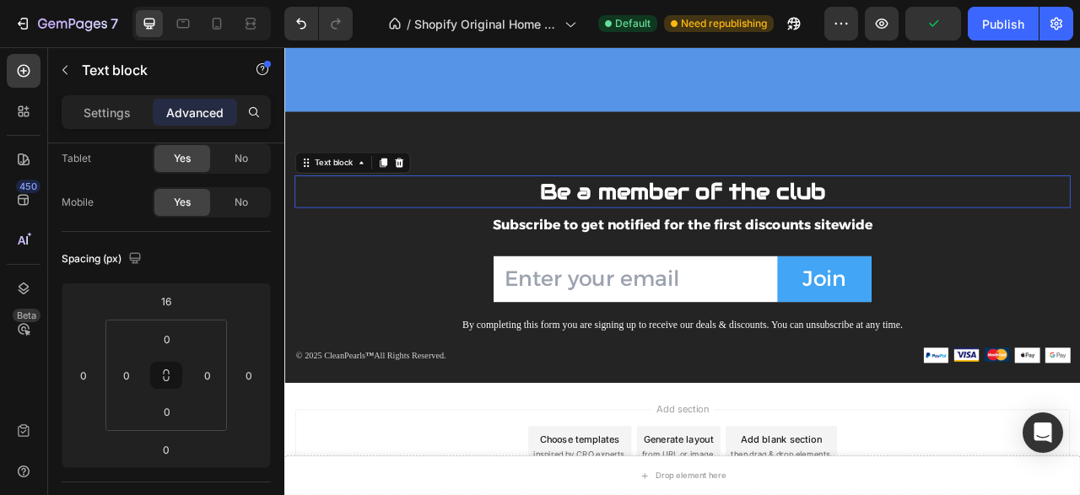
click at [850, 240] on strong "Be a member of the club" at bounding box center [791, 230] width 364 height 35
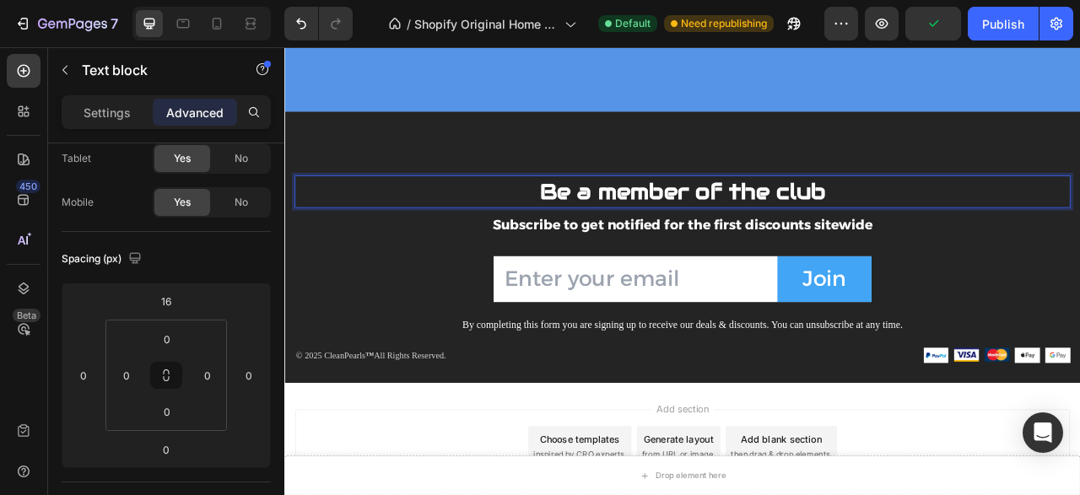
click at [850, 240] on strong "Be a member of the club" at bounding box center [791, 230] width 364 height 35
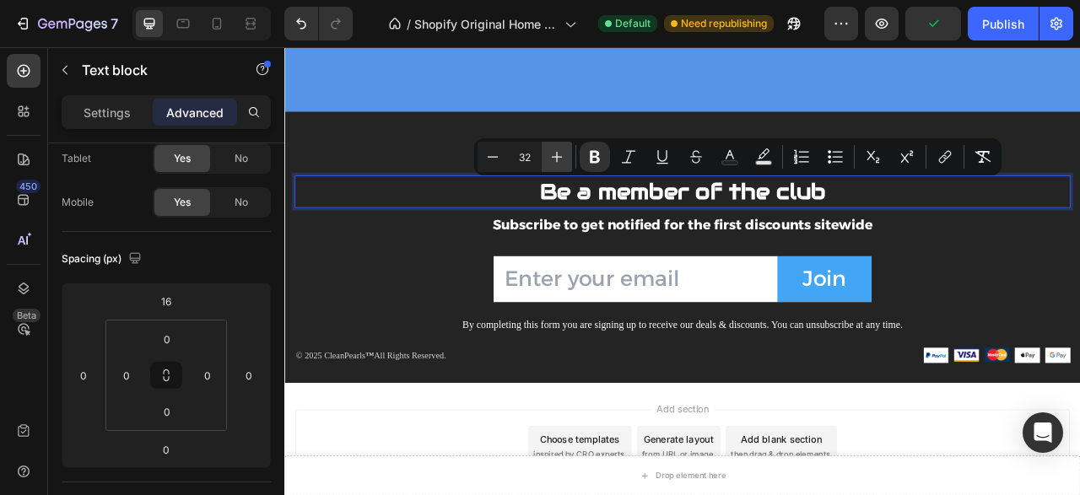
click at [561, 156] on icon "Editor contextual toolbar" at bounding box center [556, 156] width 17 height 17
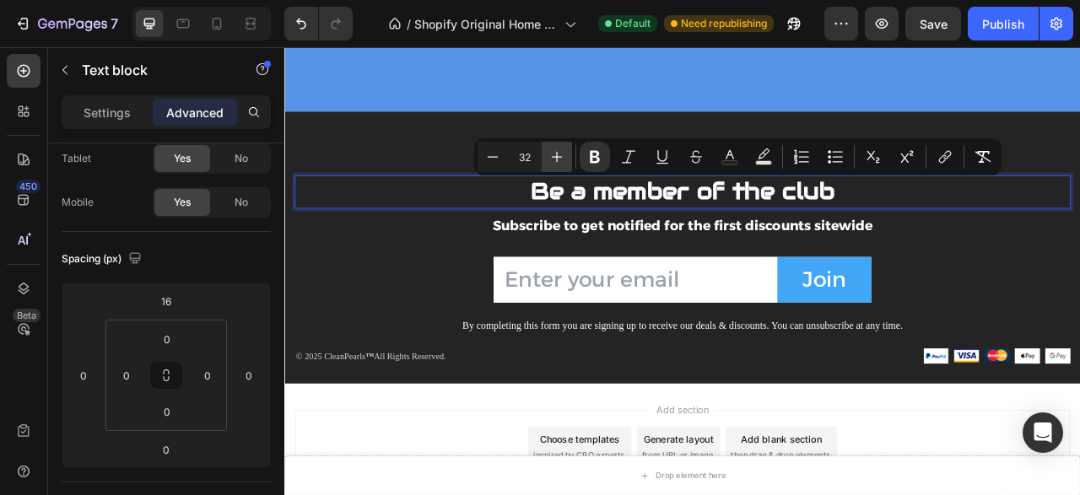
click at [561, 156] on icon "Editor contextual toolbar" at bounding box center [556, 156] width 17 height 17
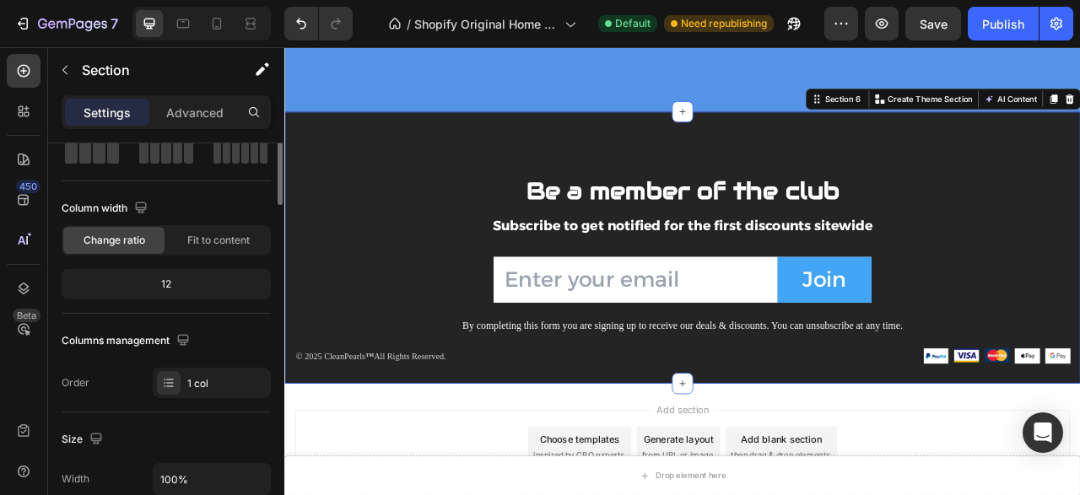
click at [637, 186] on section "Be a member of the club Text block Subscribe to get notified for the first disc…" at bounding box center [790, 302] width 1012 height 346
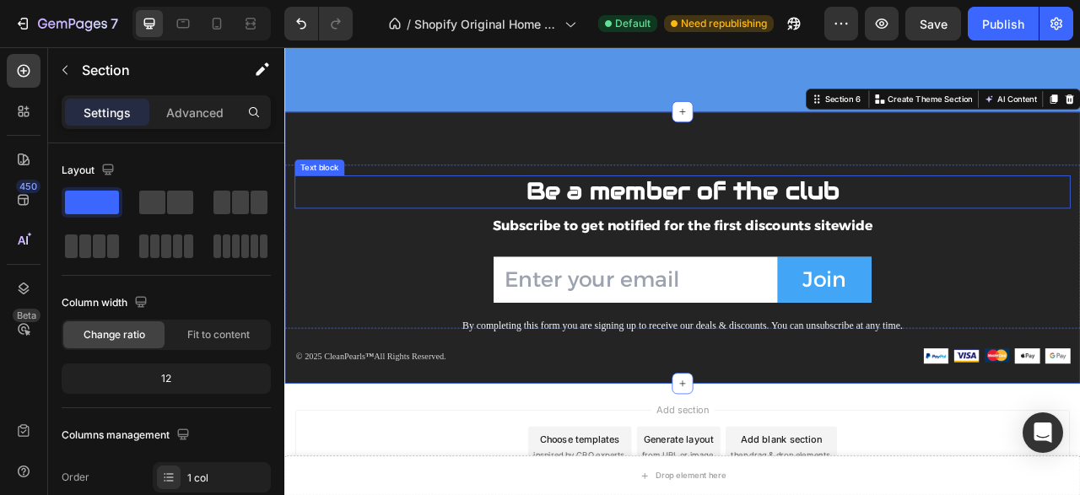
click at [658, 233] on strong "Be a member of the club" at bounding box center [790, 230] width 398 height 38
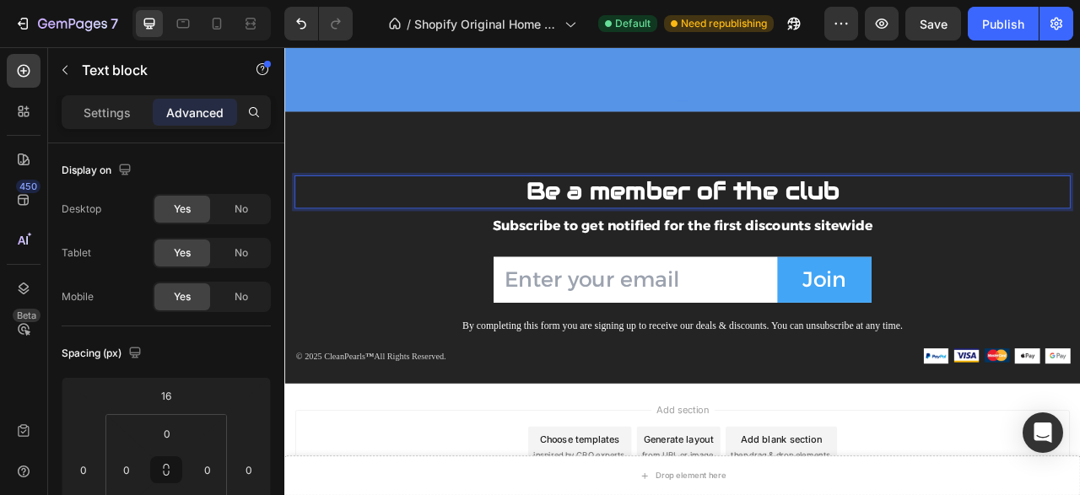
click at [658, 233] on strong "Be a member of the club" at bounding box center [790, 230] width 398 height 38
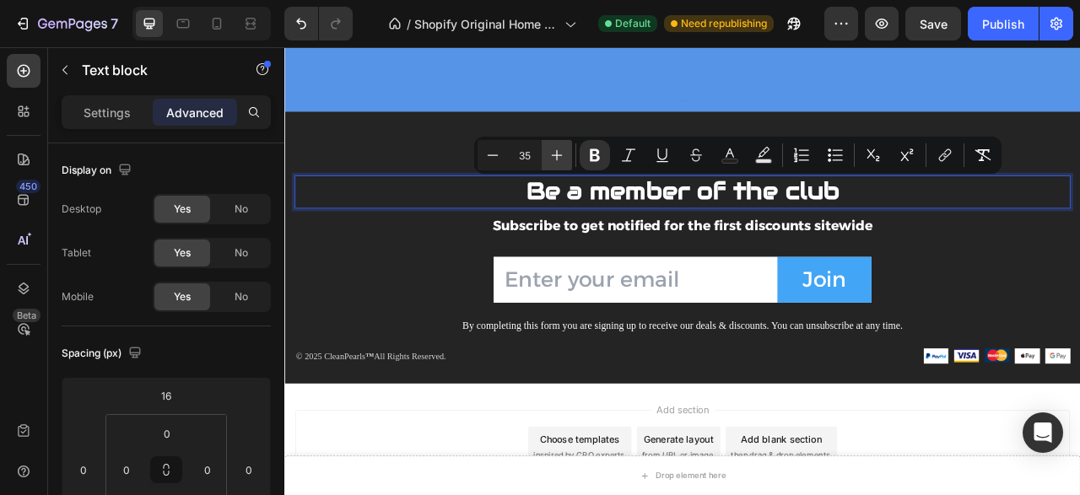
click at [552, 154] on icon "Editor contextual toolbar" at bounding box center [556, 155] width 17 height 17
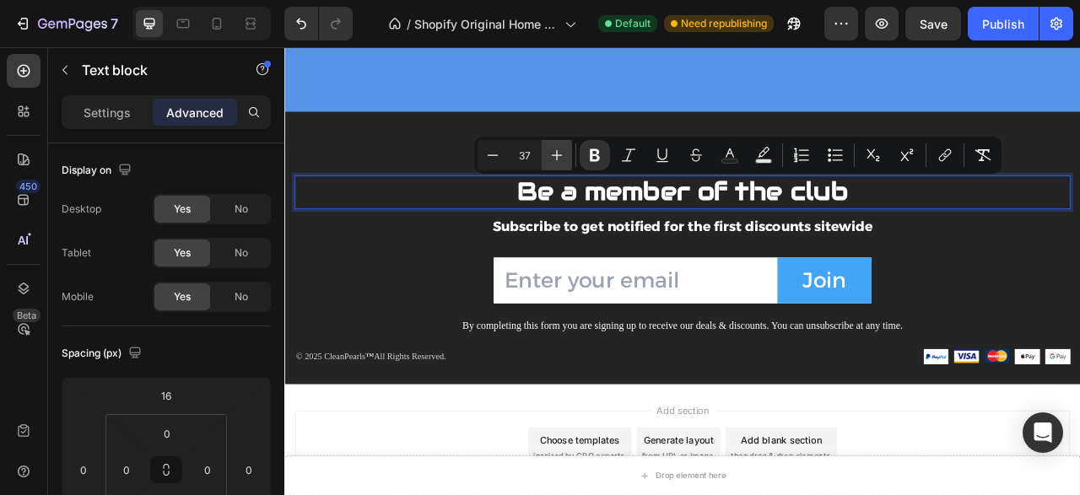
click at [552, 154] on icon "Editor contextual toolbar" at bounding box center [556, 155] width 17 height 17
type input "38"
click at [1072, 291] on div "Email Field Join Submit Button Row Newsletter" at bounding box center [790, 340] width 987 height 105
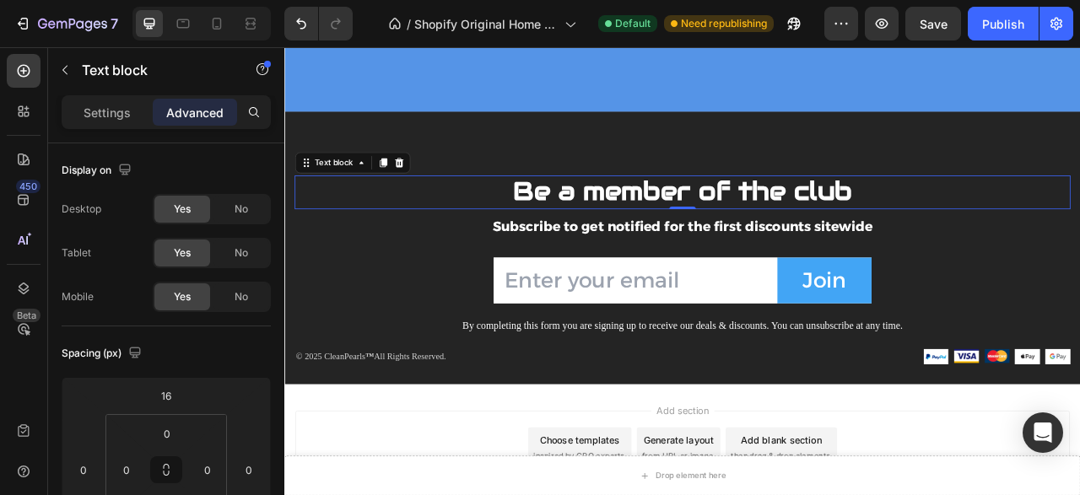
click at [1079, 239] on div "Be a member of the club Text block 0 Subscribe to get notified for the first di…" at bounding box center [790, 301] width 987 height 208
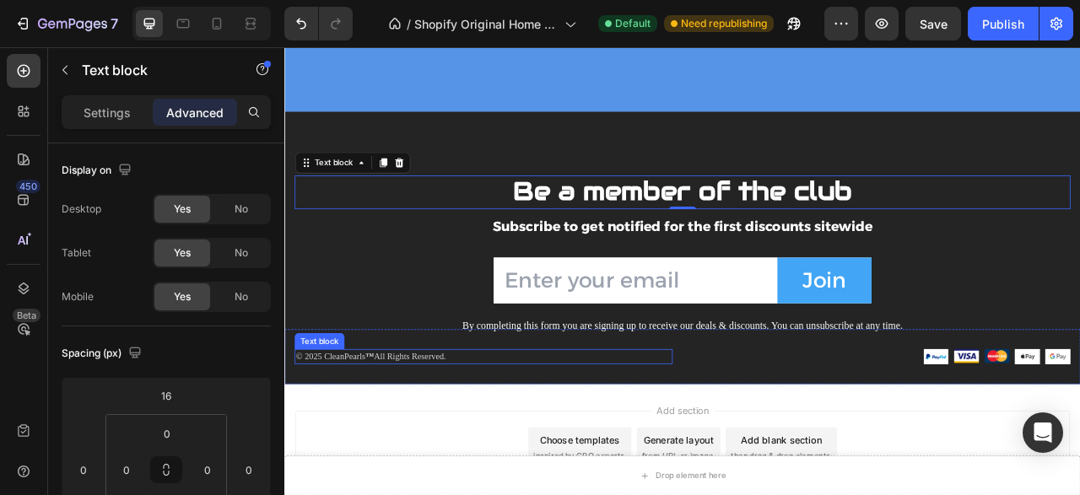
click at [422, 444] on p "© 2025 CleanPearls ™ All Rights Reserved." at bounding box center [537, 441] width 477 height 17
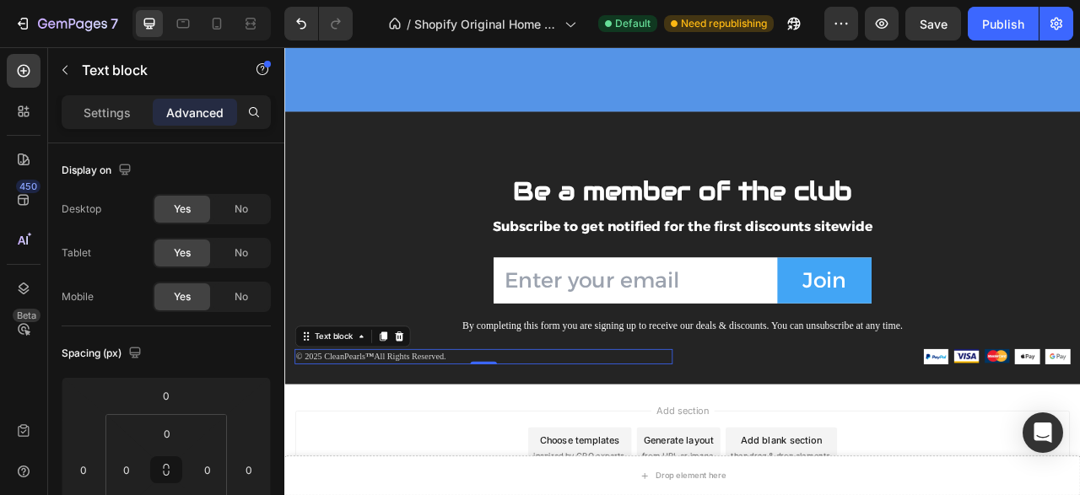
click at [422, 444] on p "© 2025 CleanPearls ™ All Rights Reserved." at bounding box center [537, 441] width 477 height 17
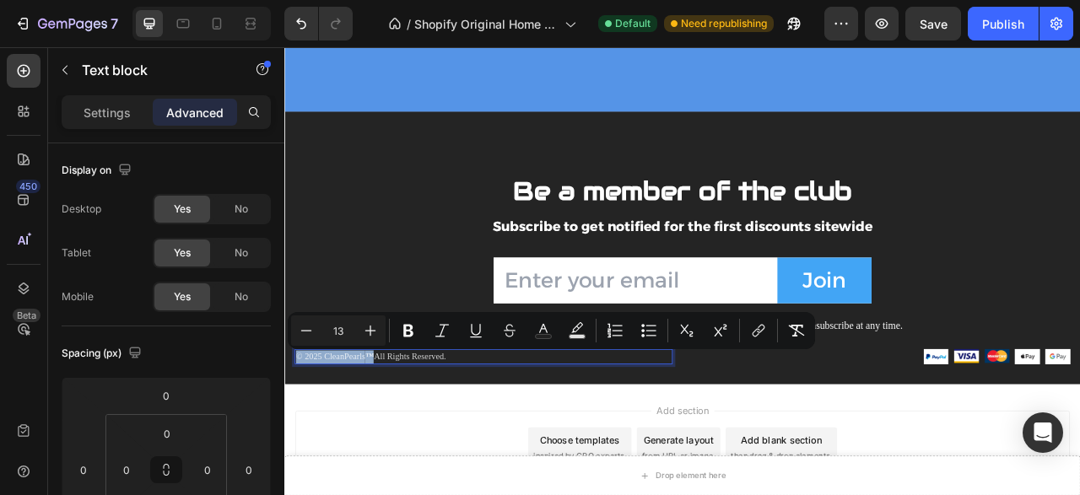
click at [433, 444] on p "© 2025 CleanPearls ™ All Rights Reserved." at bounding box center [537, 441] width 477 height 17
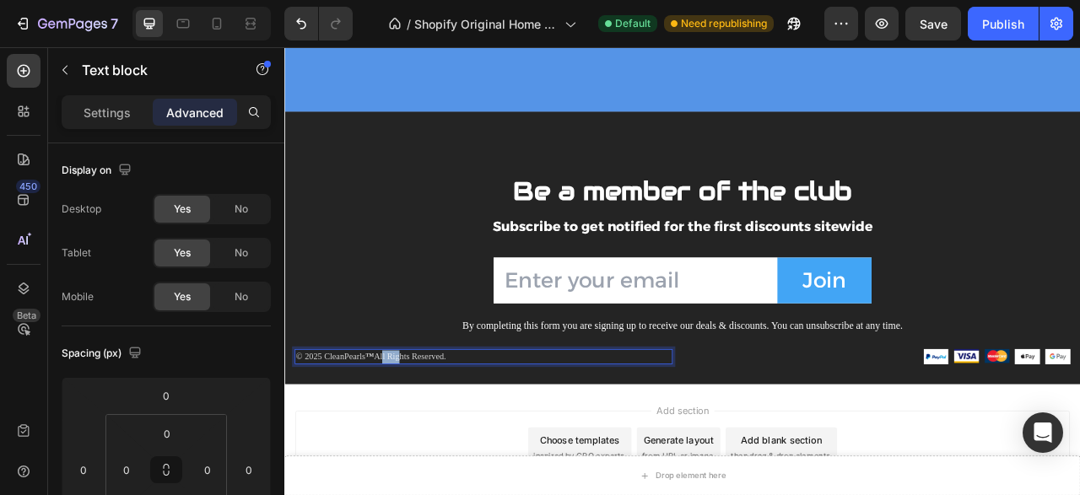
drag, startPoint x: 406, startPoint y: 444, endPoint x: 511, endPoint y: 441, distance: 105.5
click at [511, 441] on p "© 2025 CleanPearls ™ All Rights Reserved." at bounding box center [537, 441] width 477 height 17
click at [330, 444] on p "© 2025 CleanPearls ™" at bounding box center [537, 441] width 477 height 17
click at [347, 442] on p "© 2025, CleanPearls ™" at bounding box center [537, 441] width 477 height 17
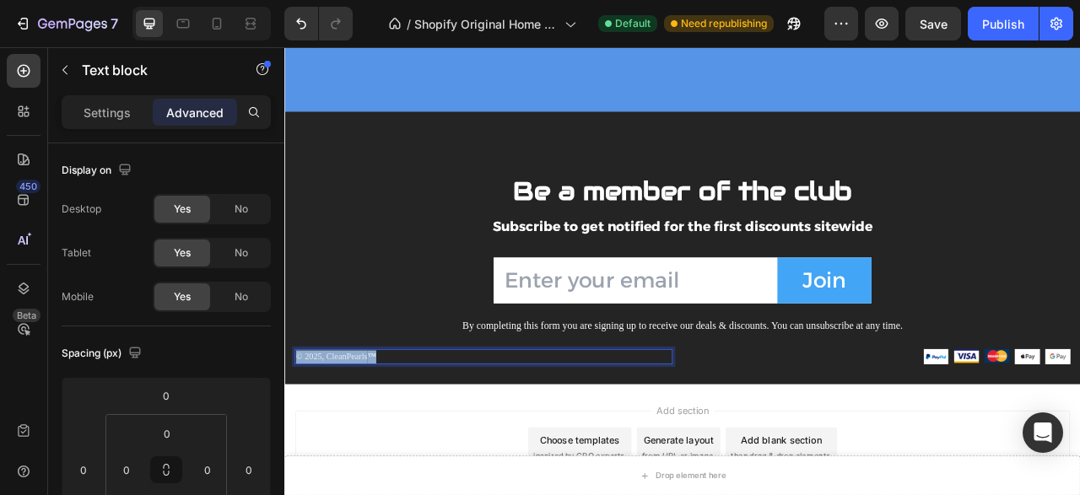
click at [347, 442] on p "© 2025, CleanPearls ™" at bounding box center [537, 441] width 477 height 17
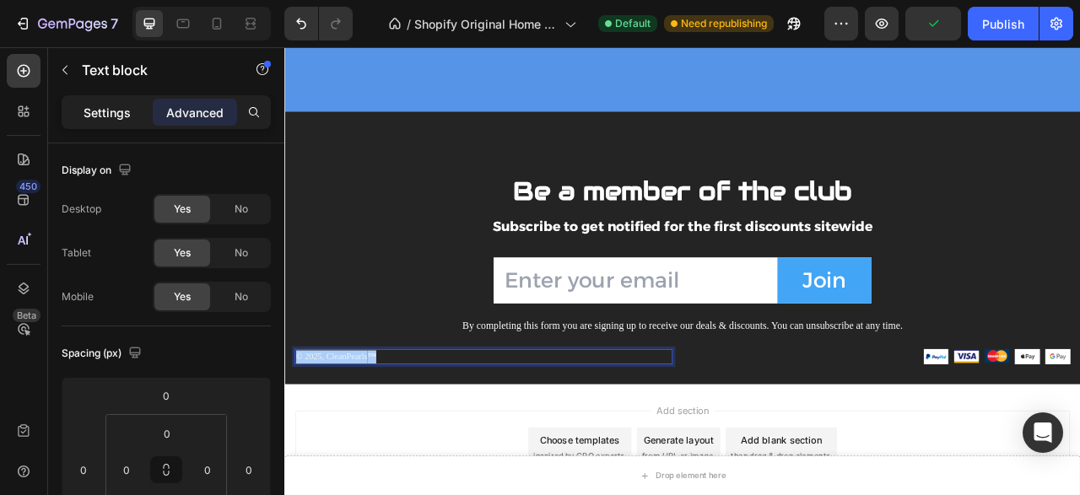
click at [139, 118] on div "Settings" at bounding box center [107, 112] width 84 height 27
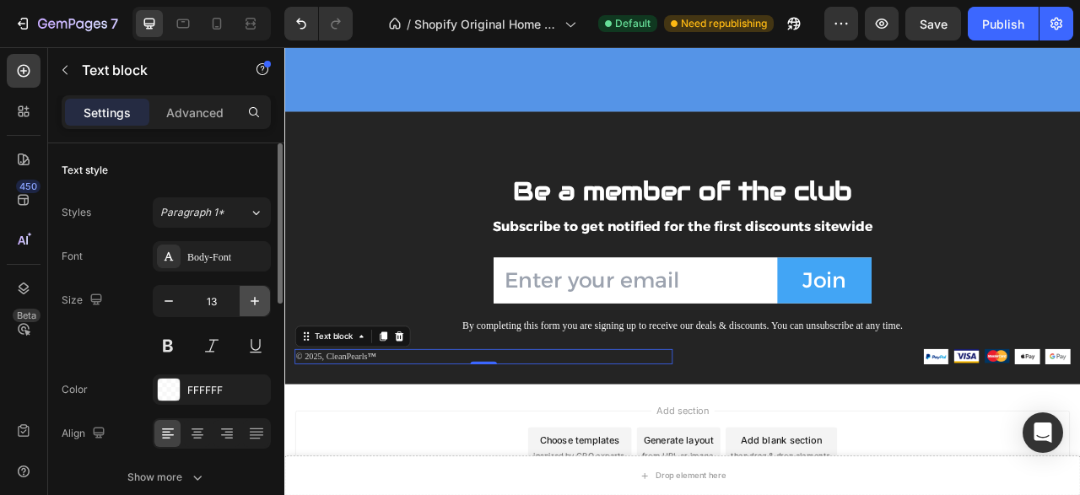
click at [250, 301] on icon "button" at bounding box center [254, 301] width 17 height 17
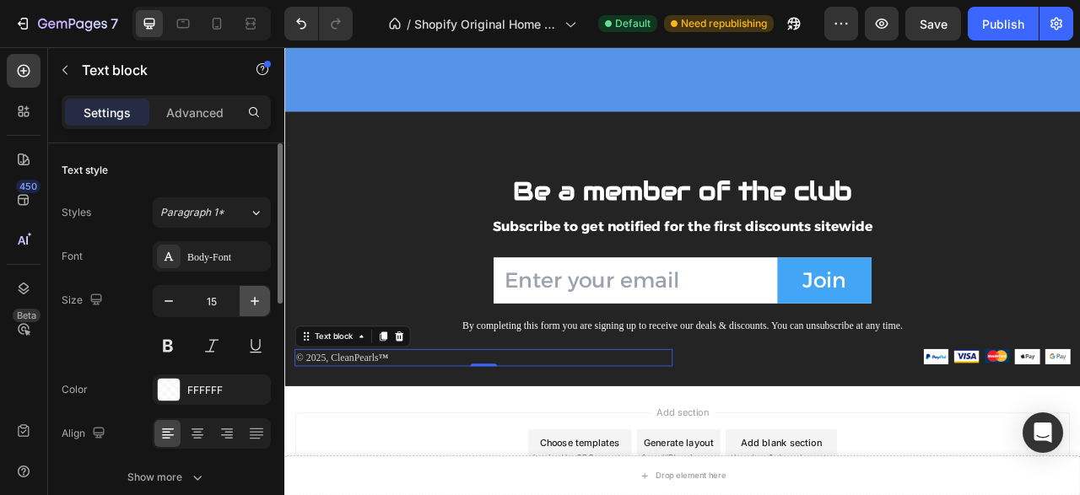
click at [250, 301] on icon "button" at bounding box center [254, 301] width 17 height 17
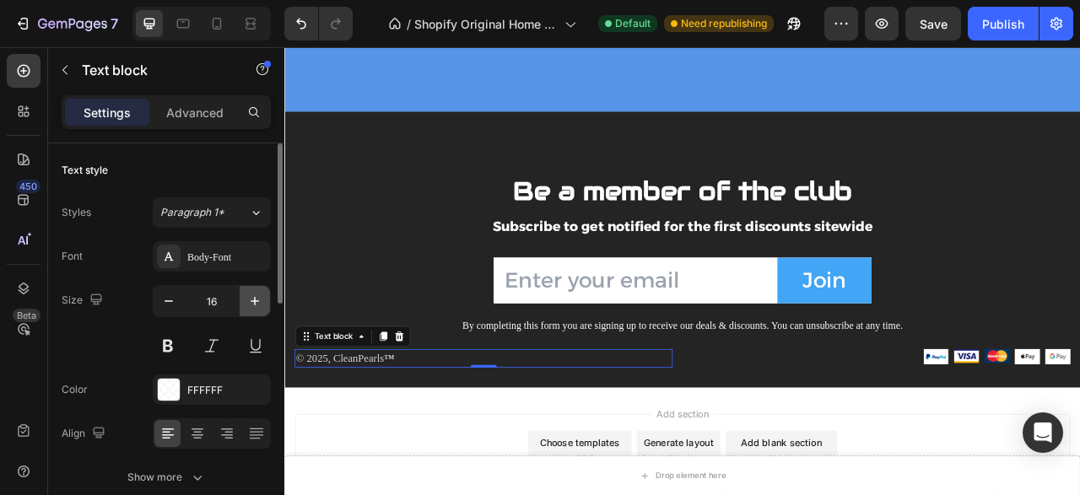
click at [250, 301] on icon "button" at bounding box center [254, 301] width 17 height 17
type input "17"
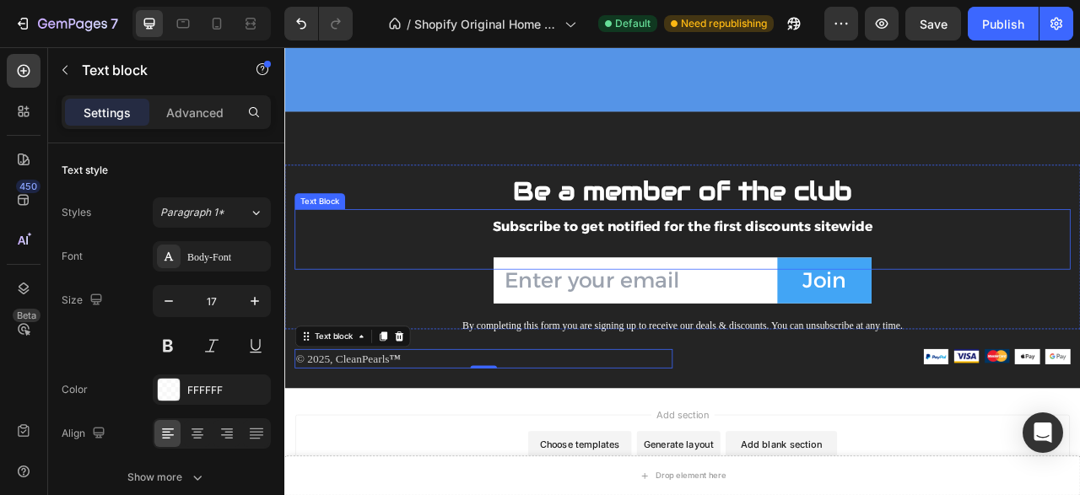
click at [379, 274] on div "Be a member of the club Text block Subscribe to get notified for the first disc…" at bounding box center [790, 301] width 987 height 208
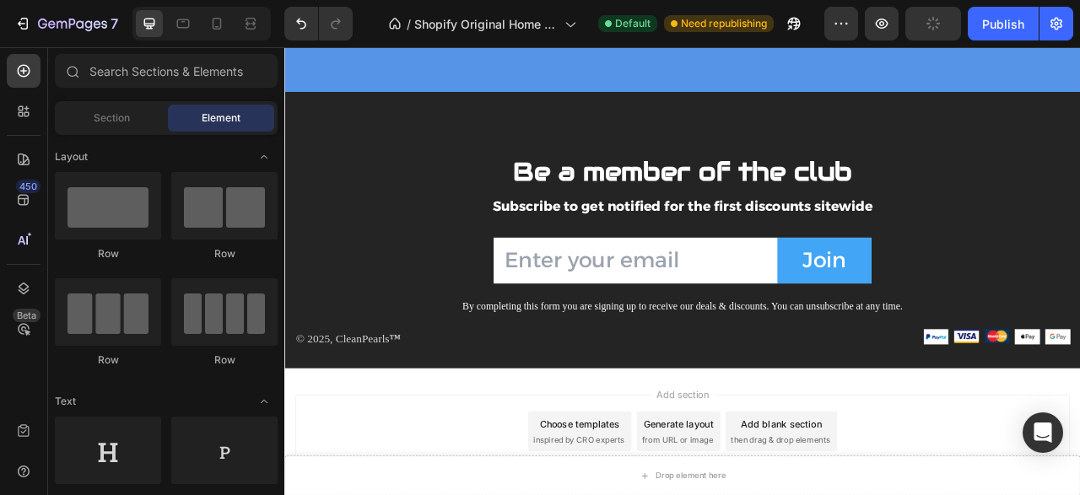
scroll to position [2155, 0]
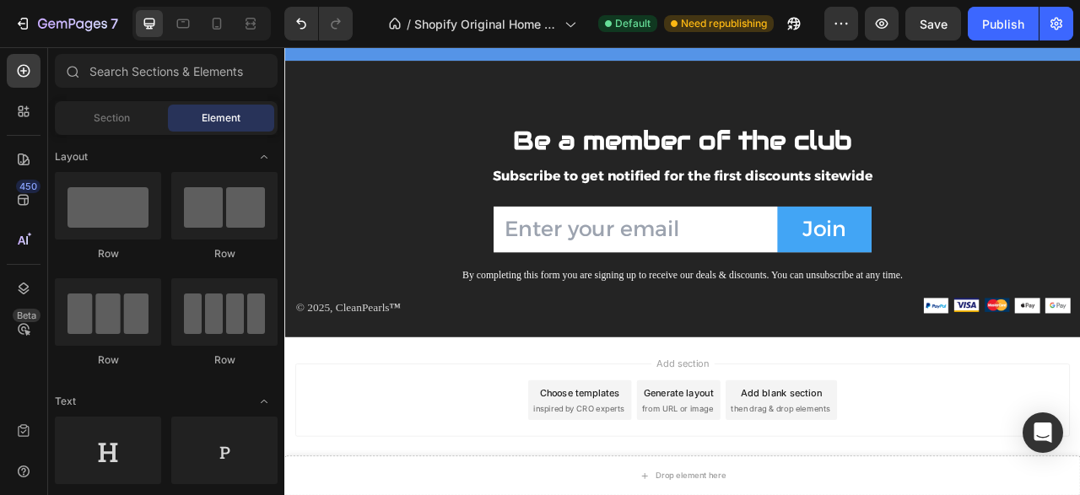
click at [902, 491] on div "Add blank section" at bounding box center [915, 487] width 103 height 18
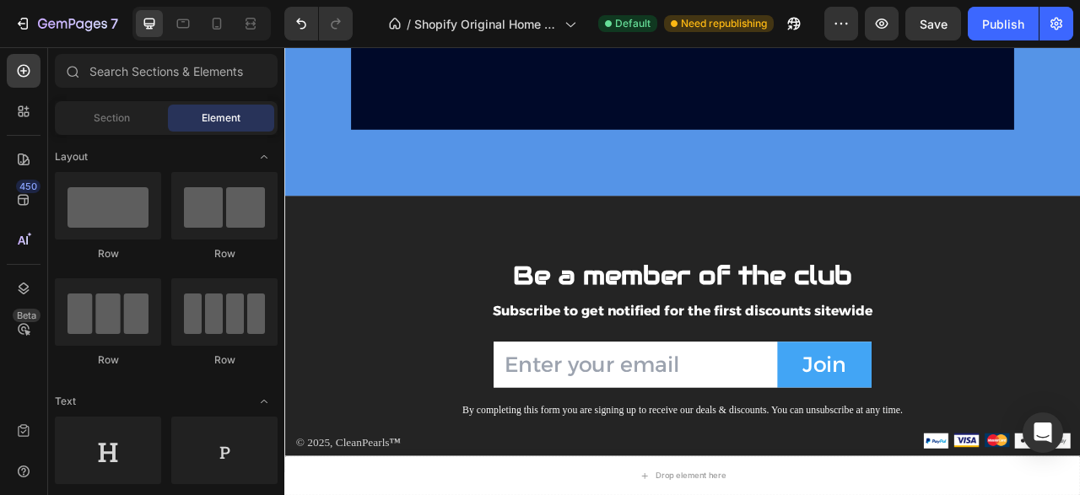
scroll to position [2428, 0]
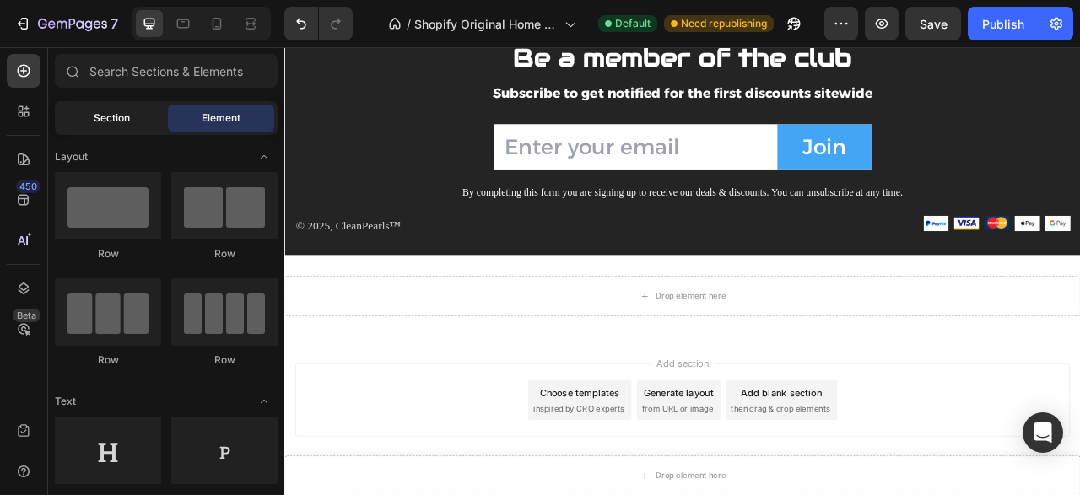
click at [134, 118] on div "Section" at bounding box center [111, 118] width 106 height 27
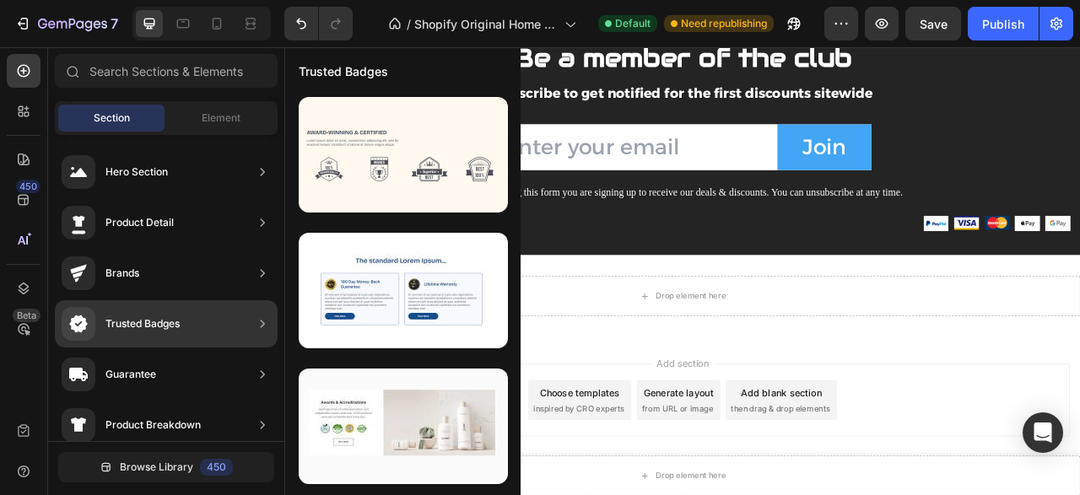
click at [183, 320] on div "Trusted Badges" at bounding box center [166, 323] width 223 height 47
click at [195, 323] on div "Trusted Badges" at bounding box center [166, 323] width 223 height 47
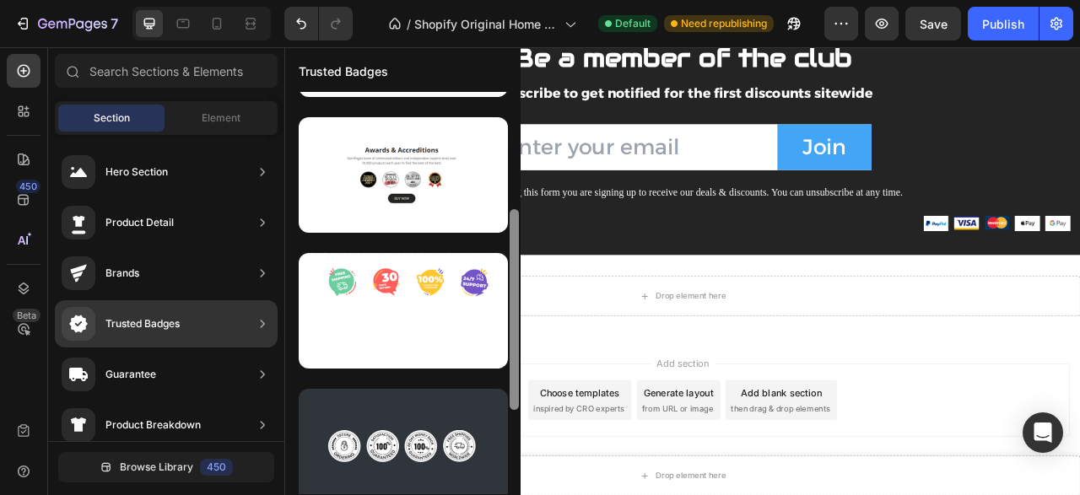
scroll to position [401, 0]
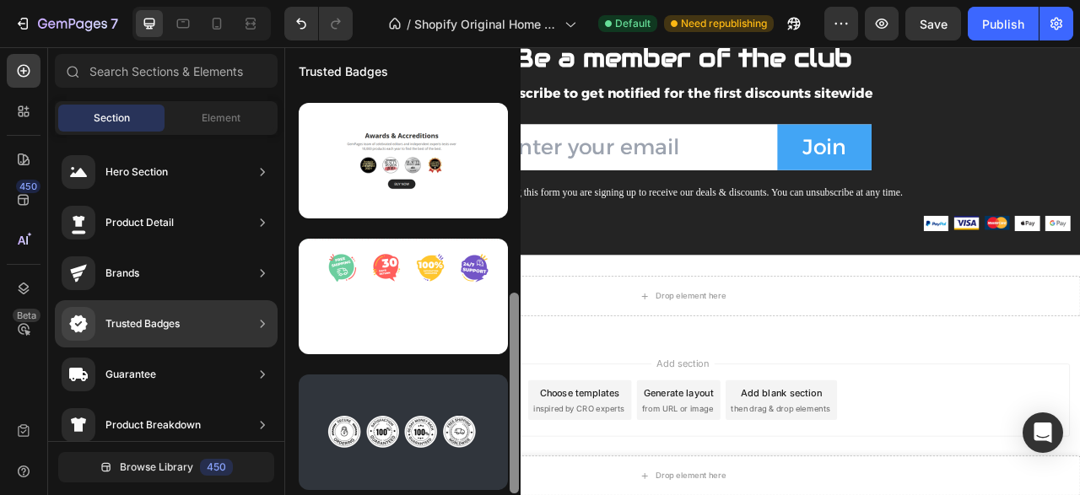
drag, startPoint x: 514, startPoint y: 224, endPoint x: 514, endPoint y: 451, distance: 227.7
click at [514, 451] on div at bounding box center [513, 393] width 9 height 201
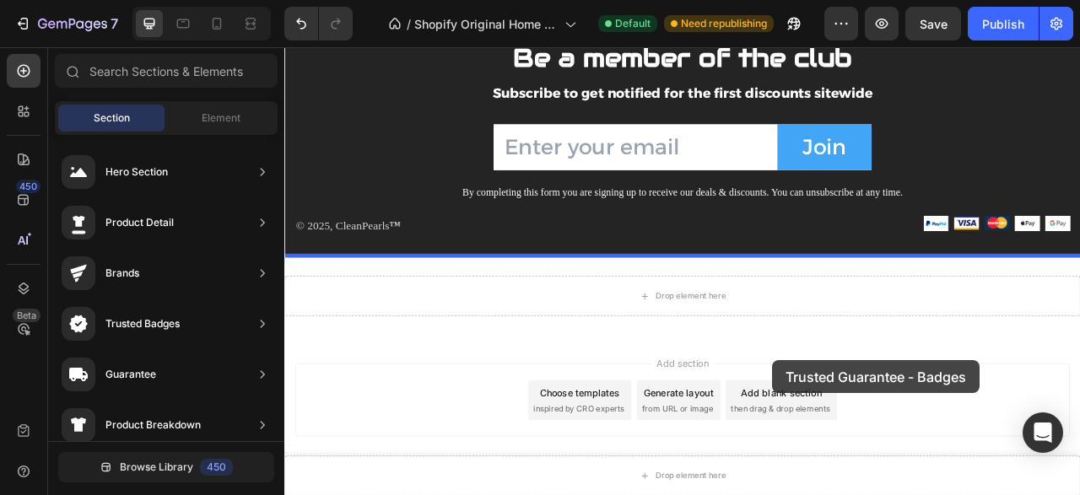
drag, startPoint x: 683, startPoint y: 480, endPoint x: 772, endPoint y: 359, distance: 149.6
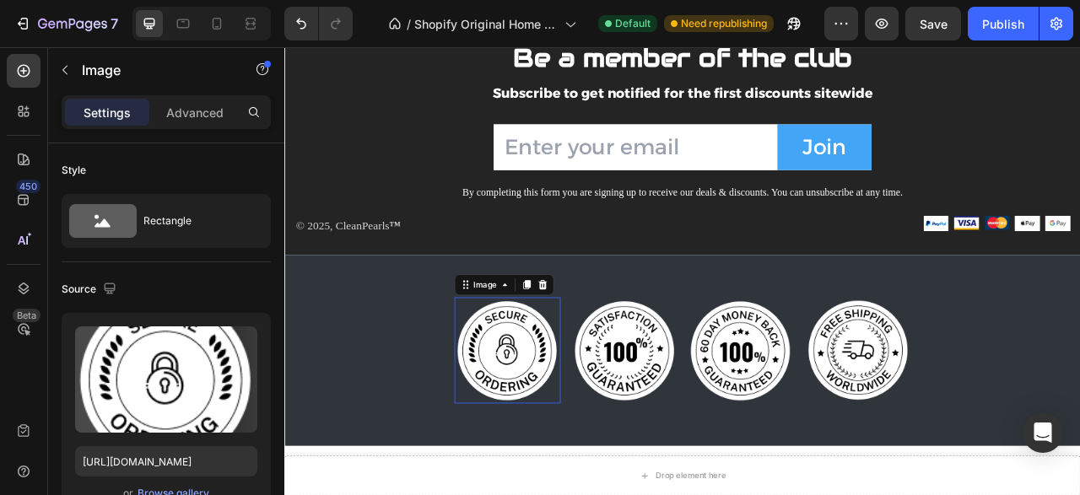
click at [558, 427] on img at bounding box center [567, 432] width 135 height 135
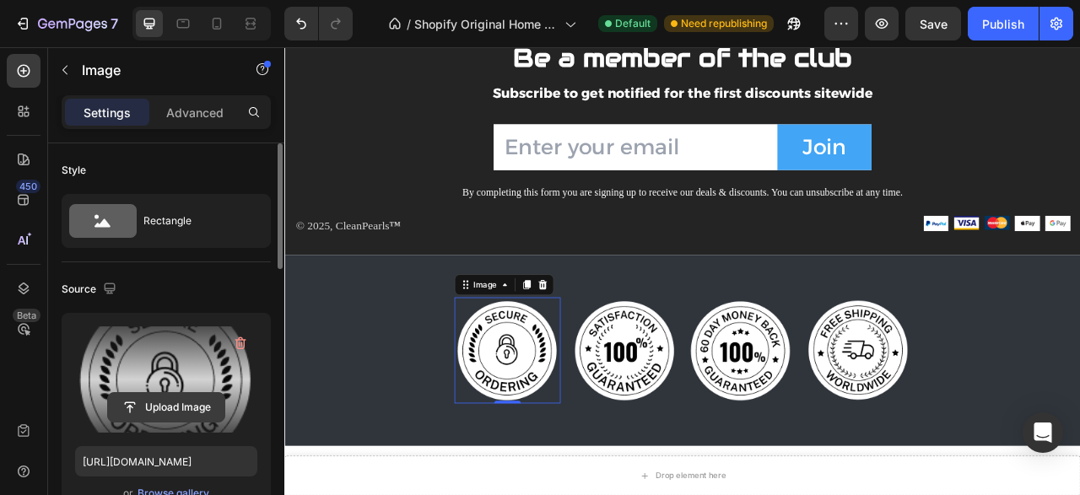
click at [178, 403] on input "file" at bounding box center [166, 407] width 116 height 29
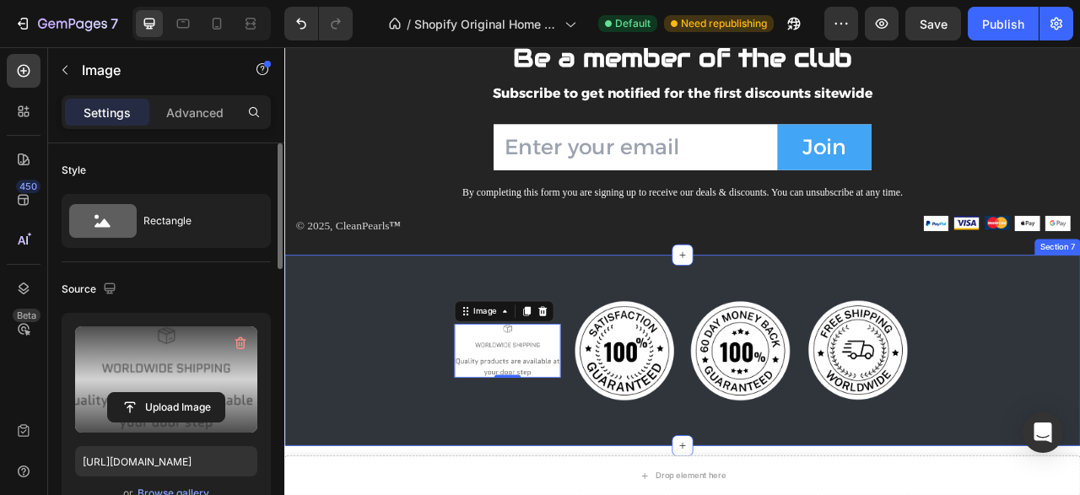
type input "[URL][DOMAIN_NAME]"
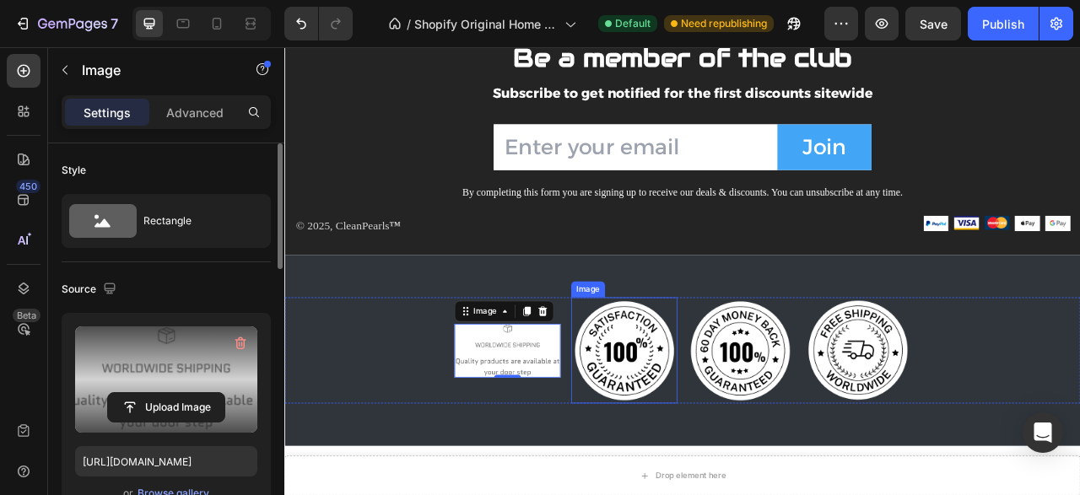
click at [728, 415] on img at bounding box center [716, 432] width 135 height 135
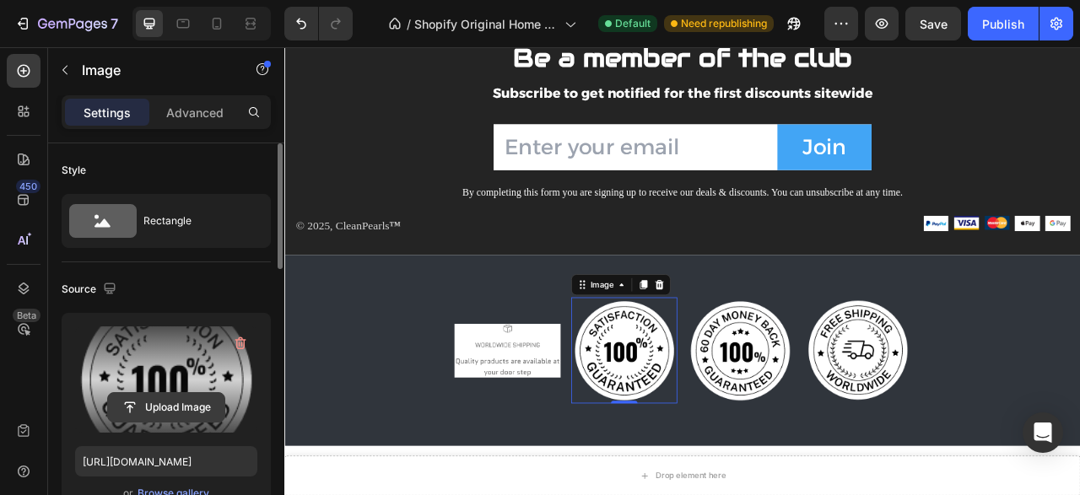
click at [205, 410] on input "file" at bounding box center [166, 407] width 116 height 29
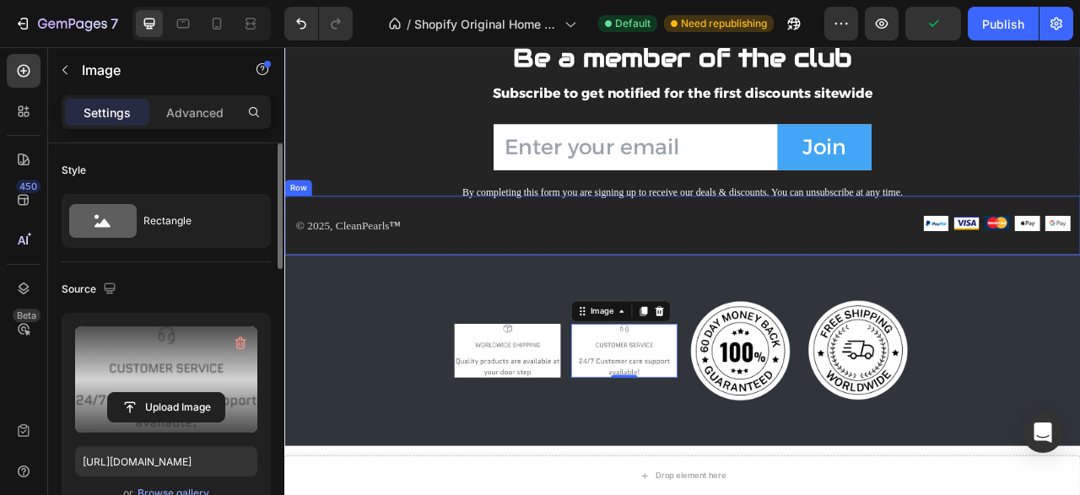
type input "[URL][DOMAIN_NAME]"
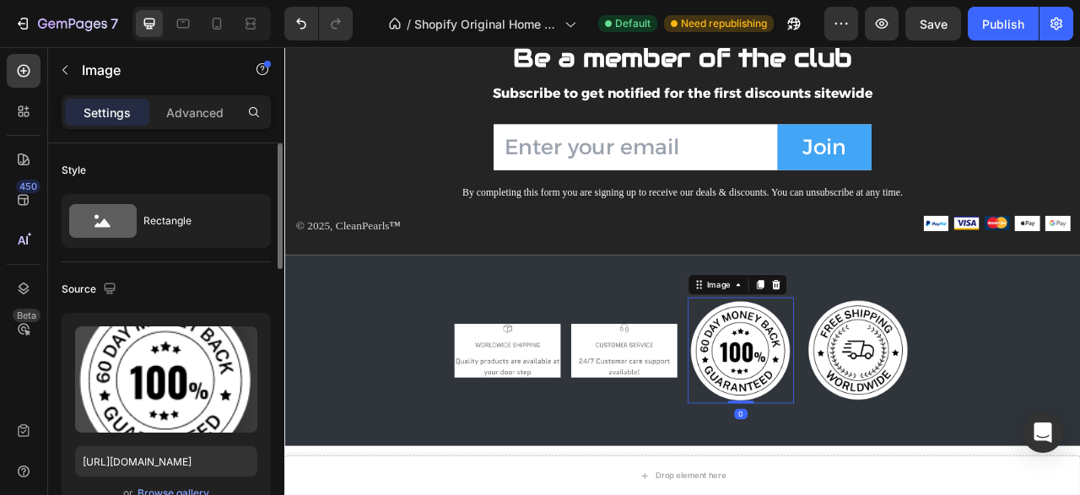
click at [857, 441] on img at bounding box center [864, 432] width 135 height 135
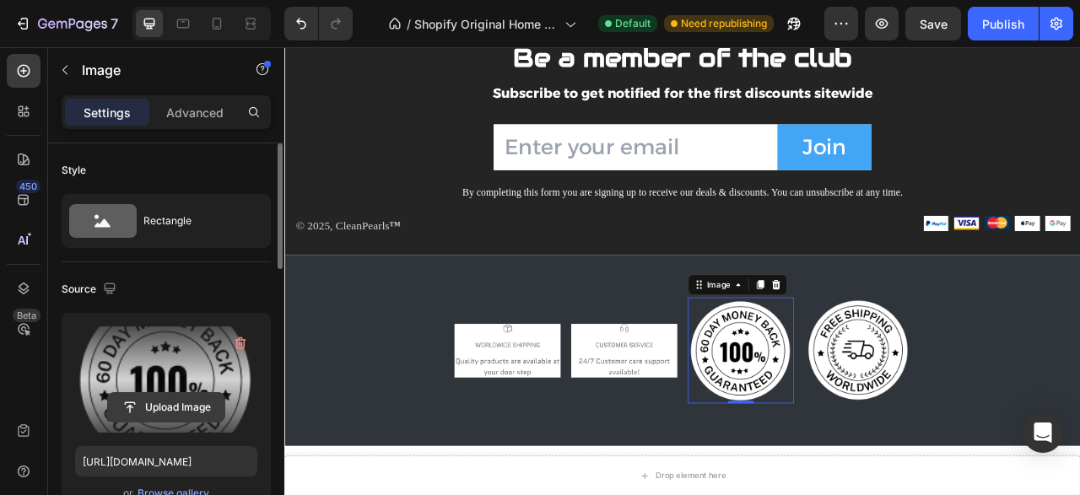
click at [159, 407] on input "file" at bounding box center [166, 407] width 116 height 29
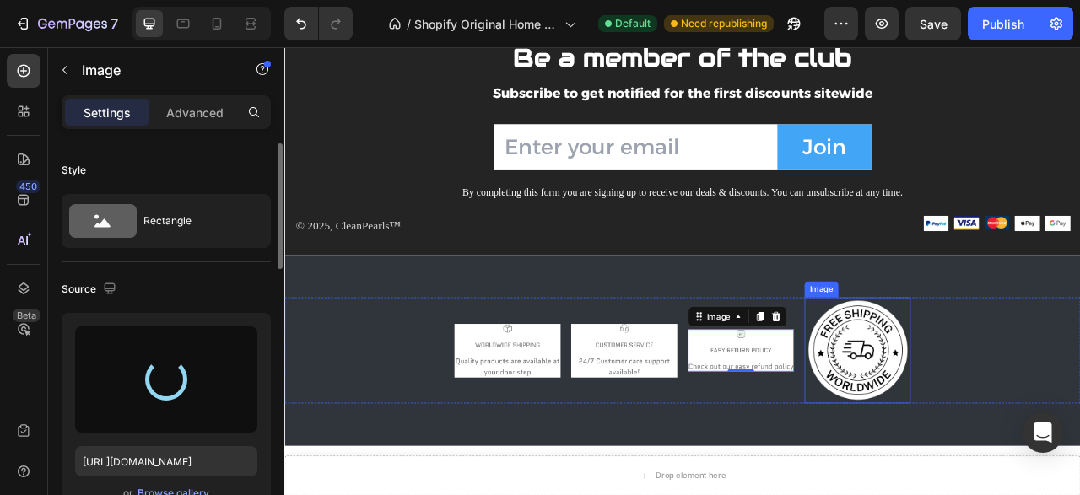
type input "[URL][DOMAIN_NAME]"
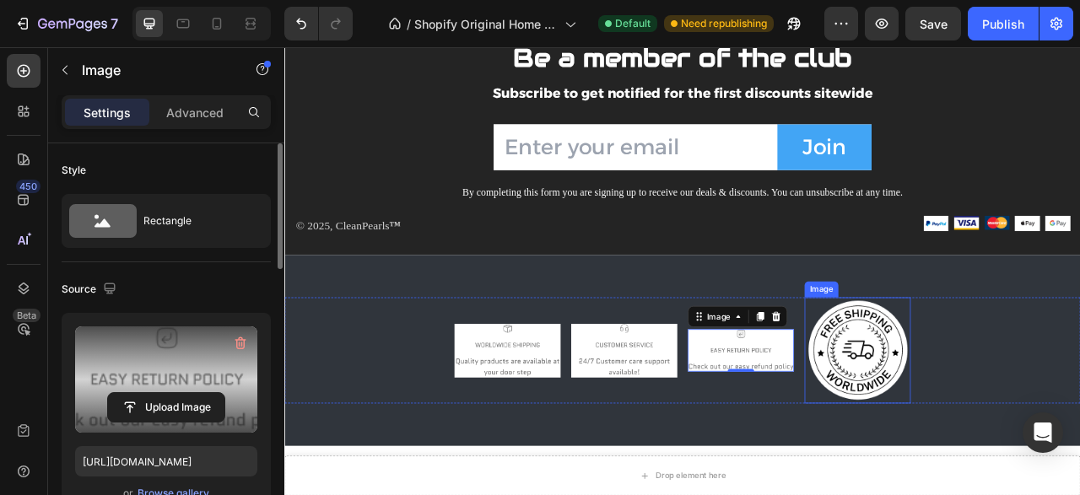
click at [1024, 420] on img at bounding box center [1012, 432] width 135 height 135
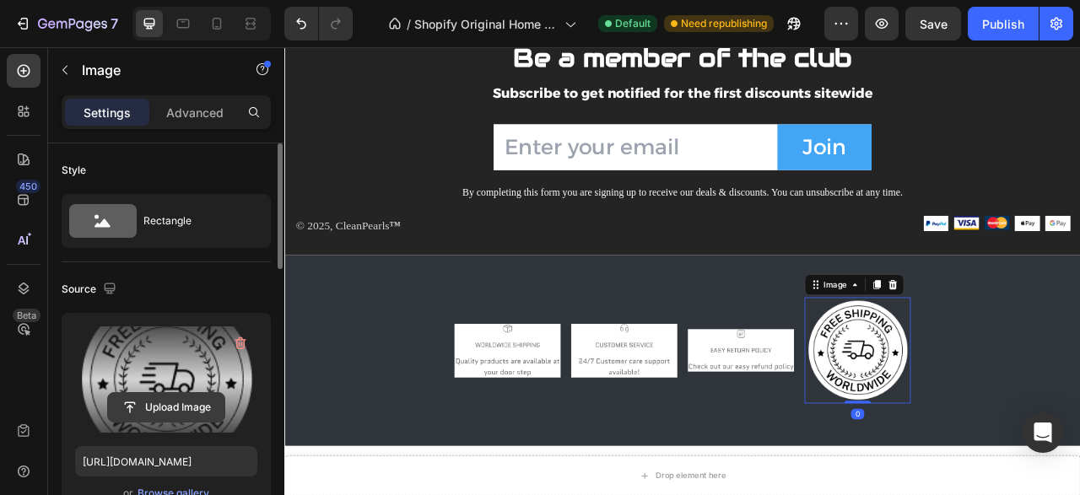
click at [164, 407] on input "file" at bounding box center [166, 407] width 116 height 29
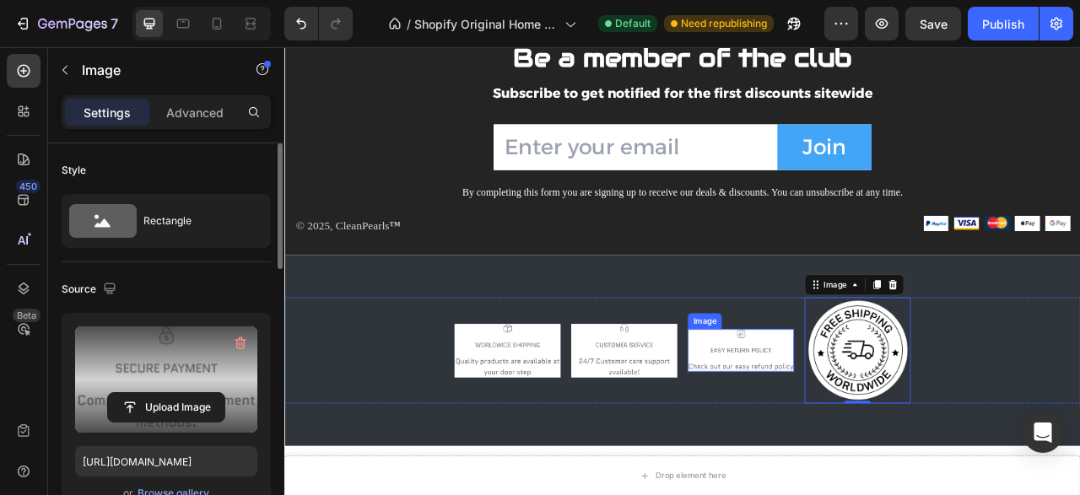
type input "[URL][DOMAIN_NAME]"
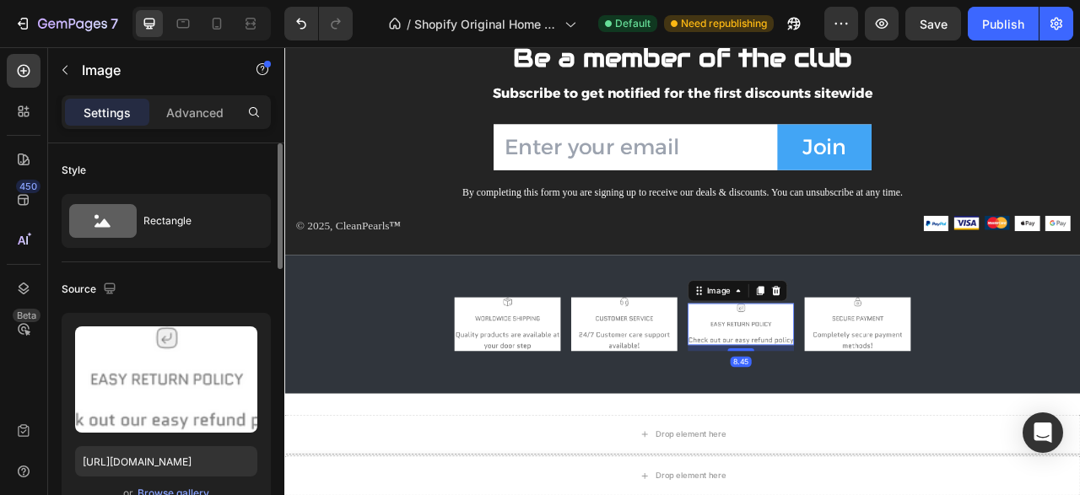
click at [805, 402] on img at bounding box center [864, 400] width 135 height 54
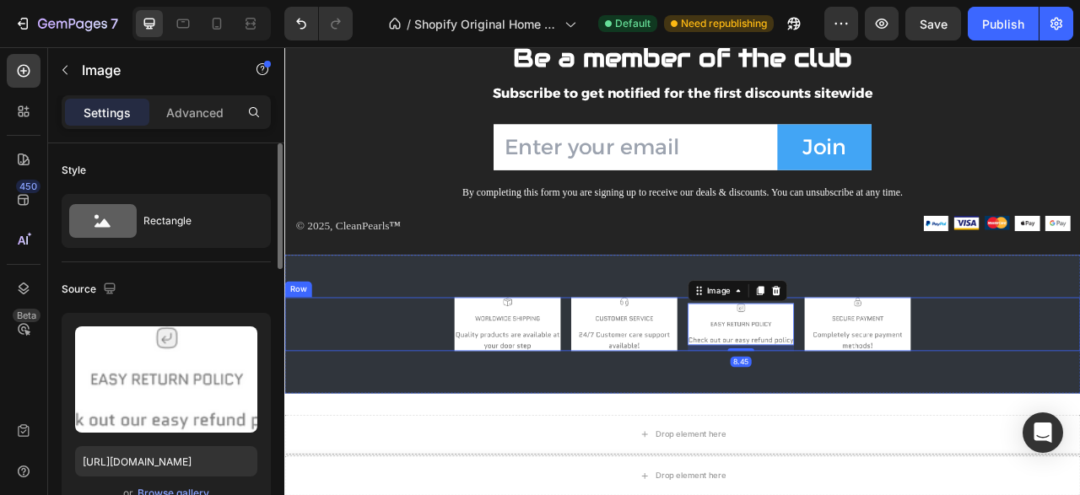
click at [455, 386] on div "Image Image Image 8.45 Image Row" at bounding box center [790, 399] width 1012 height 68
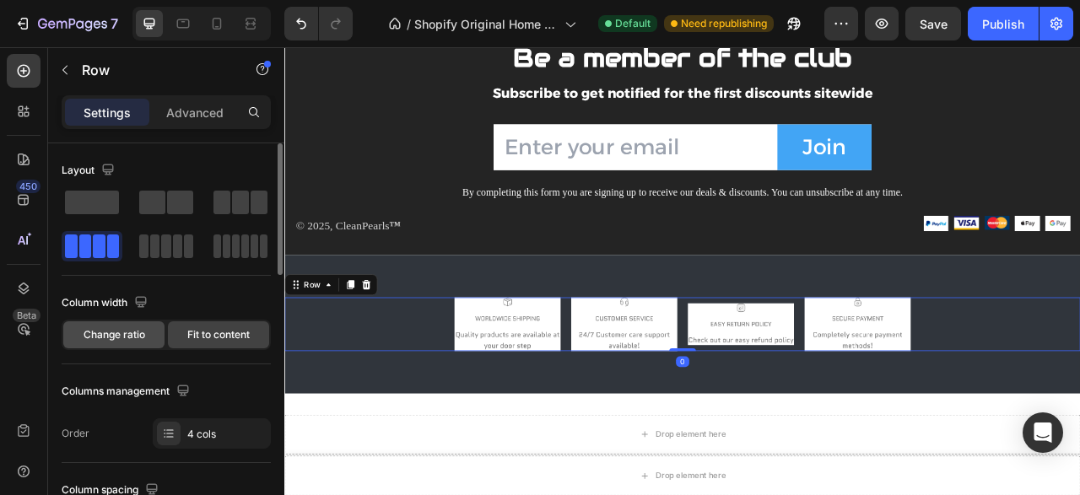
click at [137, 327] on span "Change ratio" at bounding box center [114, 334] width 62 height 15
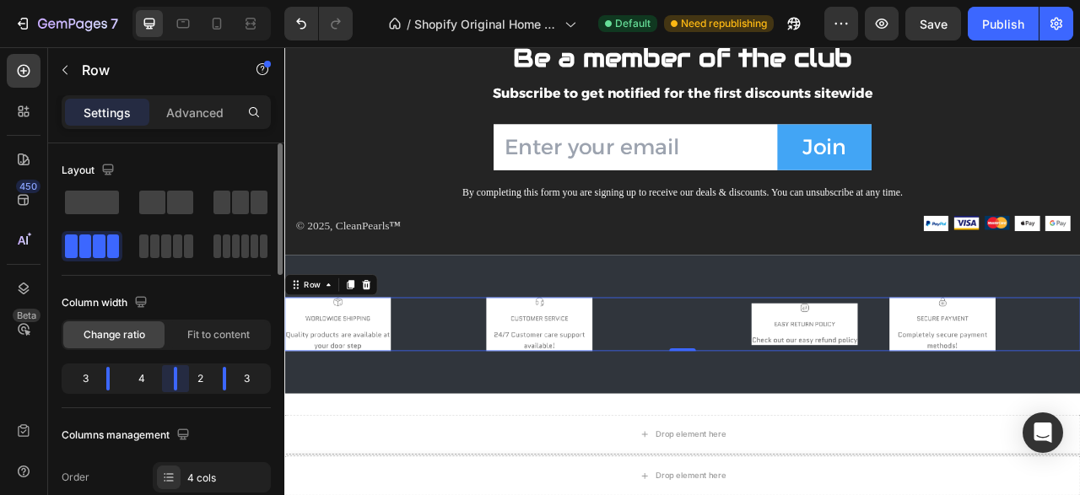
drag, startPoint x: 168, startPoint y: 370, endPoint x: 180, endPoint y: 375, distance: 13.6
click at [180, 375] on div "Layout Column width Change ratio Fit to content 3 4 2 3 Columns management Orde…" at bounding box center [166, 343] width 236 height 400
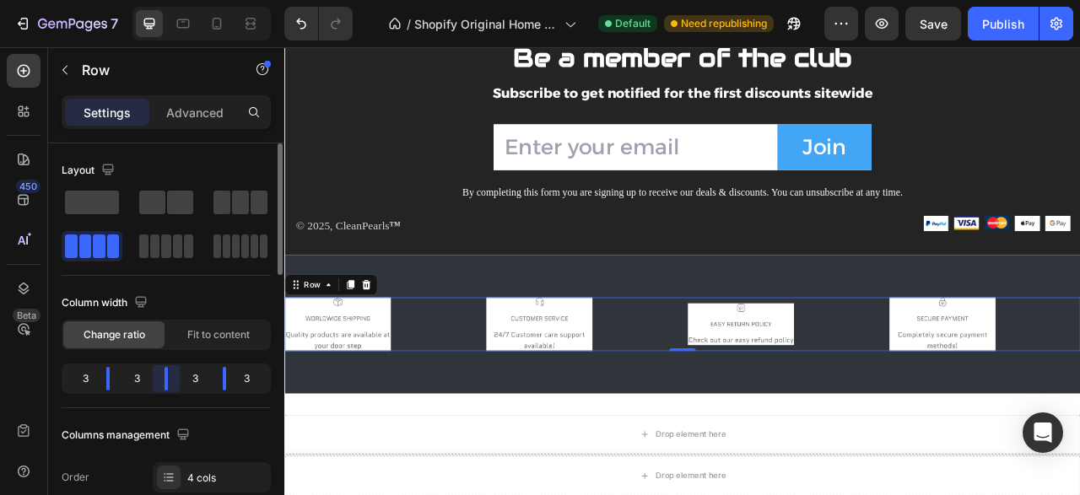
click at [174, 378] on div "Layout Column width Change ratio Fit to content 3 3 3 3 Columns management Orde…" at bounding box center [166, 343] width 236 height 400
click at [390, 347] on icon at bounding box center [388, 349] width 11 height 12
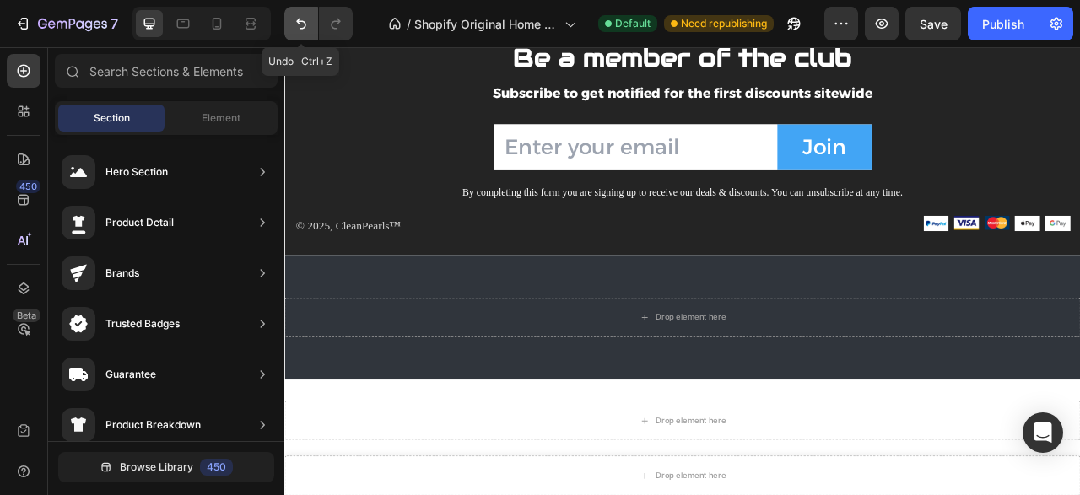
click at [308, 32] on icon "Undo/Redo" at bounding box center [301, 23] width 17 height 17
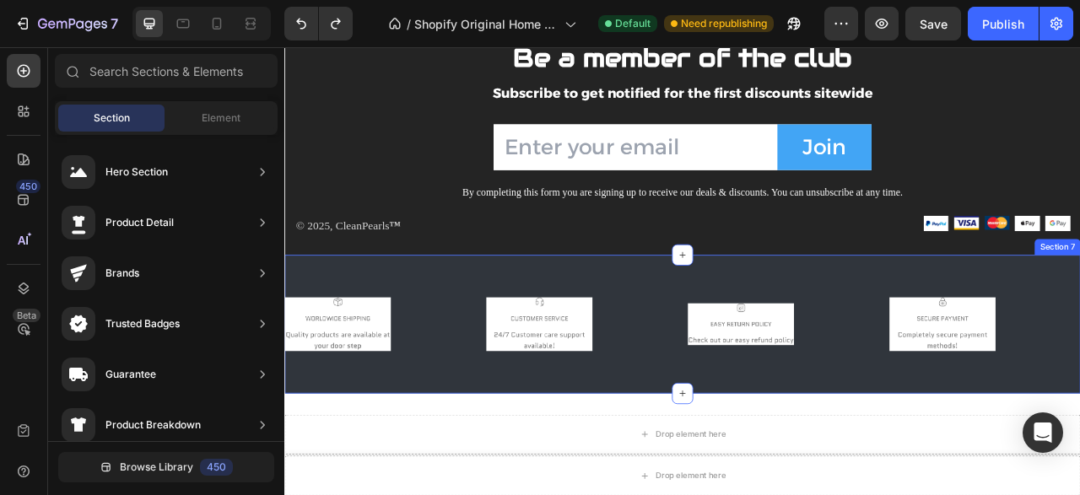
click at [344, 413] on img at bounding box center [351, 399] width 135 height 68
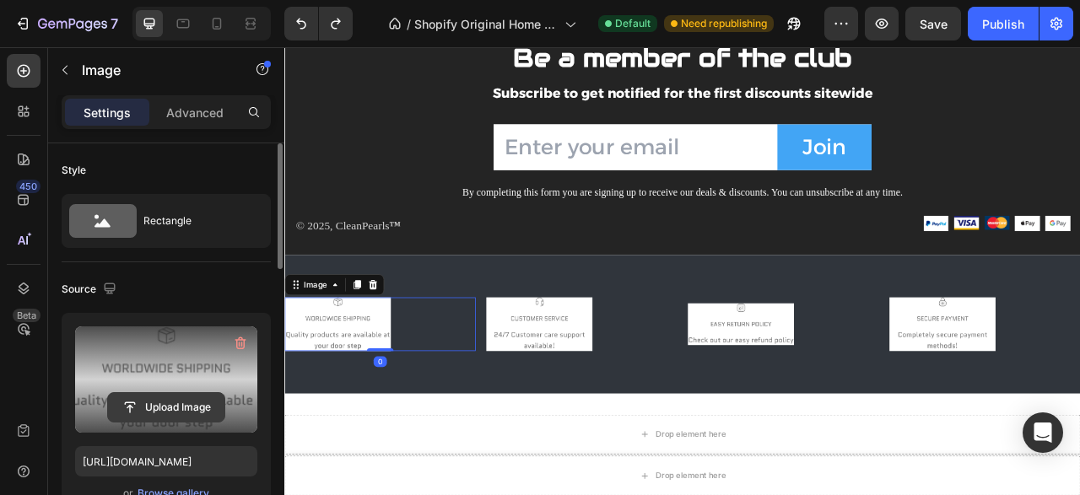
click at [170, 409] on input "file" at bounding box center [166, 407] width 116 height 29
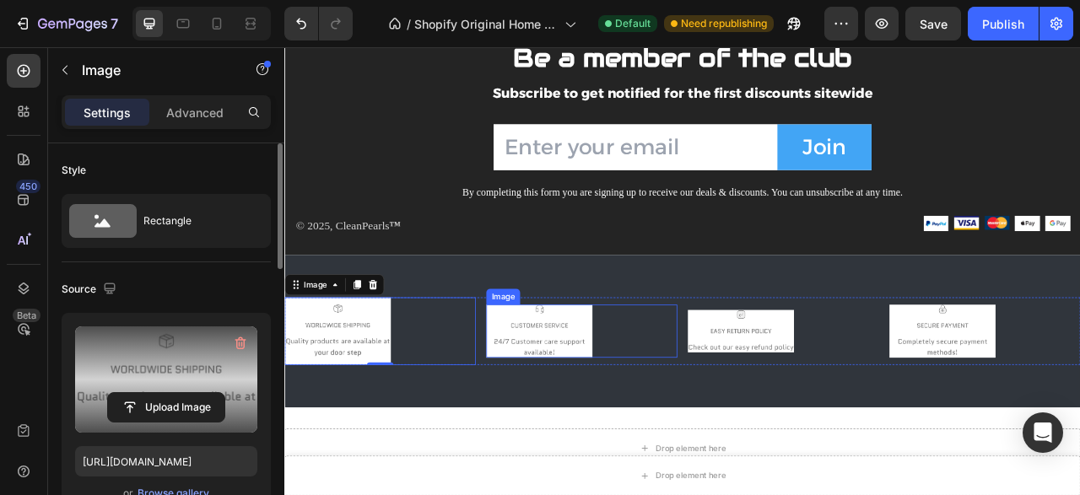
type input "[URL][DOMAIN_NAME]"
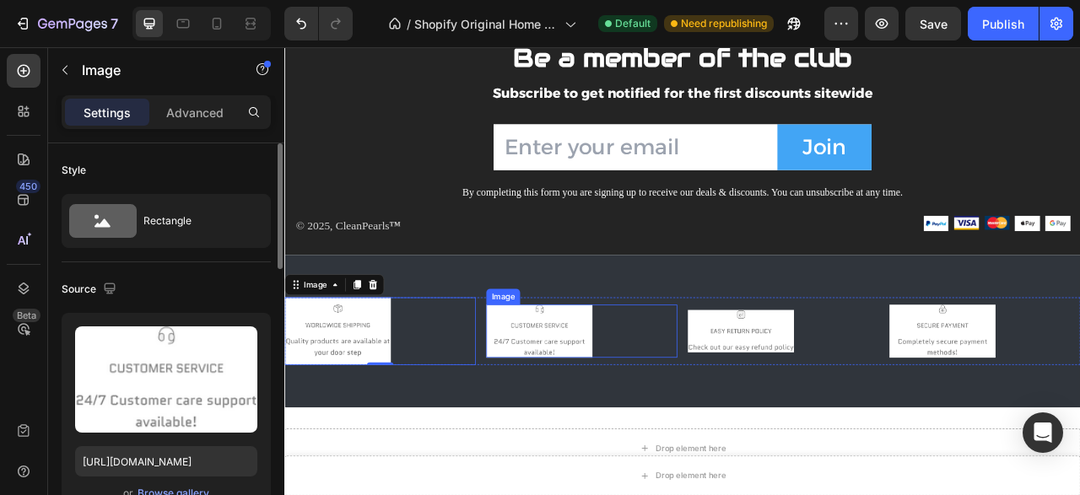
click at [623, 401] on img at bounding box center [608, 408] width 135 height 68
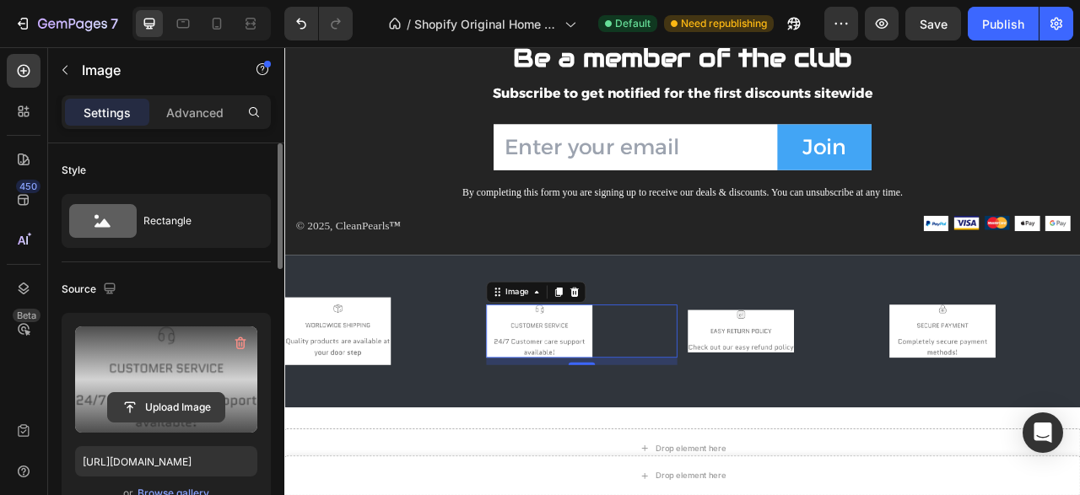
click at [166, 406] on input "file" at bounding box center [166, 407] width 116 height 29
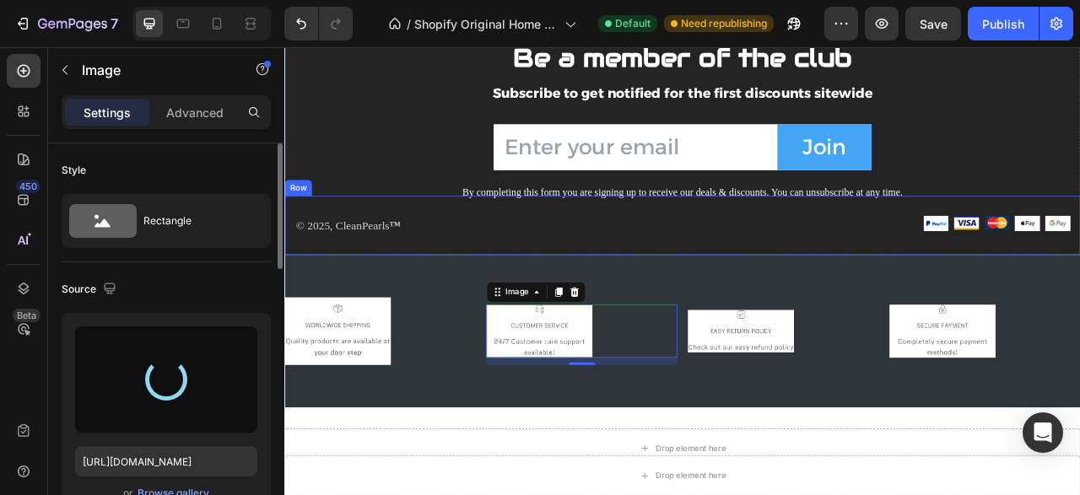
type input "[URL][DOMAIN_NAME]"
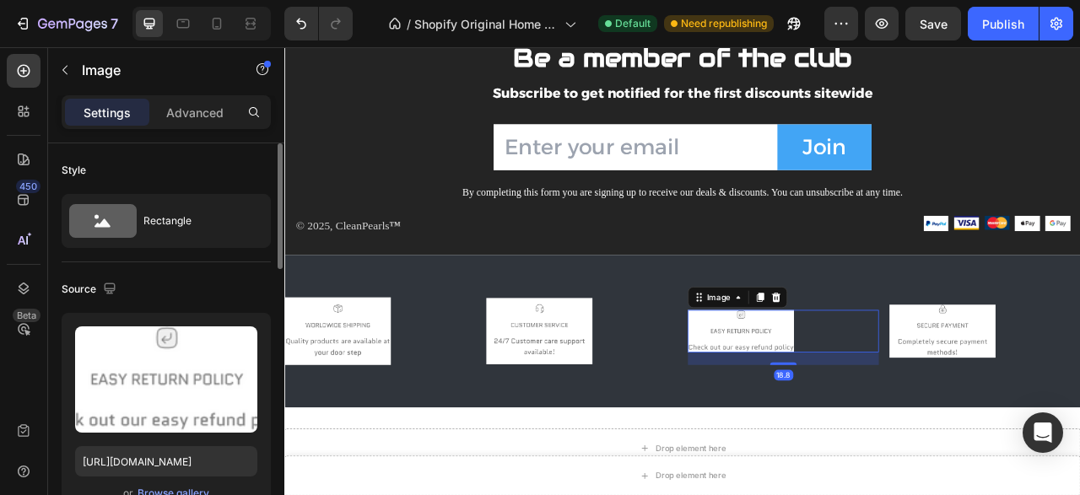
click at [847, 399] on img at bounding box center [864, 408] width 135 height 54
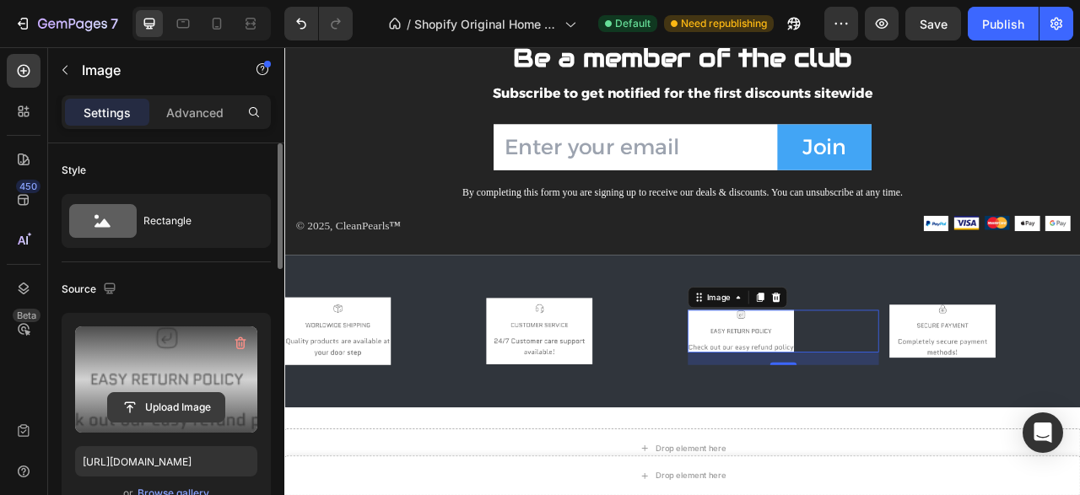
click at [159, 416] on input "file" at bounding box center [166, 407] width 116 height 29
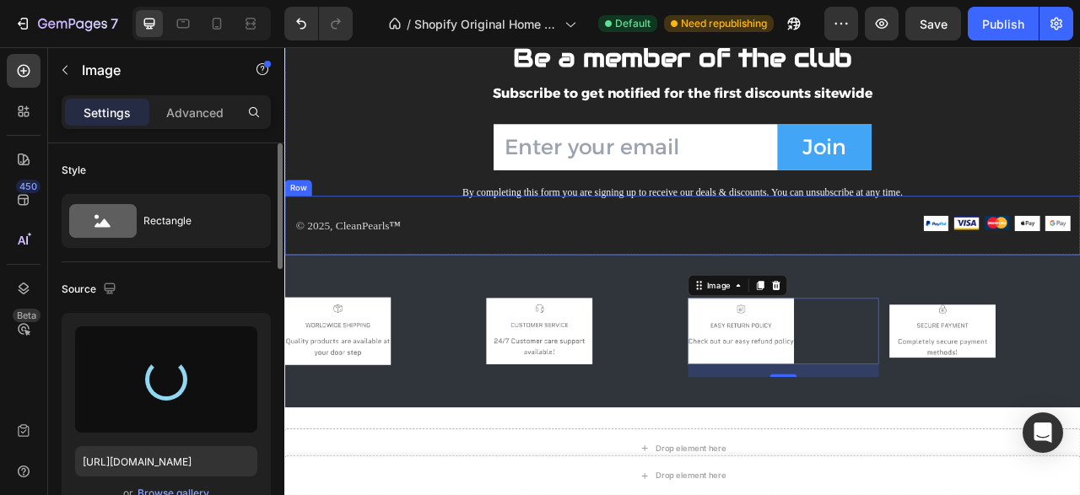
type input "[URL][DOMAIN_NAME]"
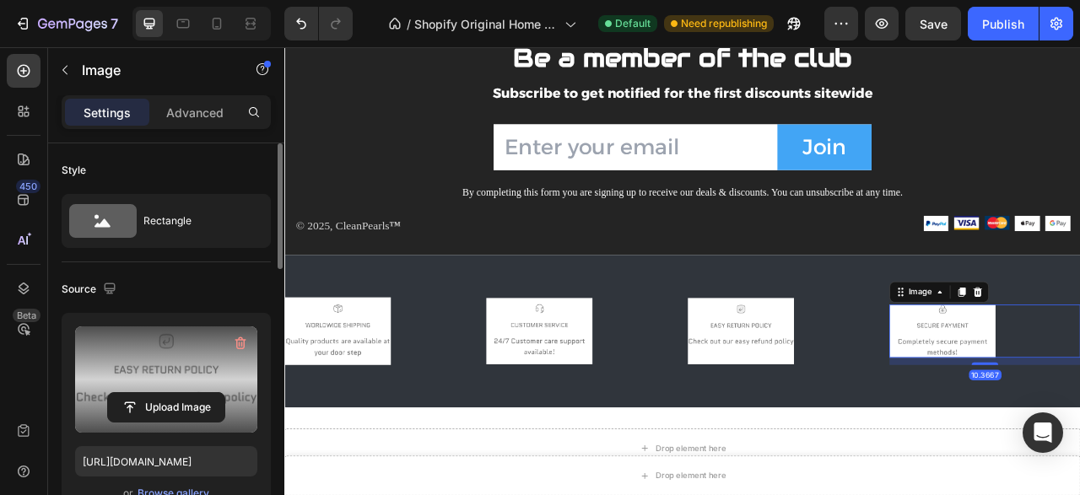
click at [173, 393] on input "file" at bounding box center [166, 407] width 116 height 29
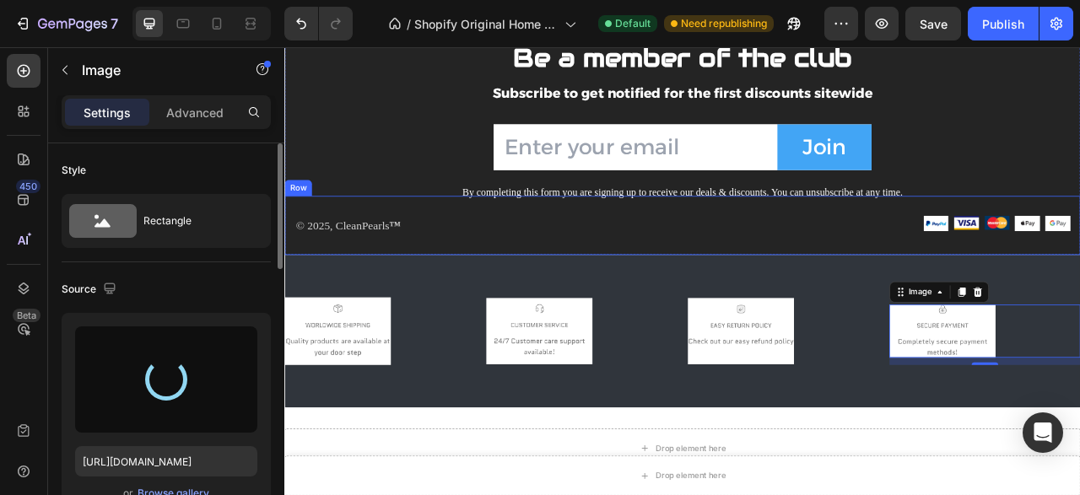
type input "[URL][DOMAIN_NAME]"
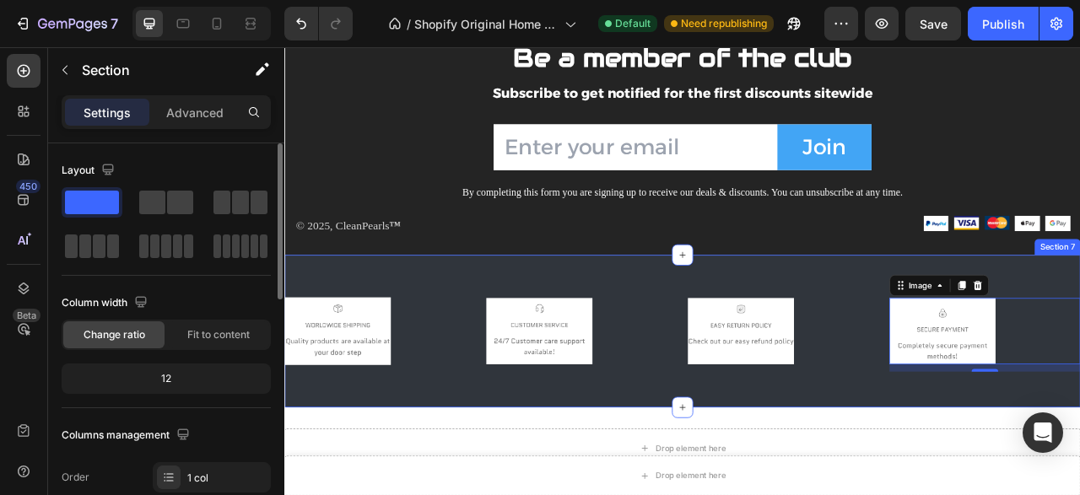
click at [456, 358] on div "Image Image Image Image 10.3667 Row Section 7" at bounding box center [790, 407] width 1012 height 193
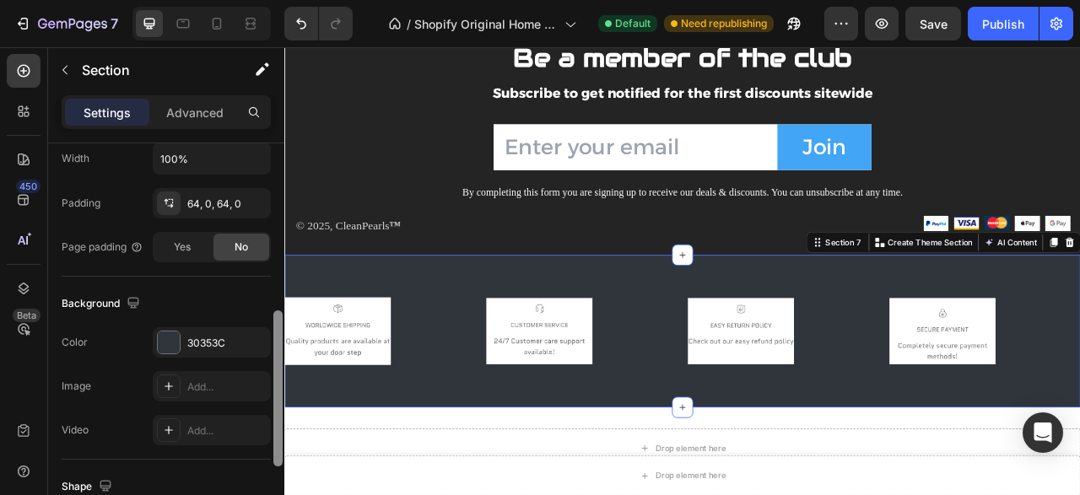
scroll to position [419, 0]
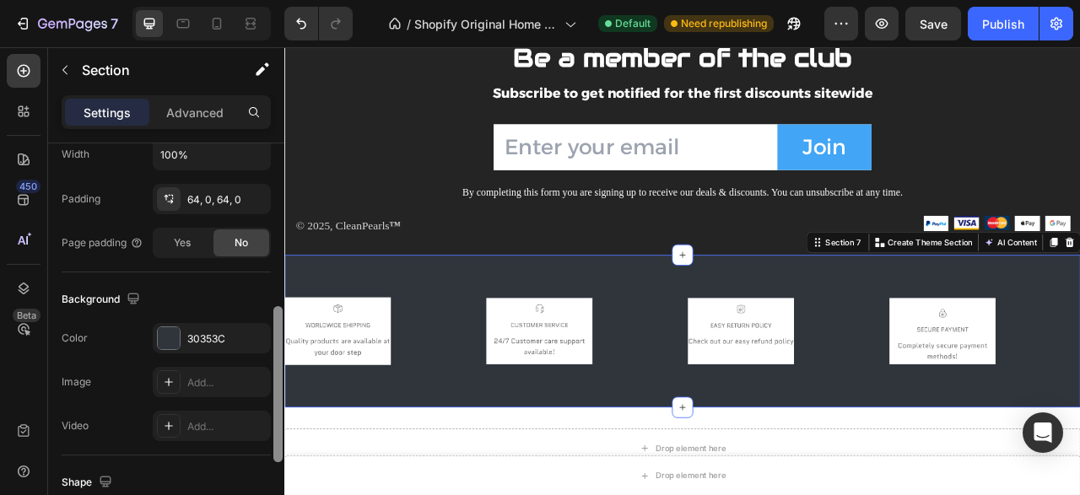
drag, startPoint x: 275, startPoint y: 197, endPoint x: 279, endPoint y: 360, distance: 163.7
click at [279, 360] on div at bounding box center [277, 384] width 9 height 156
click at [209, 347] on div "30353C" at bounding box center [212, 338] width 118 height 30
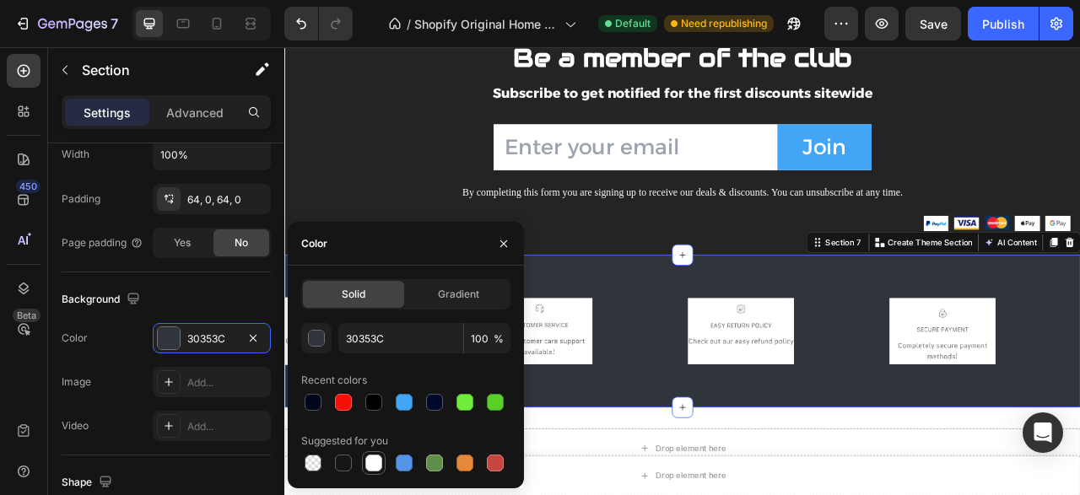
click at [370, 465] on div at bounding box center [373, 463] width 17 height 17
type input "FFFFFF"
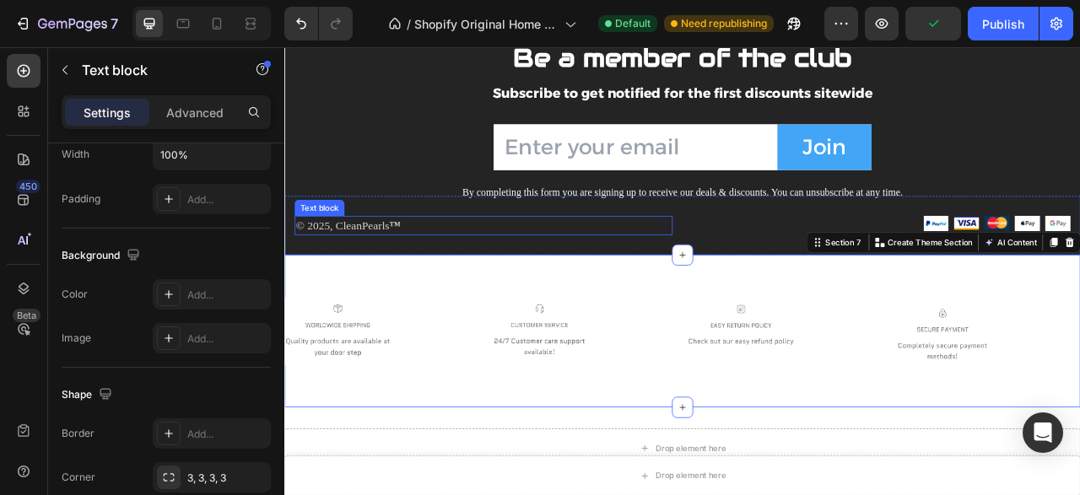
click at [699, 283] on p "© 2025, CleanPearls ™" at bounding box center [537, 274] width 477 height 22
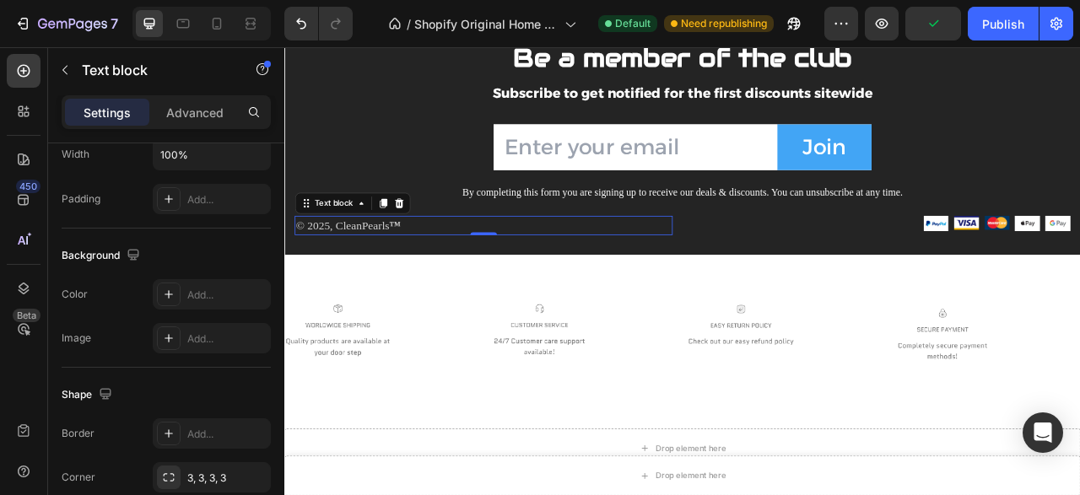
scroll to position [0, 0]
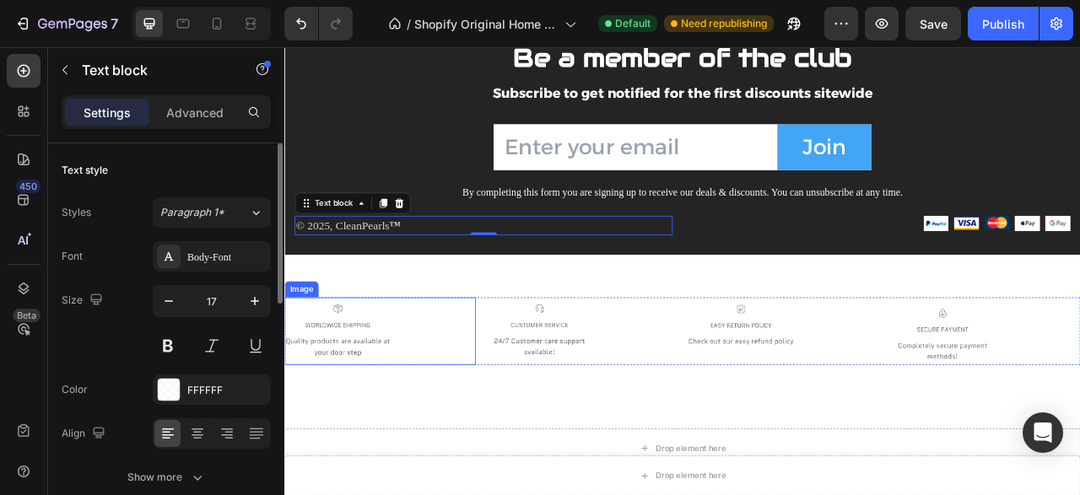
click at [393, 427] on img at bounding box center [351, 407] width 135 height 85
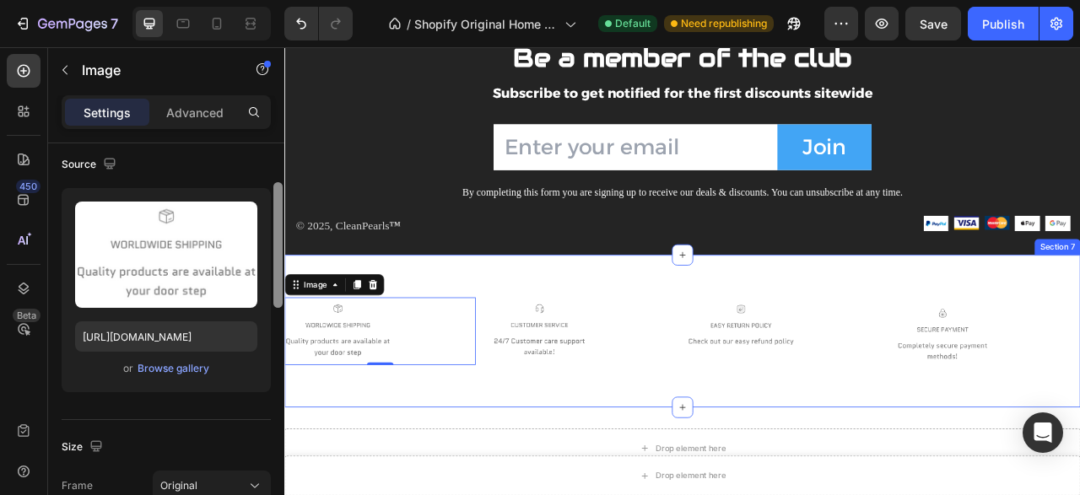
scroll to position [136, 0]
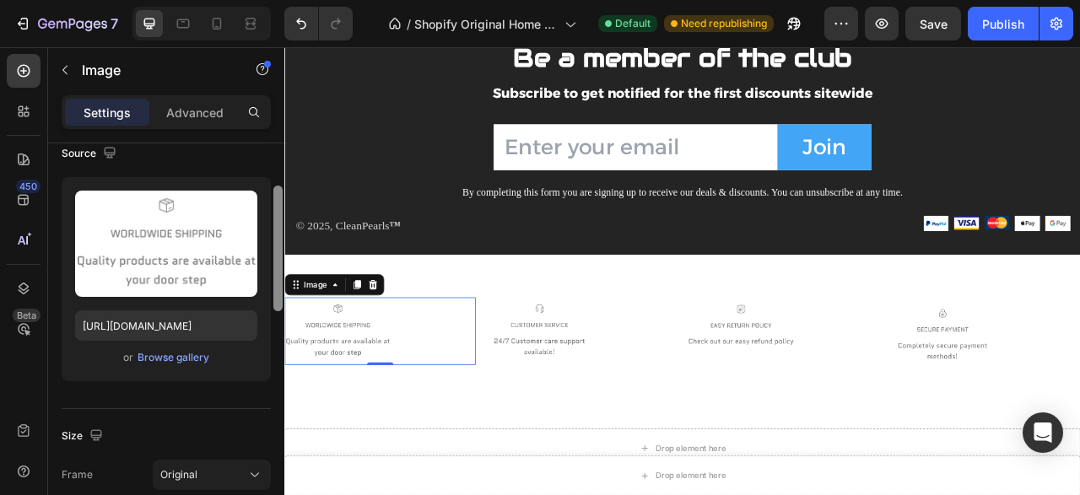
drag, startPoint x: 274, startPoint y: 213, endPoint x: 284, endPoint y: 323, distance: 110.1
click at [284, 323] on div at bounding box center [278, 343] width 13 height 401
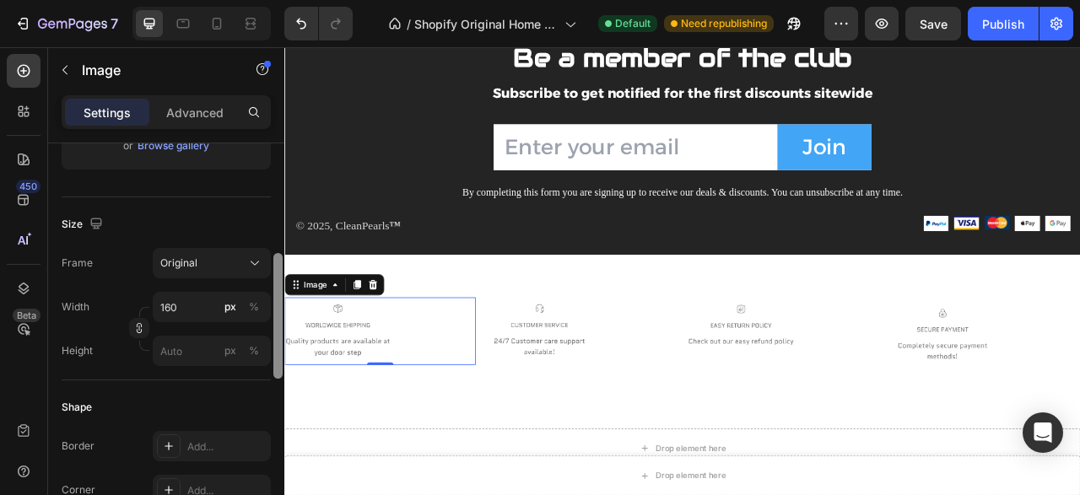
click at [279, 306] on div at bounding box center [277, 316] width 9 height 126
click at [191, 298] on input "160" at bounding box center [212, 307] width 118 height 30
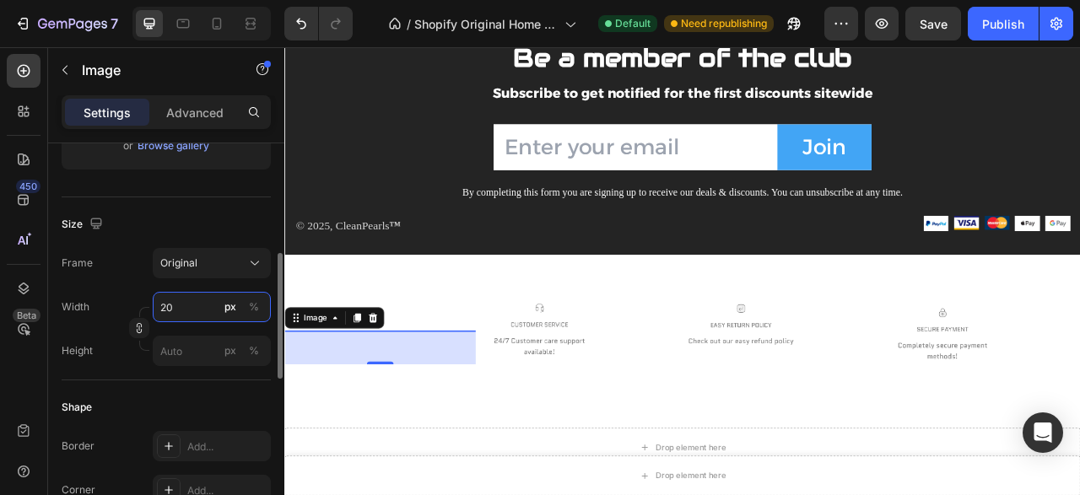
type input "200"
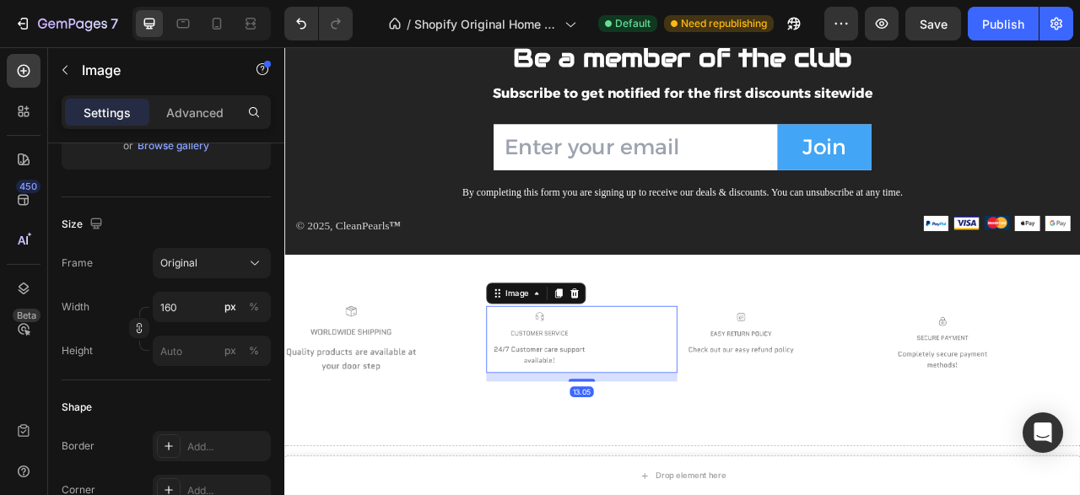
click at [606, 418] on img at bounding box center [608, 418] width 135 height 85
click at [197, 308] on input "160" at bounding box center [212, 307] width 118 height 30
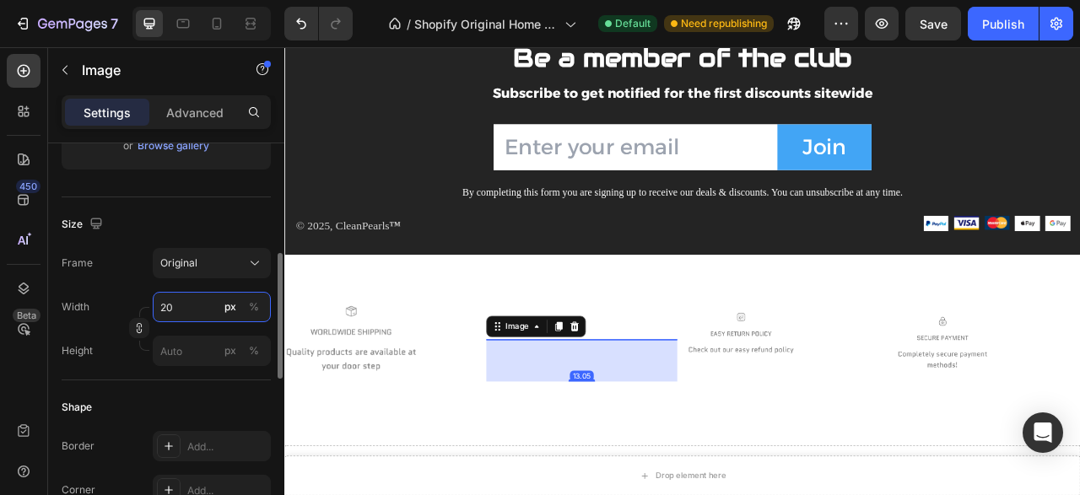
type input "200"
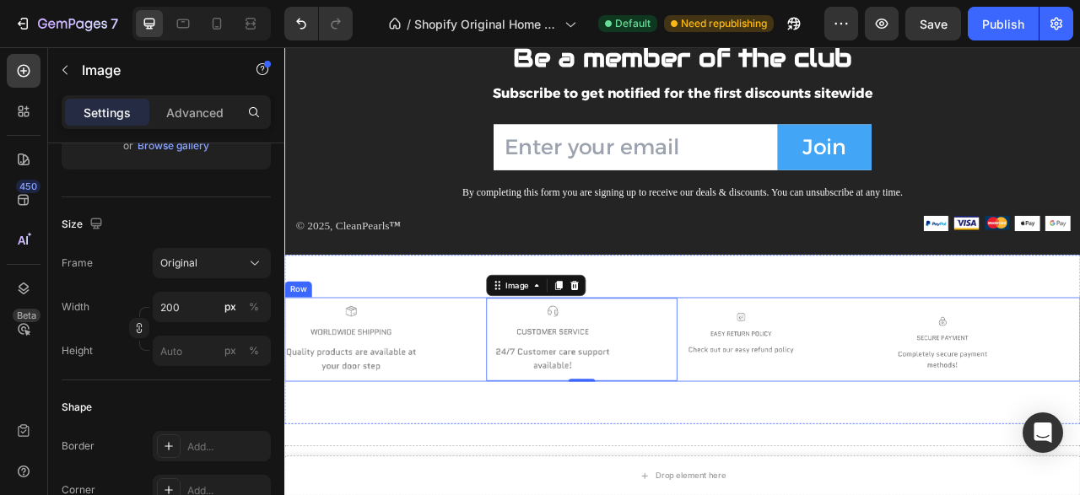
click at [842, 428] on img at bounding box center [864, 418] width 135 height 85
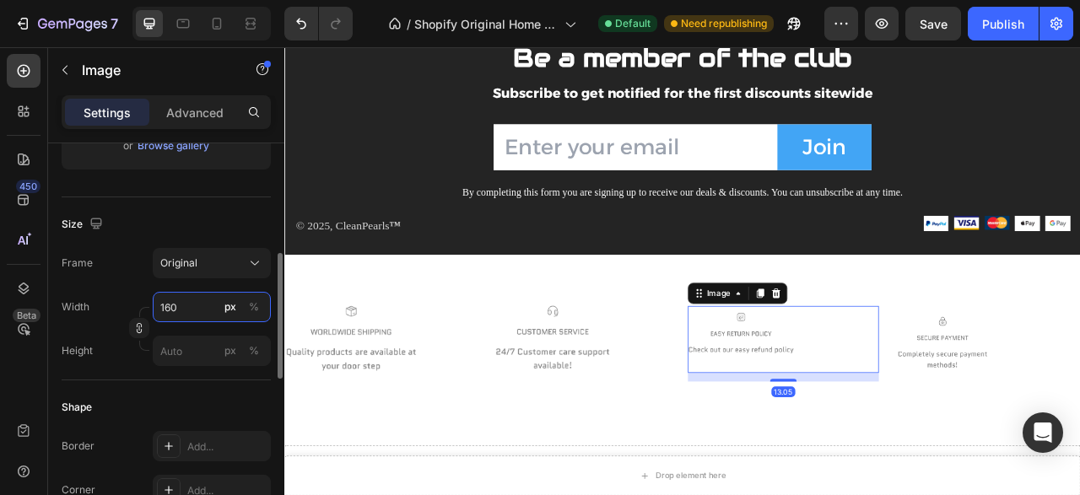
click at [198, 311] on input "160" at bounding box center [212, 307] width 118 height 30
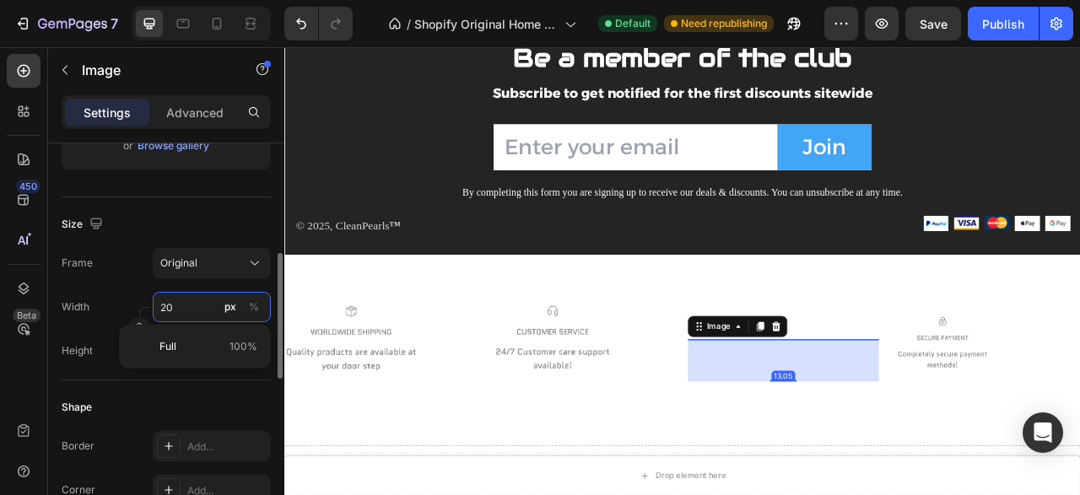
type input "200"
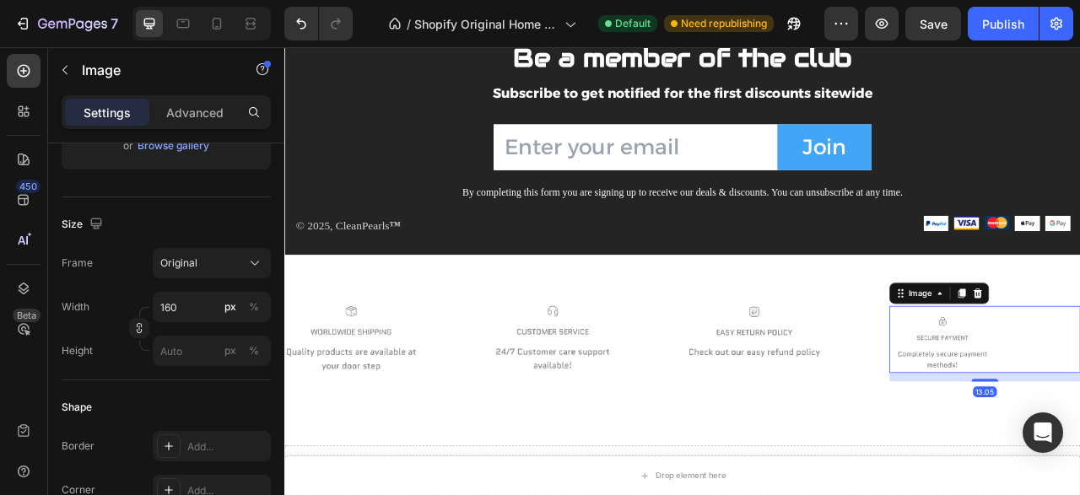
click at [191, 299] on input "160" at bounding box center [212, 307] width 118 height 30
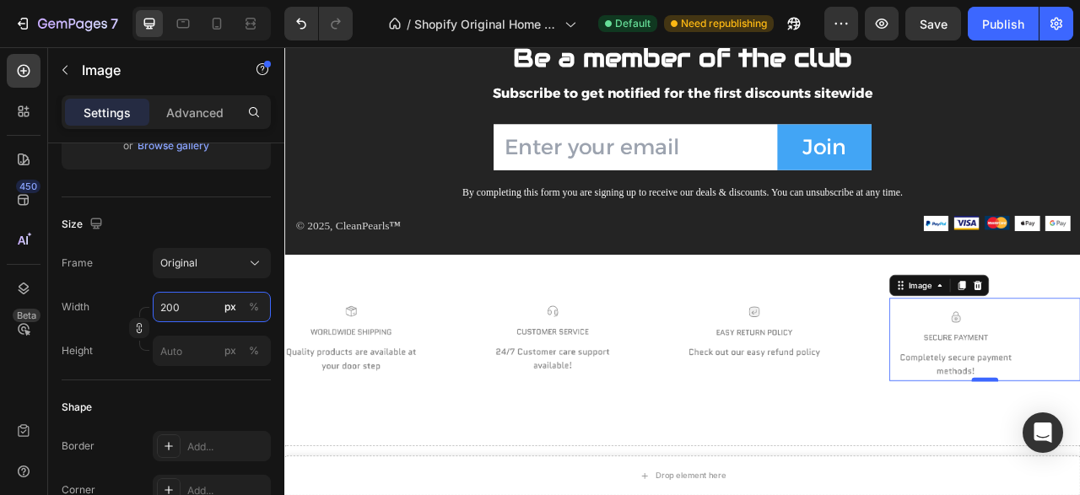
type input "200"
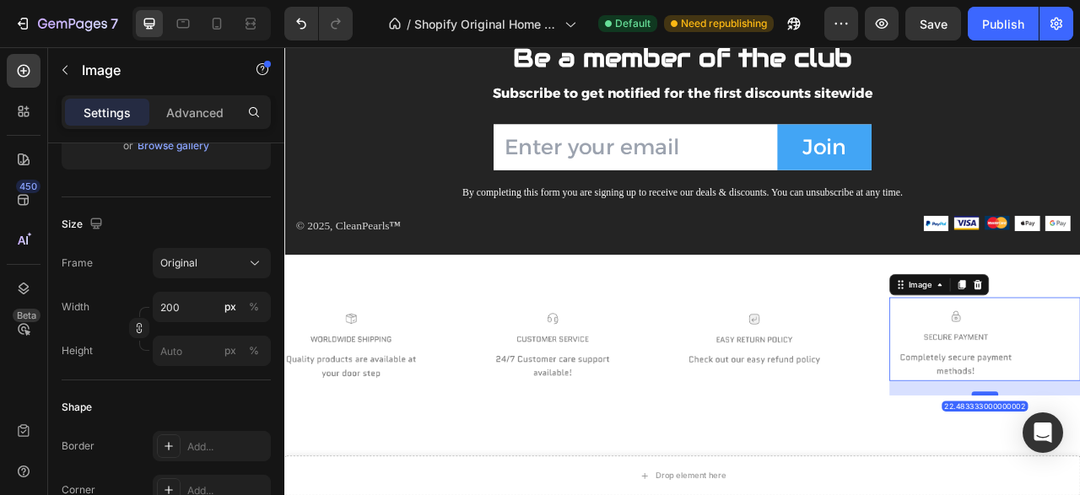
drag, startPoint x: 1171, startPoint y: 470, endPoint x: 1166, endPoint y: 488, distance: 19.2
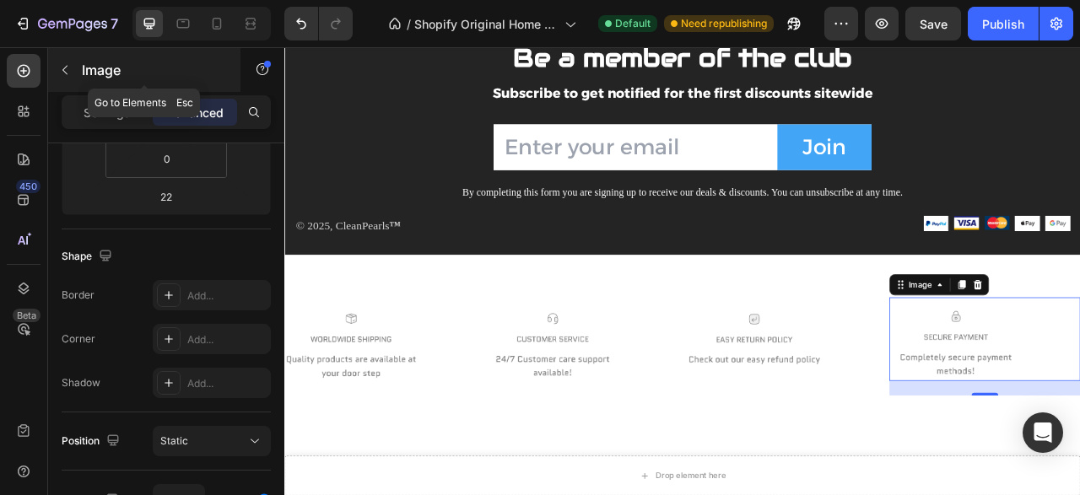
click at [63, 70] on icon "button" at bounding box center [64, 70] width 5 height 9
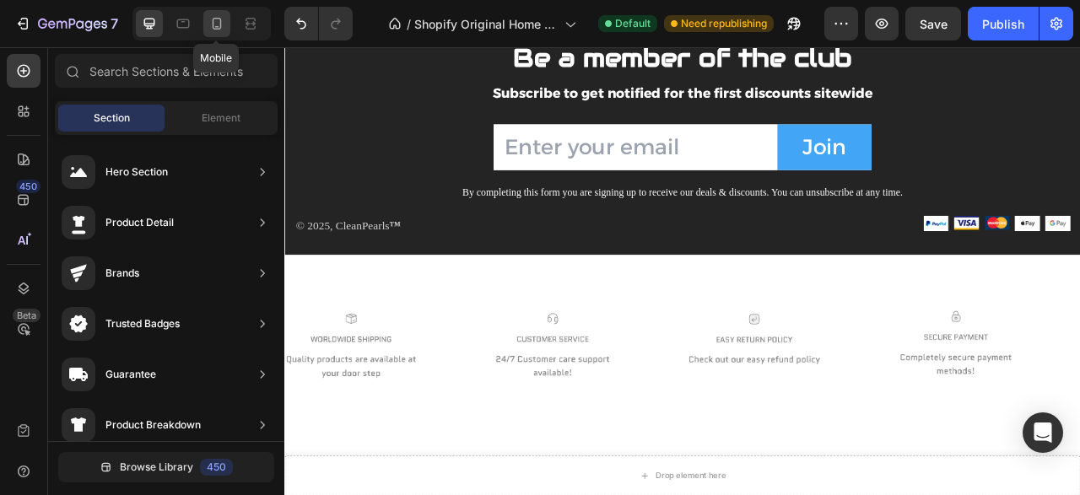
click at [220, 28] on icon at bounding box center [217, 24] width 9 height 12
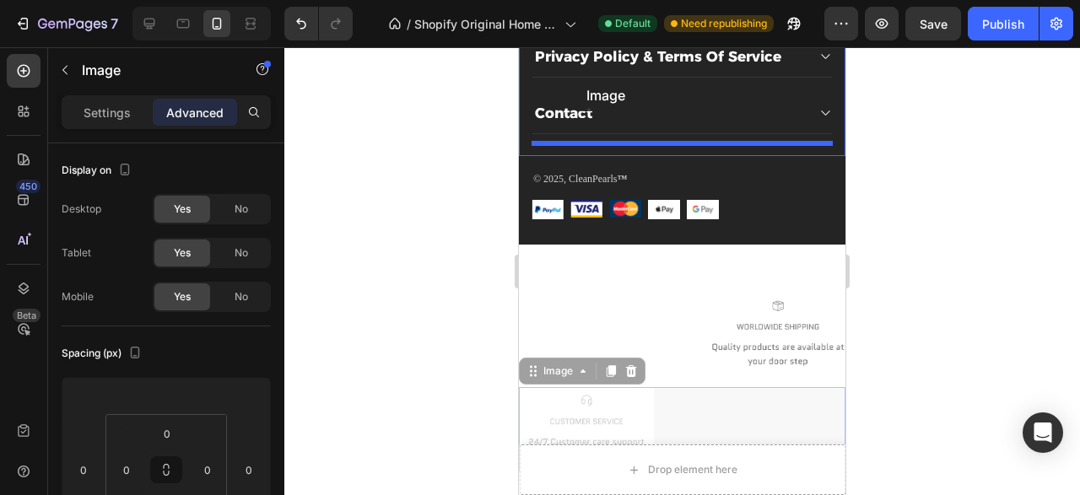
scroll to position [2488, 0]
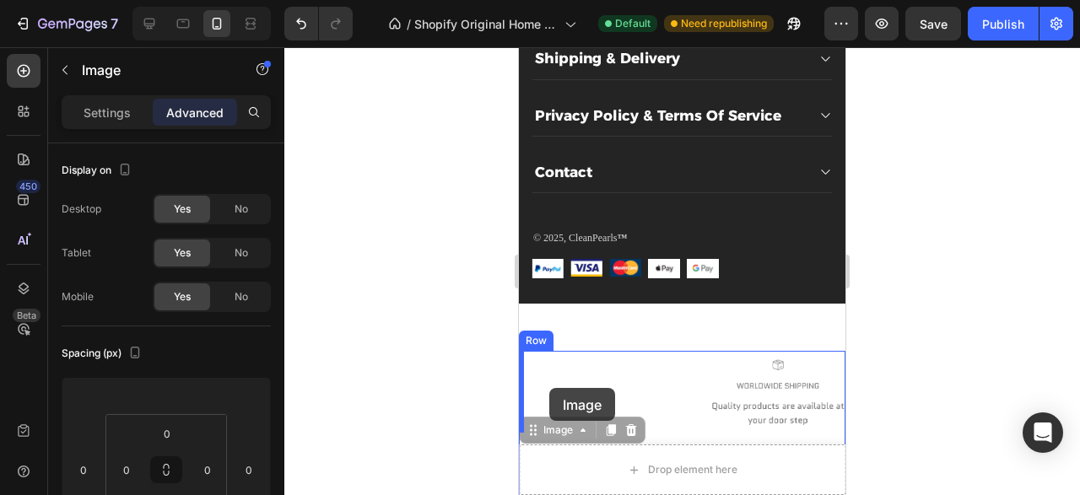
drag, startPoint x: 605, startPoint y: 194, endPoint x: 549, endPoint y: 388, distance: 201.8
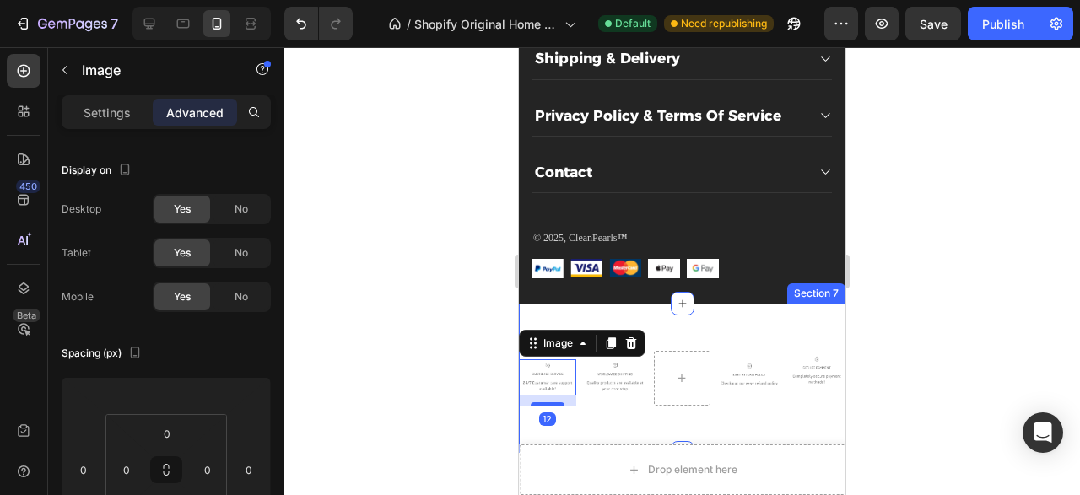
click at [744, 416] on div "Image 12 Image Image Image Row Section 7" at bounding box center [682, 378] width 326 height 149
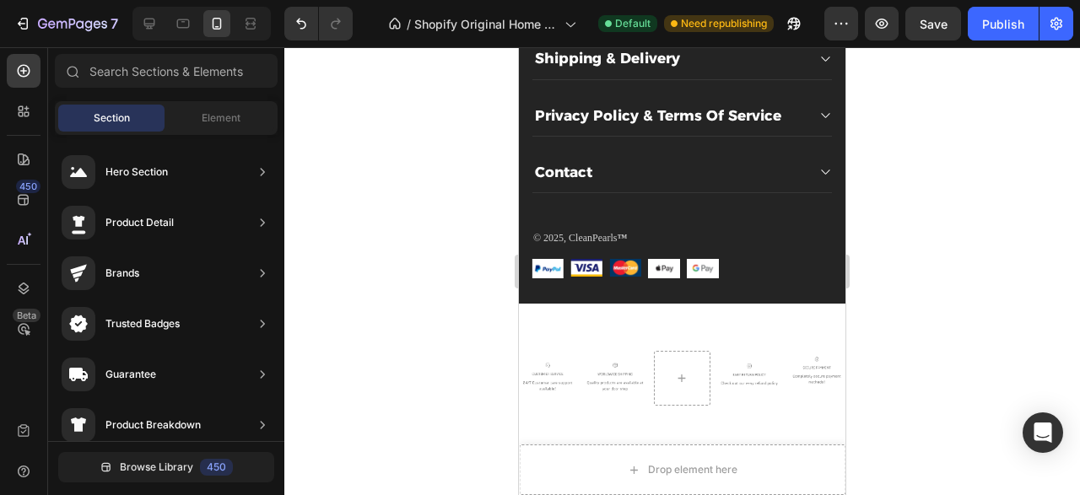
scroll to position [2485, 0]
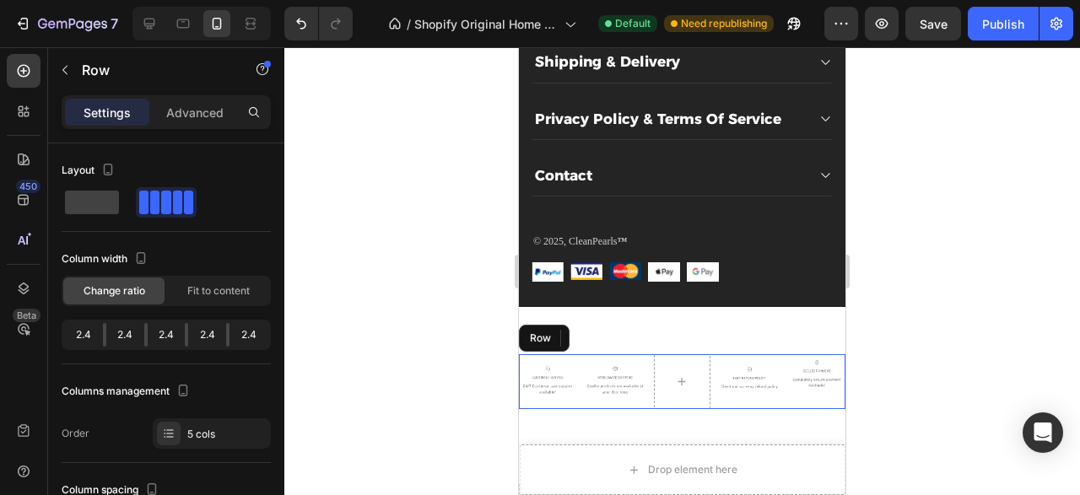
click at [719, 358] on div "Image Image Image Image Row" at bounding box center [682, 381] width 326 height 55
click at [667, 358] on div at bounding box center [682, 381] width 57 height 55
click at [146, 337] on div at bounding box center [145, 335] width 3 height 24
click at [181, 259] on div "Column width" at bounding box center [166, 258] width 209 height 27
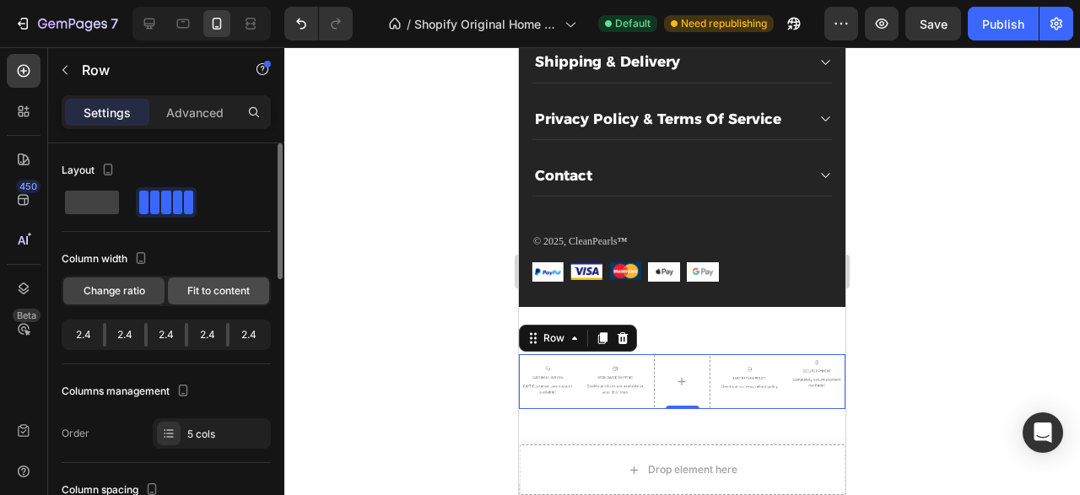
click at [183, 297] on div "Fit to content" at bounding box center [218, 290] width 101 height 27
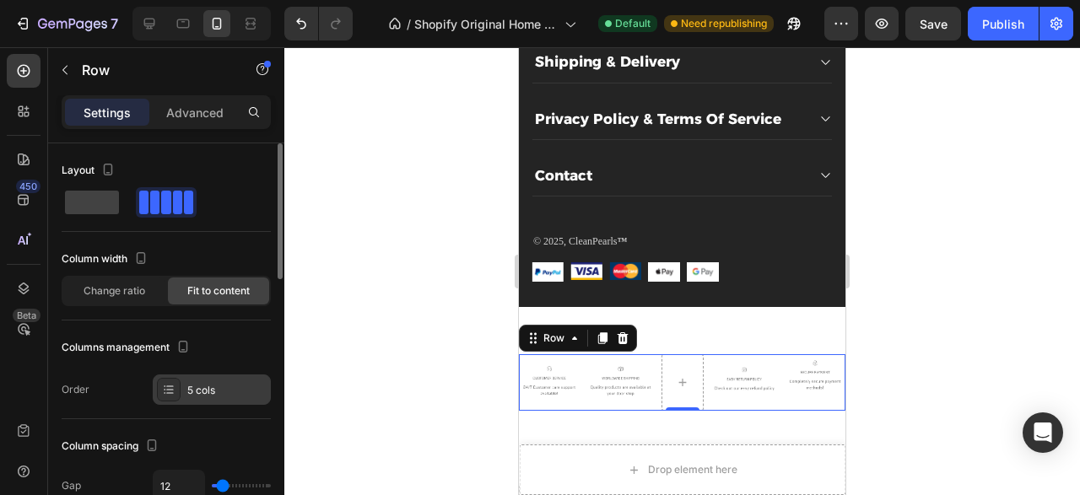
click at [183, 387] on div "5 cols" at bounding box center [212, 389] width 118 height 30
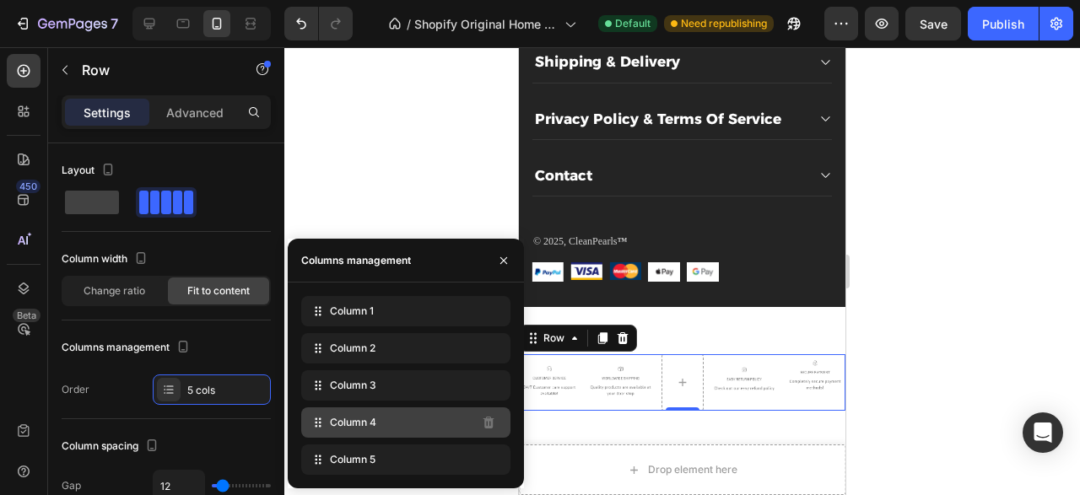
click at [424, 420] on div "Column 4" at bounding box center [405, 422] width 209 height 30
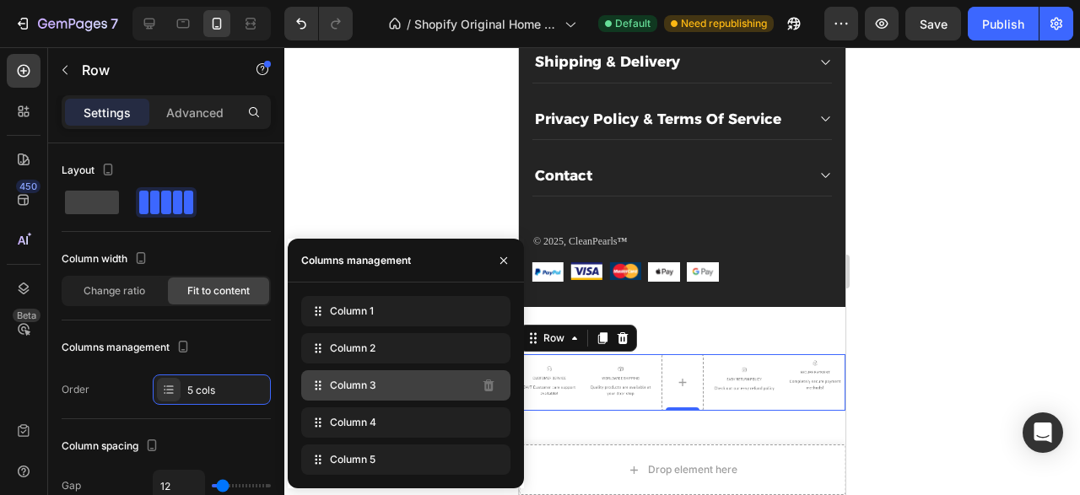
click at [392, 389] on div "Column 3" at bounding box center [405, 385] width 209 height 30
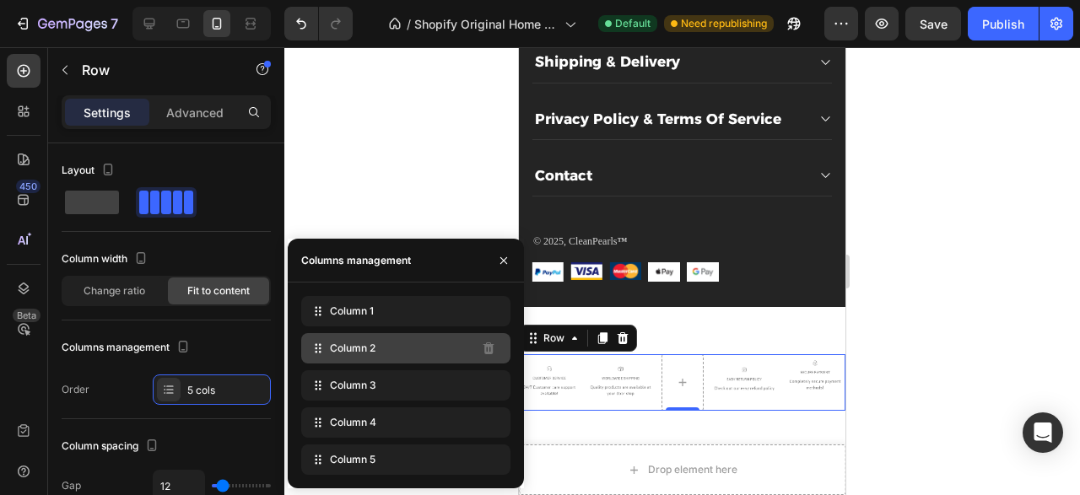
click at [375, 354] on span "Column 2" at bounding box center [353, 348] width 46 height 15
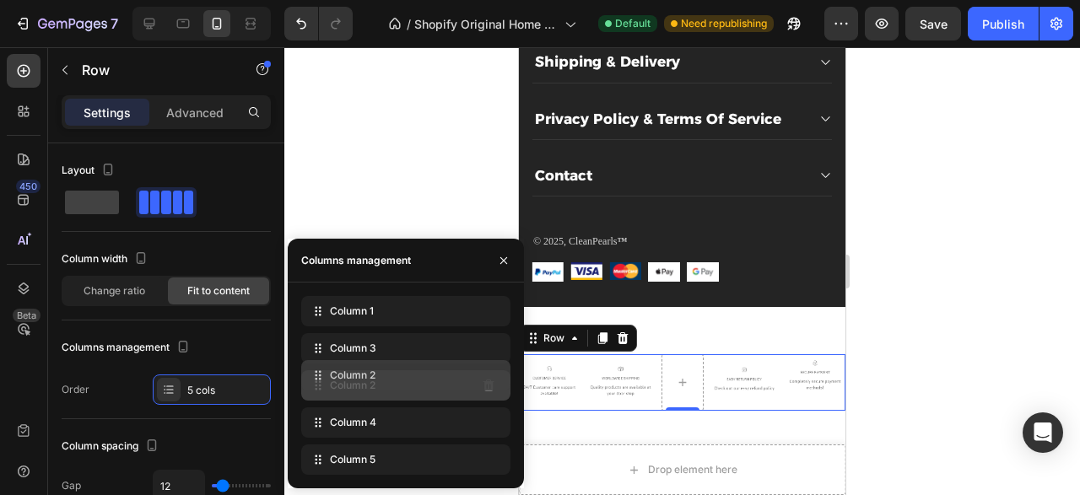
drag, startPoint x: 375, startPoint y: 354, endPoint x: 374, endPoint y: 380, distance: 26.2
click at [374, 380] on span "Column 2" at bounding box center [353, 385] width 46 height 15
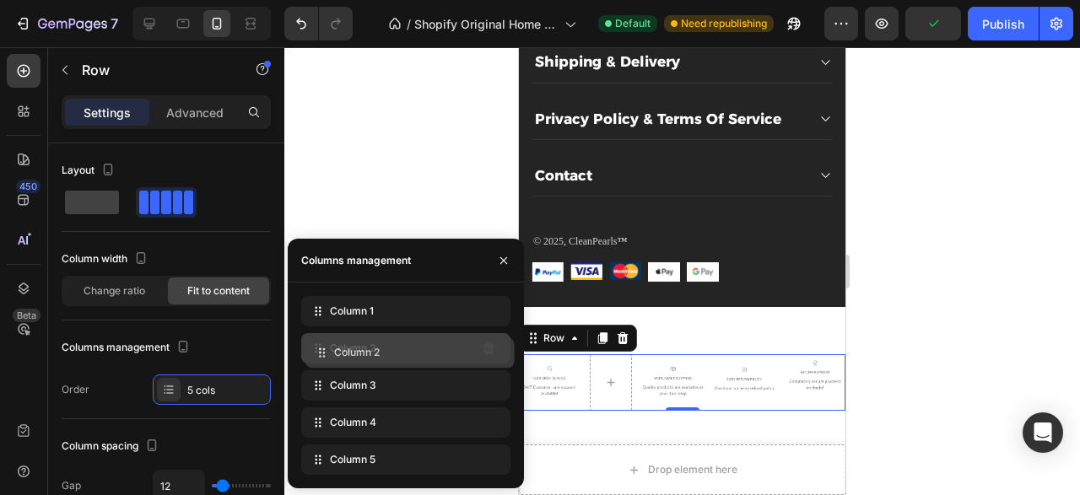
drag, startPoint x: 374, startPoint y: 380, endPoint x: 379, endPoint y: 348, distance: 32.3
click at [379, 348] on div "Column 2" at bounding box center [405, 348] width 209 height 30
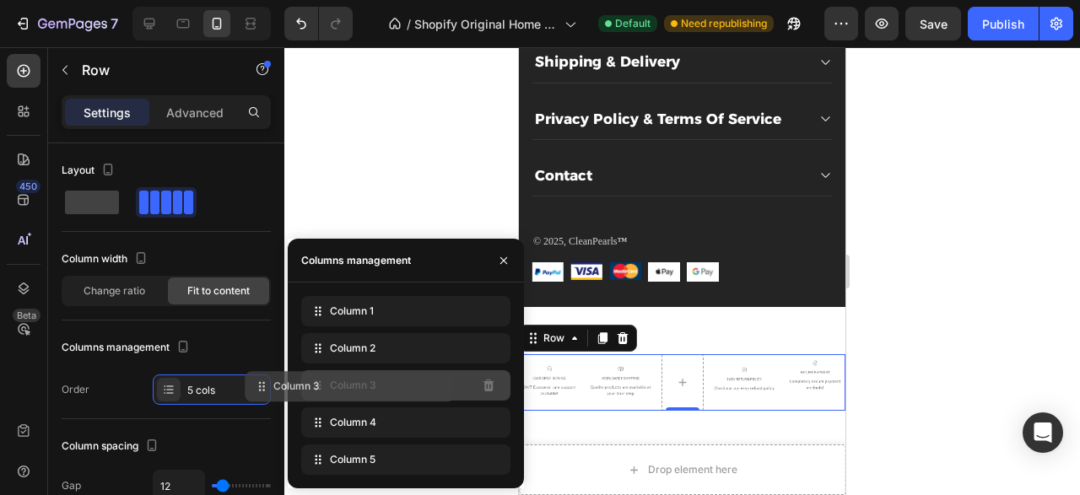
click at [433, 385] on div "Column 3" at bounding box center [405, 385] width 209 height 30
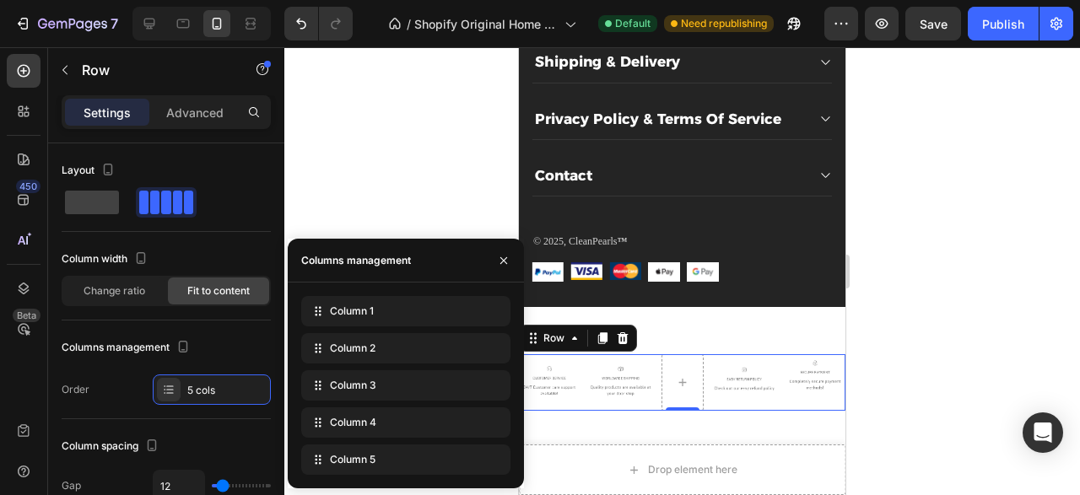
click at [428, 164] on div at bounding box center [681, 271] width 795 height 448
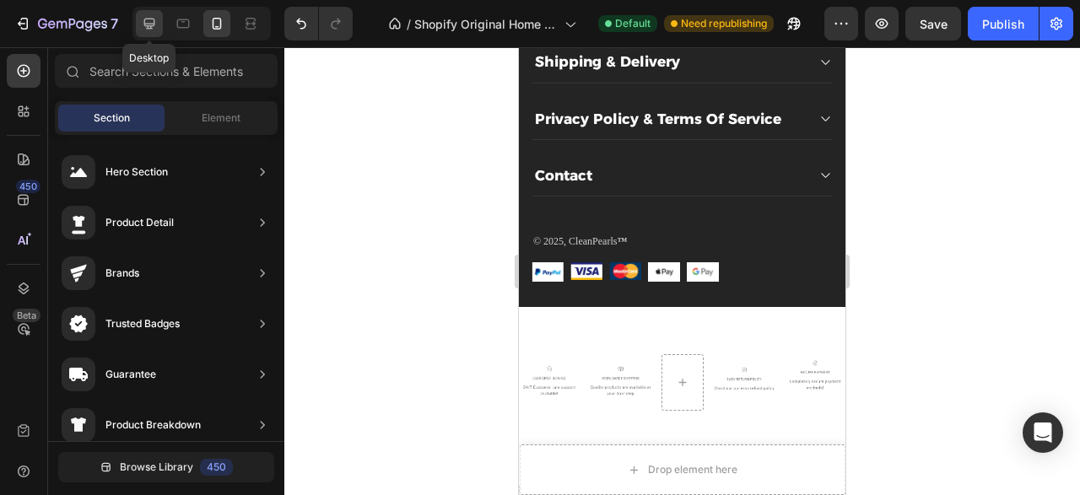
click at [158, 23] on div at bounding box center [149, 23] width 27 height 27
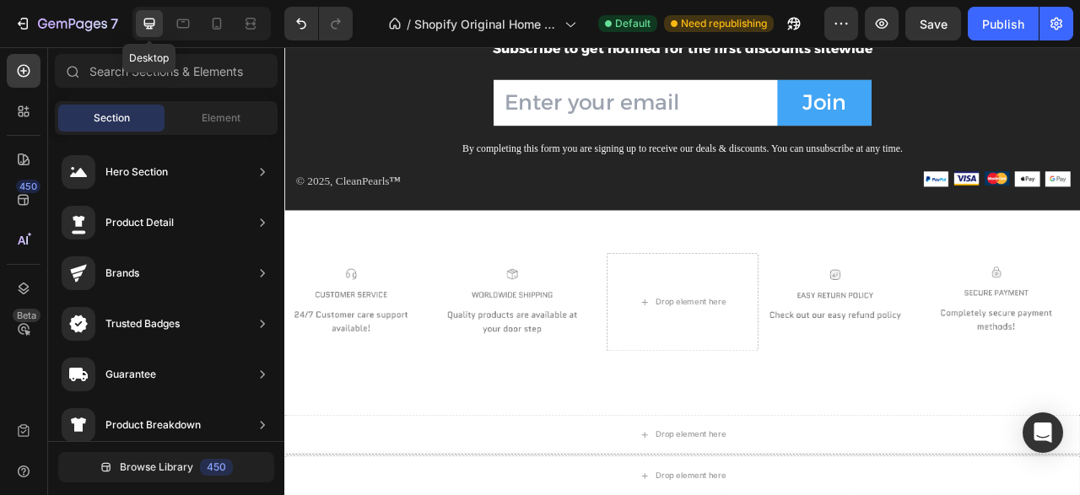
scroll to position [2450, 0]
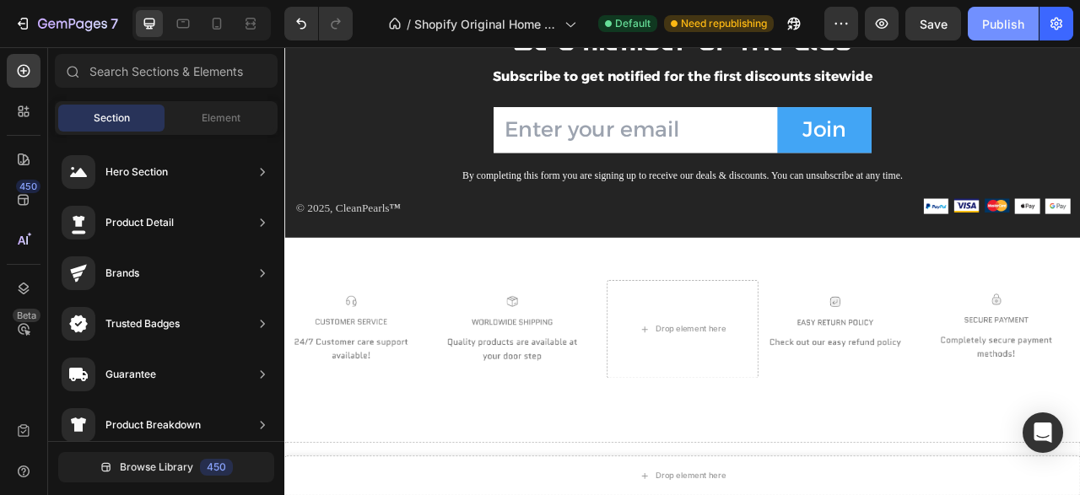
click at [994, 24] on div "Publish" at bounding box center [1003, 24] width 42 height 18
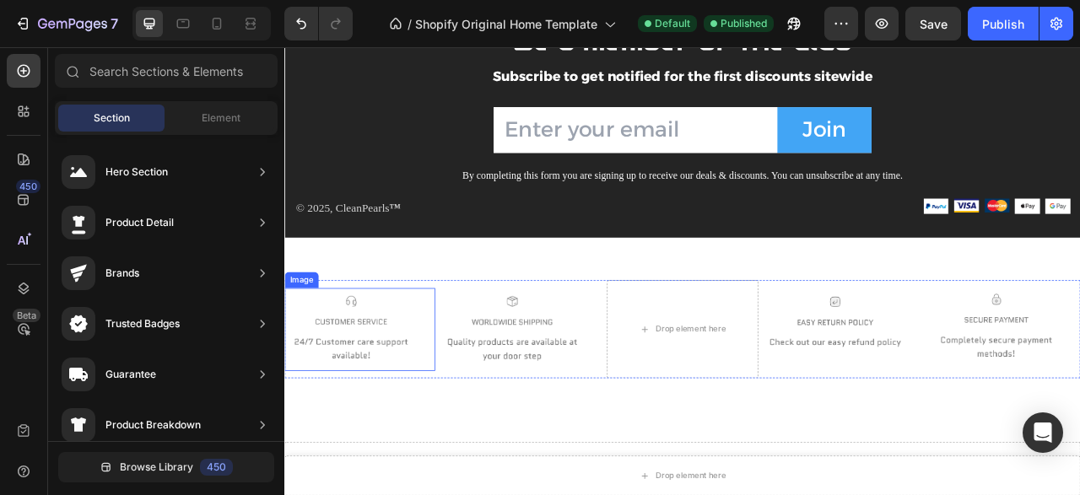
click at [362, 432] on img at bounding box center [368, 406] width 169 height 106
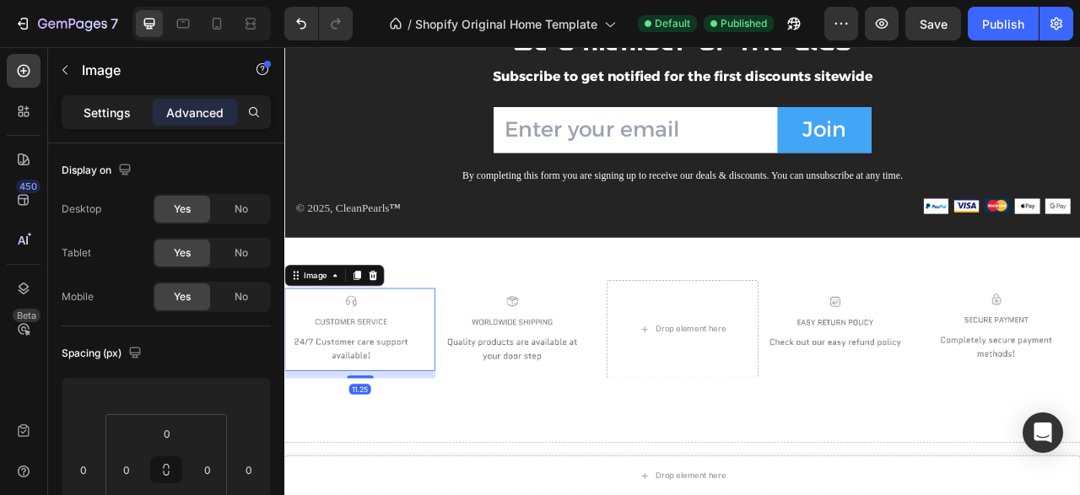
click at [134, 116] on div "Settings" at bounding box center [107, 112] width 84 height 27
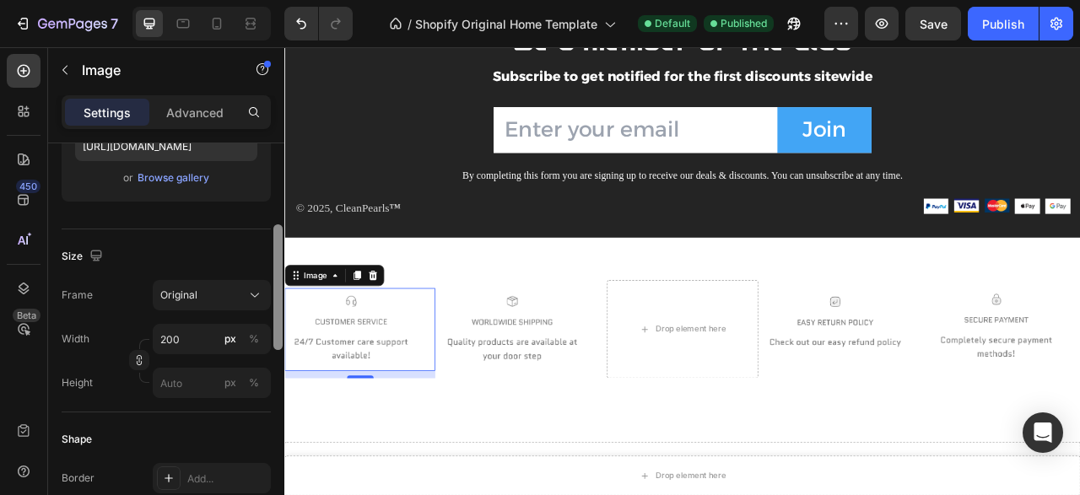
drag, startPoint x: 277, startPoint y: 170, endPoint x: 277, endPoint y: 276, distance: 106.3
click at [277, 276] on div at bounding box center [277, 287] width 9 height 126
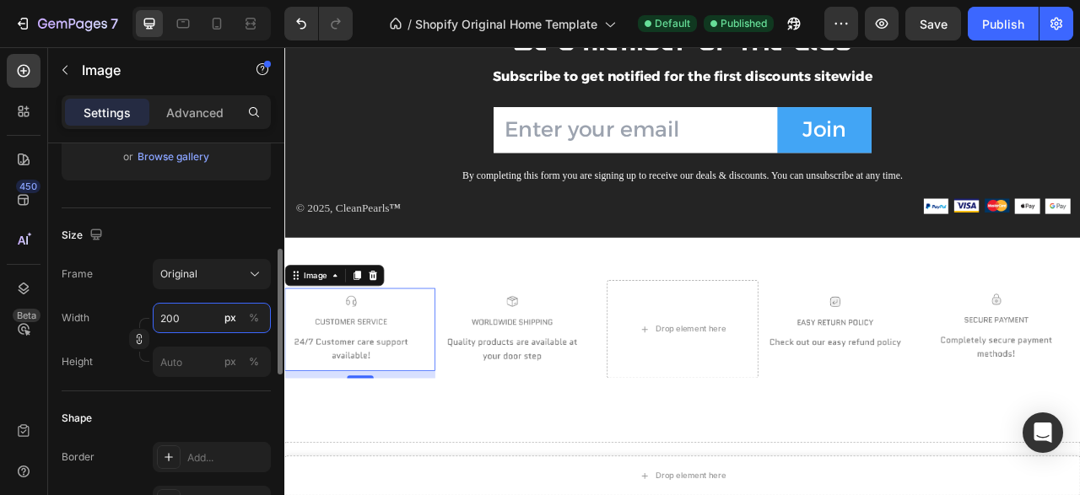
click at [186, 316] on input "200" at bounding box center [212, 318] width 118 height 30
click at [173, 316] on input "200" at bounding box center [212, 318] width 118 height 30
click at [186, 317] on input "200" at bounding box center [212, 318] width 118 height 30
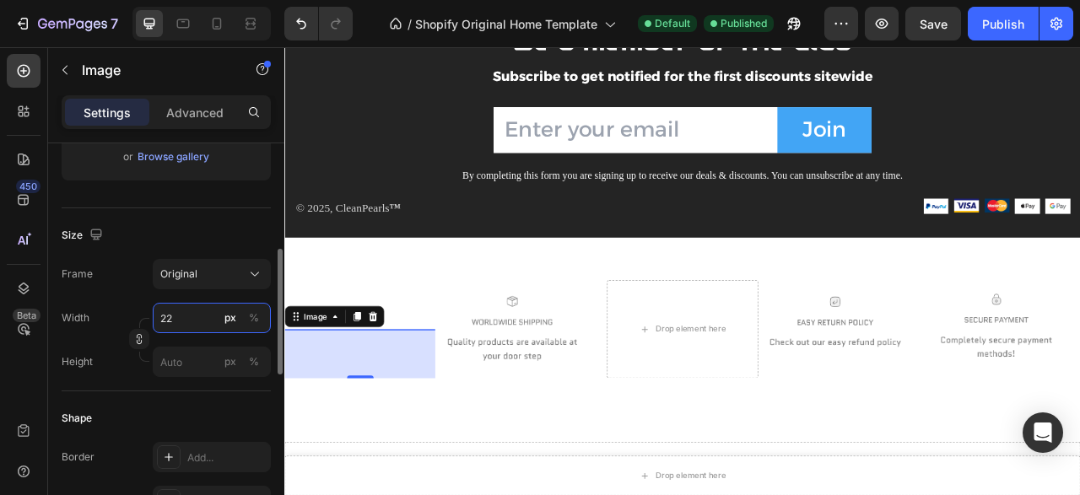
type input "220"
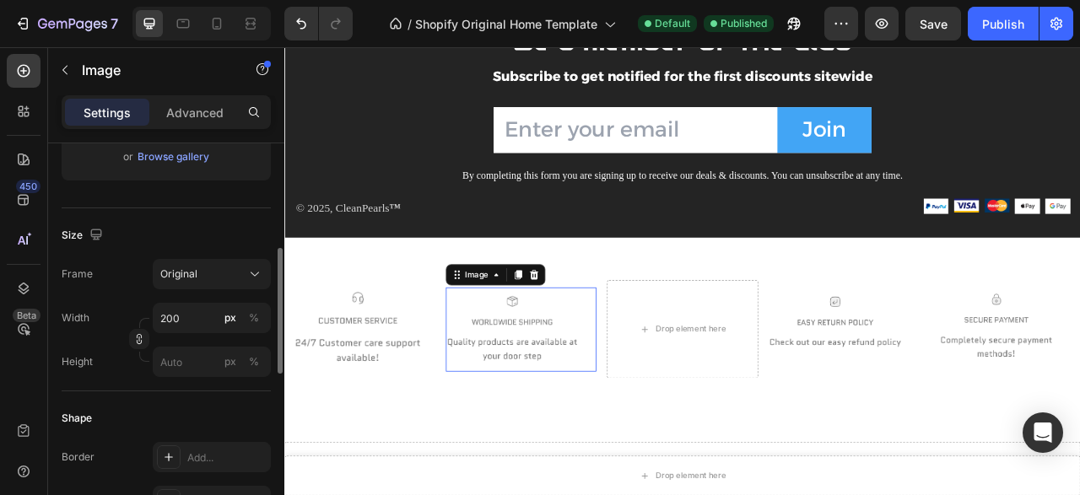
scroll to position [336, 0]
click at [584, 422] on img at bounding box center [573, 406] width 169 height 107
drag, startPoint x: 180, startPoint y: 320, endPoint x: 57, endPoint y: 356, distance: 129.2
click at [180, 320] on input "200" at bounding box center [212, 319] width 118 height 30
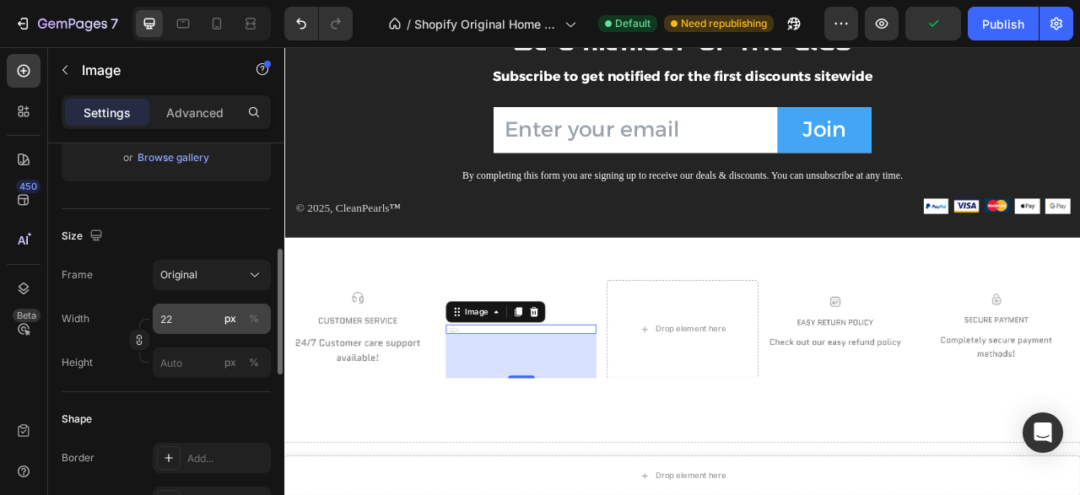
type input "220"
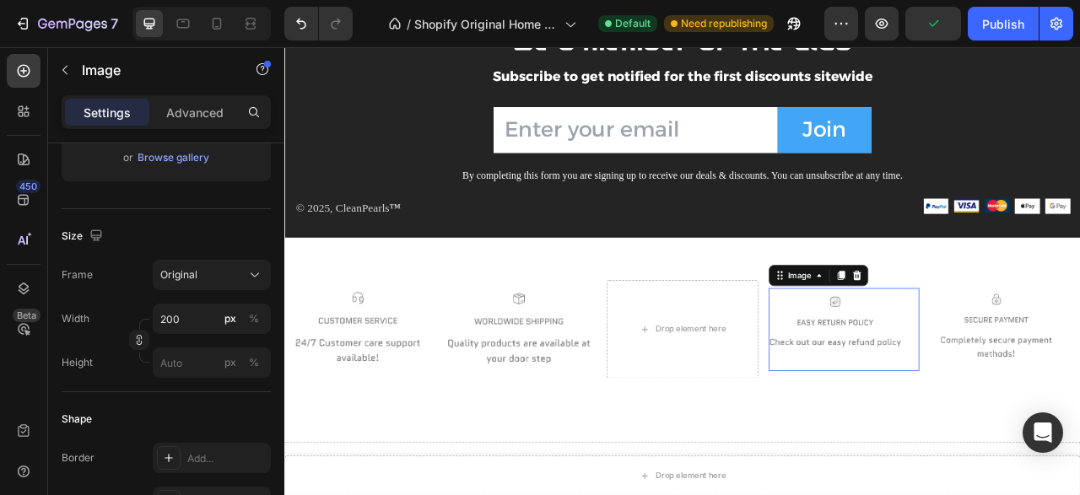
click at [956, 390] on img at bounding box center [984, 406] width 169 height 106
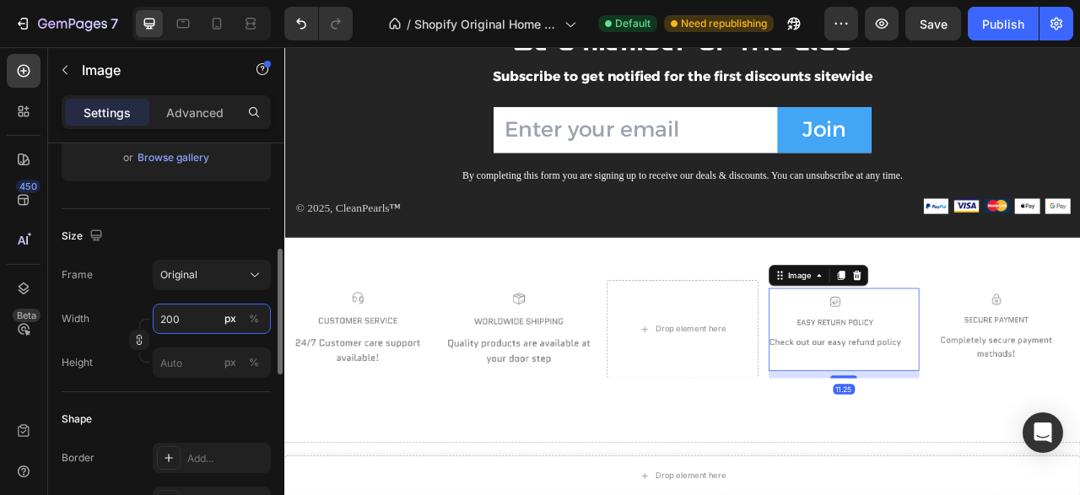
click at [197, 313] on input "200" at bounding box center [212, 319] width 118 height 30
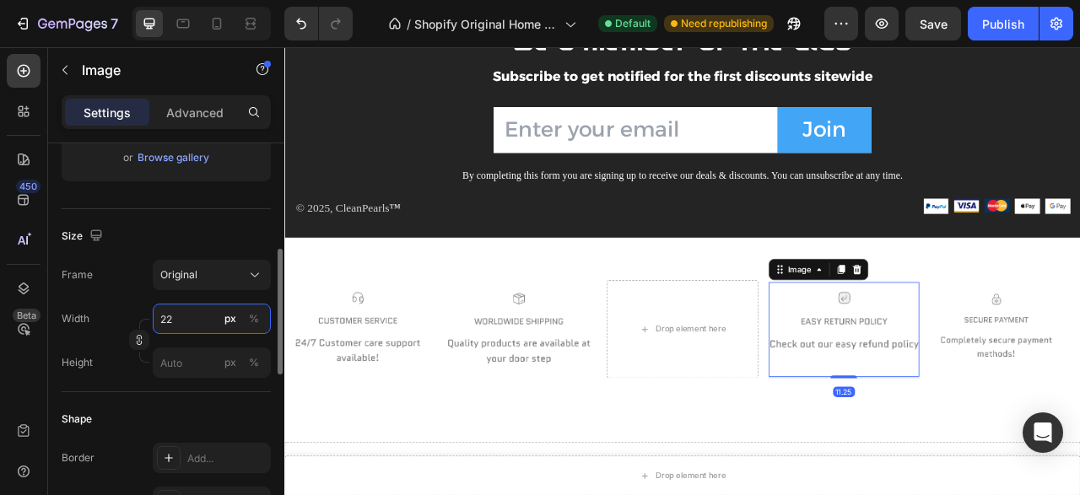
type input "220"
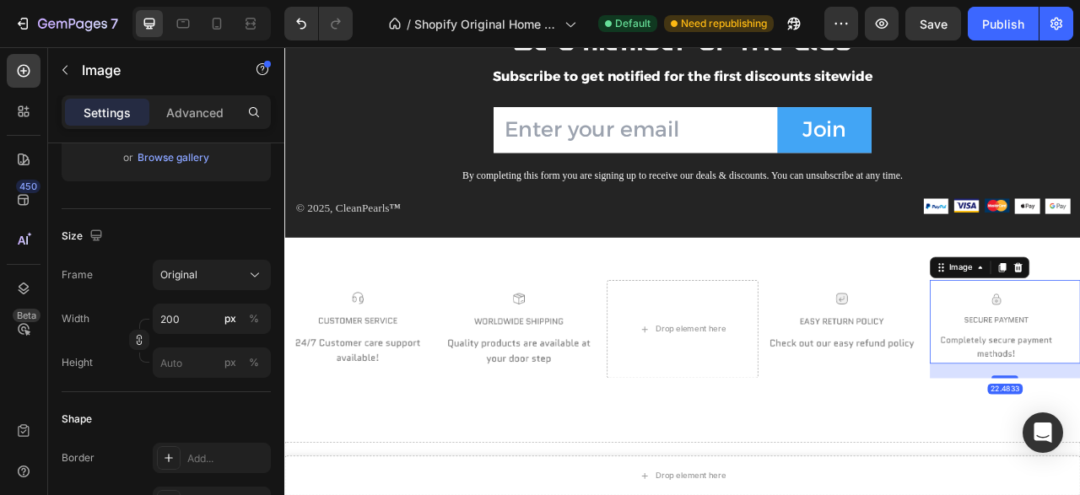
click at [181, 326] on input "200" at bounding box center [212, 319] width 118 height 30
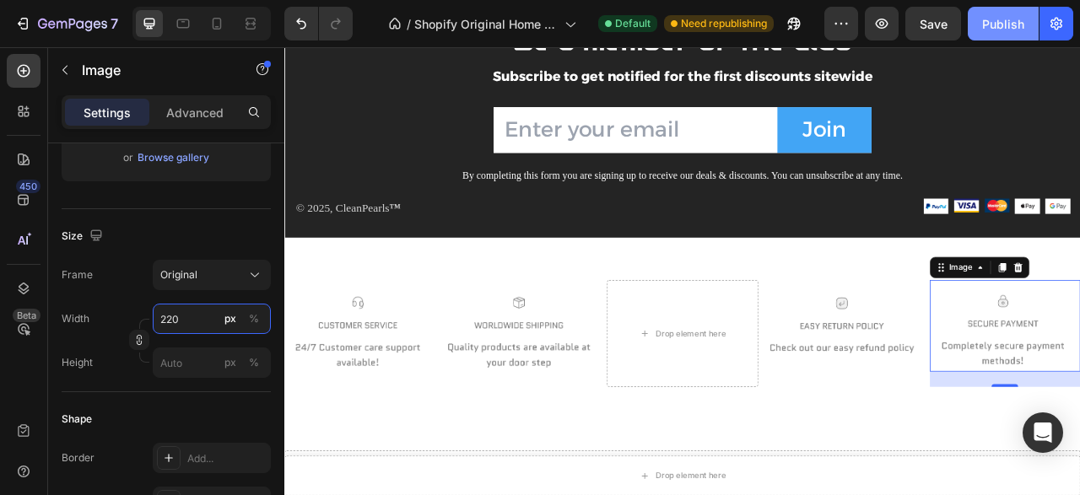
type input "220"
click at [998, 31] on div "Publish" at bounding box center [1003, 24] width 42 height 18
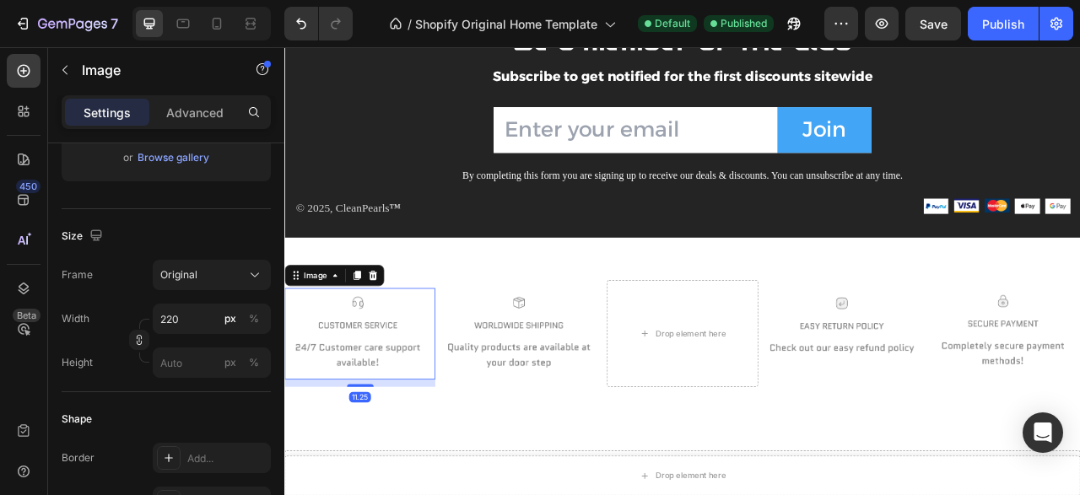
click at [412, 442] on div "Image 11.25" at bounding box center [379, 411] width 191 height 136
click at [184, 320] on input "220" at bounding box center [212, 319] width 118 height 30
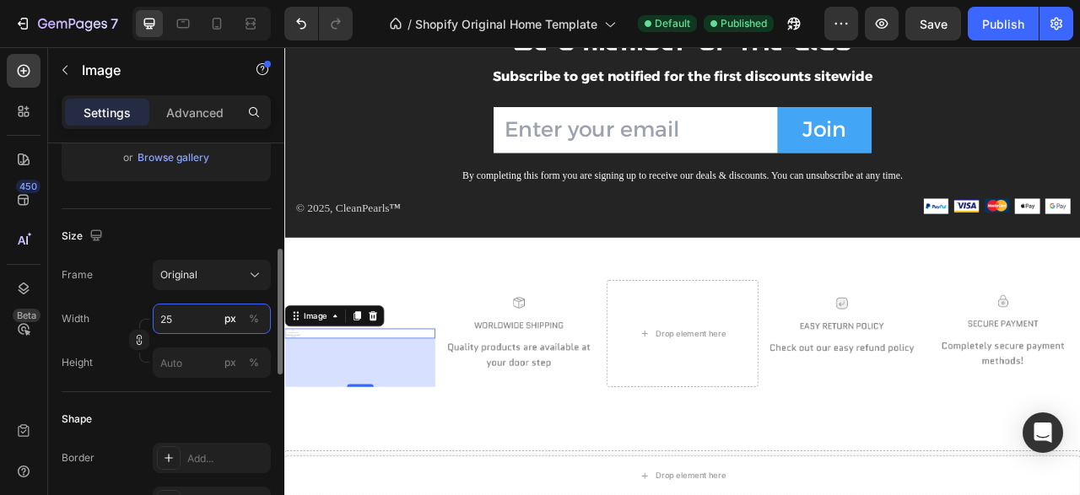
type input "250"
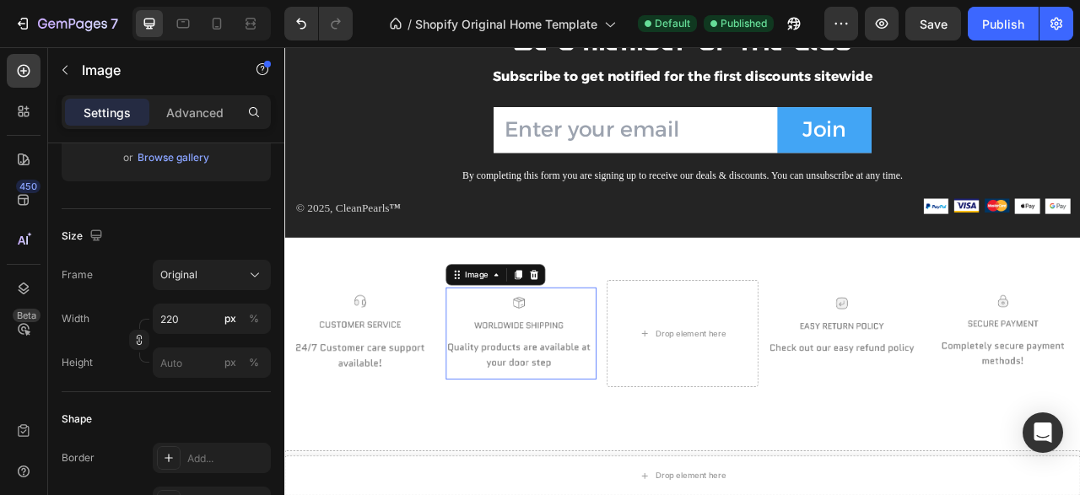
click at [530, 420] on img at bounding box center [582, 411] width 186 height 117
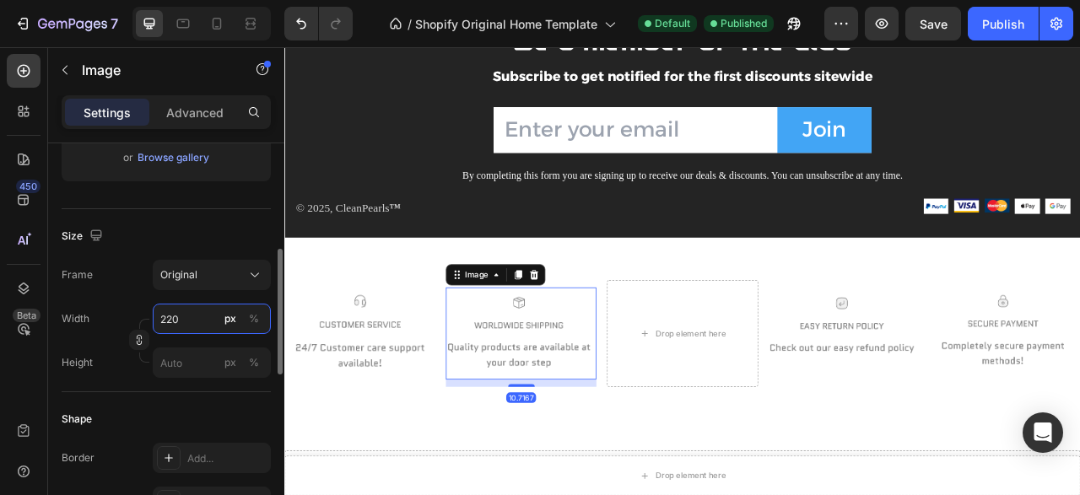
click at [196, 313] on input "220" at bounding box center [212, 319] width 118 height 30
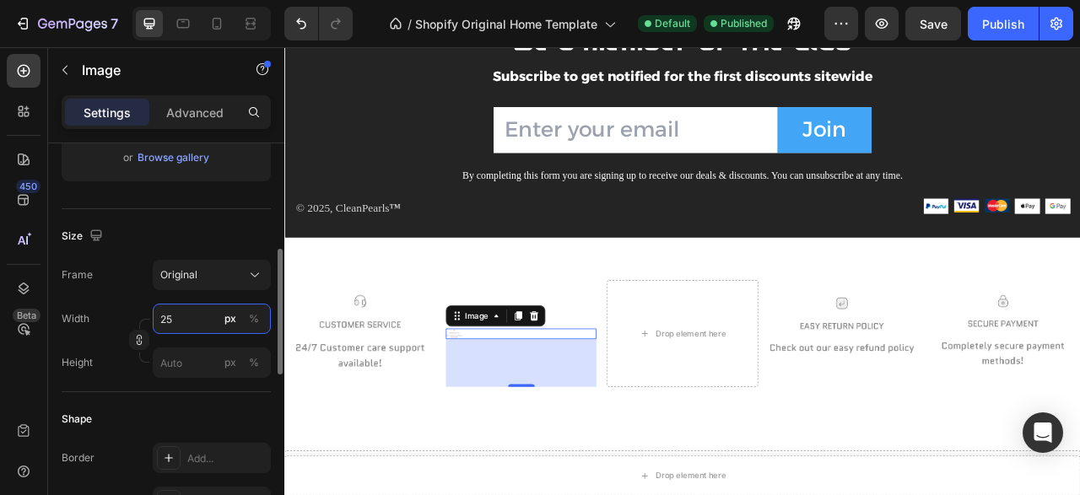
type input "250"
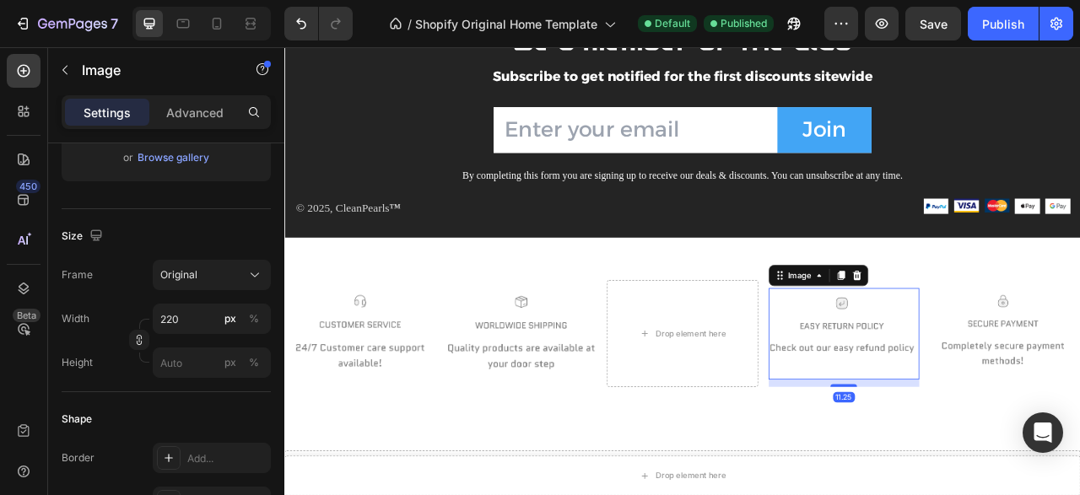
click at [1037, 401] on img at bounding box center [993, 411] width 186 height 116
click at [181, 325] on input "220" at bounding box center [212, 319] width 118 height 30
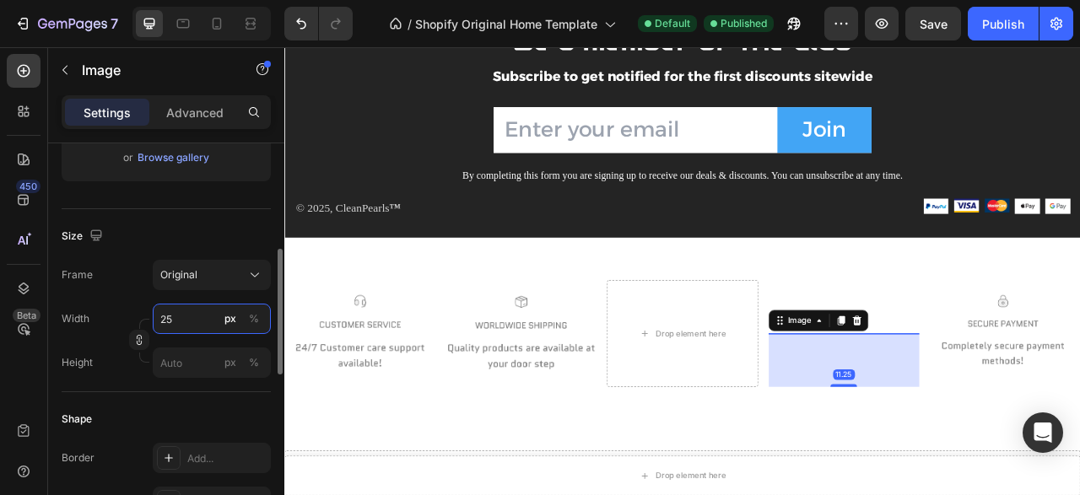
type input "250"
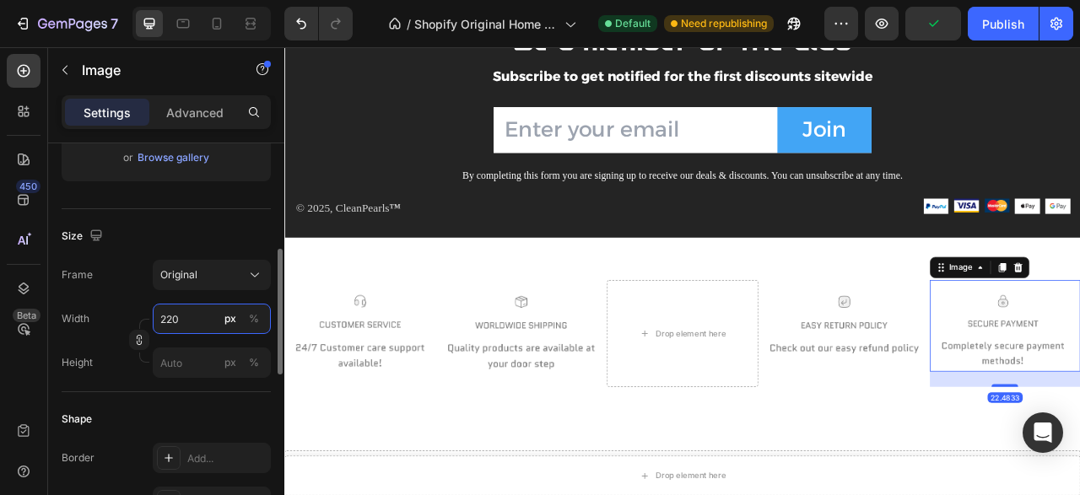
click at [191, 321] on input "220" at bounding box center [212, 319] width 118 height 30
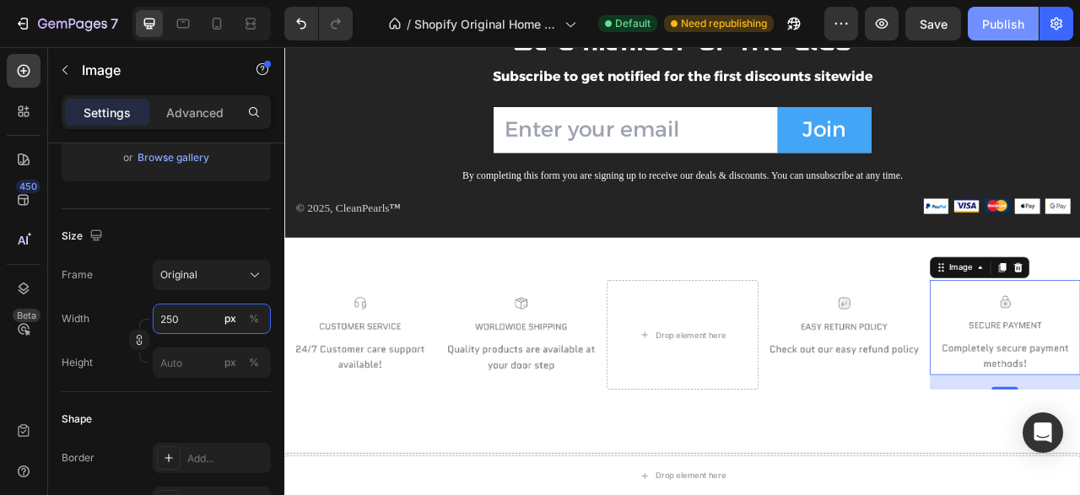
type input "250"
click at [1008, 18] on div "Publish" at bounding box center [1003, 24] width 42 height 18
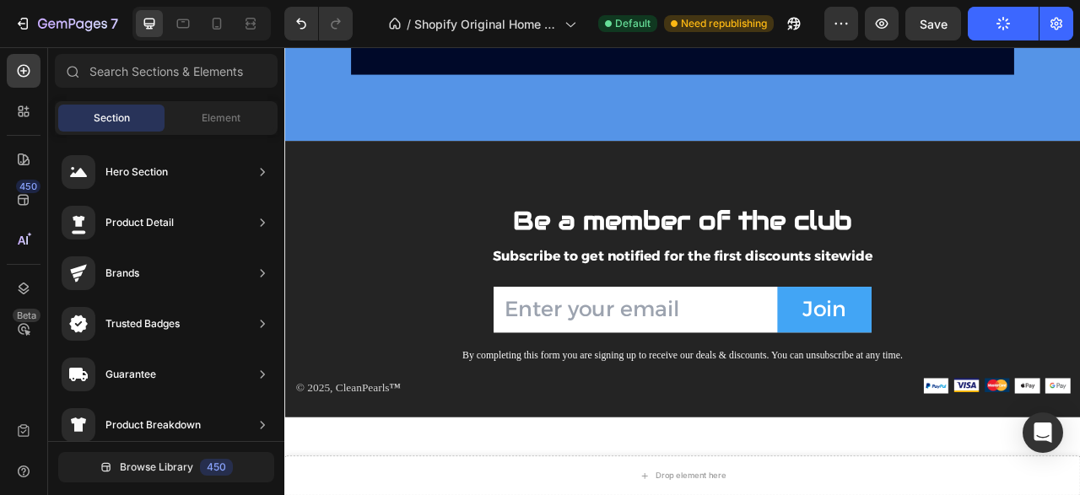
scroll to position [2036, 0]
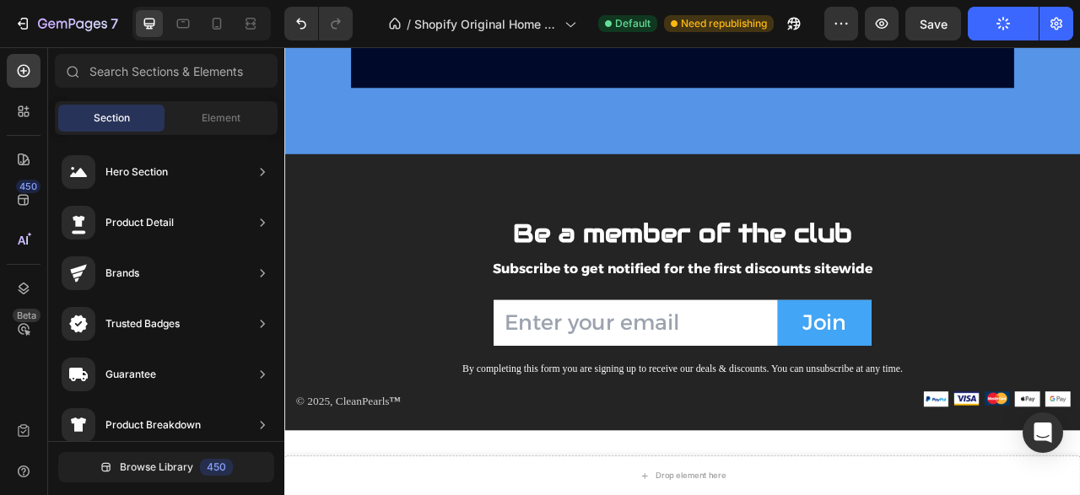
drag, startPoint x: 1295, startPoint y: 524, endPoint x: 1013, endPoint y: 51, distance: 550.4
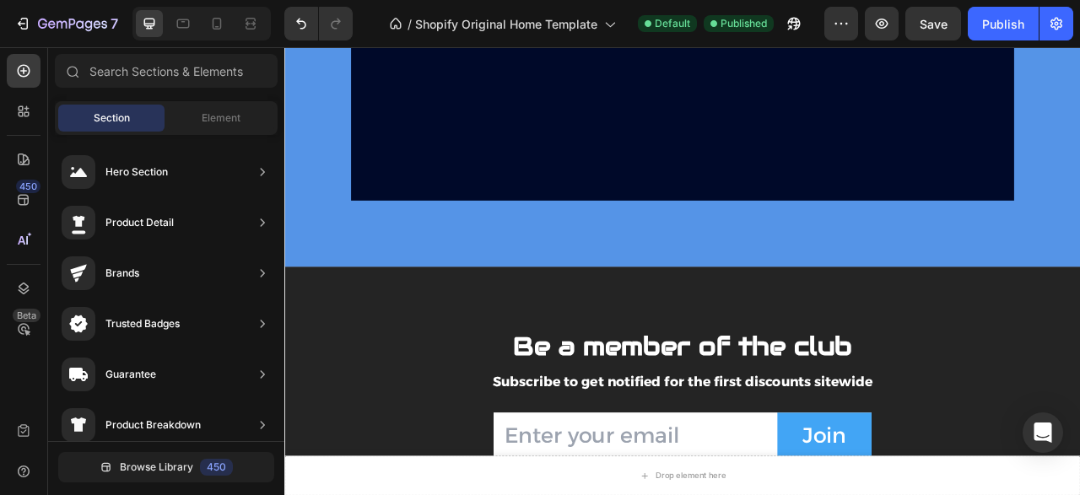
scroll to position [2628, 0]
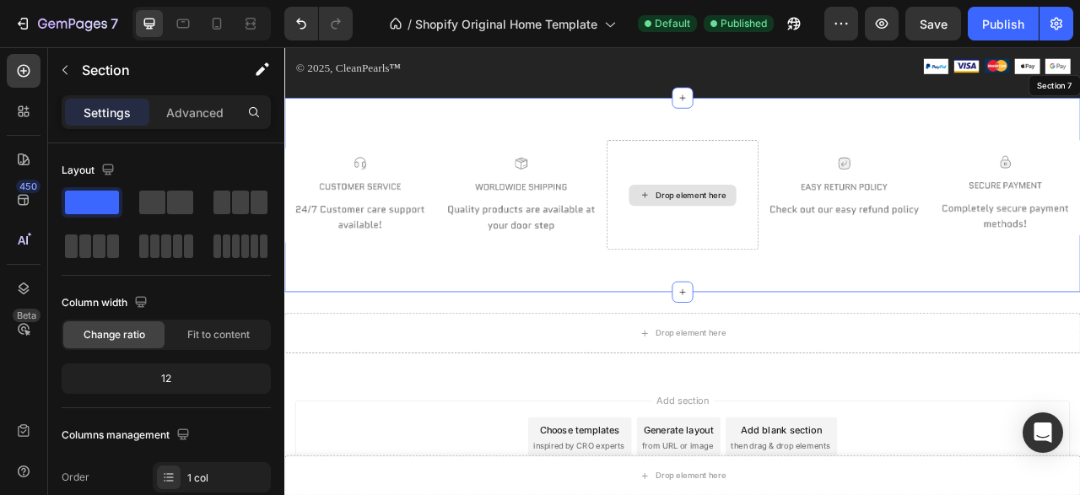
click at [687, 114] on div "Image Image Drop element here Image Image Row Section 7" at bounding box center [790, 234] width 1012 height 247
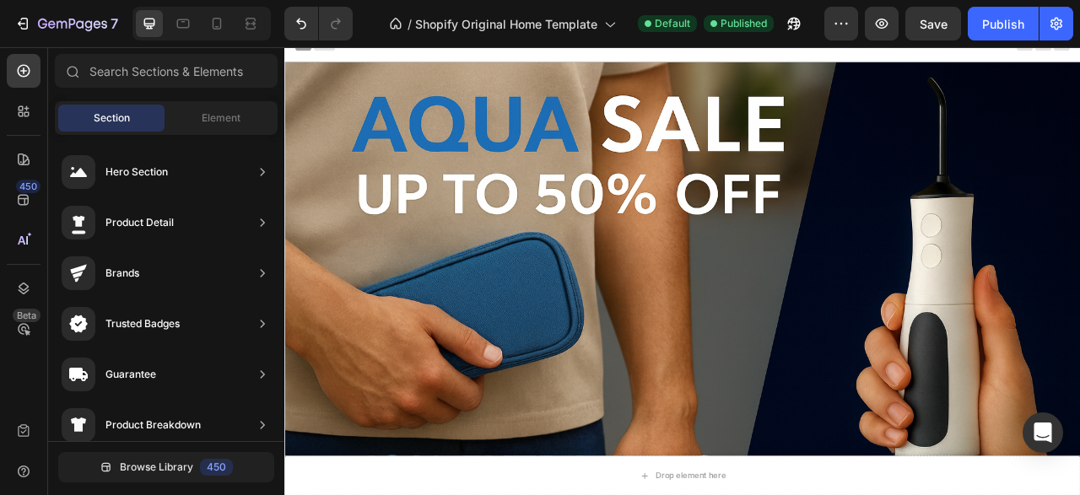
scroll to position [0, 0]
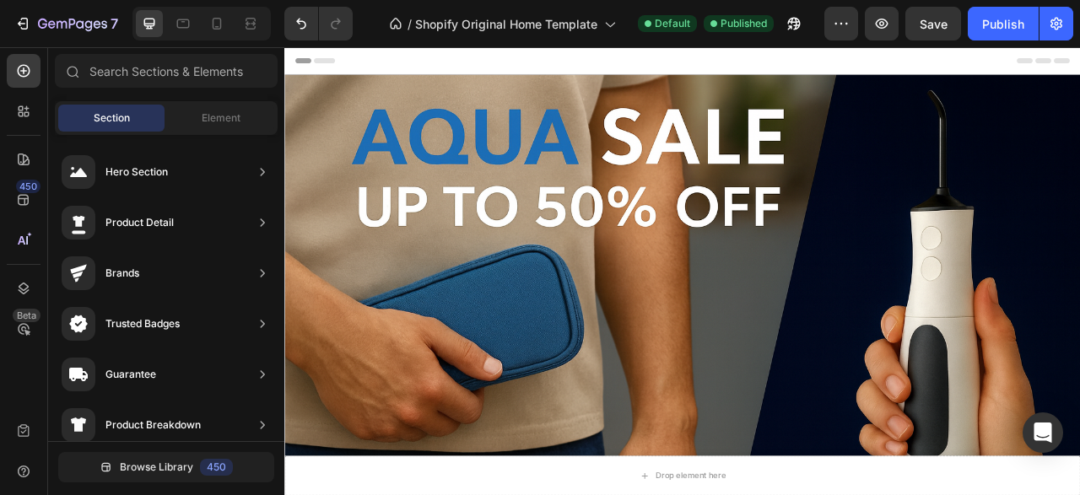
drag, startPoint x: 1295, startPoint y: 119, endPoint x: 1295, endPoint y: 94, distance: 24.5
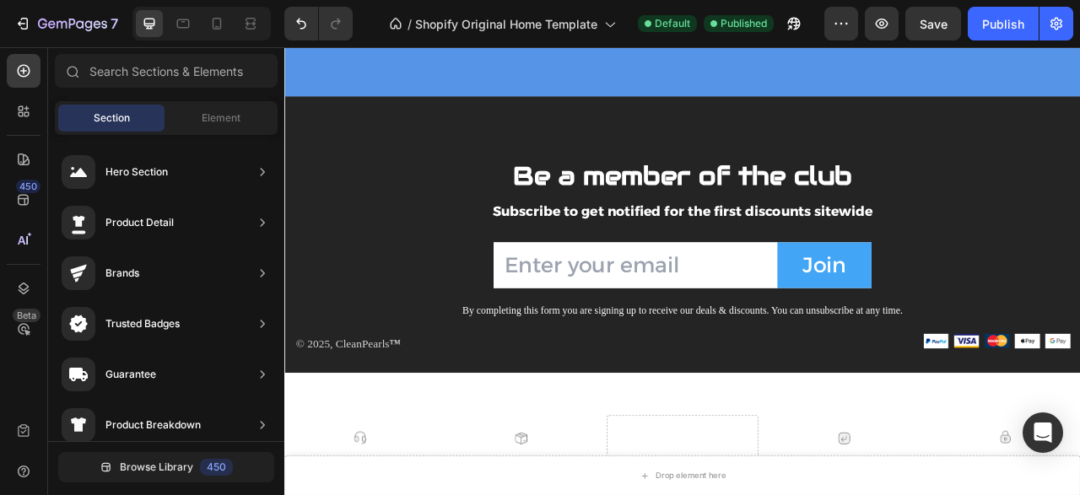
scroll to position [2545, 0]
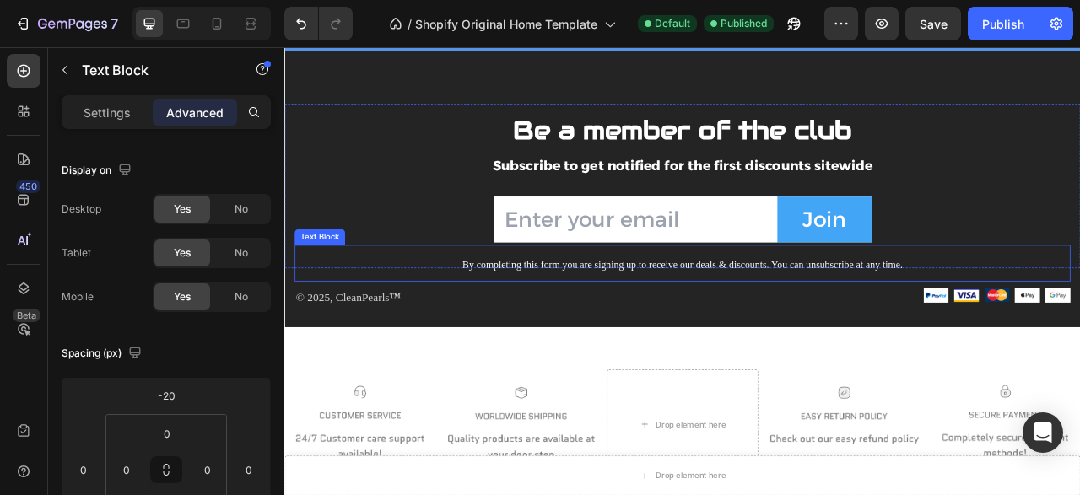
click at [768, 315] on p "By completing this form you are signing up to receive our deals & discounts. Yo…" at bounding box center [790, 321] width 983 height 43
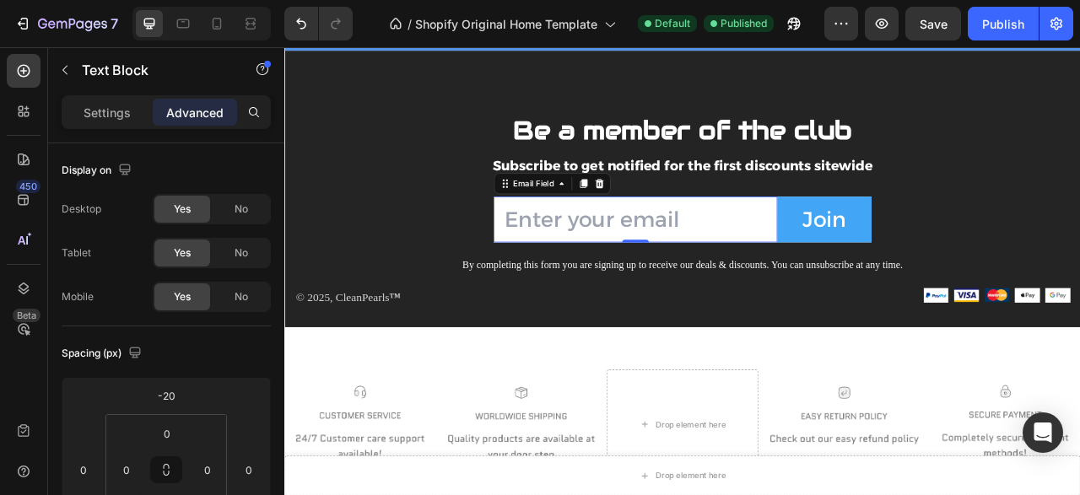
click at [736, 282] on input "email" at bounding box center [730, 266] width 361 height 58
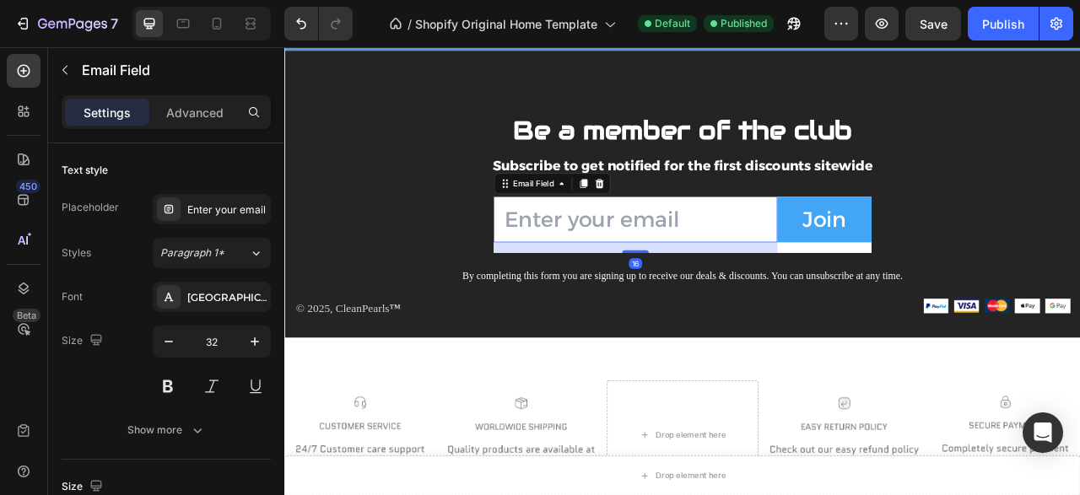
drag, startPoint x: 725, startPoint y: 295, endPoint x: 724, endPoint y: 313, distance: 17.8
click at [724, 295] on div "16" at bounding box center [730, 295] width 361 height 0
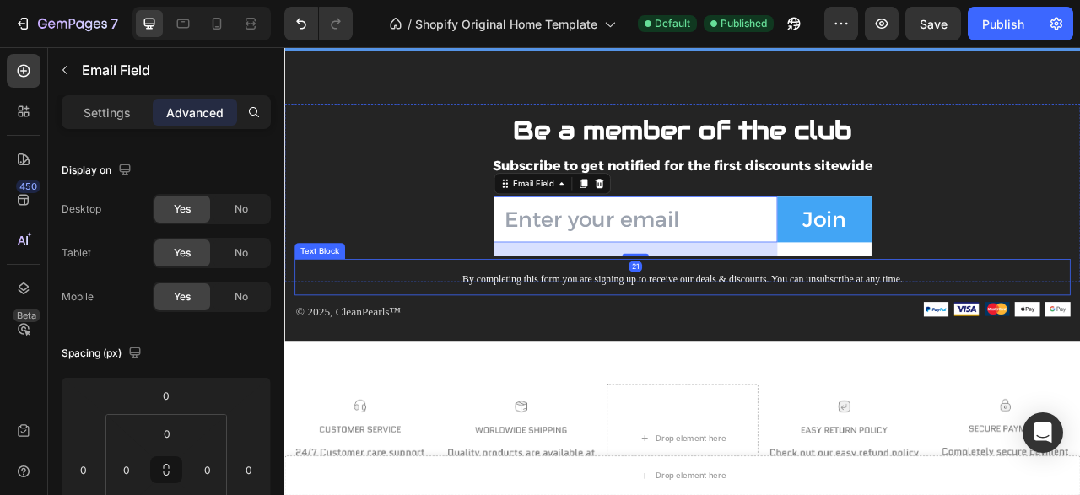
click at [902, 326] on p "By completing this form you are signing up to receive our deals & discounts. Yo…" at bounding box center [790, 339] width 983 height 43
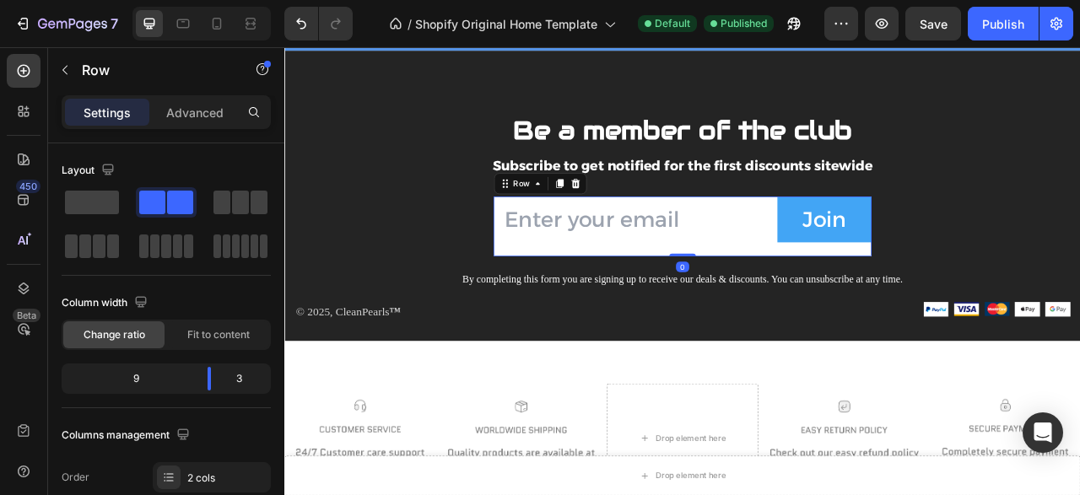
click at [730, 310] on div "Email Field Join Submit Button Row 0 Newsletter" at bounding box center [790, 271] width 987 height 123
click at [748, 298] on div "Email Field Join Submit Button Row 0 Newsletter" at bounding box center [790, 271] width 987 height 123
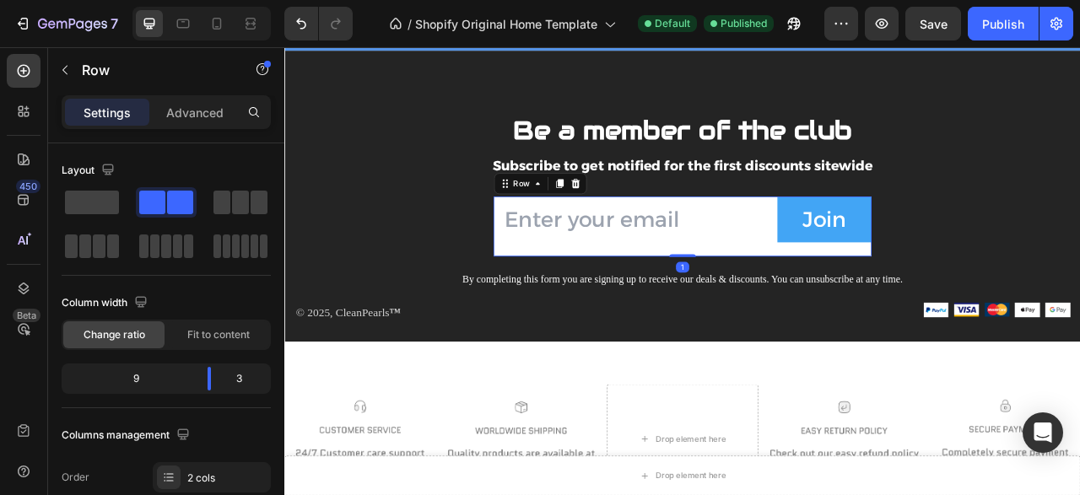
click at [778, 310] on div at bounding box center [790, 311] width 34 height 3
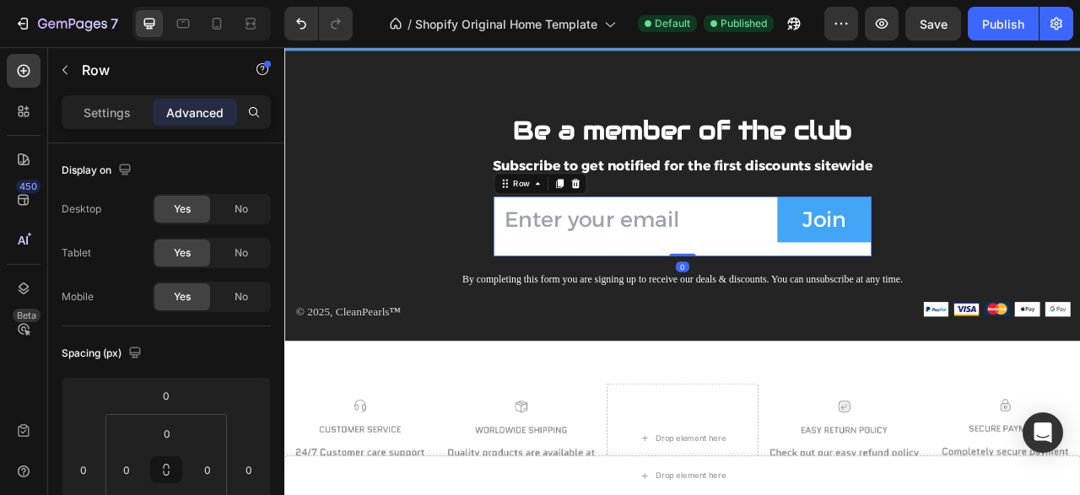
click at [781, 304] on div "Email Field Join Submit Button Row 0 Newsletter" at bounding box center [790, 271] width 987 height 123
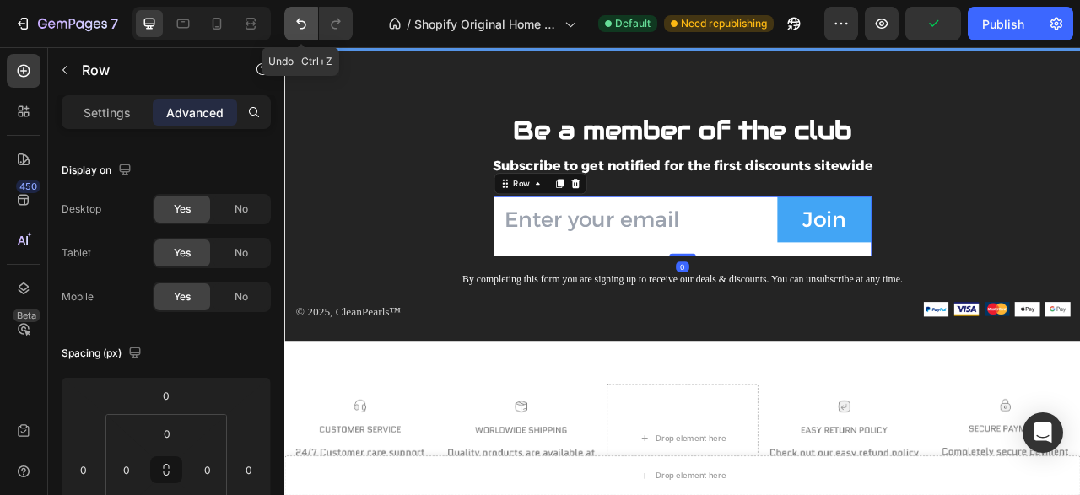
click at [298, 29] on icon "Undo/Redo" at bounding box center [301, 23] width 17 height 17
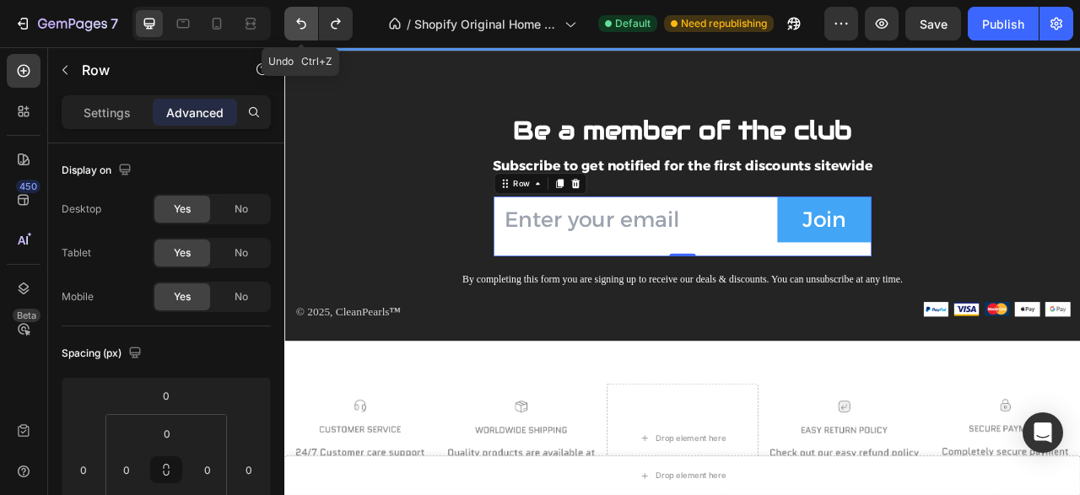
click at [298, 29] on icon "Undo/Redo" at bounding box center [301, 23] width 17 height 17
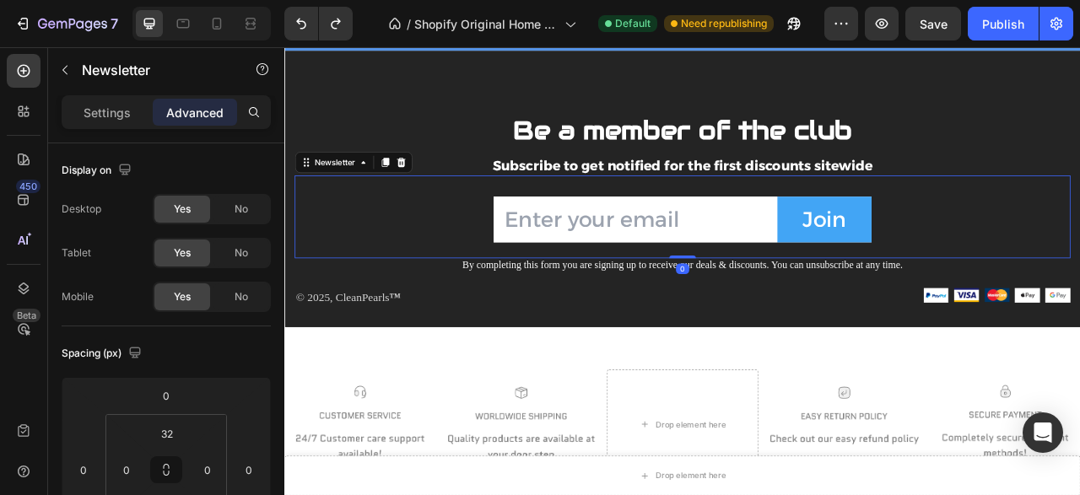
click at [469, 222] on div "Be a member of the club Text block Subscribe to get notified for the first disc…" at bounding box center [790, 223] width 987 height 208
